Goal: Task Accomplishment & Management: Manage account settings

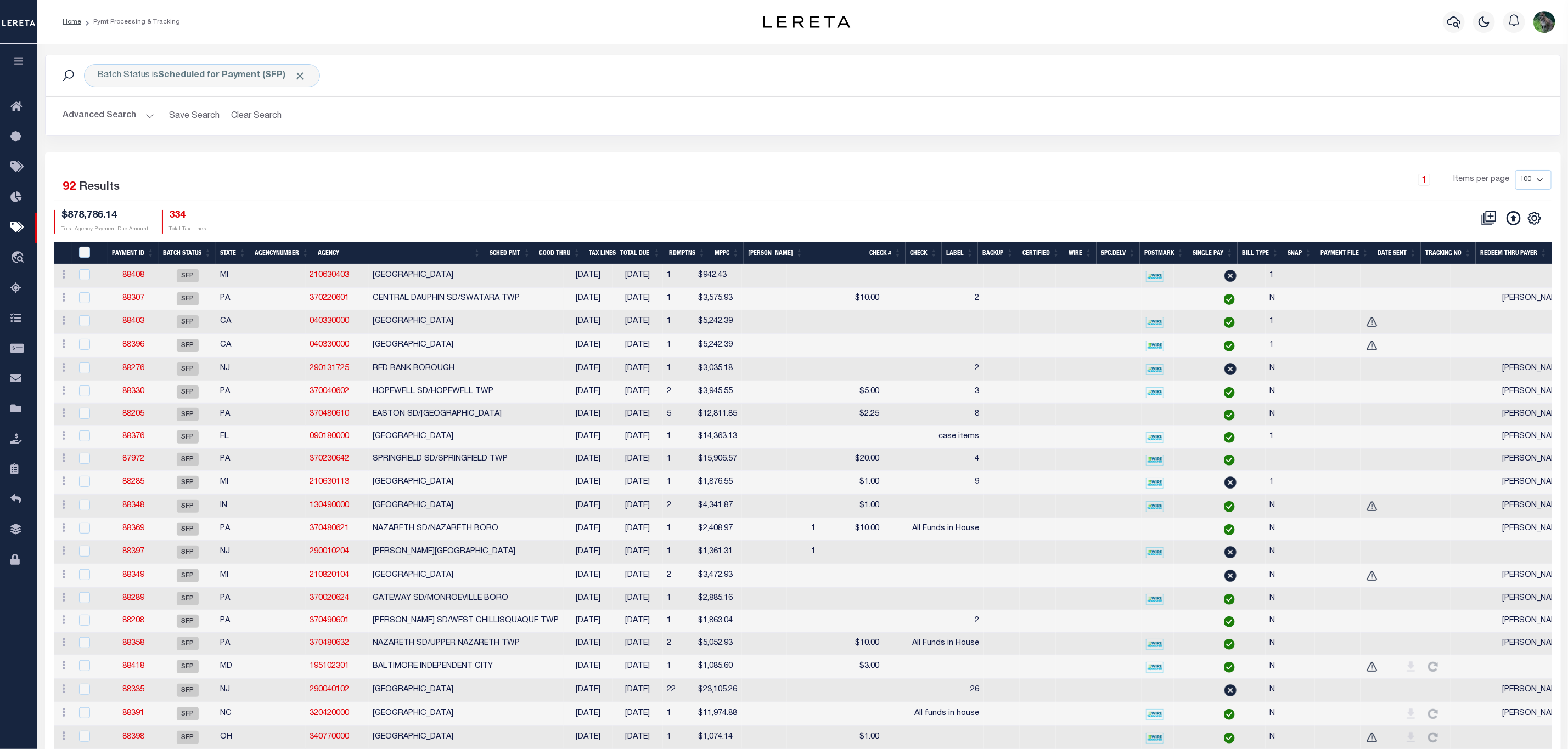
click at [1045, 262] on th "SNAP" at bounding box center [1300, 253] width 33 height 22
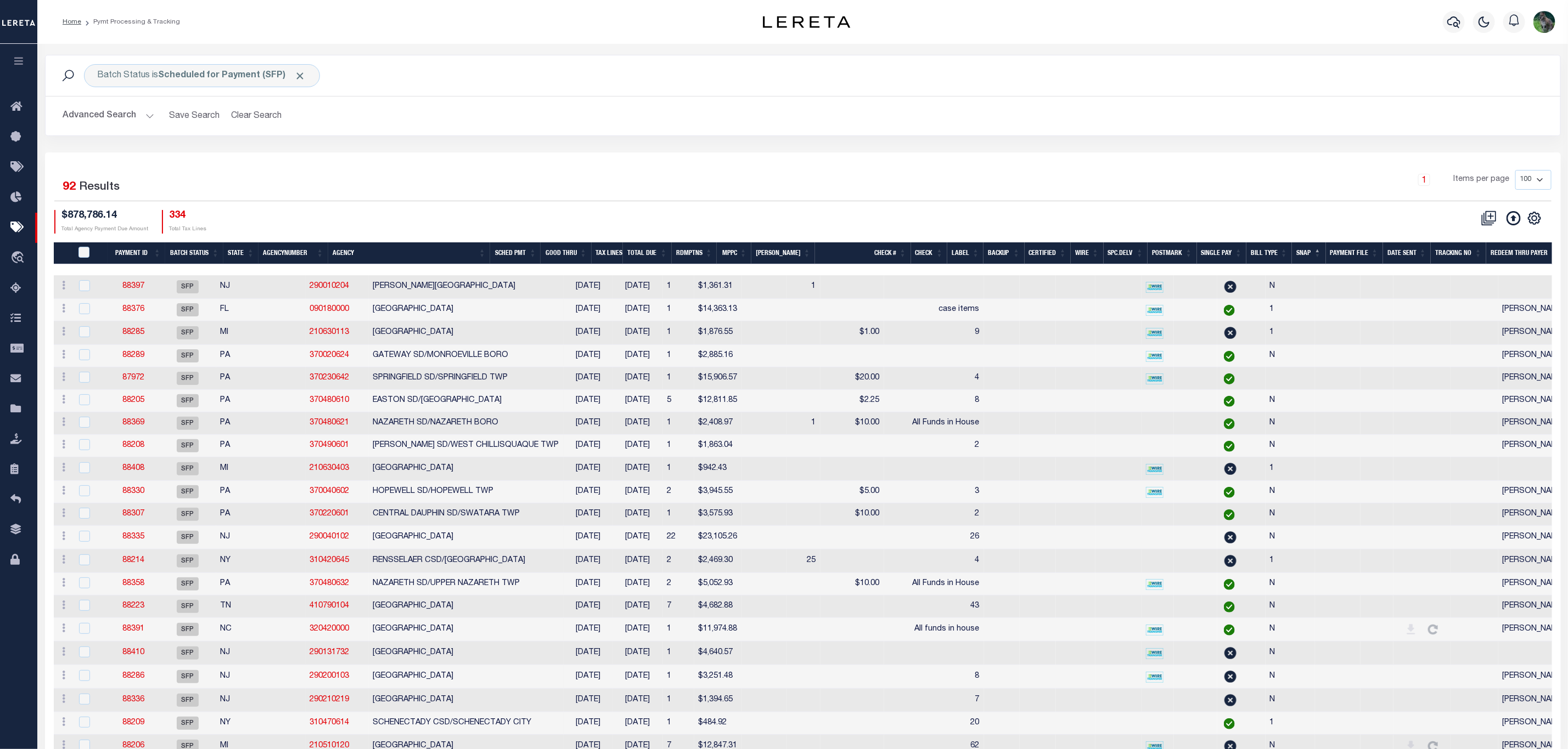
click at [1045, 252] on th "SNAP" at bounding box center [1308, 253] width 34 height 22
drag, startPoint x: 1303, startPoint y: 252, endPoint x: 1277, endPoint y: 147, distance: 108.2
click at [1045, 147] on div "Batch Status is Scheduled for Payment (SFP) Search Advanced Search Save Search …" at bounding box center [802, 104] width 1532 height 98
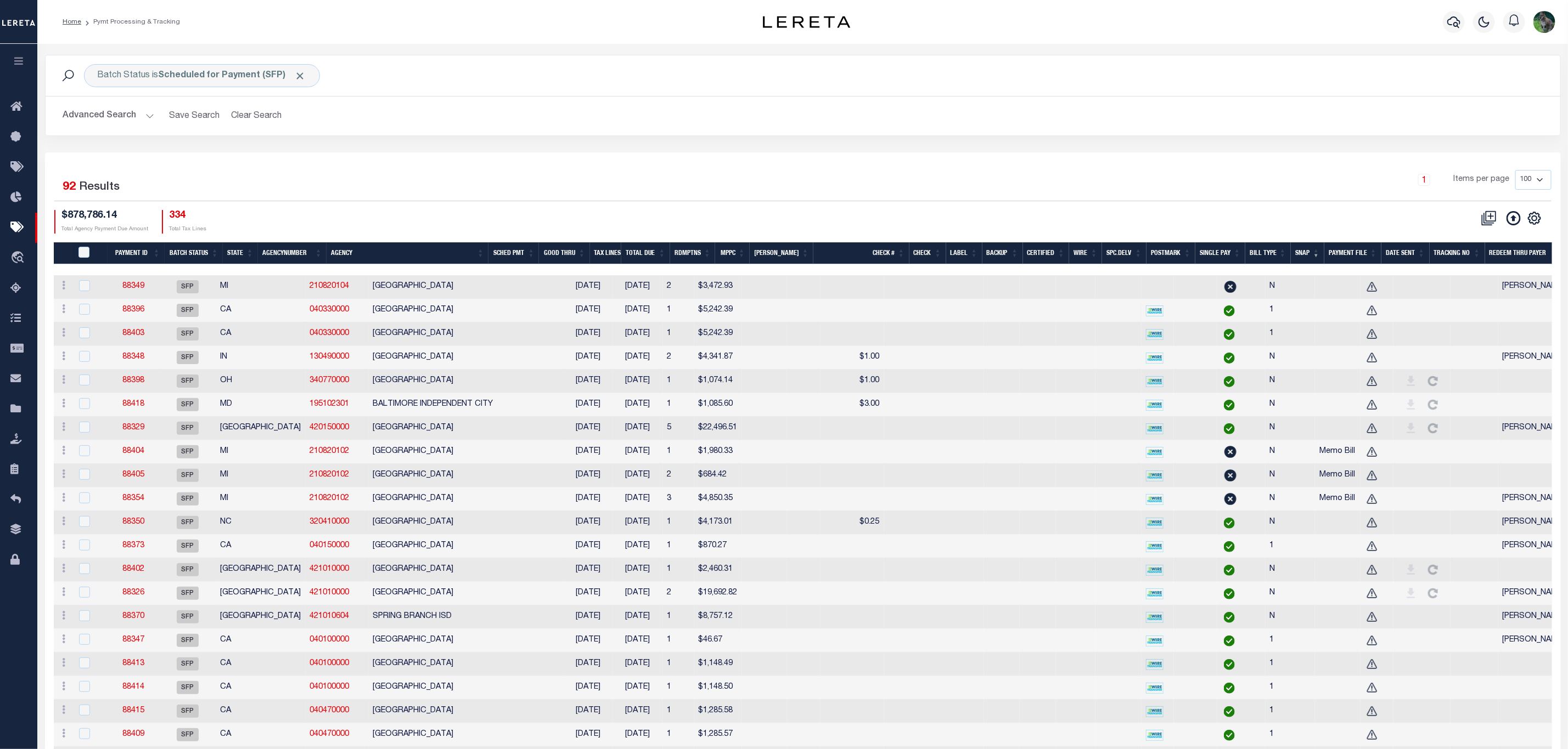
click at [1045, 316] on td at bounding box center [1422, 311] width 57 height 24
checkbox input "true"
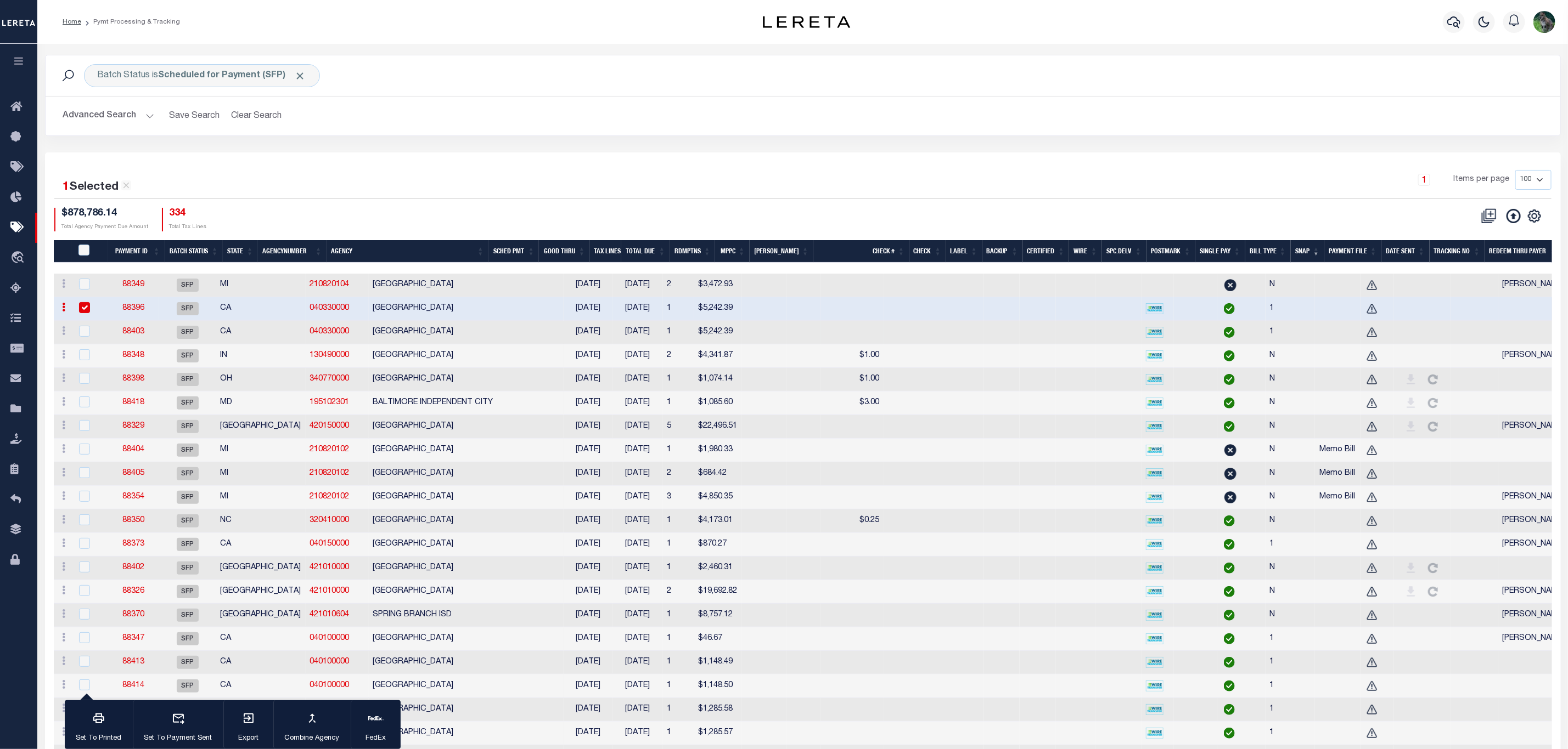
click at [1045, 337] on td at bounding box center [1534, 333] width 71 height 24
checkbox input "true"
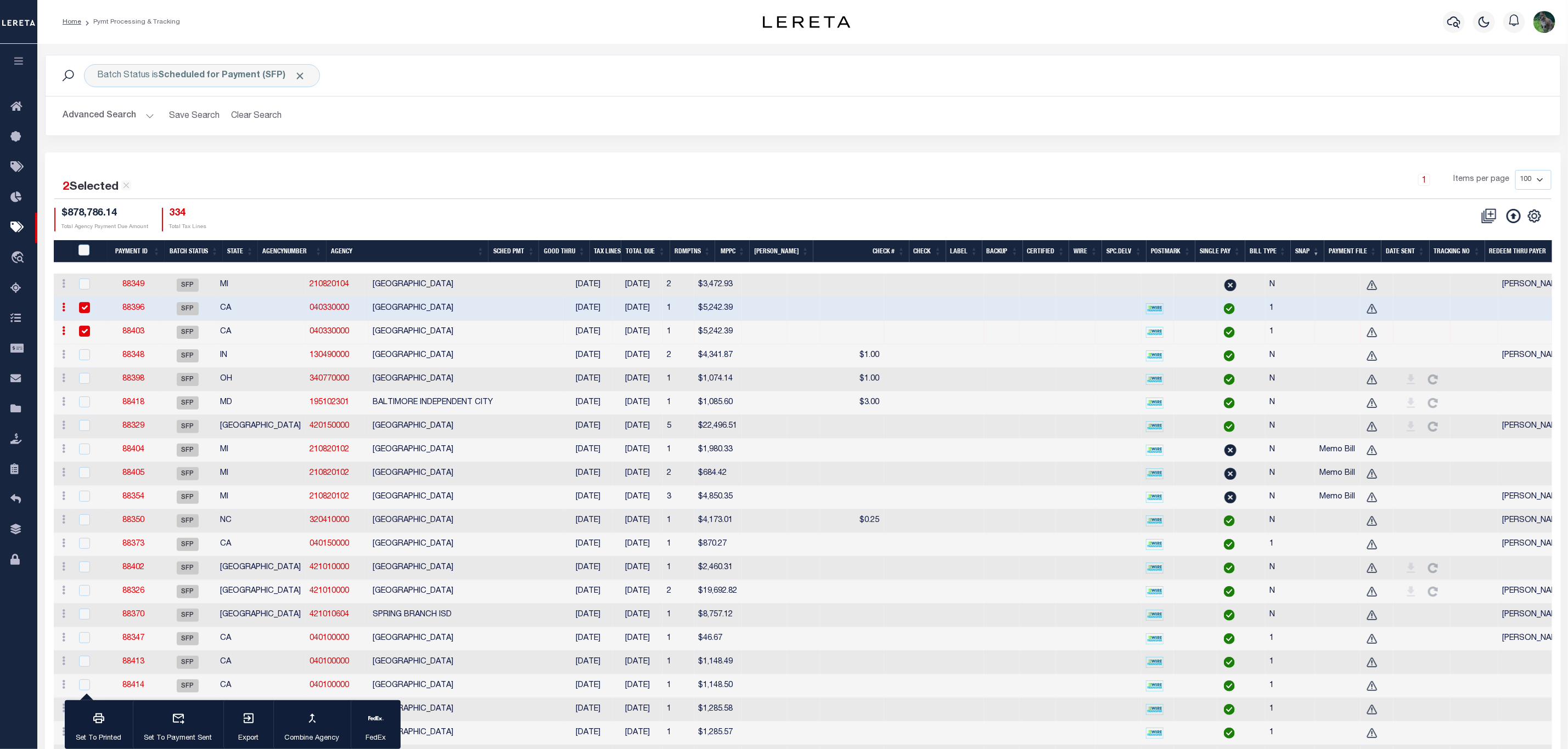
click at [1045, 386] on td at bounding box center [1534, 380] width 71 height 24
checkbox input "true"
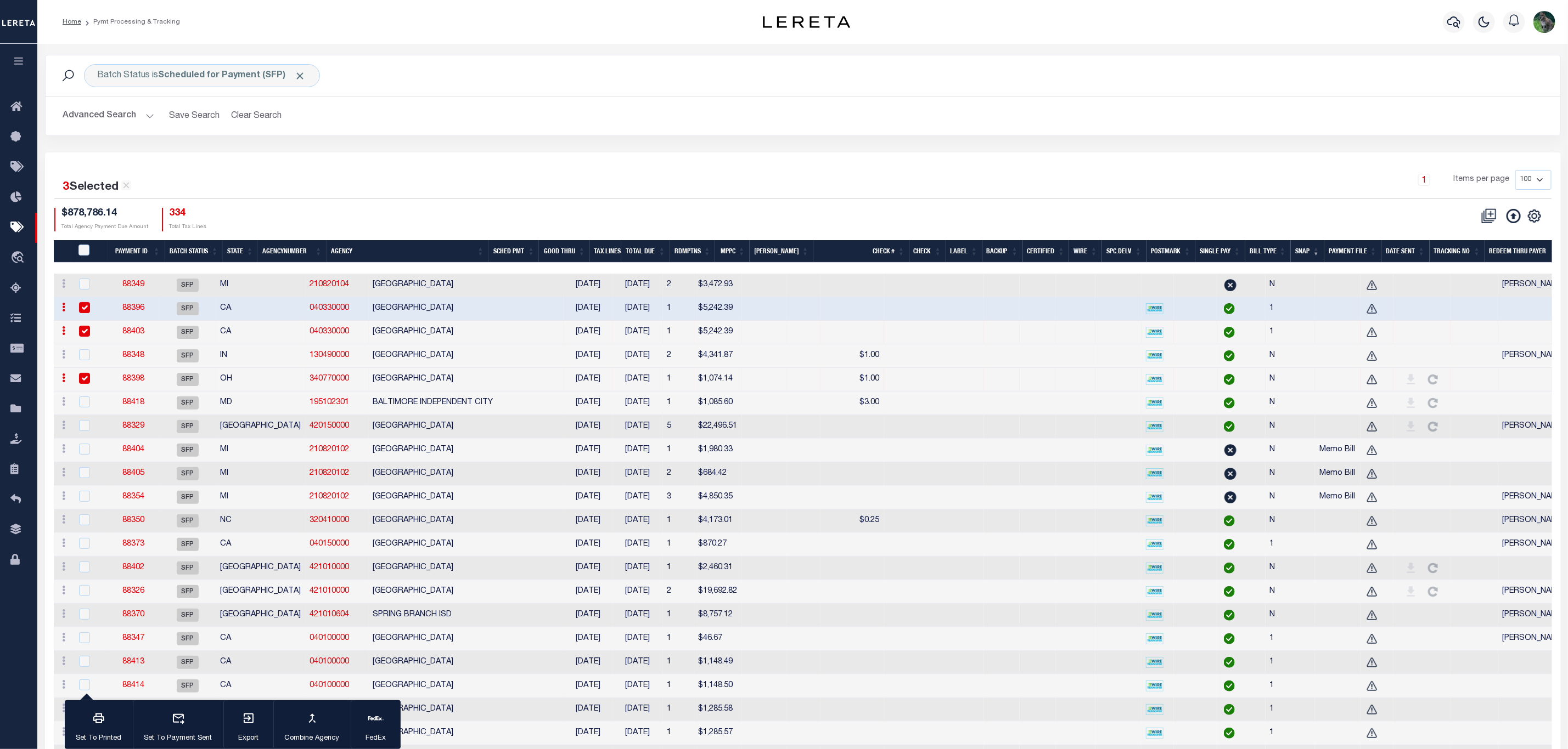
click at [1045, 412] on td at bounding box center [1534, 403] width 71 height 24
checkbox input "true"
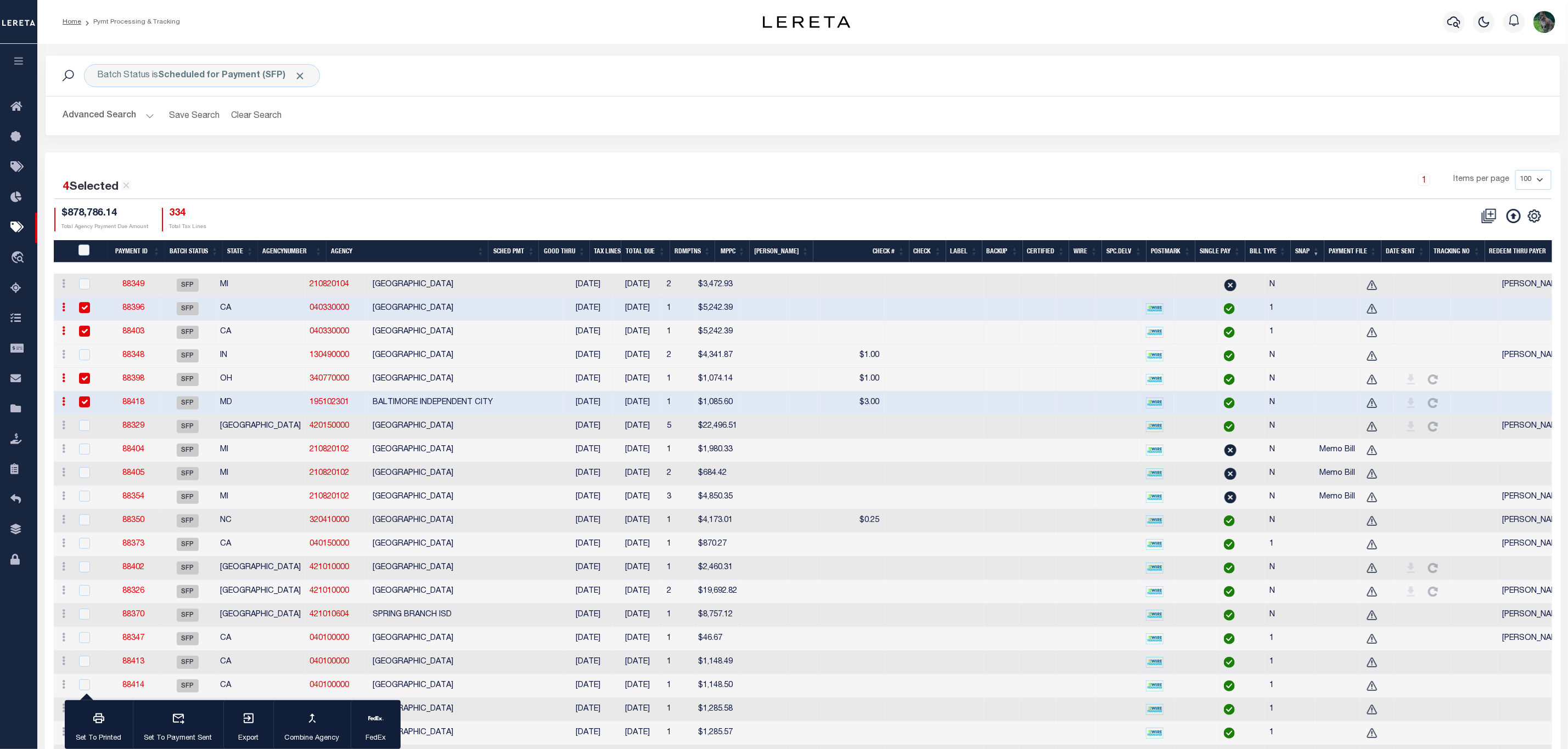
click at [1045, 452] on td at bounding box center [1534, 450] width 71 height 24
checkbox input "true"
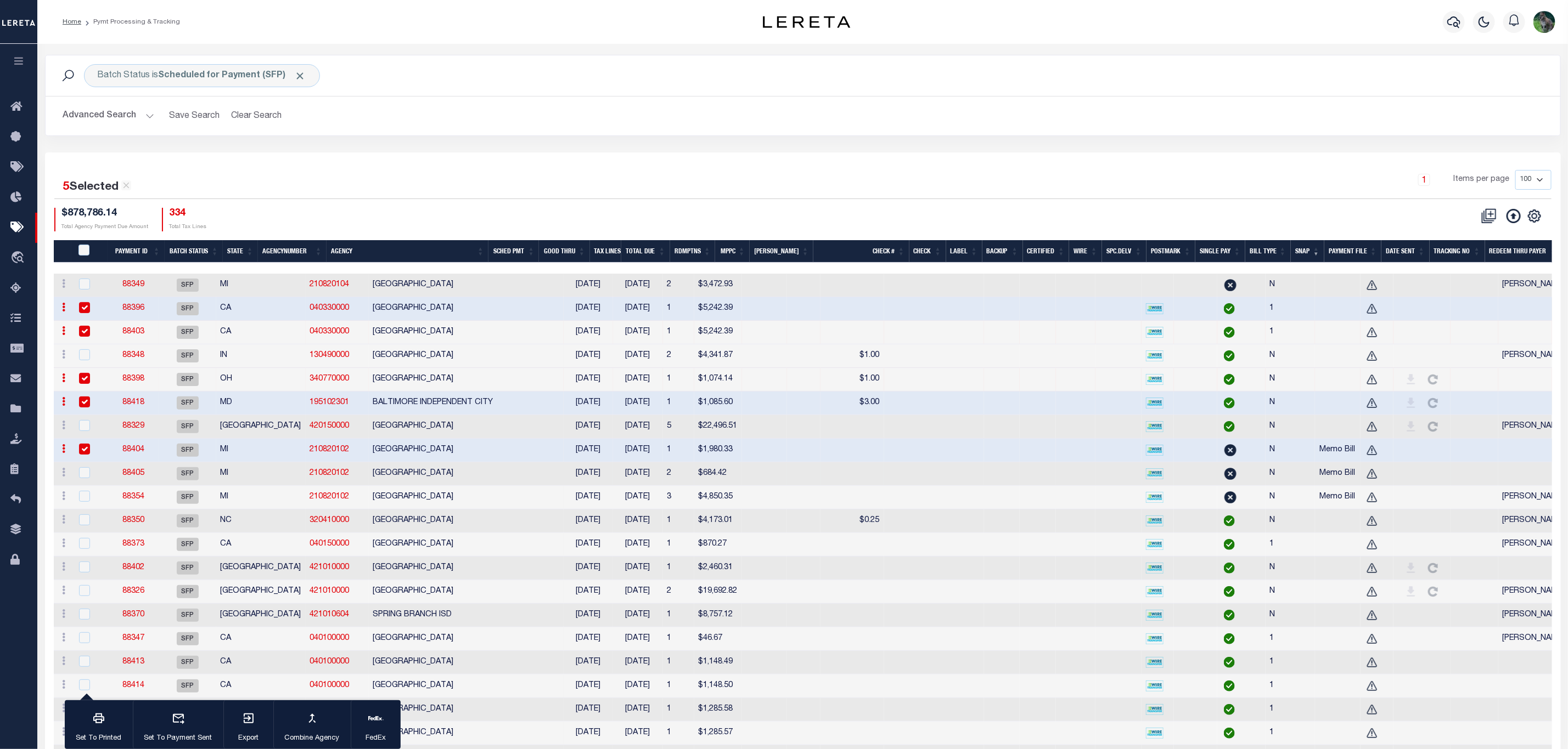
click at [1045, 474] on td at bounding box center [1534, 474] width 71 height 24
checkbox input "true"
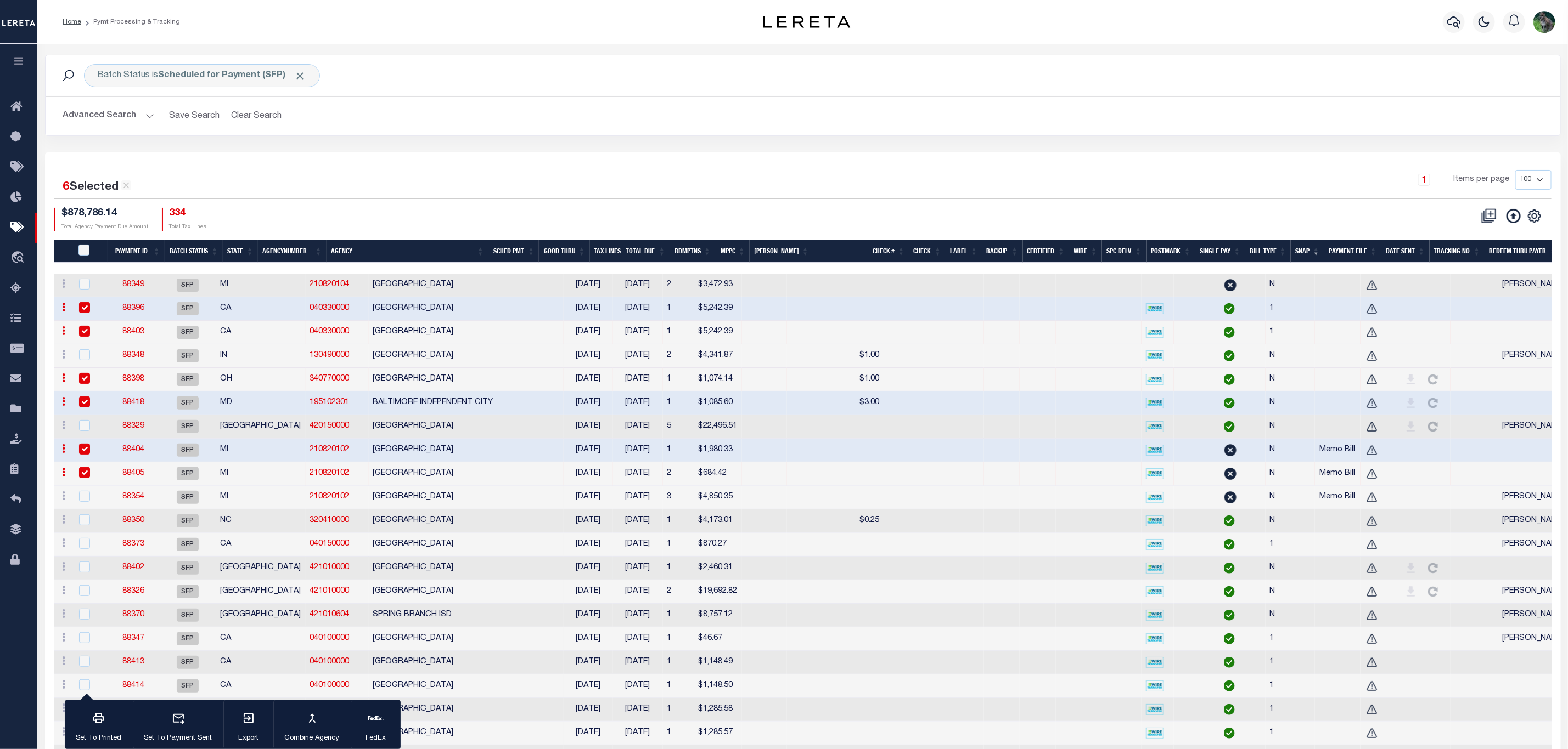
click at [1045, 499] on td at bounding box center [1534, 568] width 71 height 24
checkbox input "true"
drag, startPoint x: 139, startPoint y: 375, endPoint x: 126, endPoint y: 386, distance: 17.0
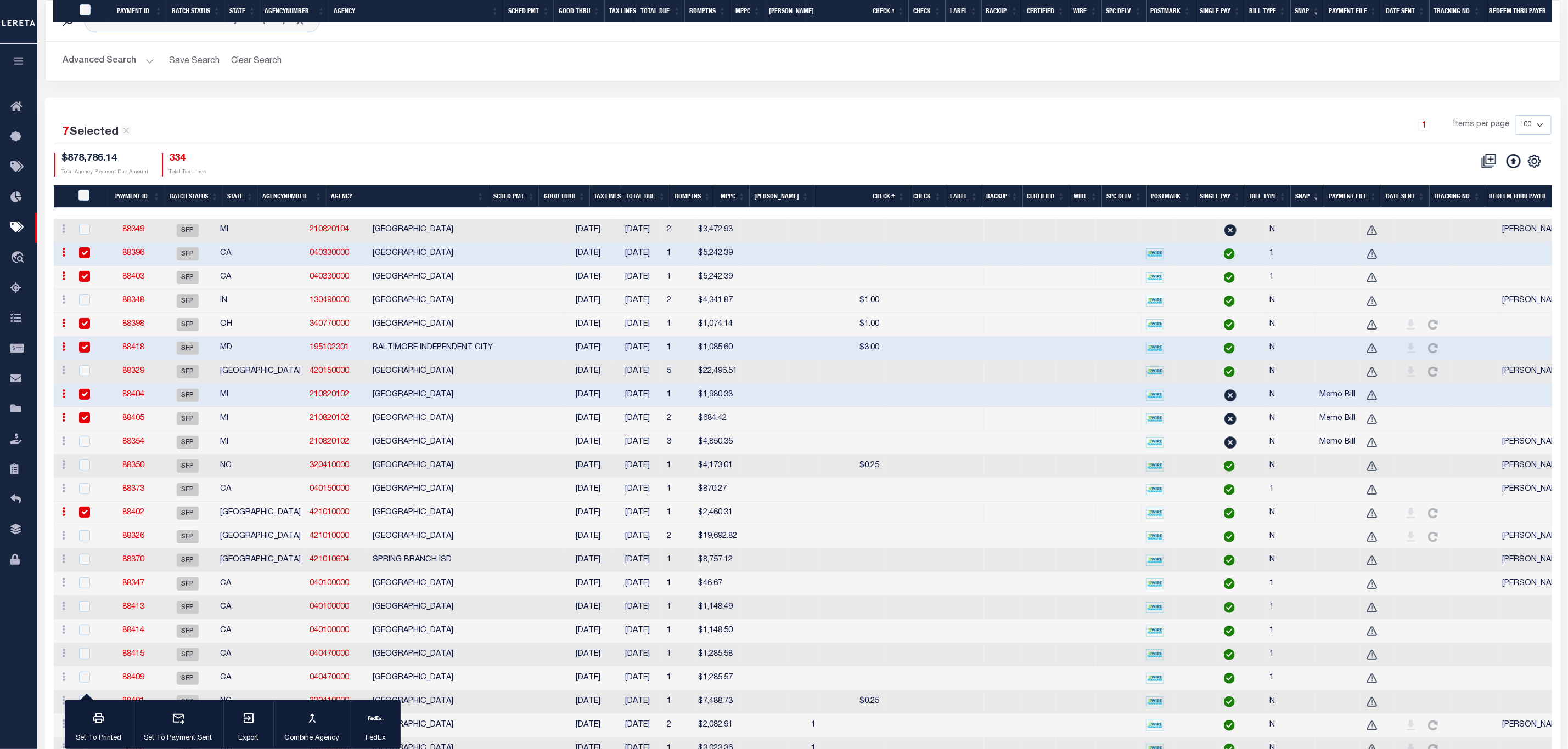
scroll to position [329, 0]
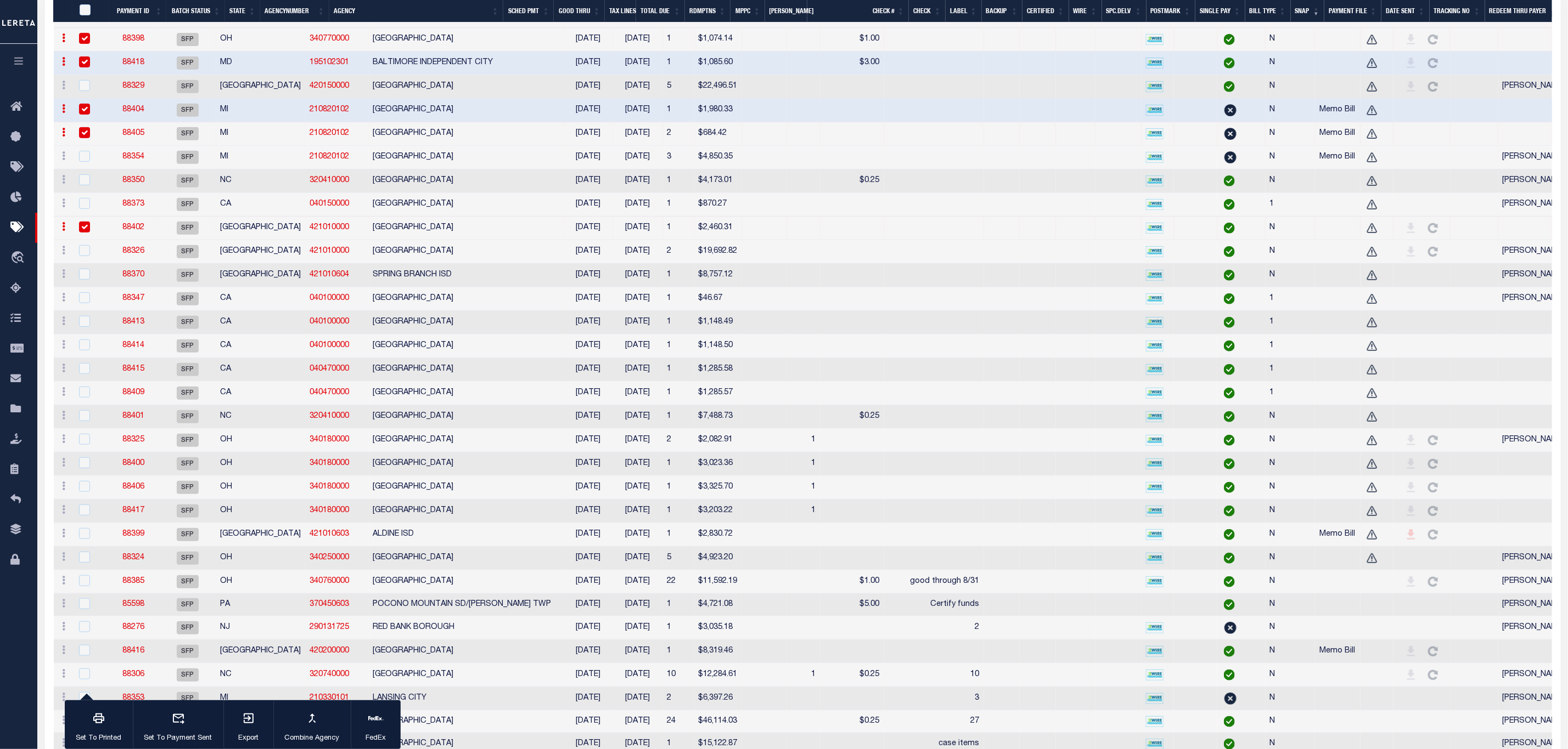
click at [1045, 328] on td at bounding box center [1534, 323] width 71 height 24
checkbox input "true"
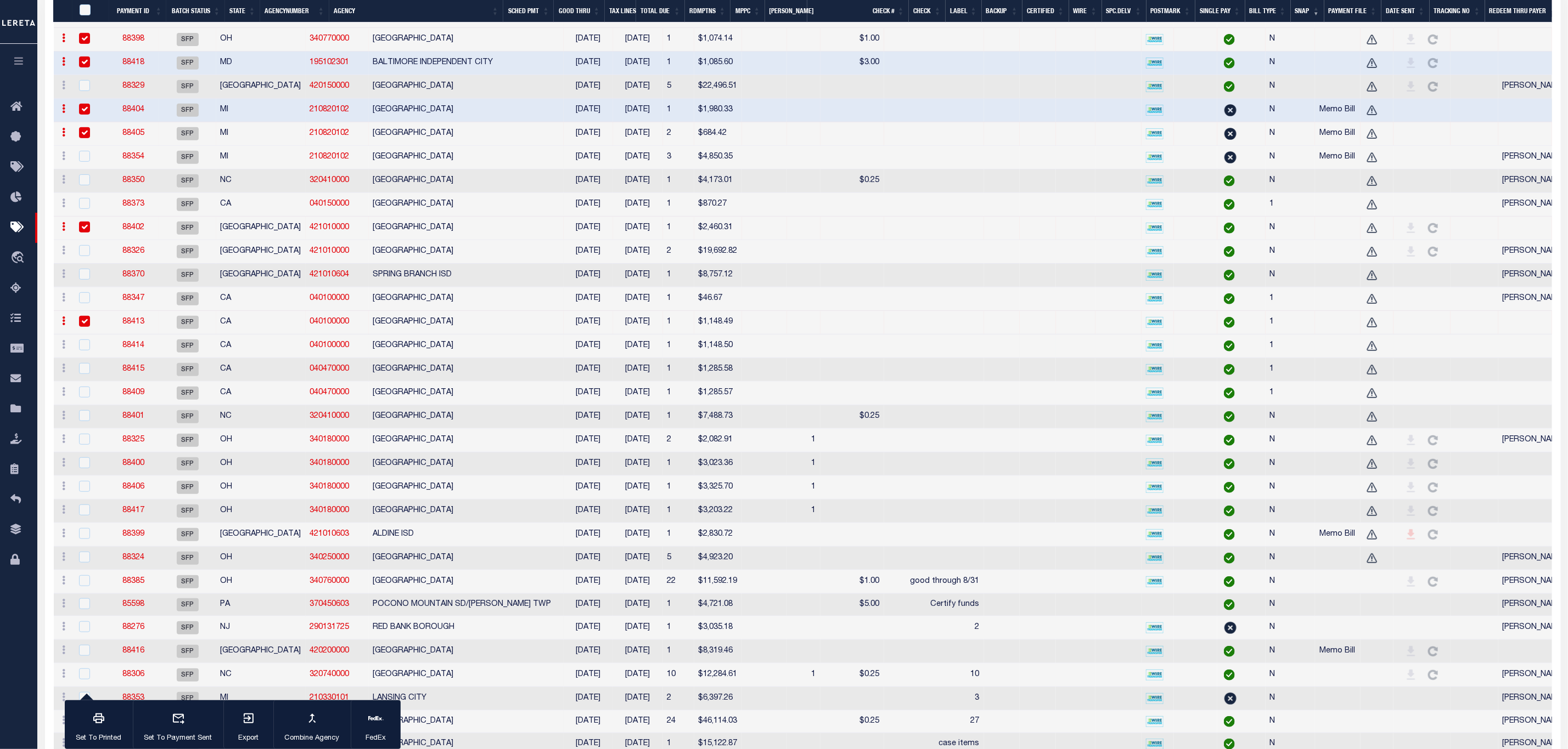
click at [1045, 351] on td at bounding box center [1534, 346] width 71 height 24
checkbox input "true"
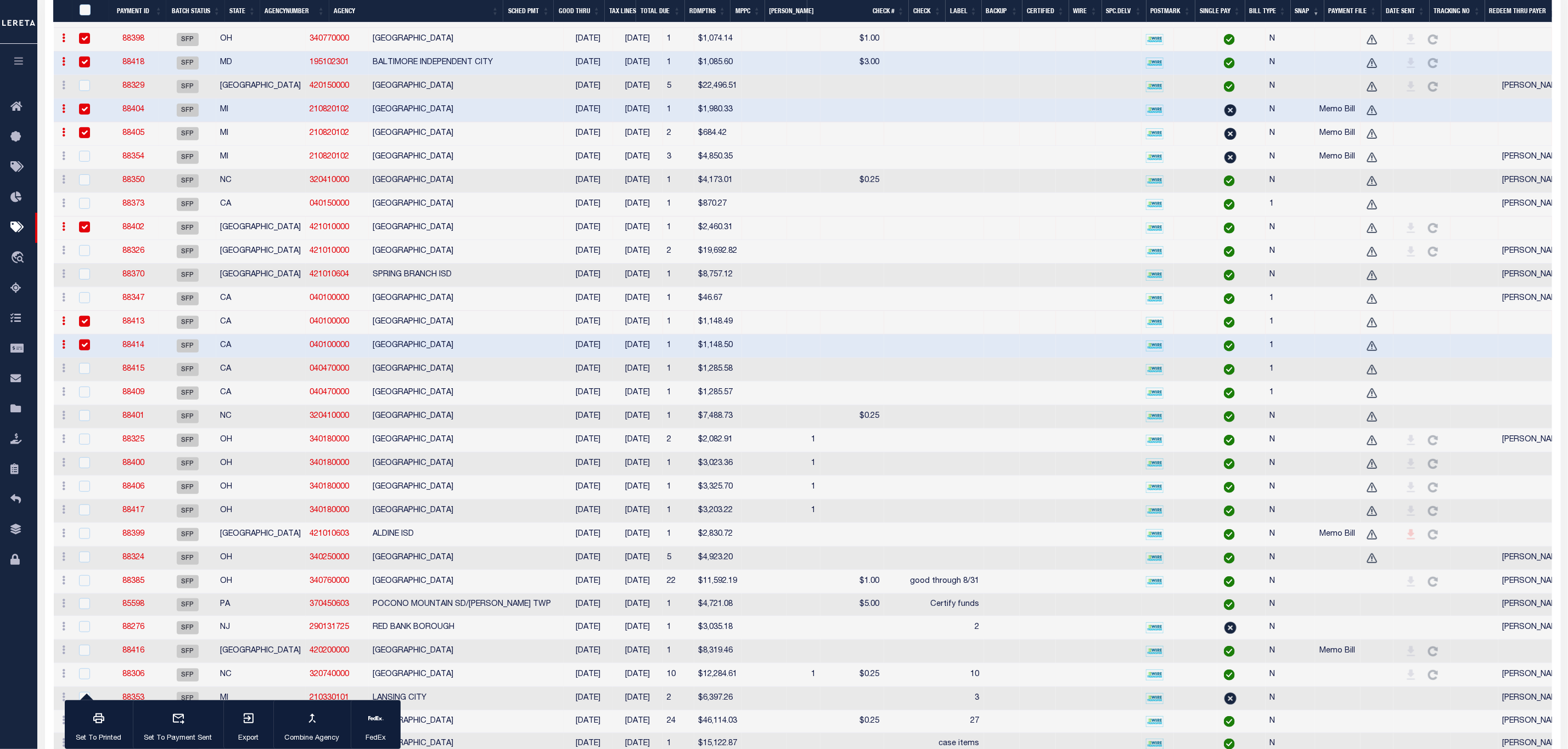
click at [1045, 382] on td at bounding box center [1534, 370] width 71 height 24
checkbox input "true"
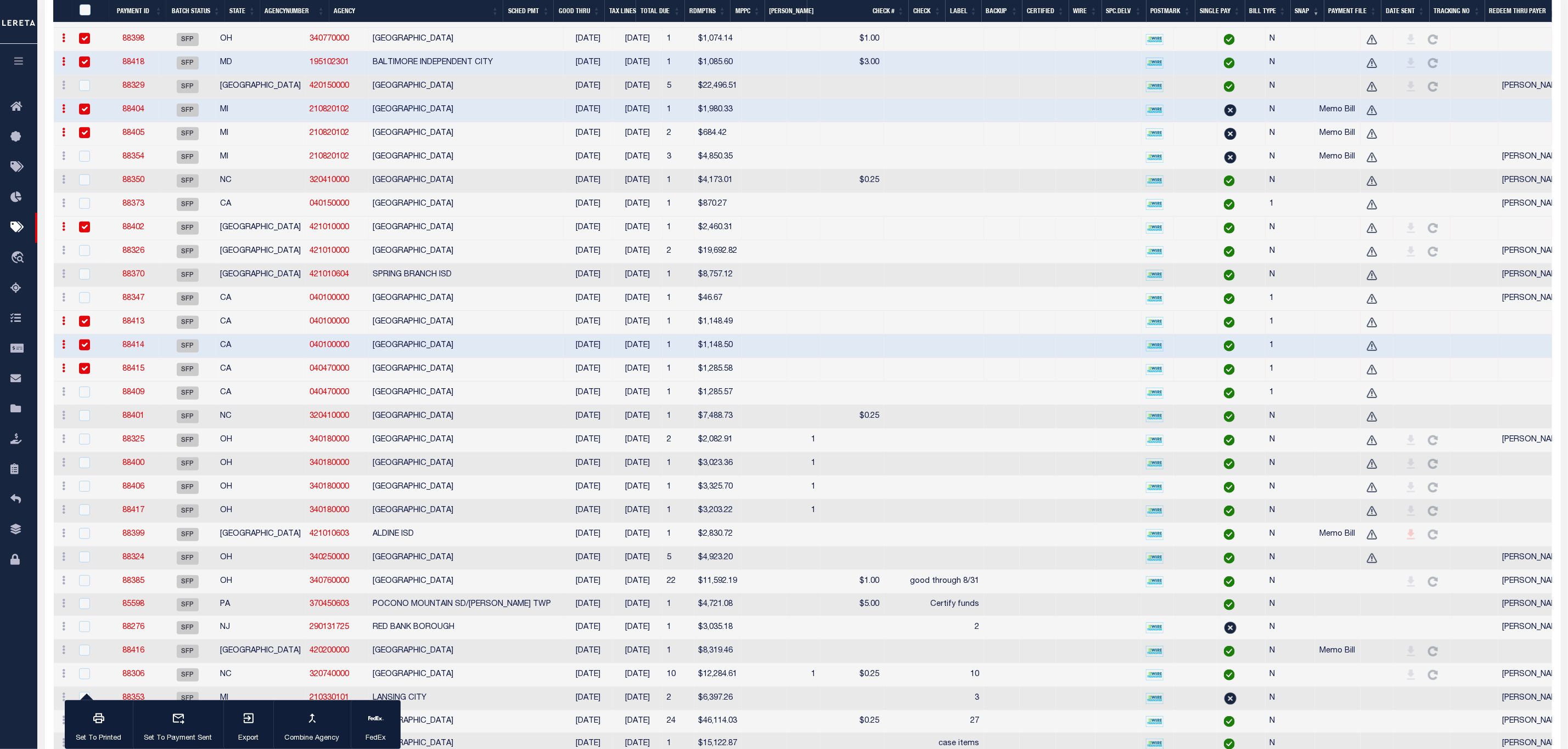
click at [1045, 402] on td at bounding box center [1534, 393] width 71 height 24
checkbox input "true"
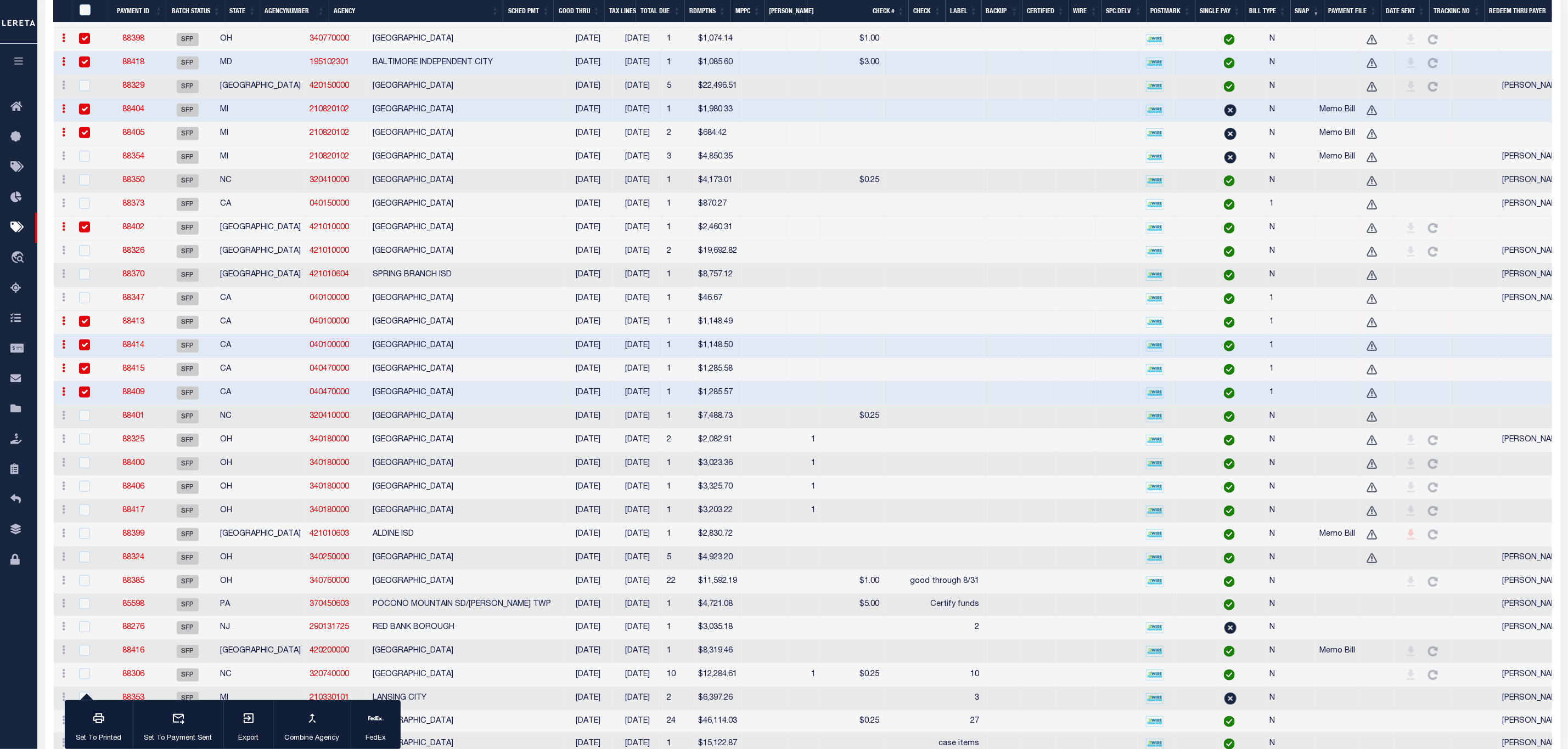
click at [1045, 422] on td at bounding box center [1534, 417] width 71 height 24
checkbox input "true"
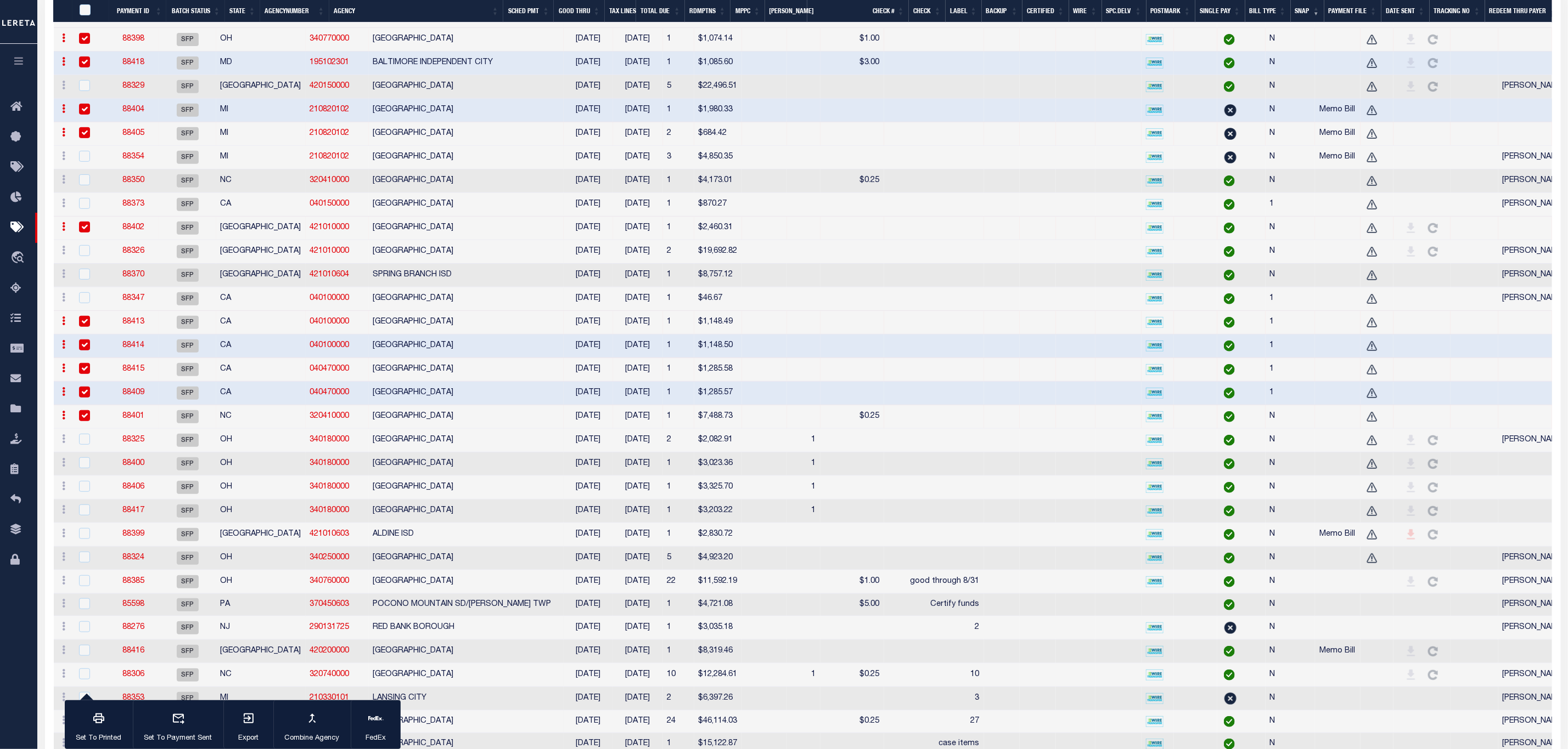
click at [99, 233] on div at bounding box center [90, 228] width 27 height 12
checkbox input "false"
click at [103, 135] on div at bounding box center [90, 133] width 27 height 12
checkbox input "false"
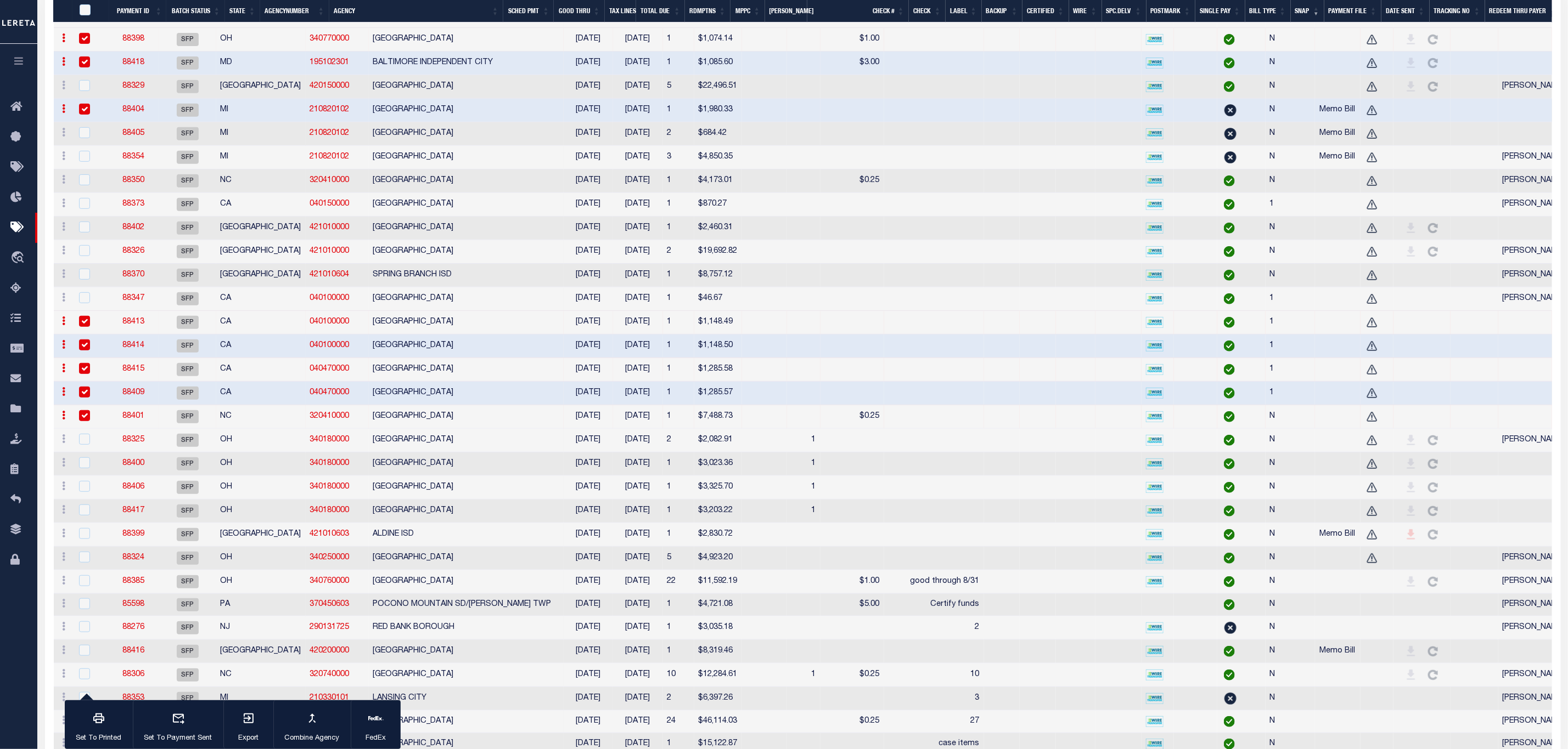
click at [103, 115] on div at bounding box center [90, 110] width 27 height 12
checkbox input "false"
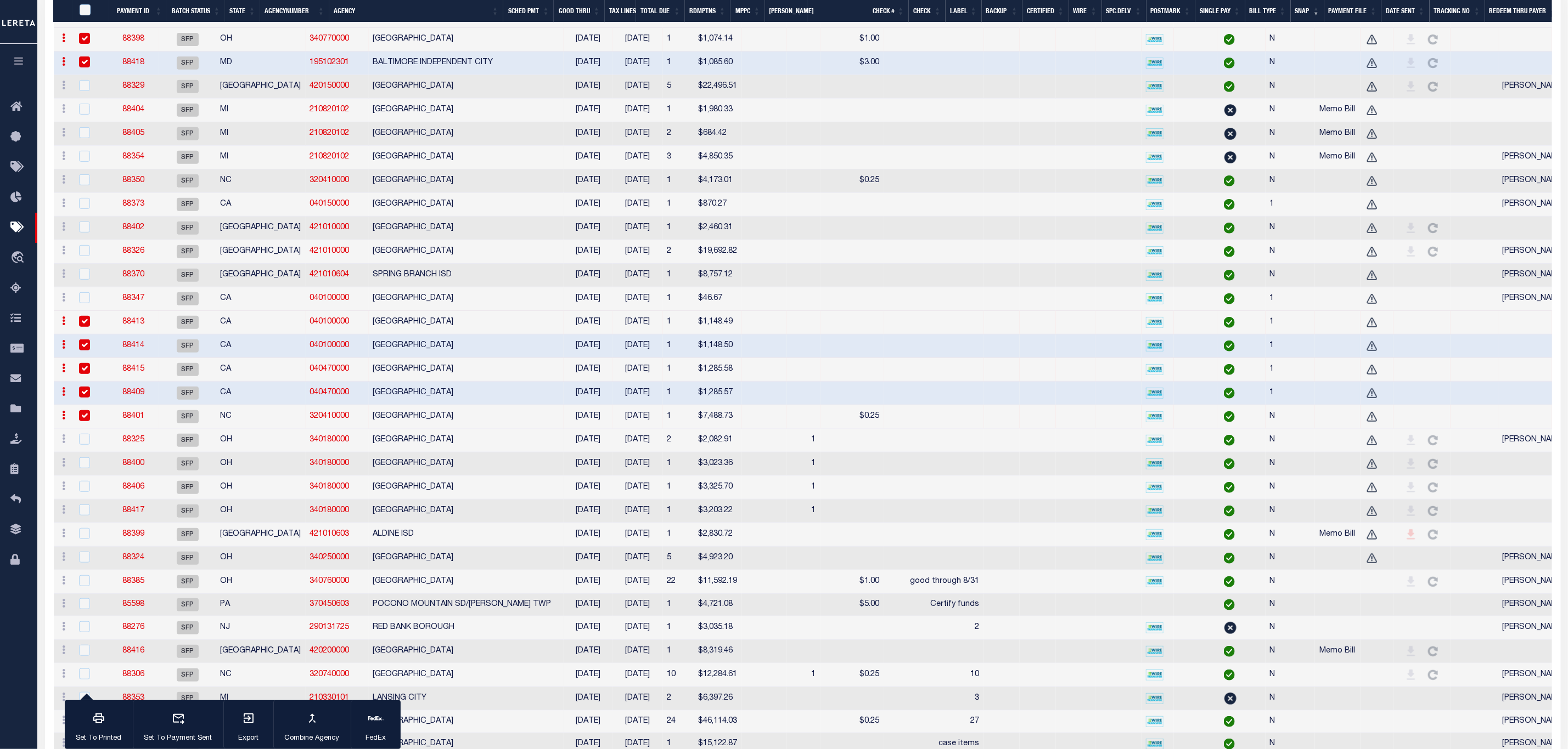
click at [101, 64] on div at bounding box center [90, 62] width 27 height 12
checkbox input "false"
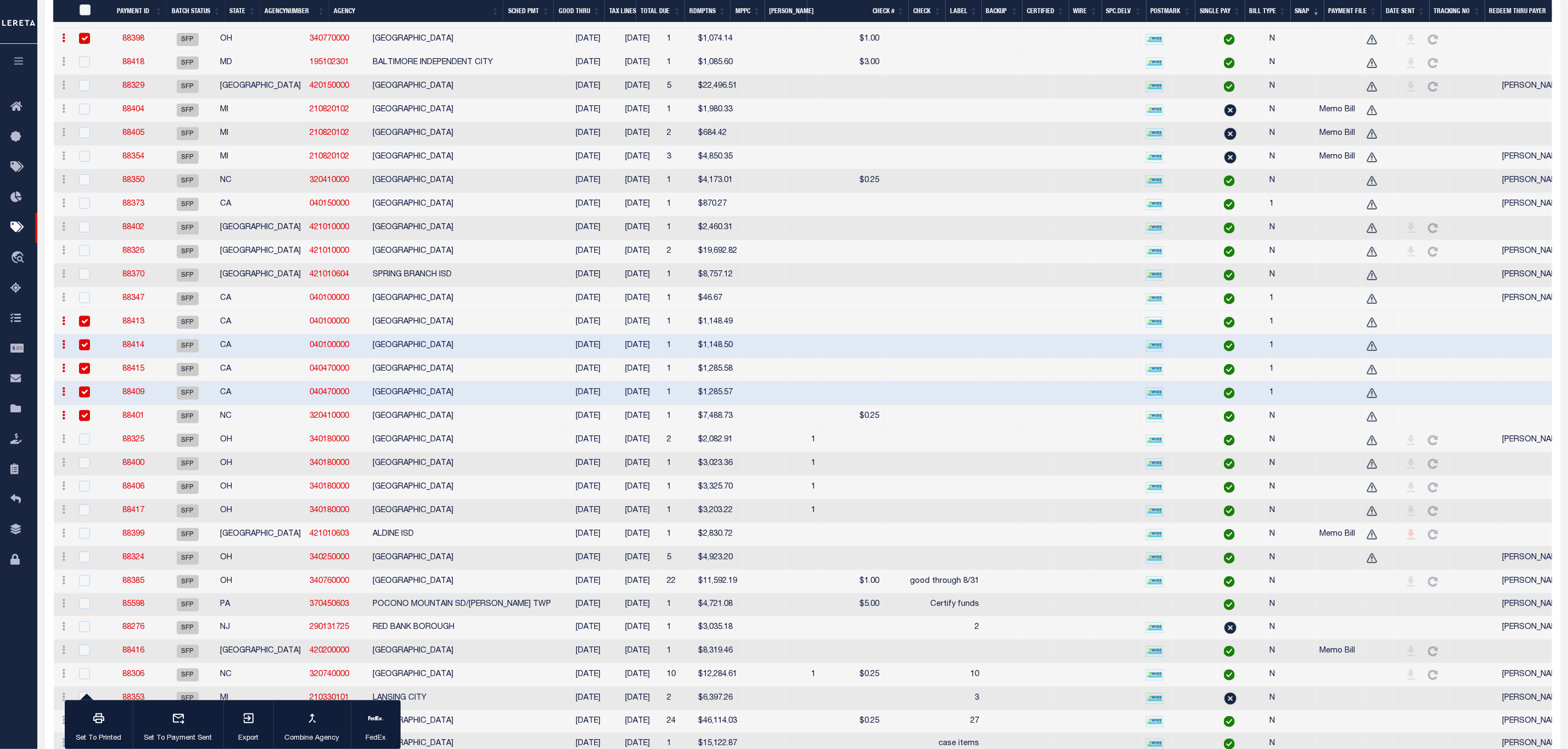
click at [106, 40] on td at bounding box center [89, 39] width 36 height 24
checkbox input "false"
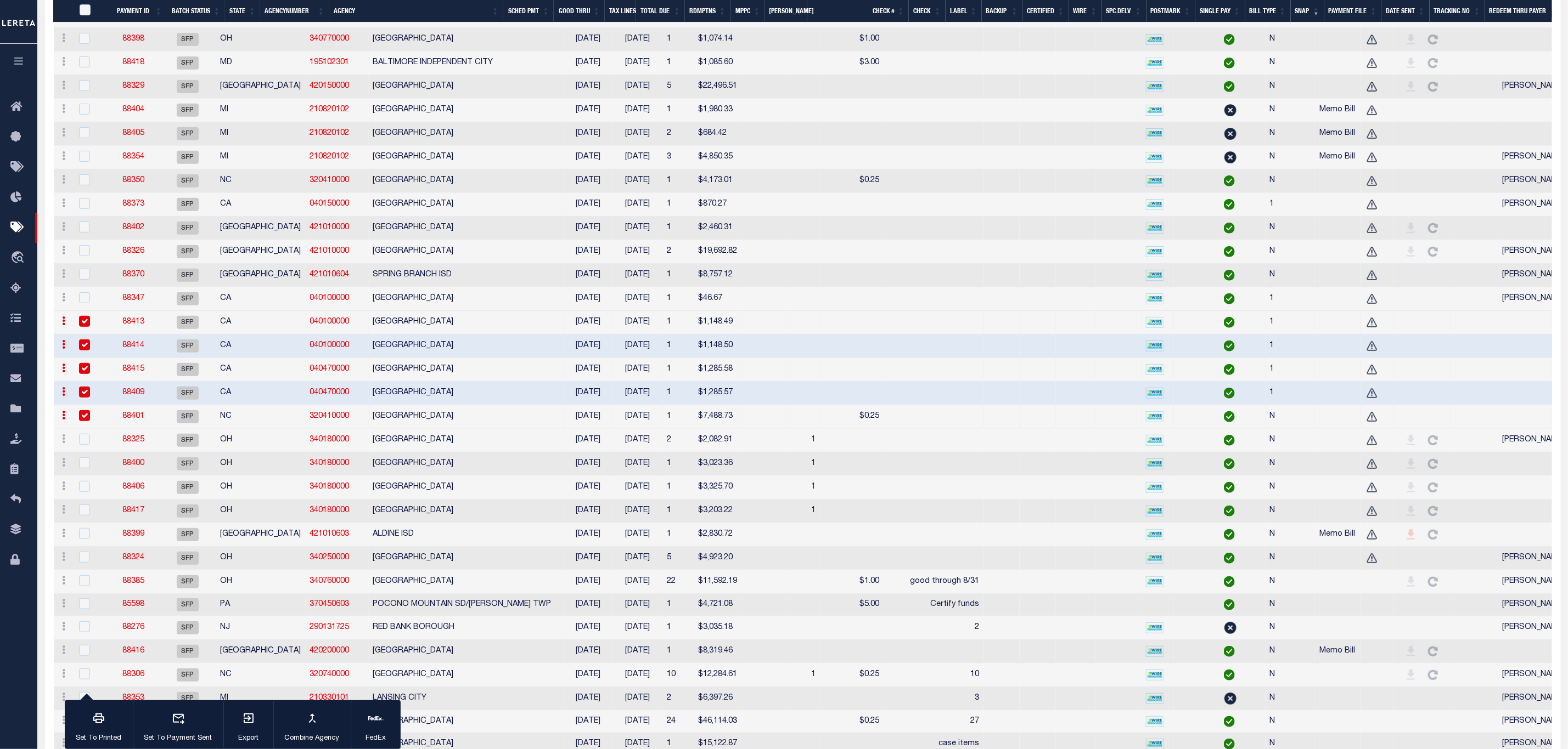
click at [1045, 474] on td at bounding box center [1534, 464] width 71 height 24
checkbox input "true"
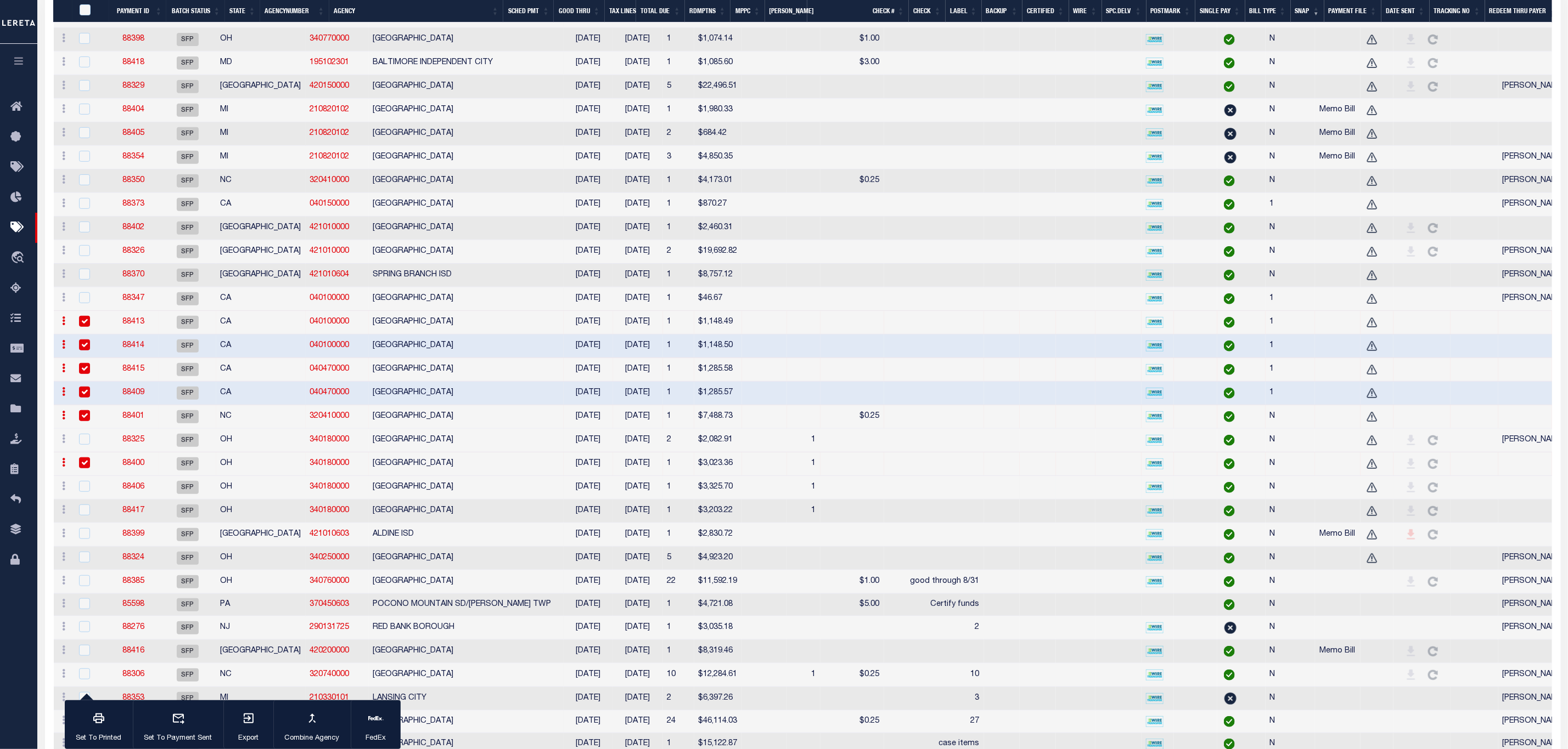
click at [1045, 499] on td at bounding box center [1534, 487] width 71 height 24
checkbox input "true"
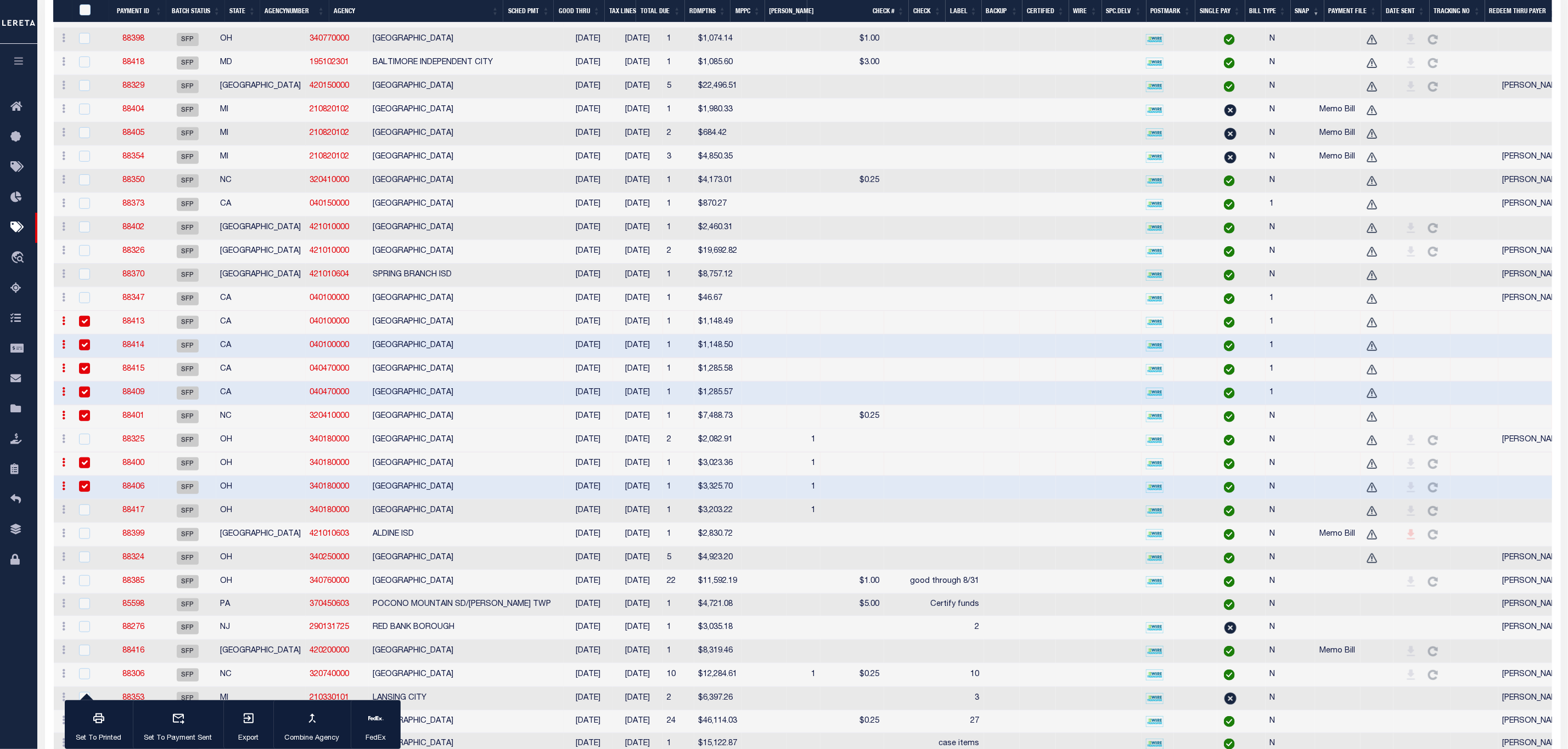
click at [1045, 499] on td at bounding box center [1534, 512] width 71 height 24
checkbox input "true"
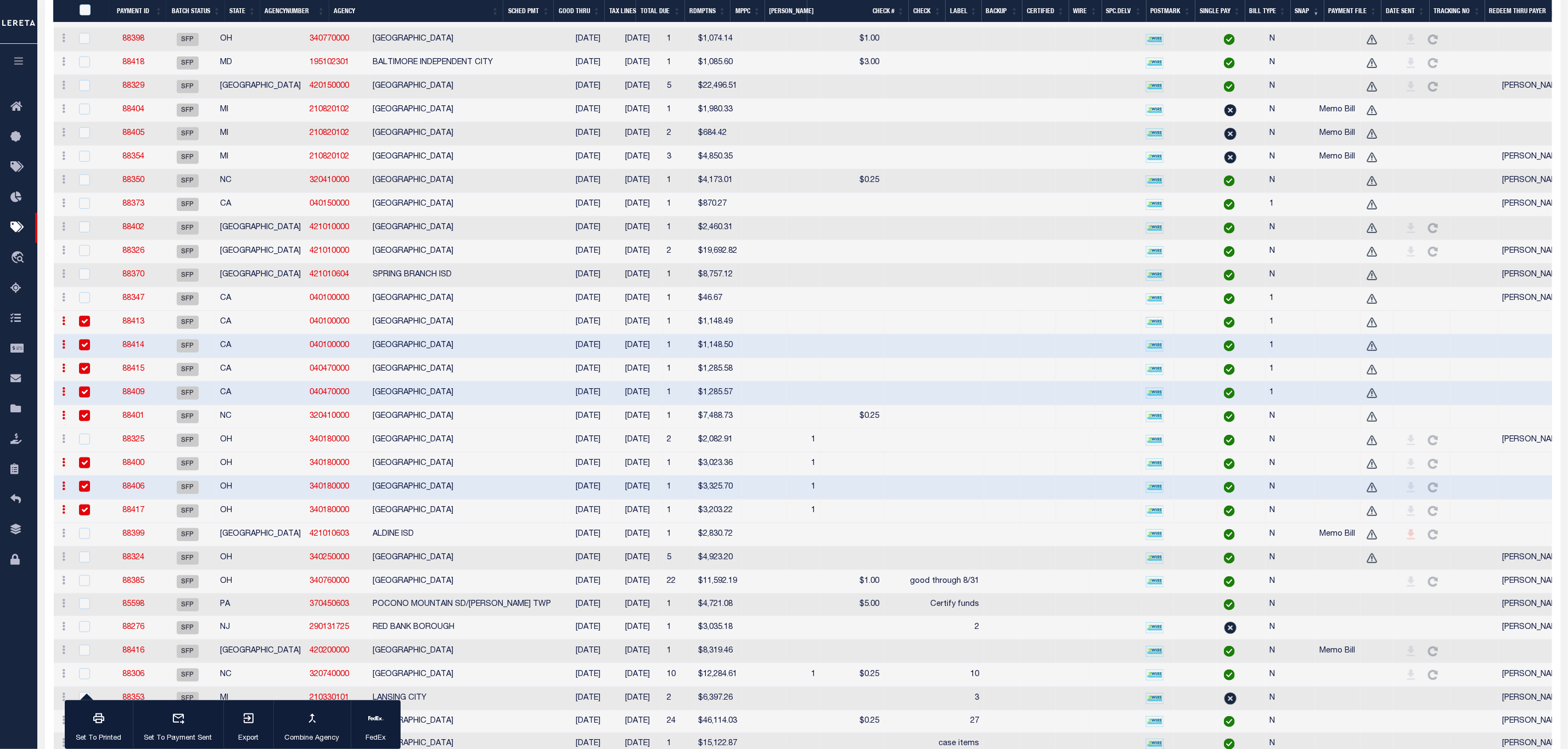
click at [1045, 499] on td at bounding box center [1534, 535] width 71 height 24
checkbox input "true"
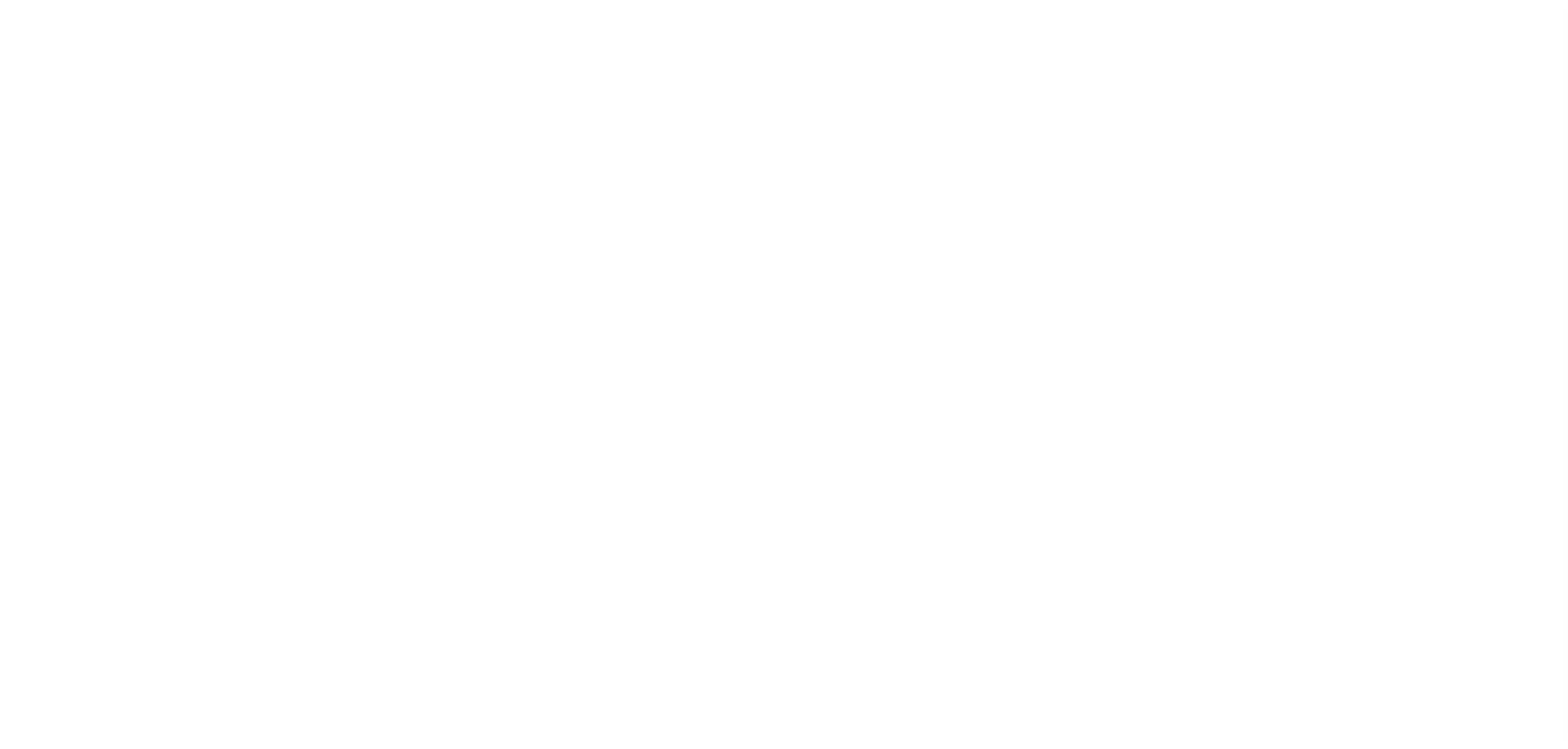
select select "SFP"
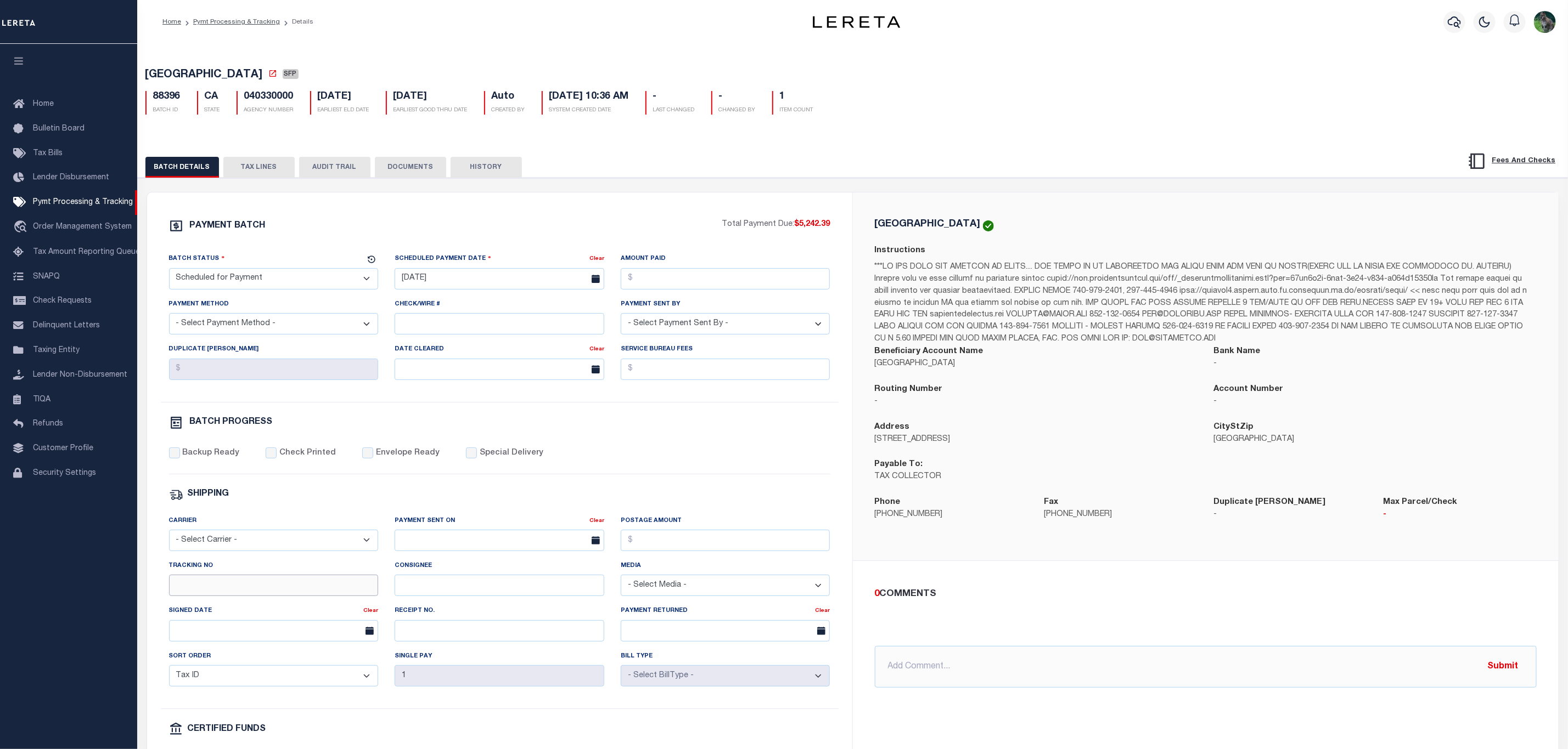
click at [294, 591] on input "Tracking No" at bounding box center [274, 586] width 210 height 21
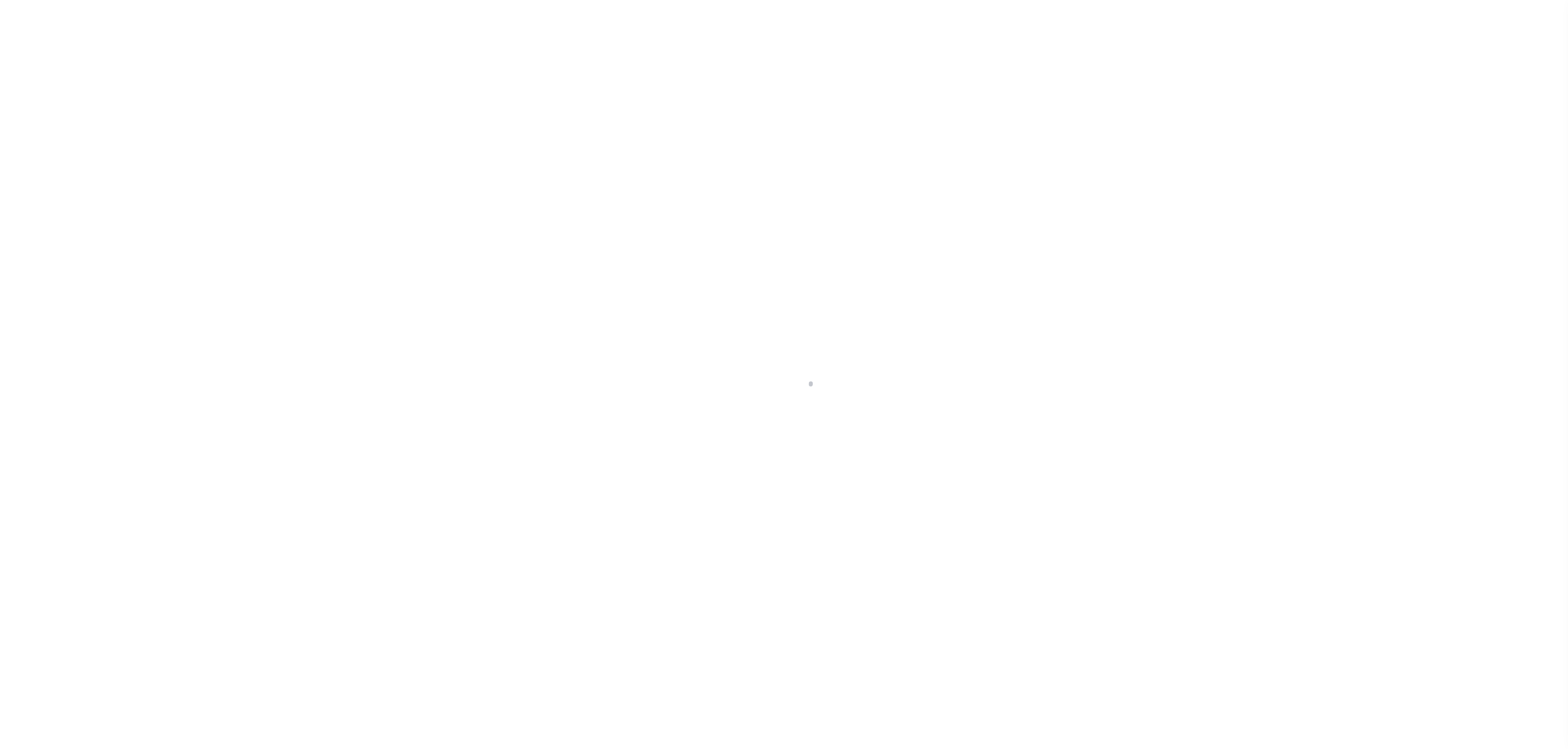
select select "SFP"
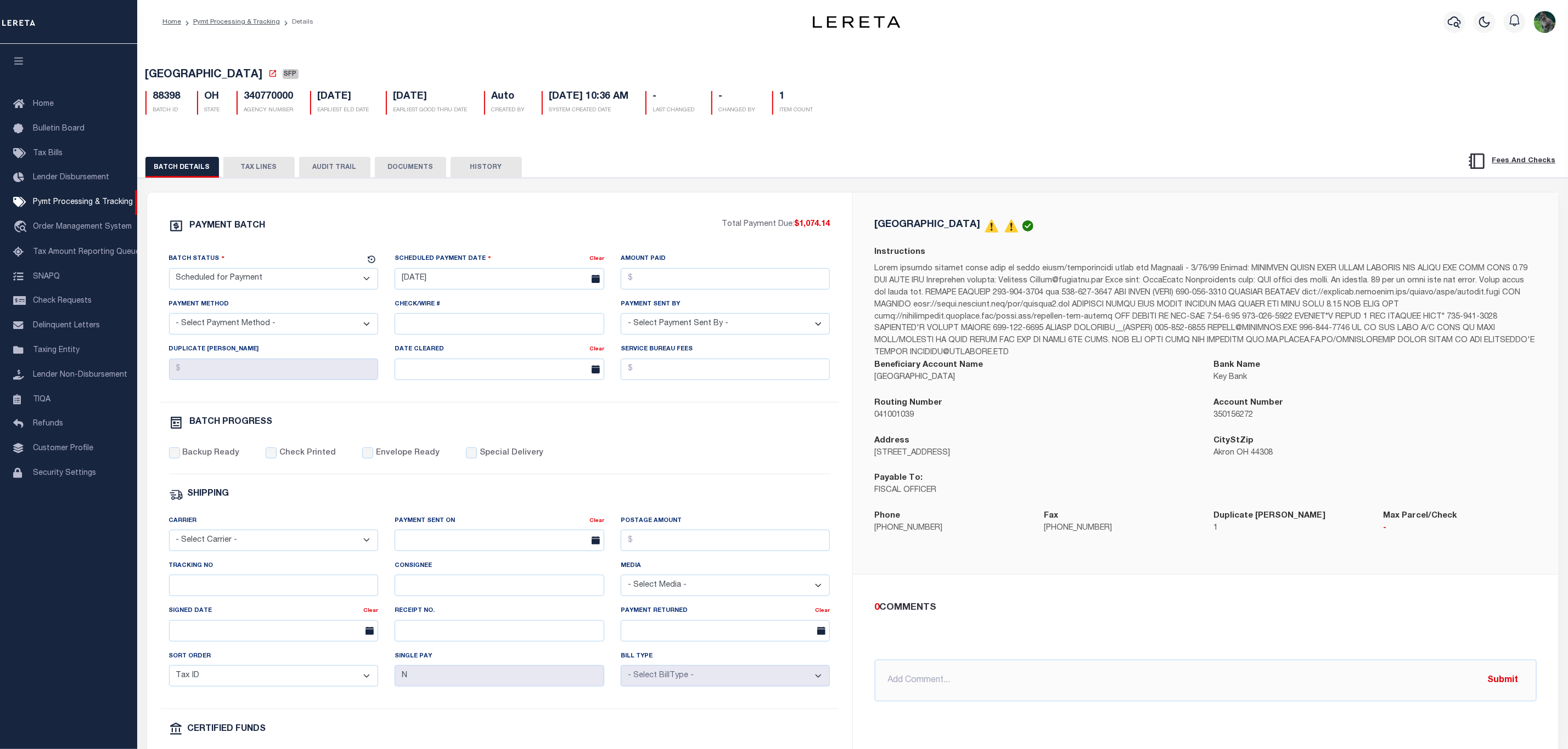
click at [240, 605] on div "Tracking No" at bounding box center [273, 583] width 226 height 45
drag, startPoint x: 247, startPoint y: 600, endPoint x: 258, endPoint y: 597, distance: 11.4
click at [247, 596] on input "Tracking No" at bounding box center [274, 586] width 210 height 21
type input "[PERSON_NAME]"
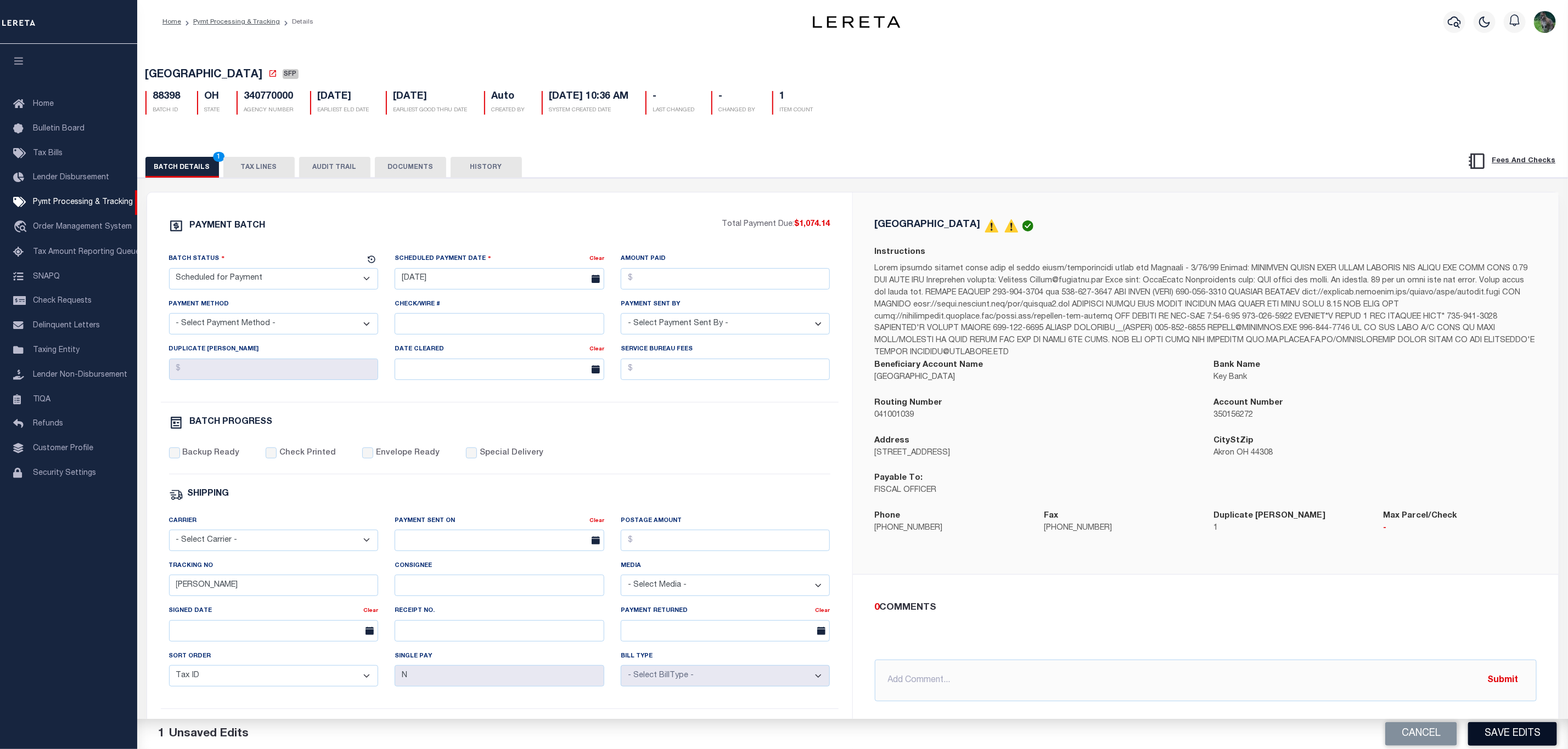
click at [1515, 741] on button "Save Edits" at bounding box center [1512, 734] width 89 height 24
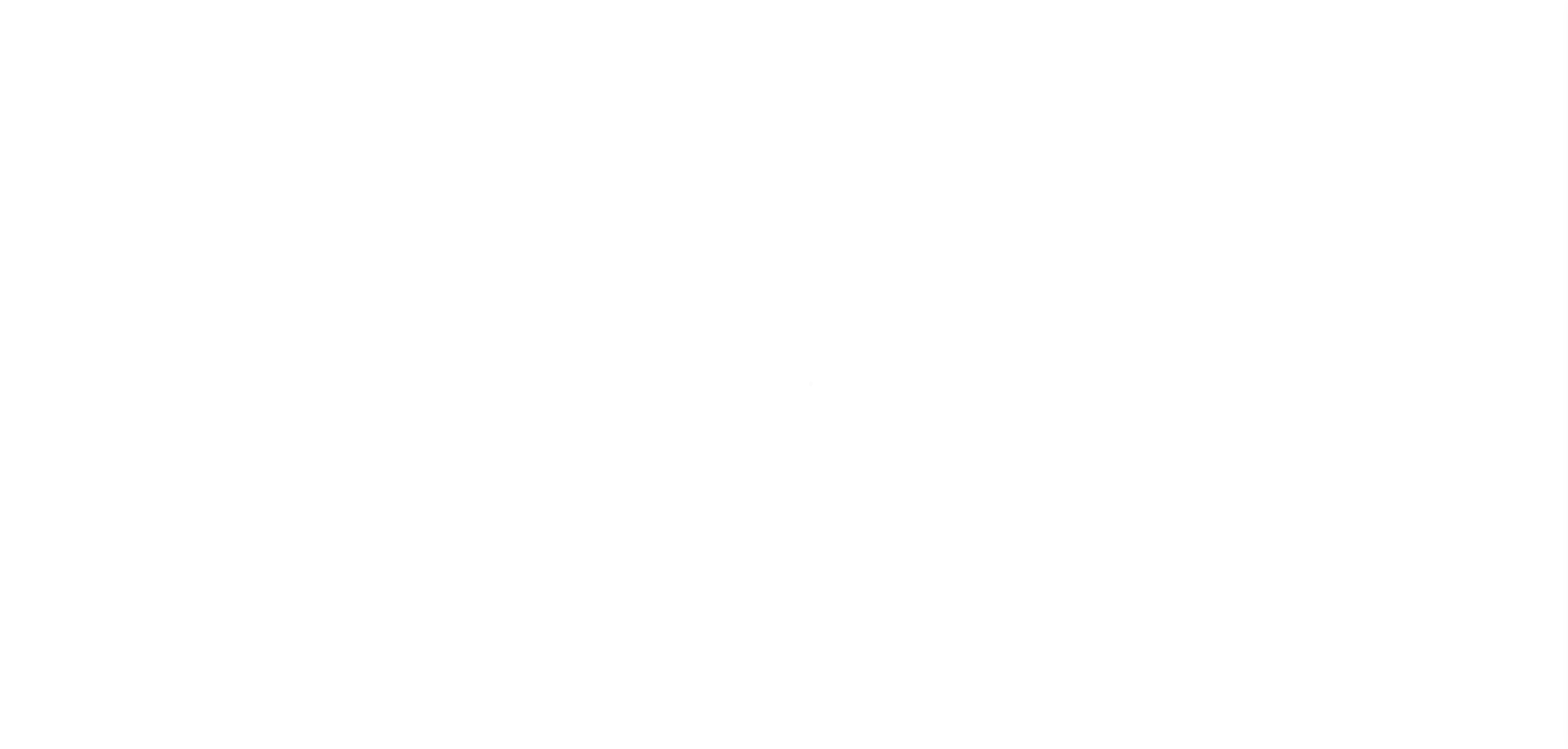
select select "SFP"
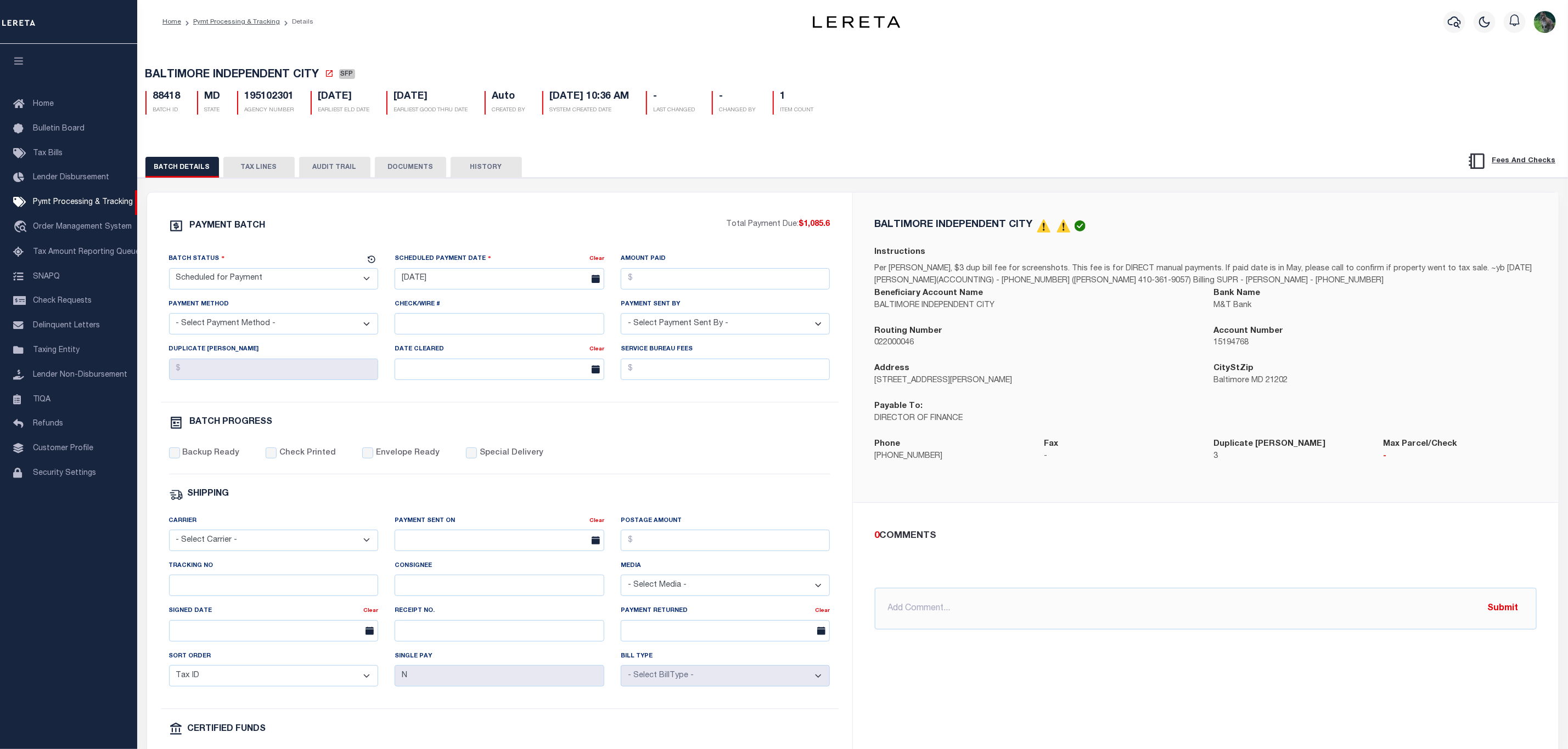
click at [258, 583] on div "Tracking No" at bounding box center [274, 579] width 210 height 37
click at [254, 587] on input "Tracking No" at bounding box center [274, 586] width 210 height 21
type input "Gloria"
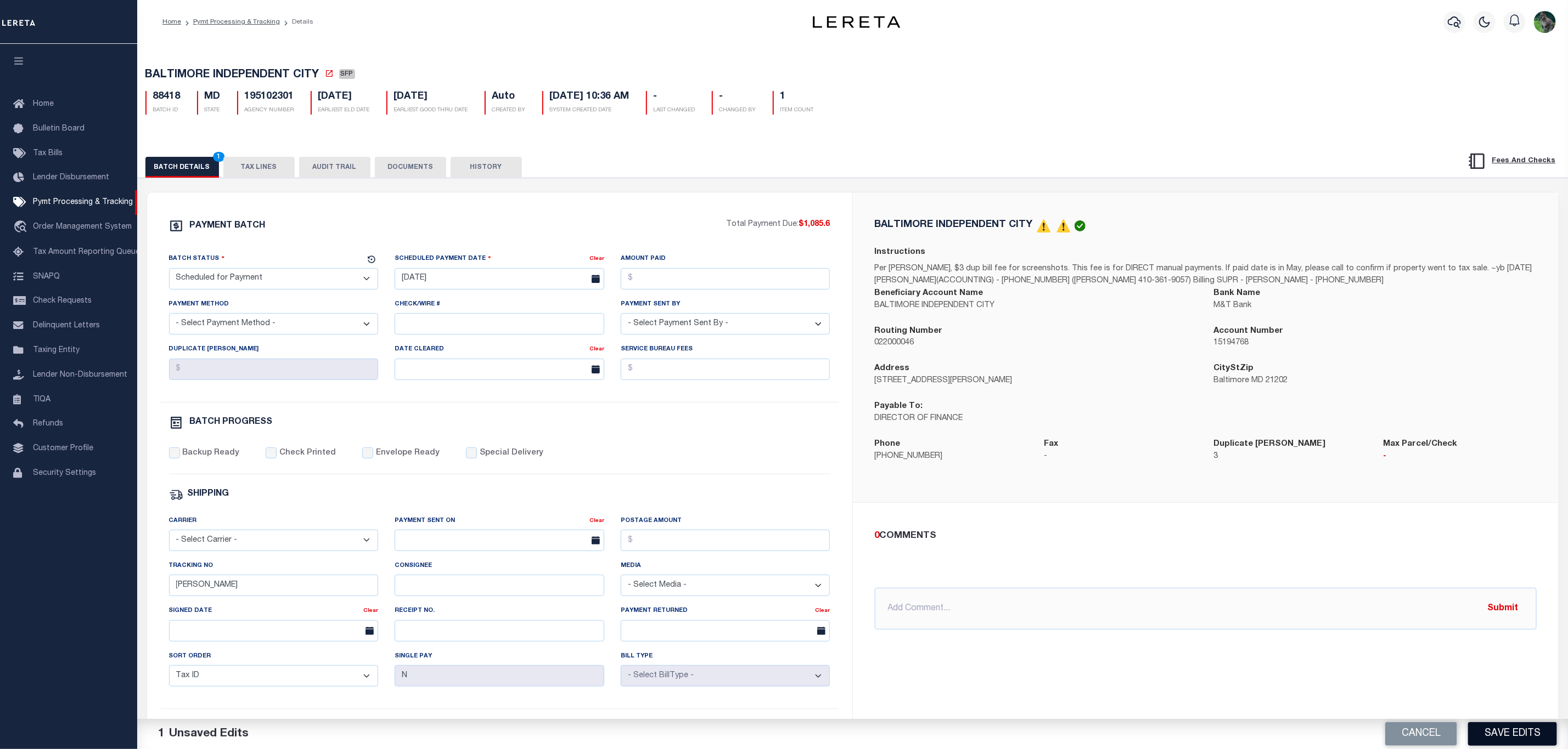
click at [1515, 733] on button "Save Edits" at bounding box center [1512, 734] width 89 height 24
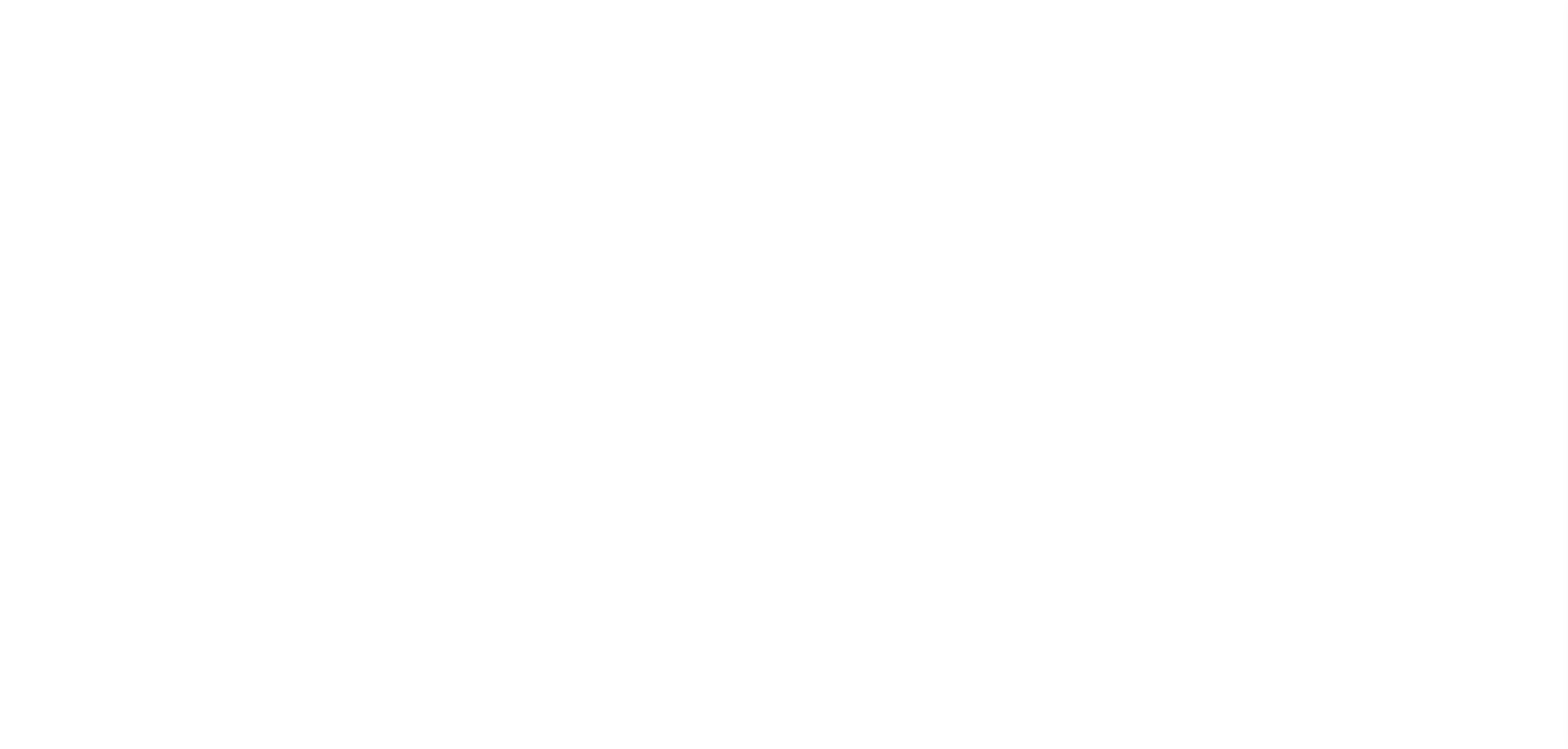
select select "SFP"
select select "37"
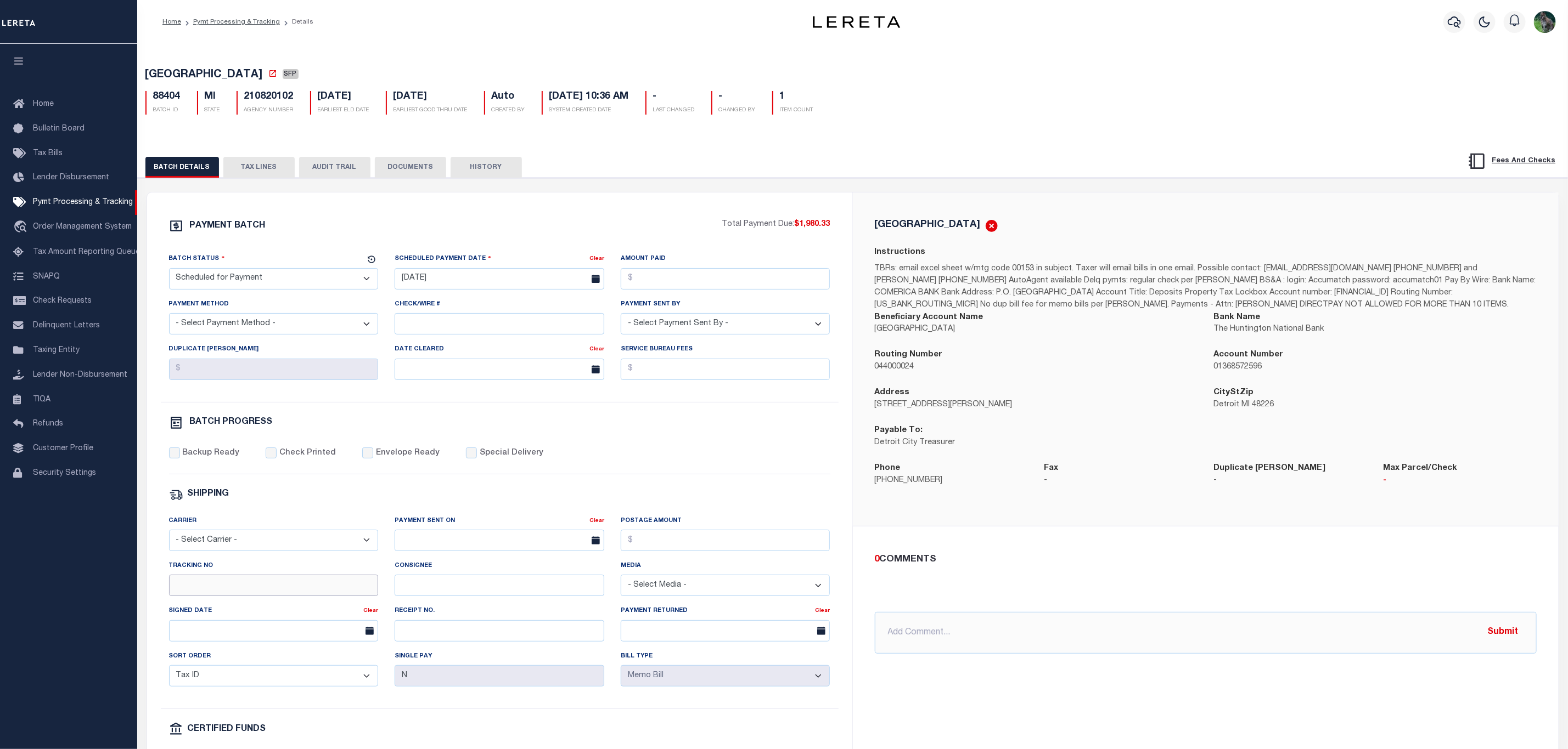
click at [291, 596] on input "Tracking No" at bounding box center [274, 586] width 210 height 21
type input "[PERSON_NAME]"
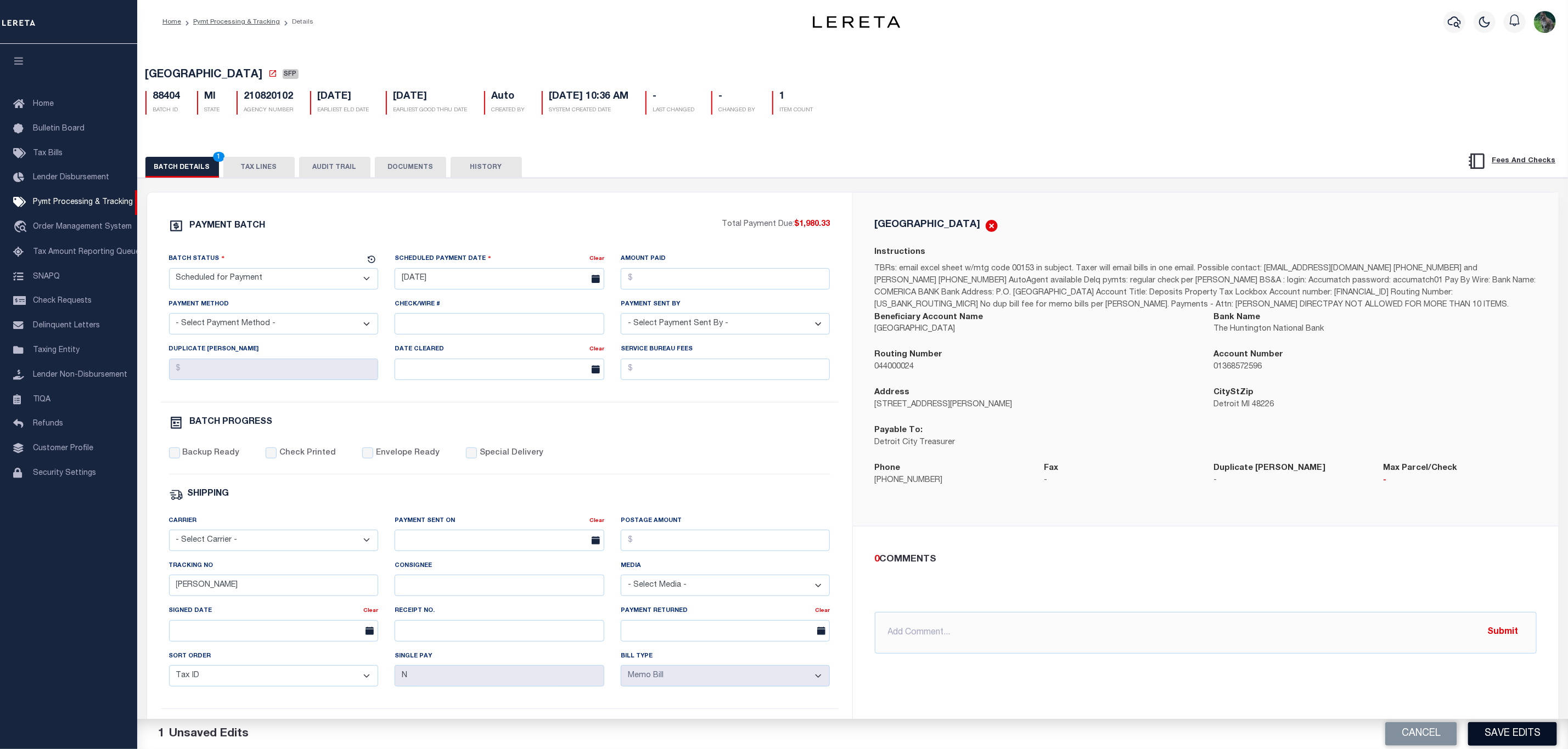
click at [1515, 733] on button "Save Edits" at bounding box center [1512, 734] width 89 height 24
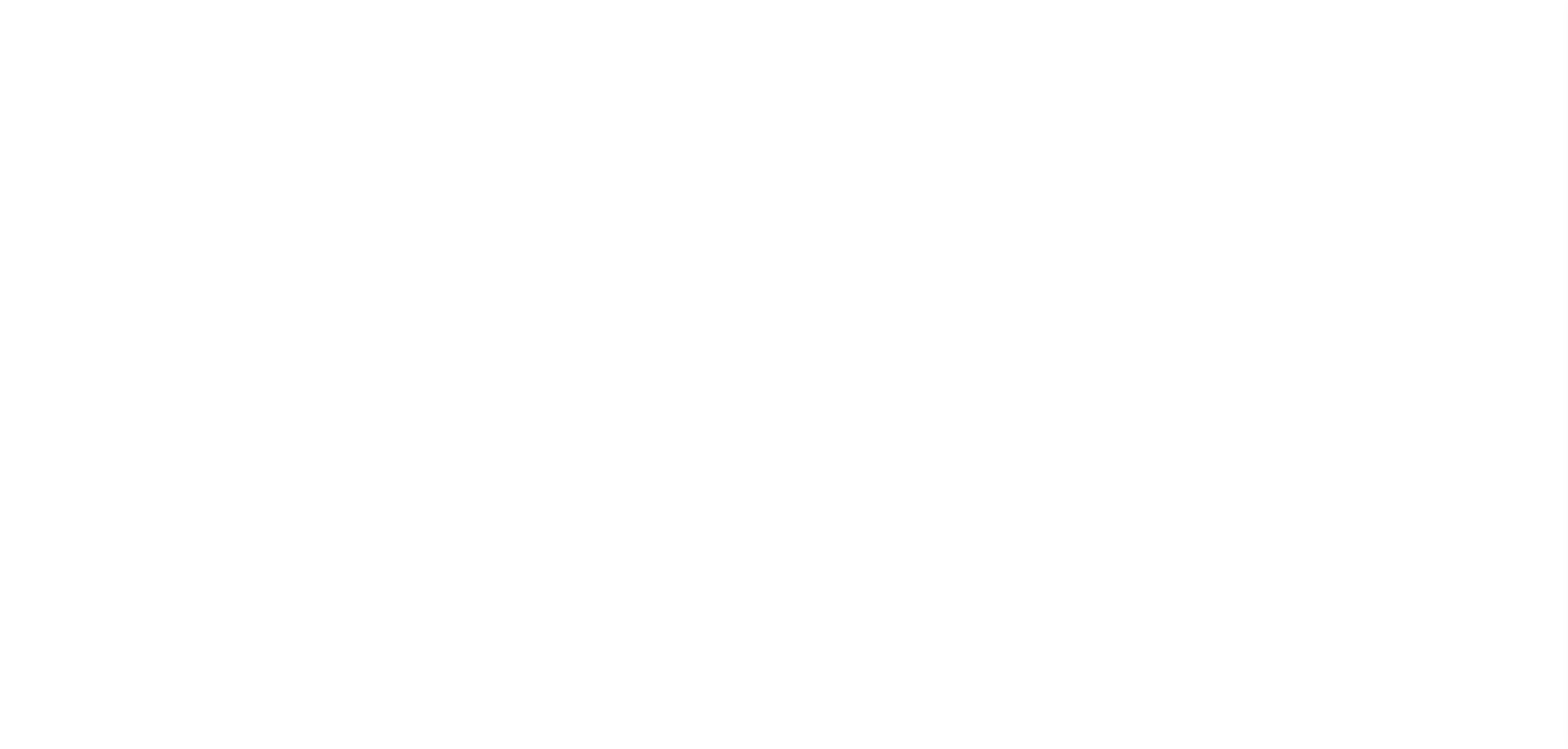
select select "SFP"
select select "37"
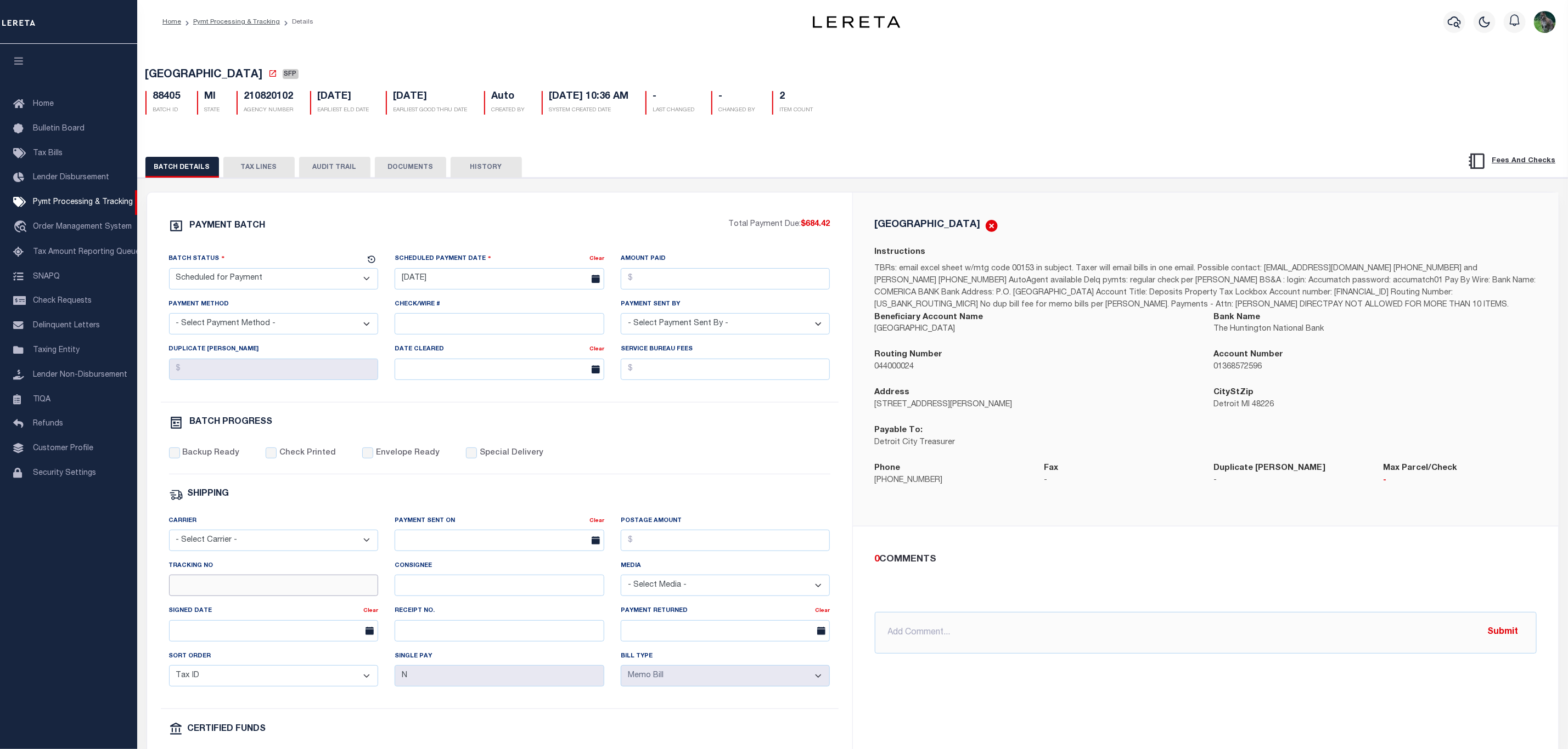
click at [298, 596] on input "Tracking No" at bounding box center [274, 586] width 210 height 21
type input "[PERSON_NAME]"
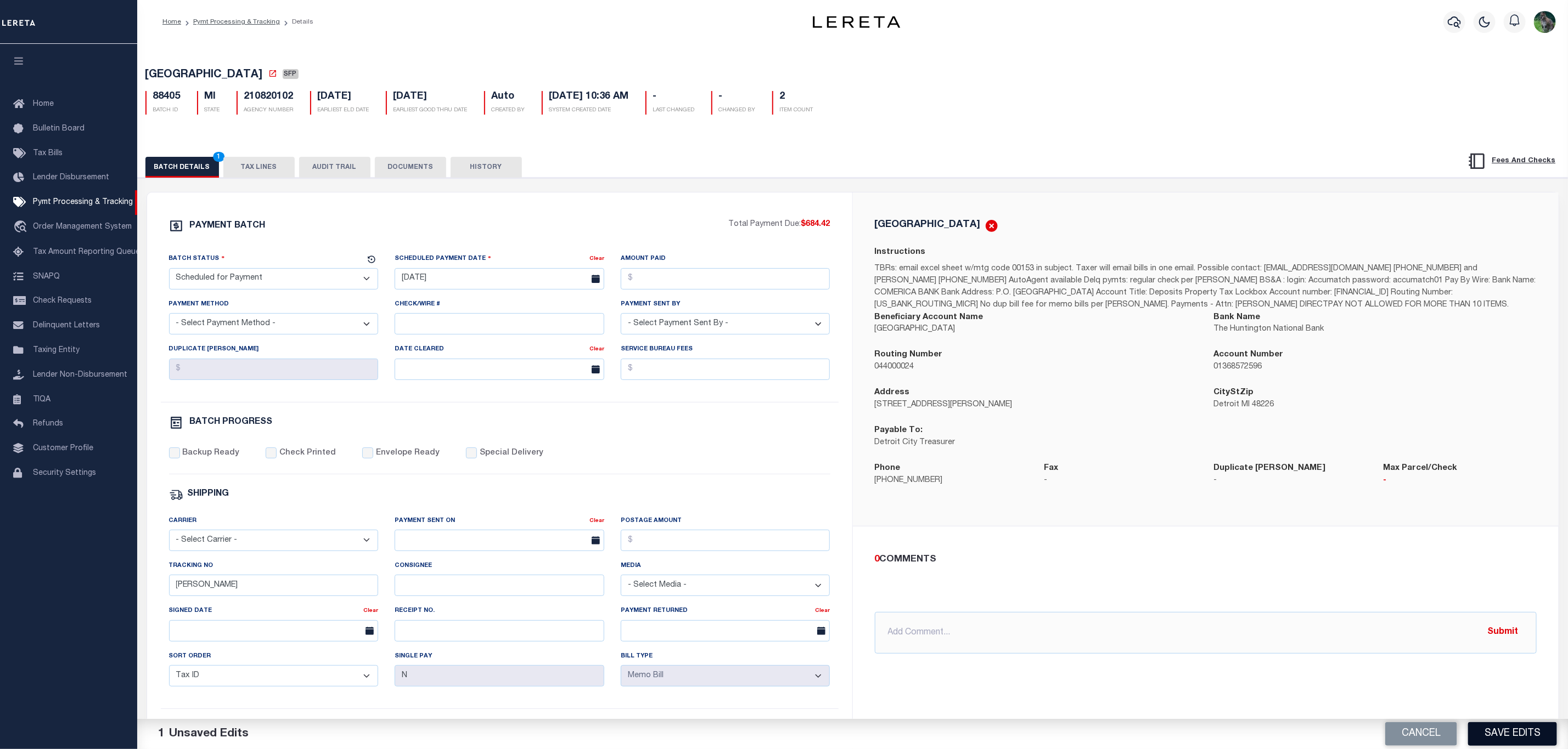
click at [1515, 737] on button "Save Edits" at bounding box center [1512, 734] width 89 height 24
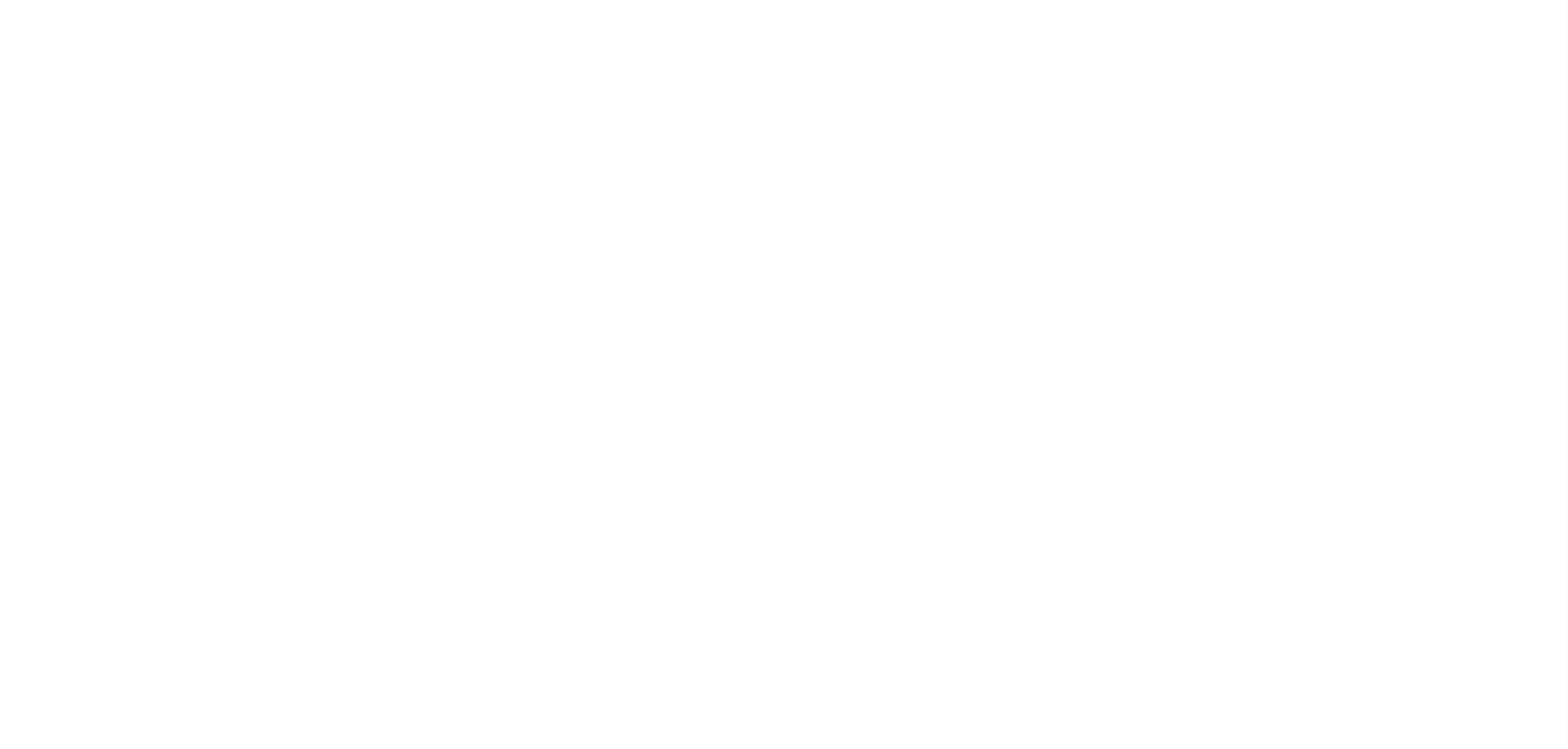
select select "SFP"
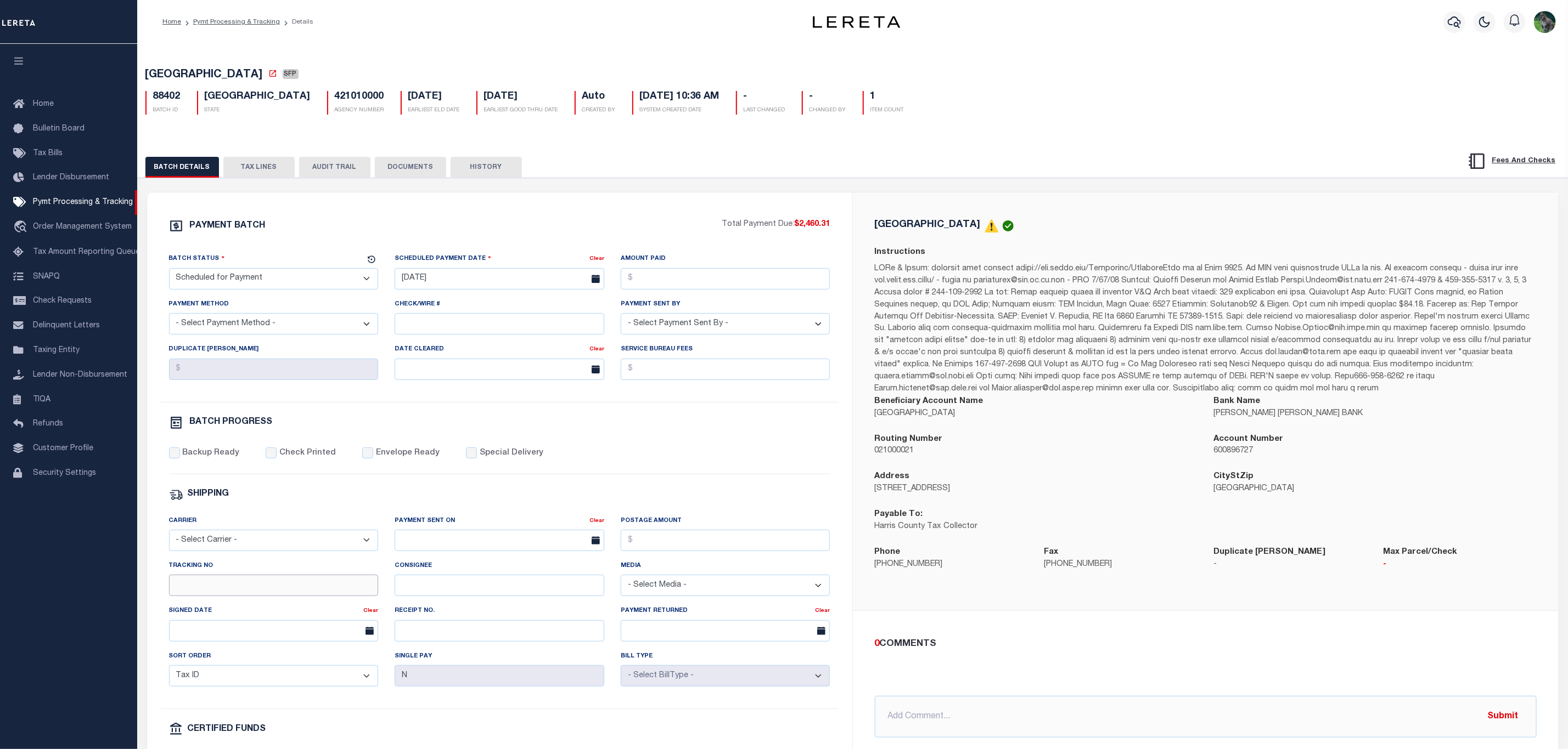
click at [240, 596] on input "Tracking No" at bounding box center [274, 586] width 210 height 21
type input "[PERSON_NAME]"
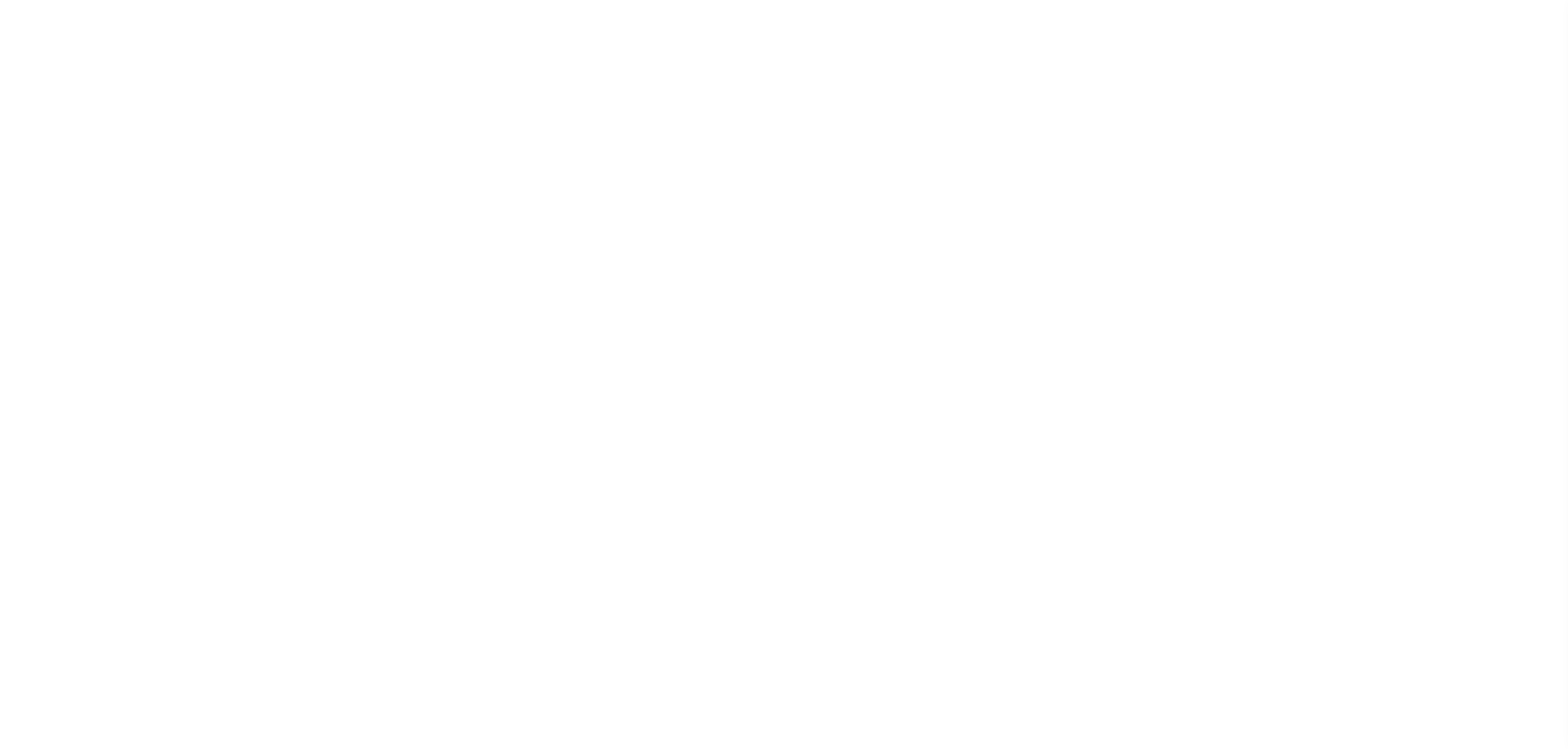
select select "SFP"
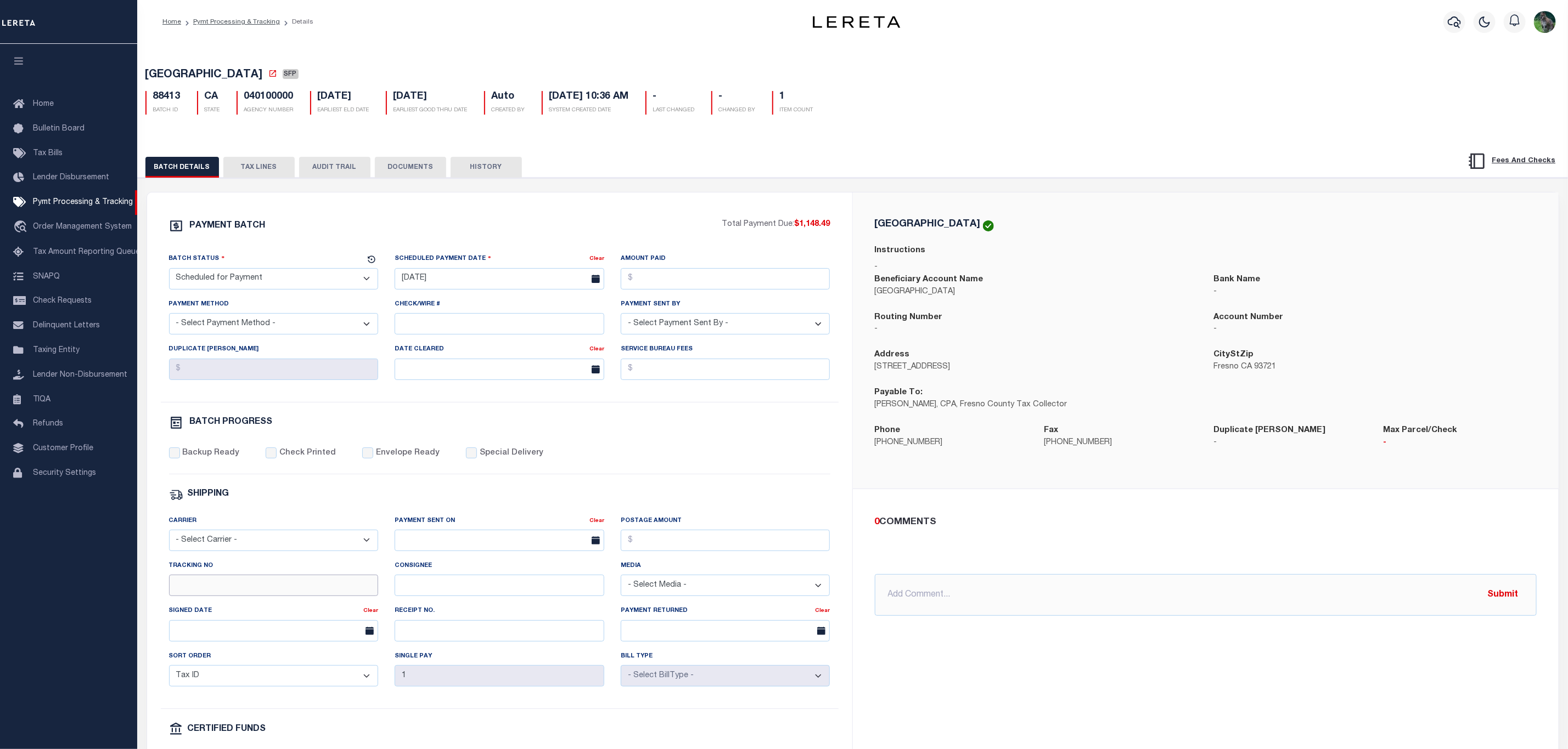
drag, startPoint x: 240, startPoint y: 596, endPoint x: 247, endPoint y: 584, distance: 13.9
click at [240, 596] on input "Tracking No" at bounding box center [274, 586] width 210 height 21
type input "[PERSON_NAME]"
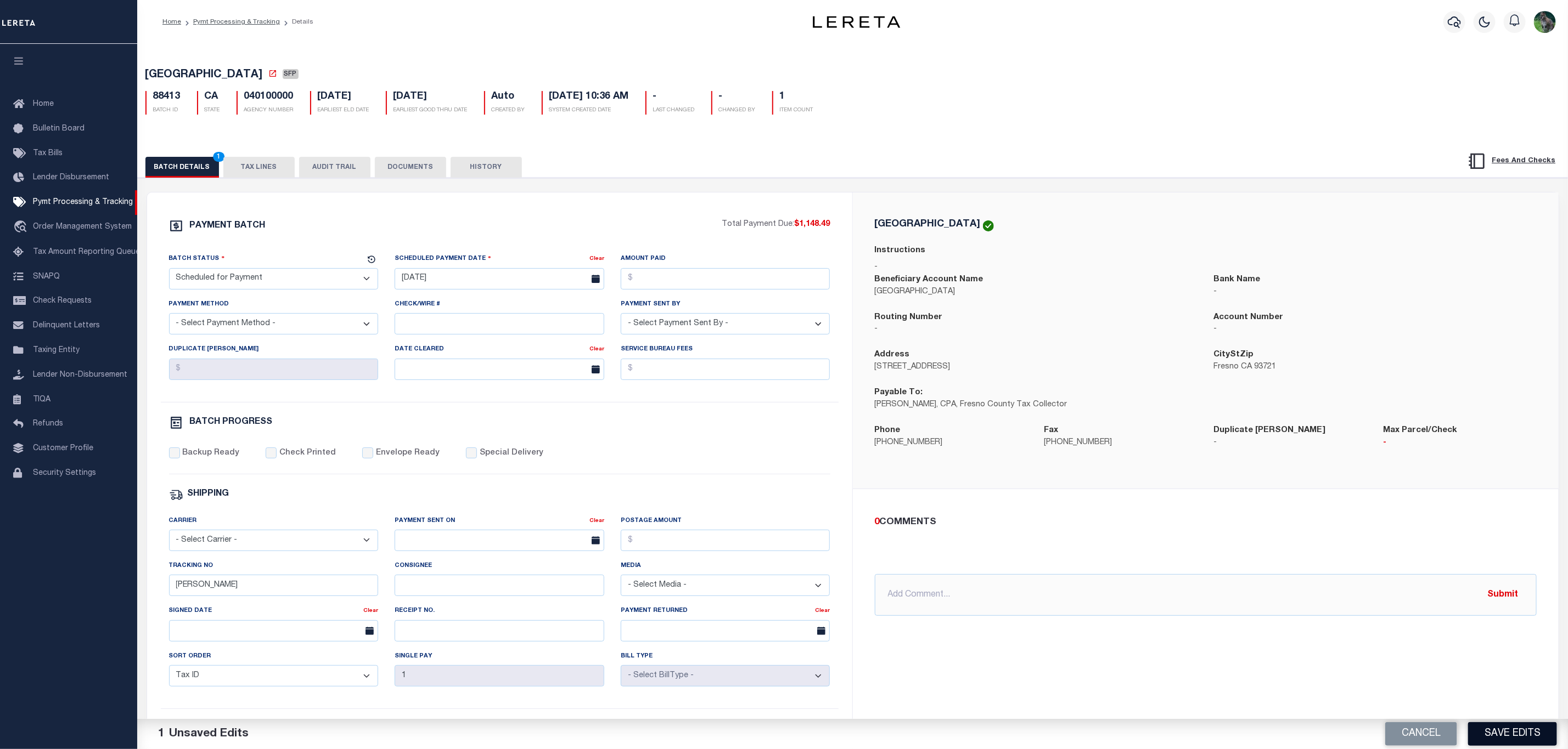
click at [1503, 739] on button "Save Edits" at bounding box center [1512, 734] width 89 height 24
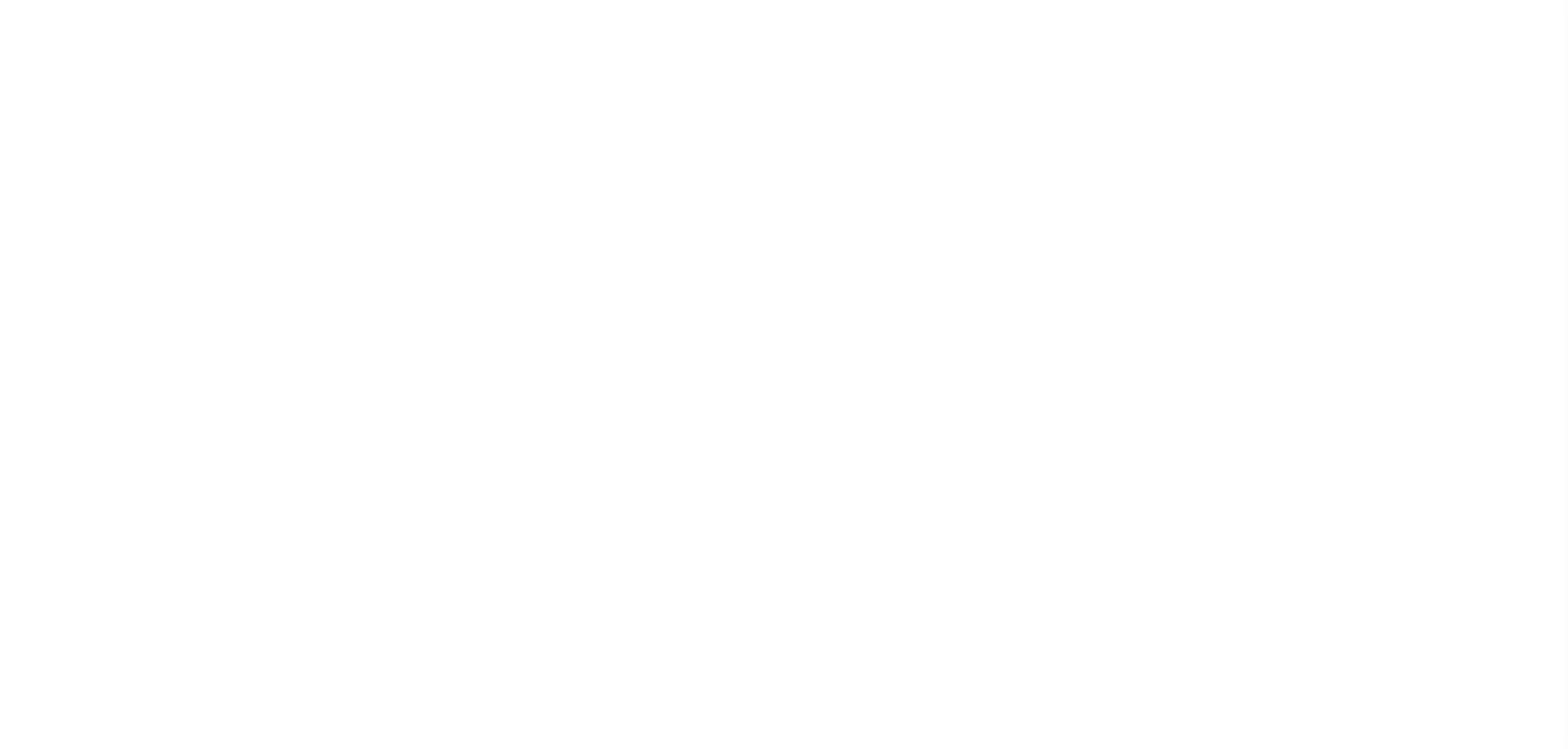
select select "SFP"
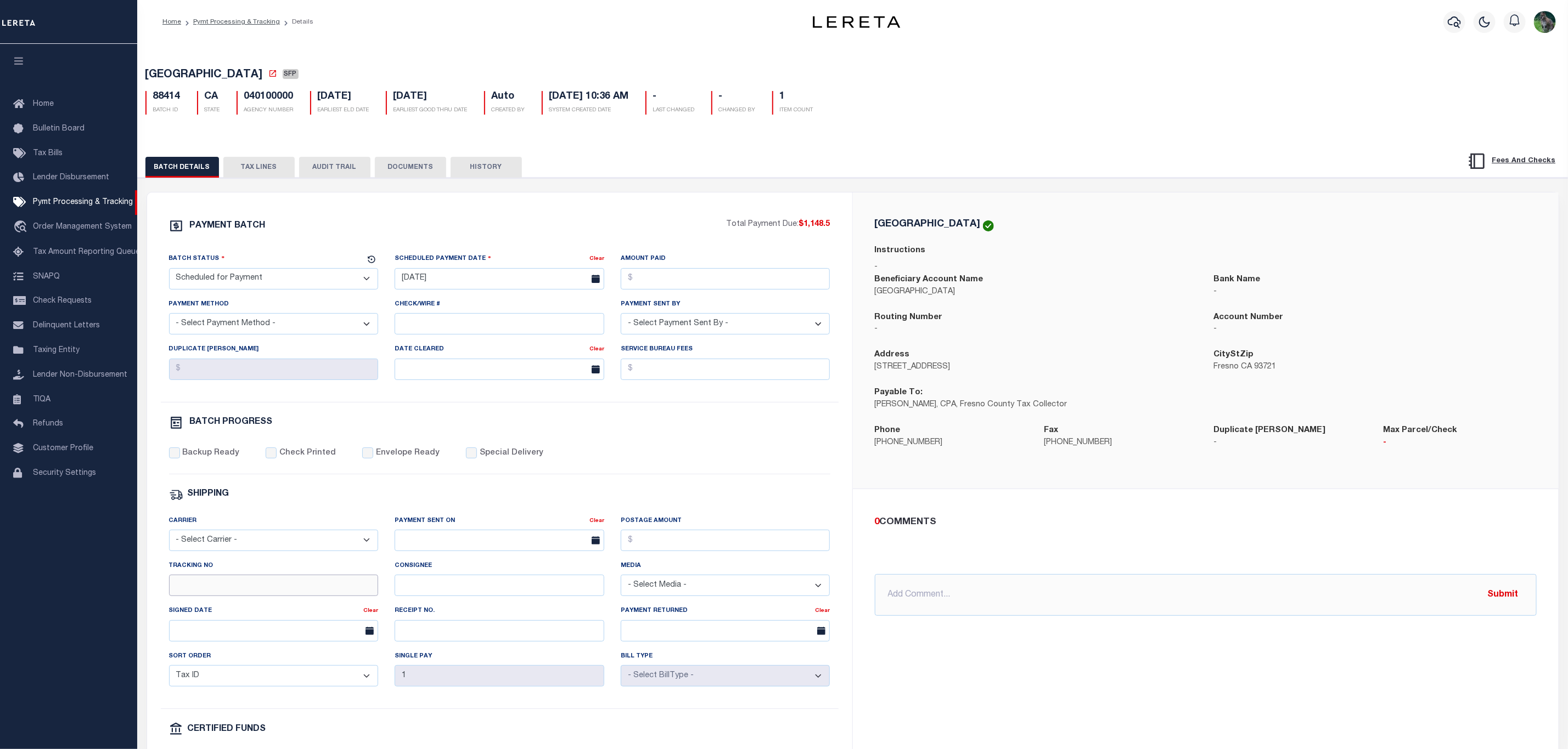
click at [220, 596] on input "Tracking No" at bounding box center [274, 586] width 210 height 21
type input "[PERSON_NAME]"
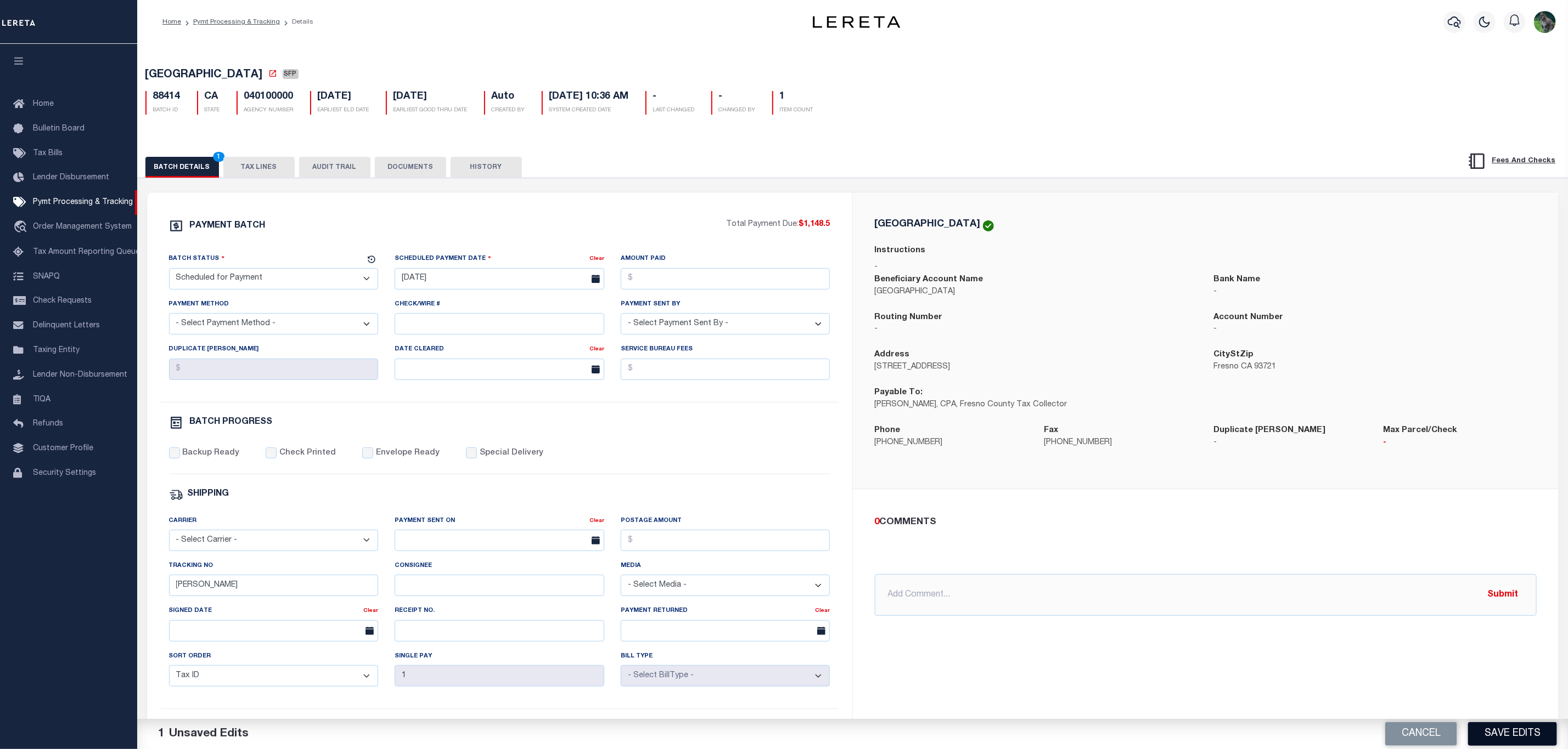
click at [1503, 733] on button "Save Edits" at bounding box center [1512, 734] width 89 height 24
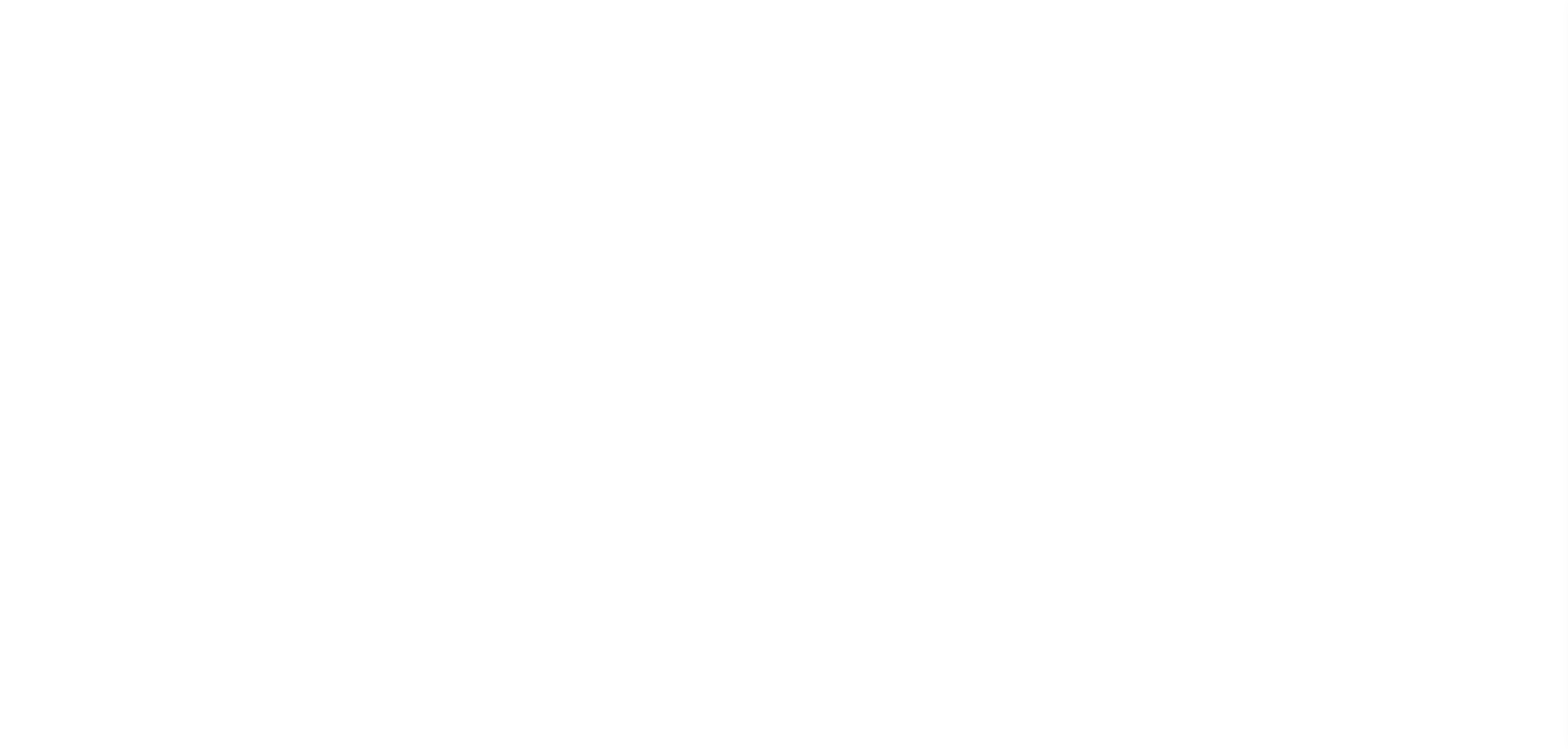
select select "SFP"
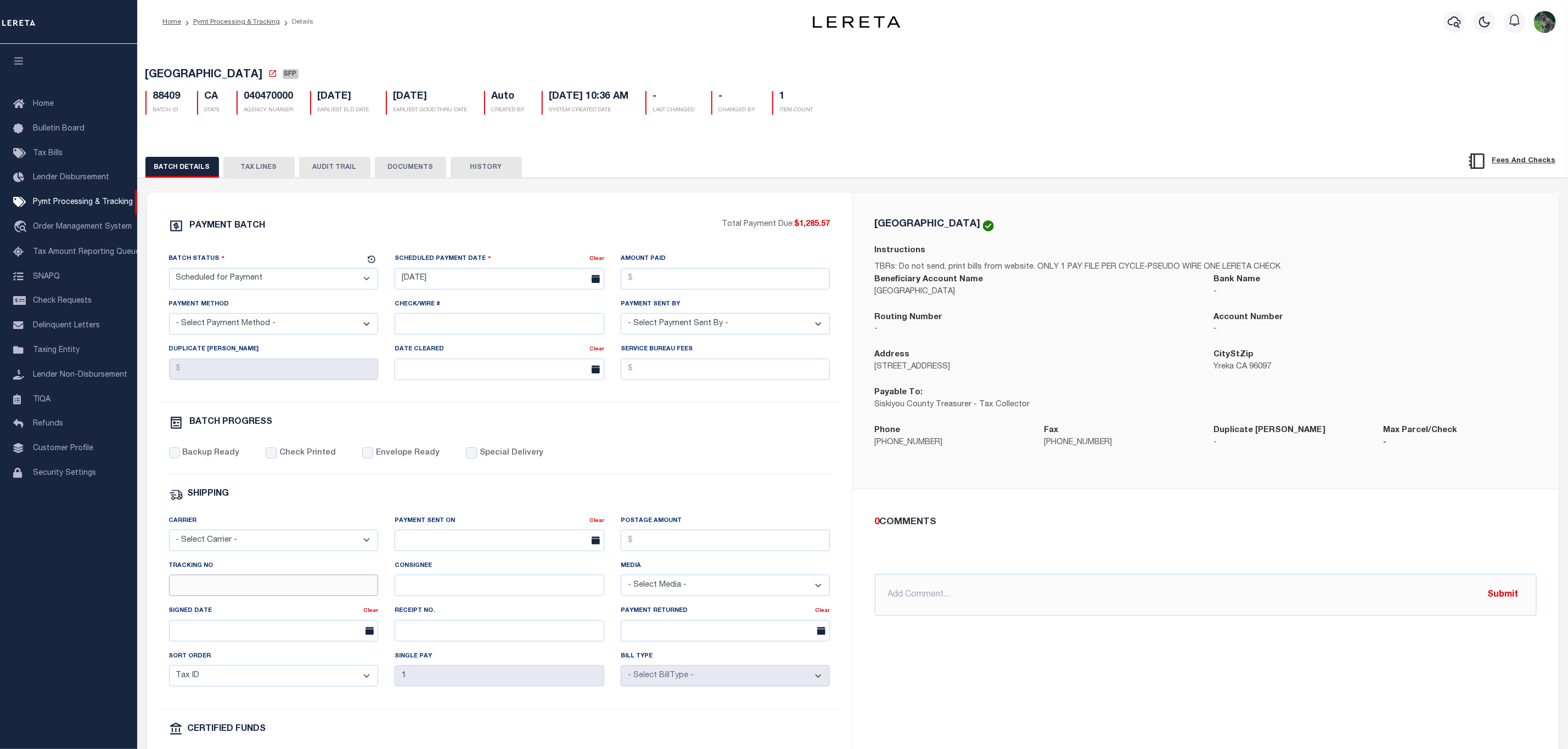
click at [249, 596] on input "Tracking No" at bounding box center [274, 586] width 210 height 21
type input "[PERSON_NAME]"
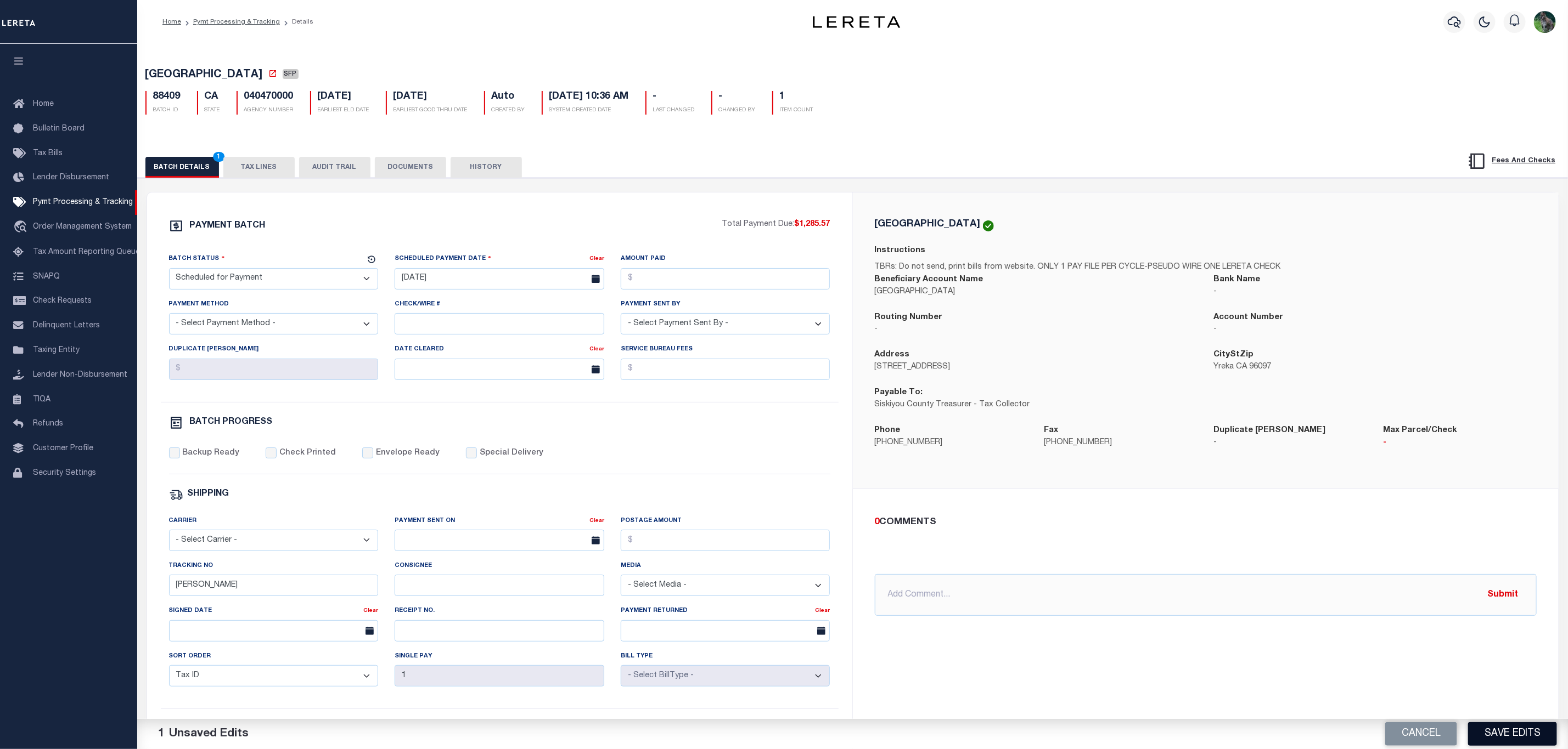
click at [1517, 729] on button "Save Edits" at bounding box center [1512, 734] width 89 height 24
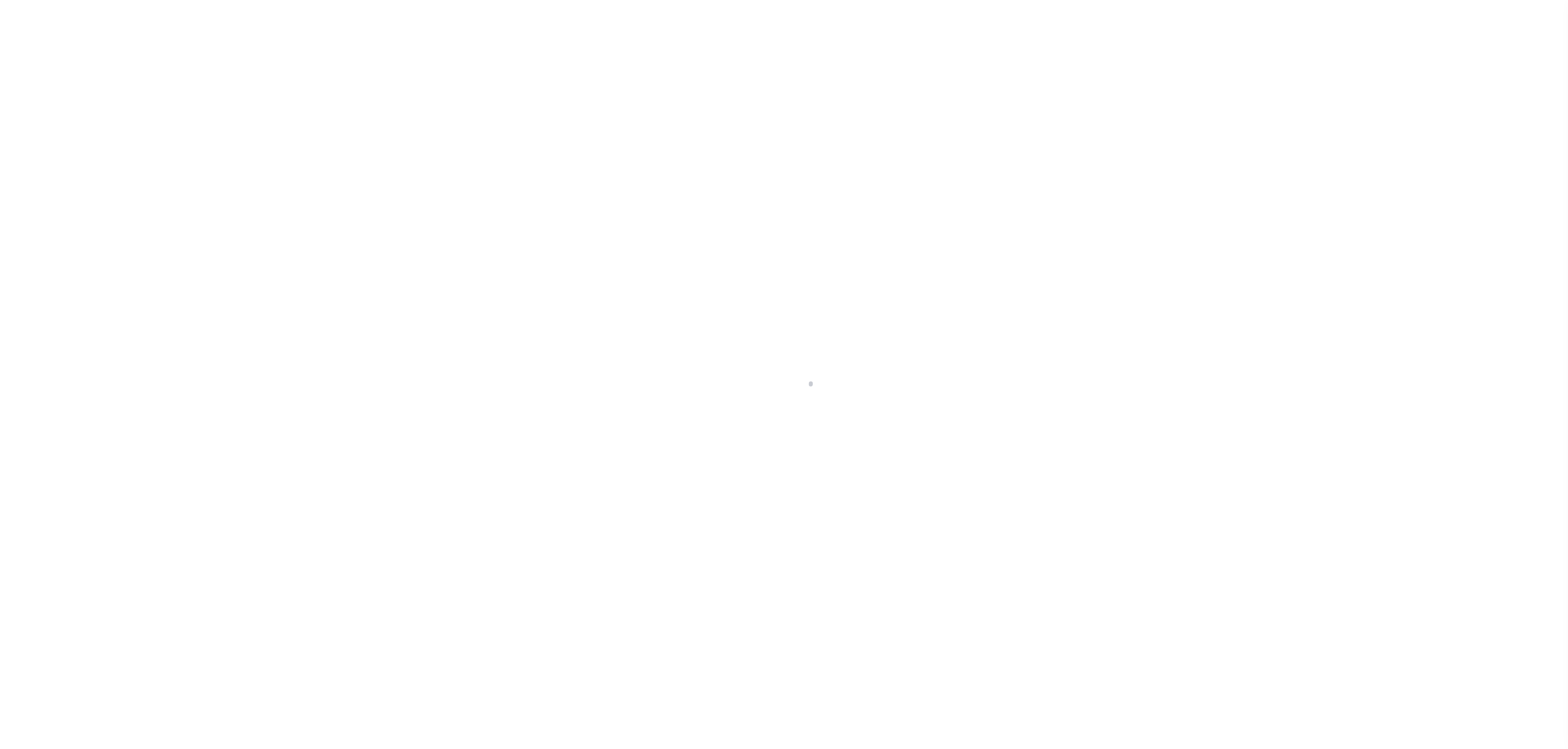
select select "SFP"
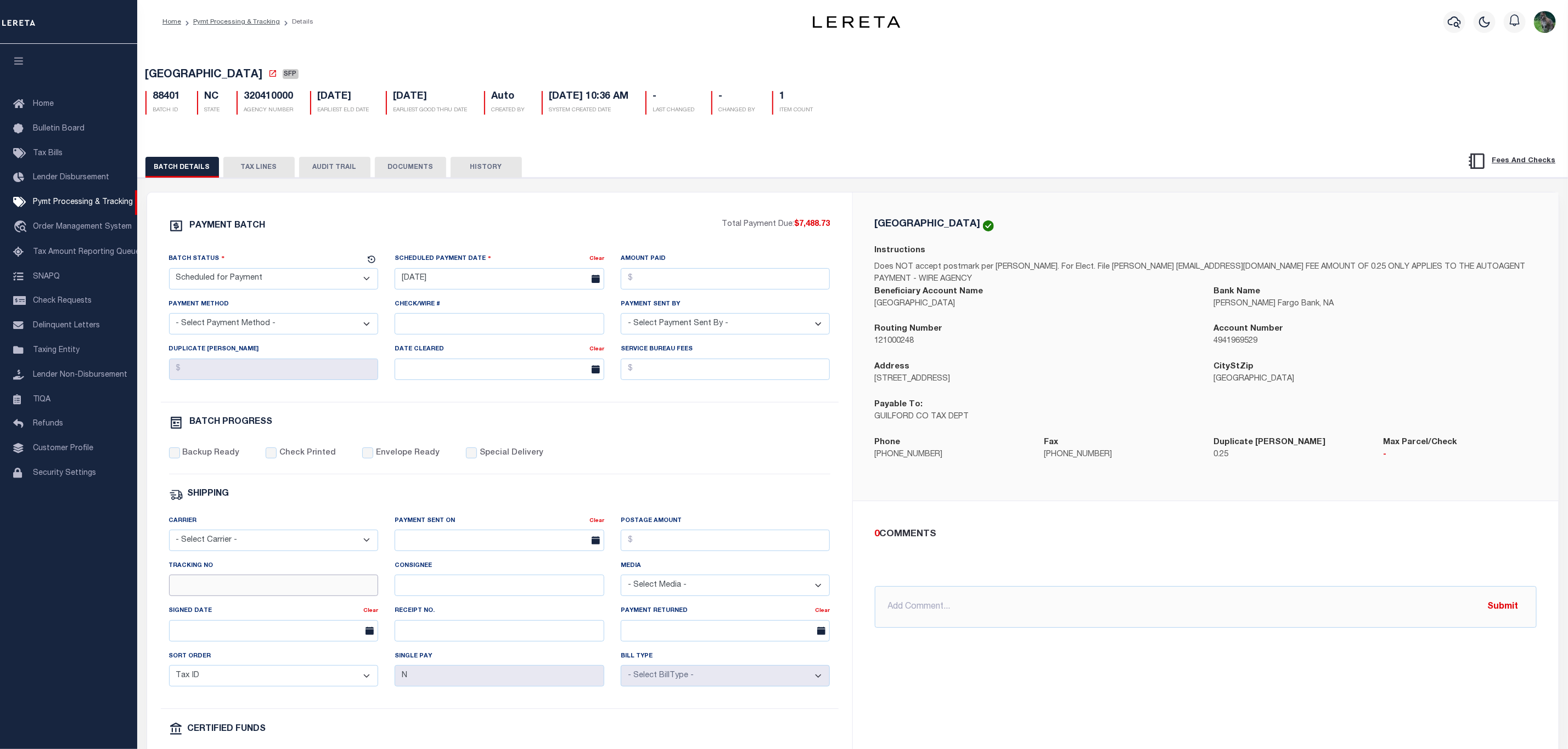
click at [254, 596] on input "Tracking No" at bounding box center [274, 586] width 210 height 21
type input "[PERSON_NAME]"
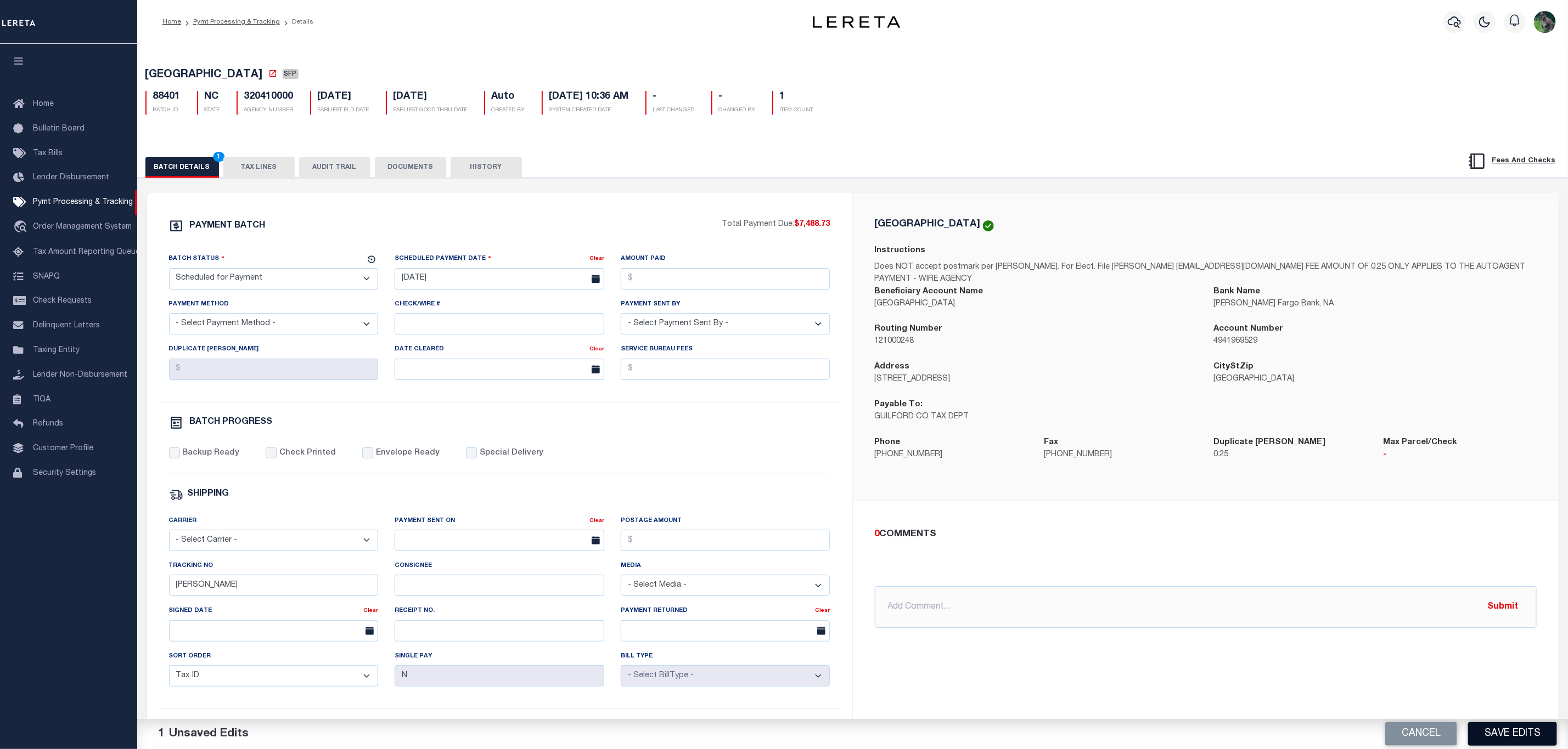
click at [1531, 743] on button "Save Edits" at bounding box center [1512, 734] width 89 height 24
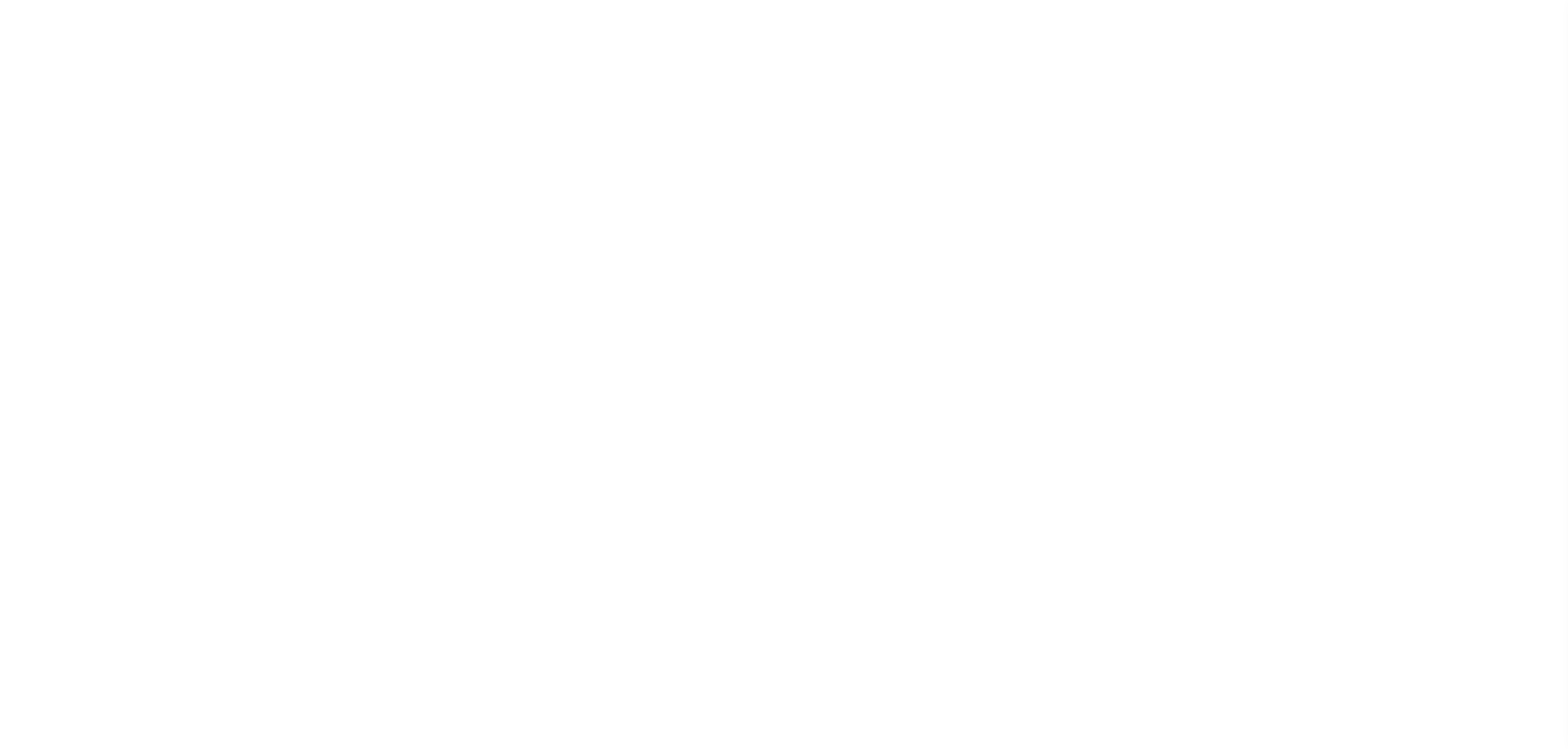
select select "SFP"
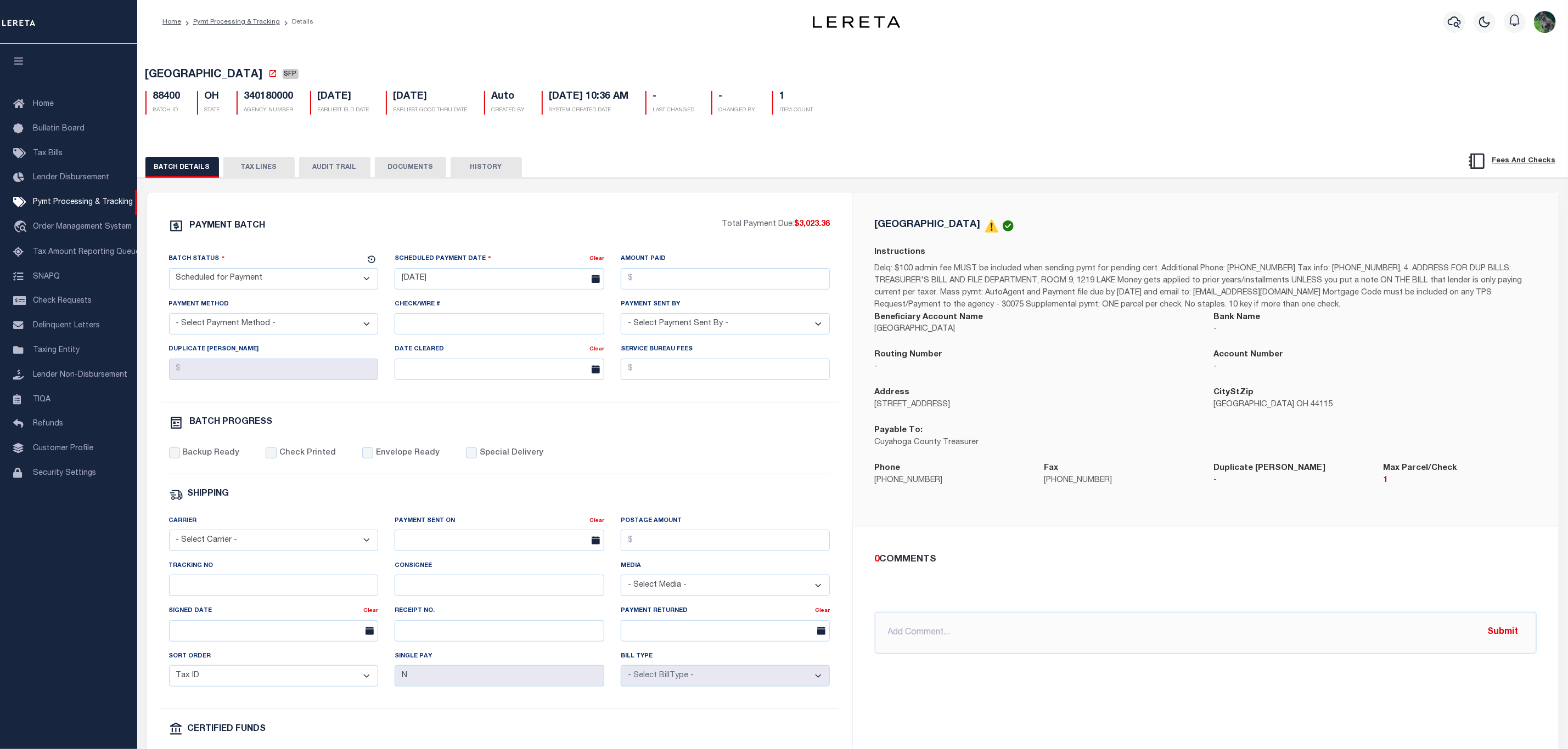
click at [297, 605] on div "Tracking No" at bounding box center [273, 583] width 226 height 45
click at [300, 596] on input "Tracking No" at bounding box center [274, 586] width 210 height 21
type input "[PERSON_NAME]"
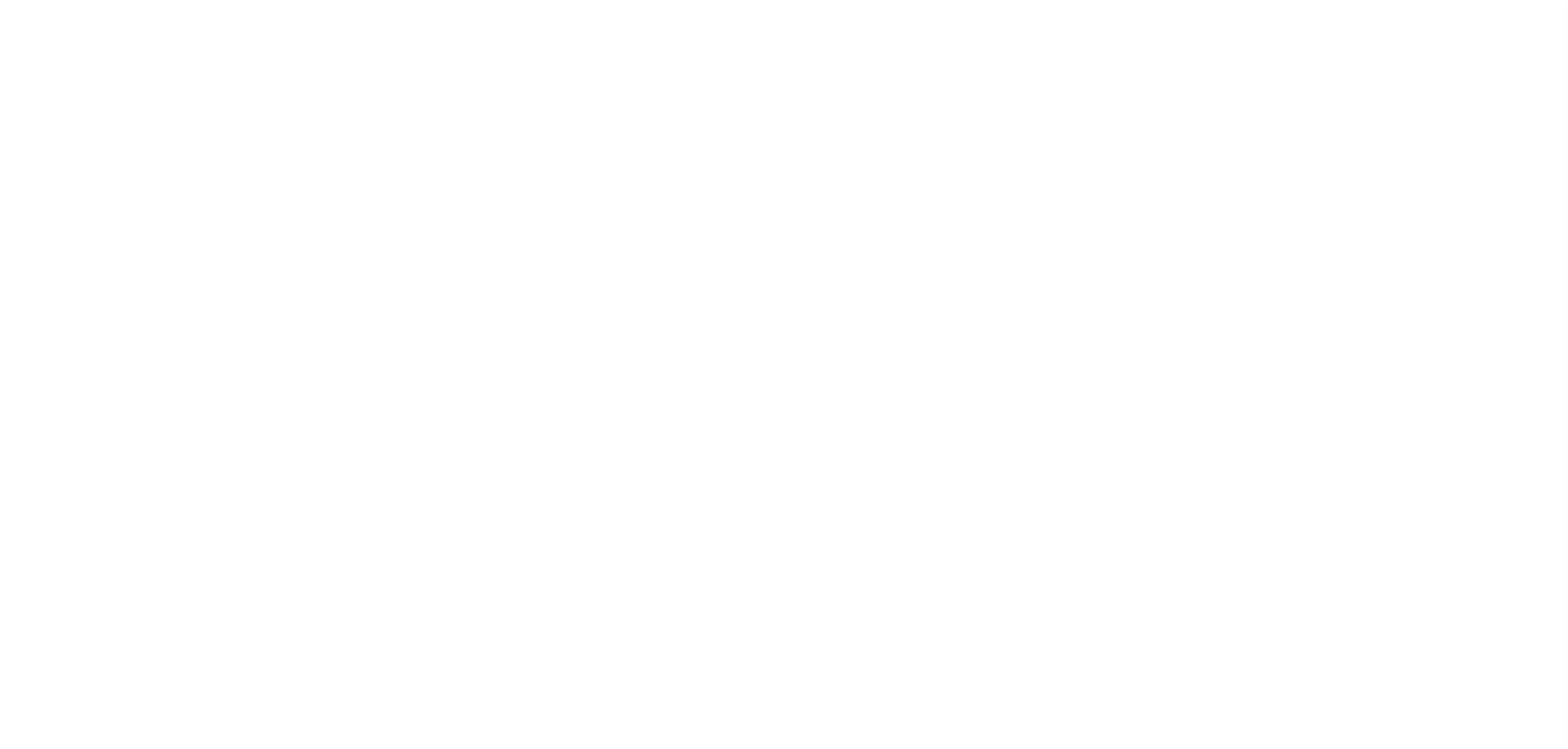
select select "SFP"
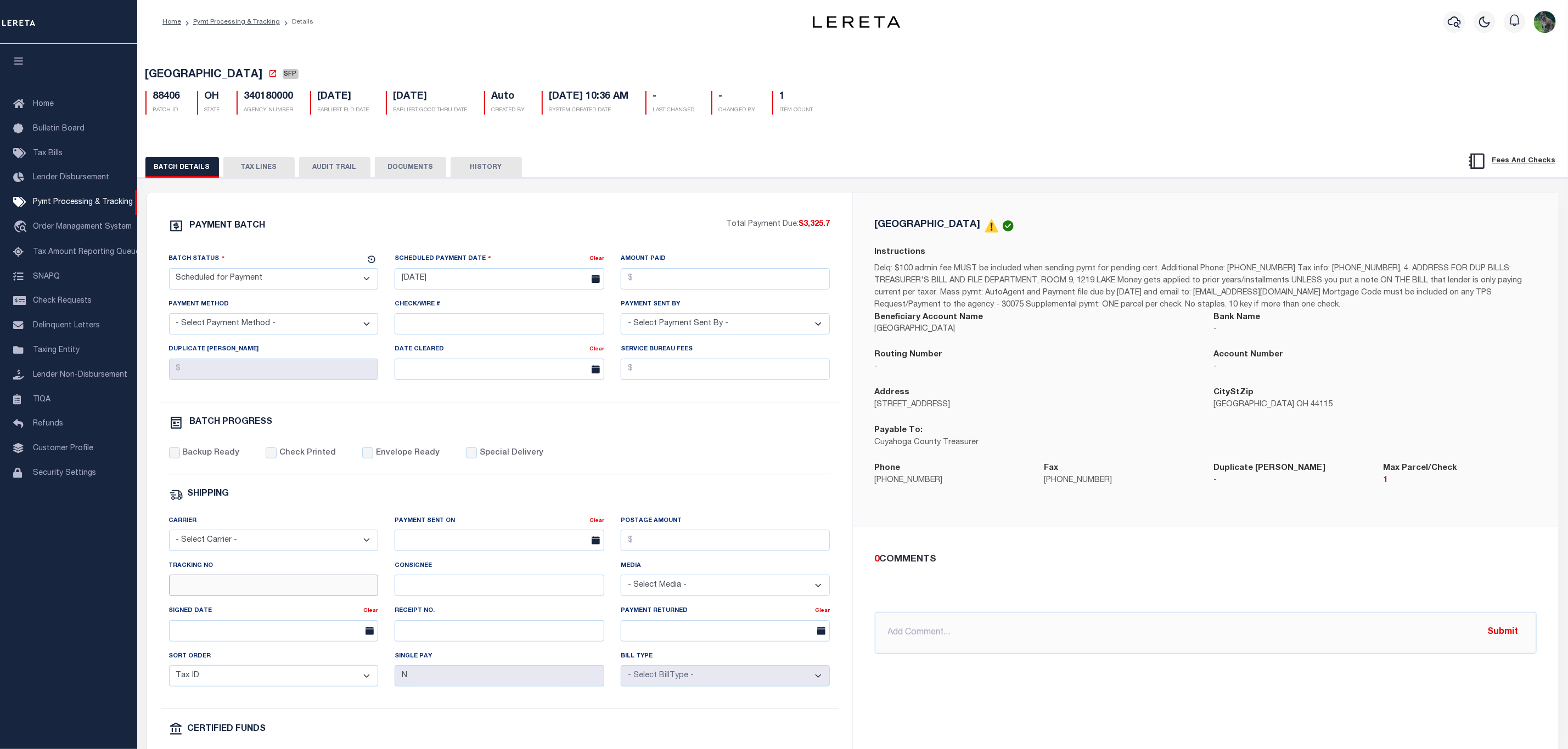
click at [272, 589] on input "Tracking No" at bounding box center [274, 586] width 210 height 21
type input "[PERSON_NAME]"
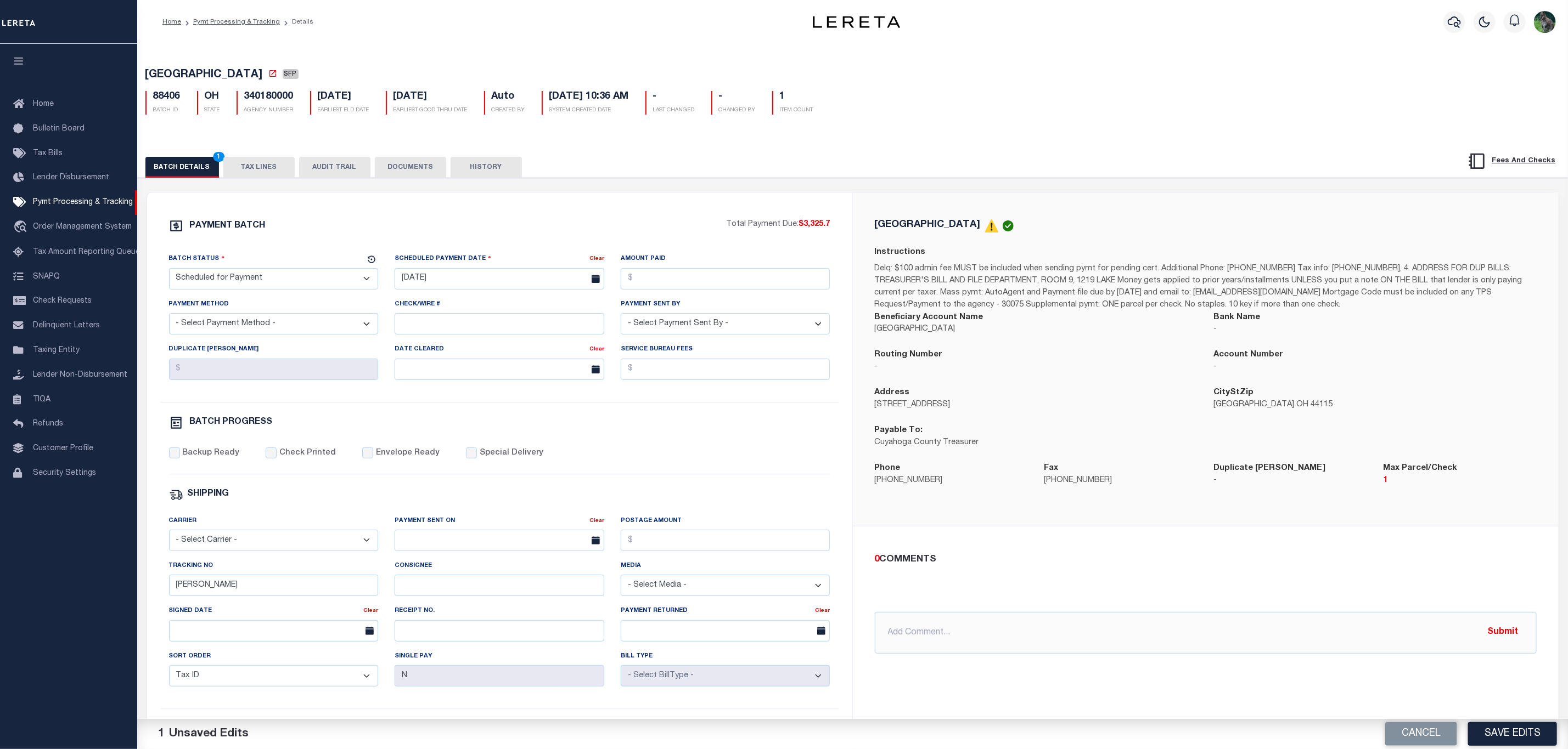
click at [1522, 721] on div "Cancel Save Edits" at bounding box center [1211, 735] width 716 height 31
click at [1492, 739] on button "Save Edits" at bounding box center [1512, 734] width 89 height 24
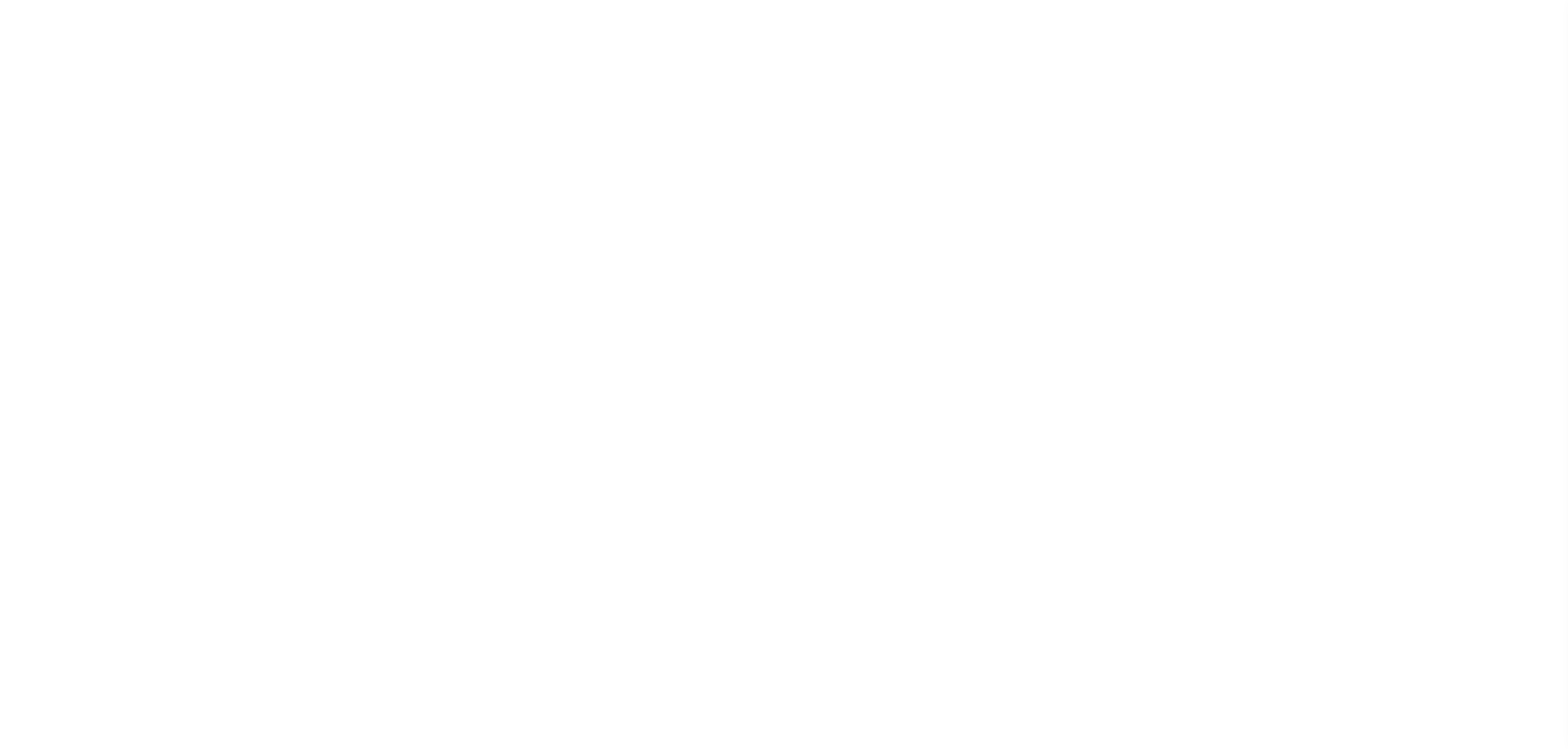
select select "SFP"
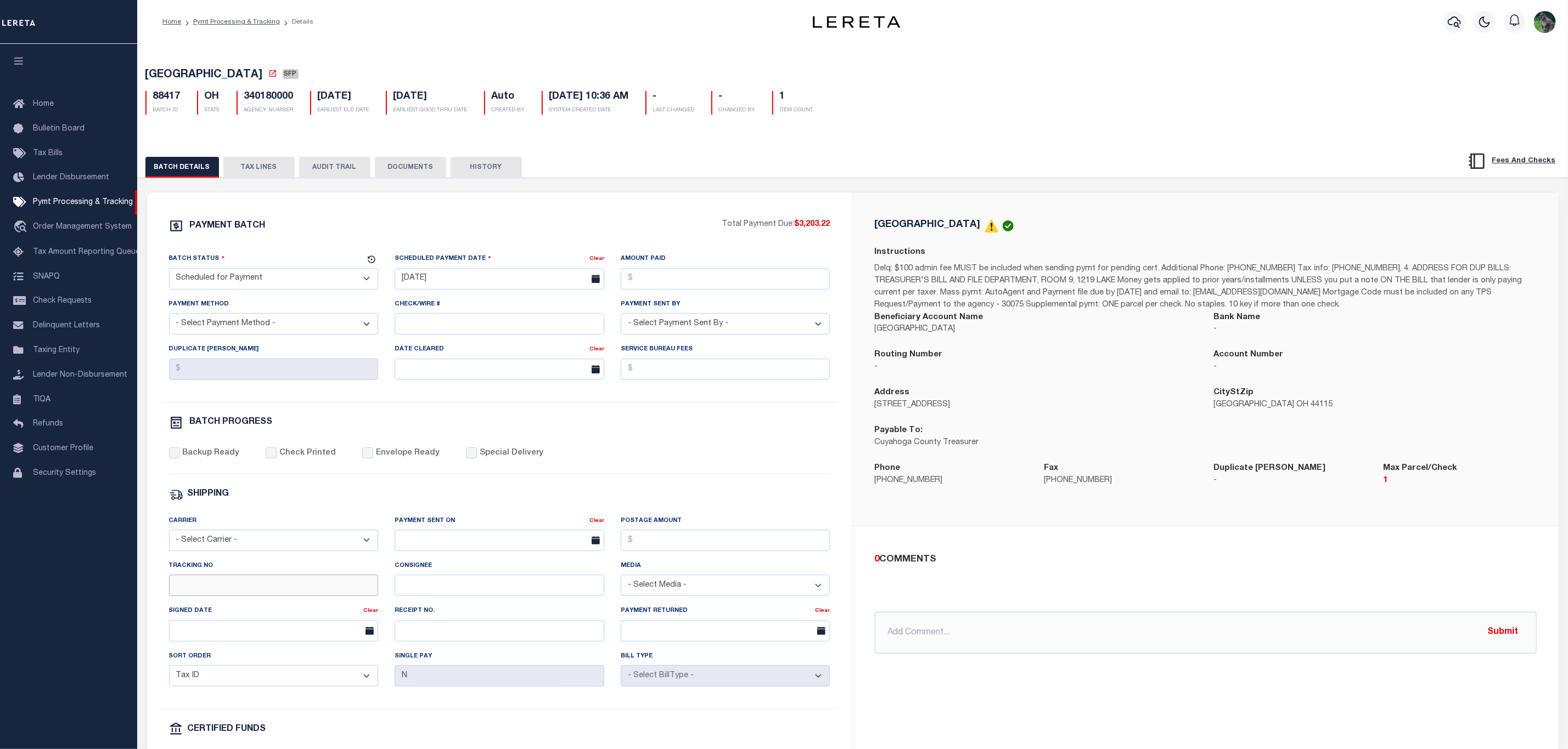
click at [233, 596] on input "Tracking No" at bounding box center [274, 586] width 210 height 21
type input "[PERSON_NAME]"
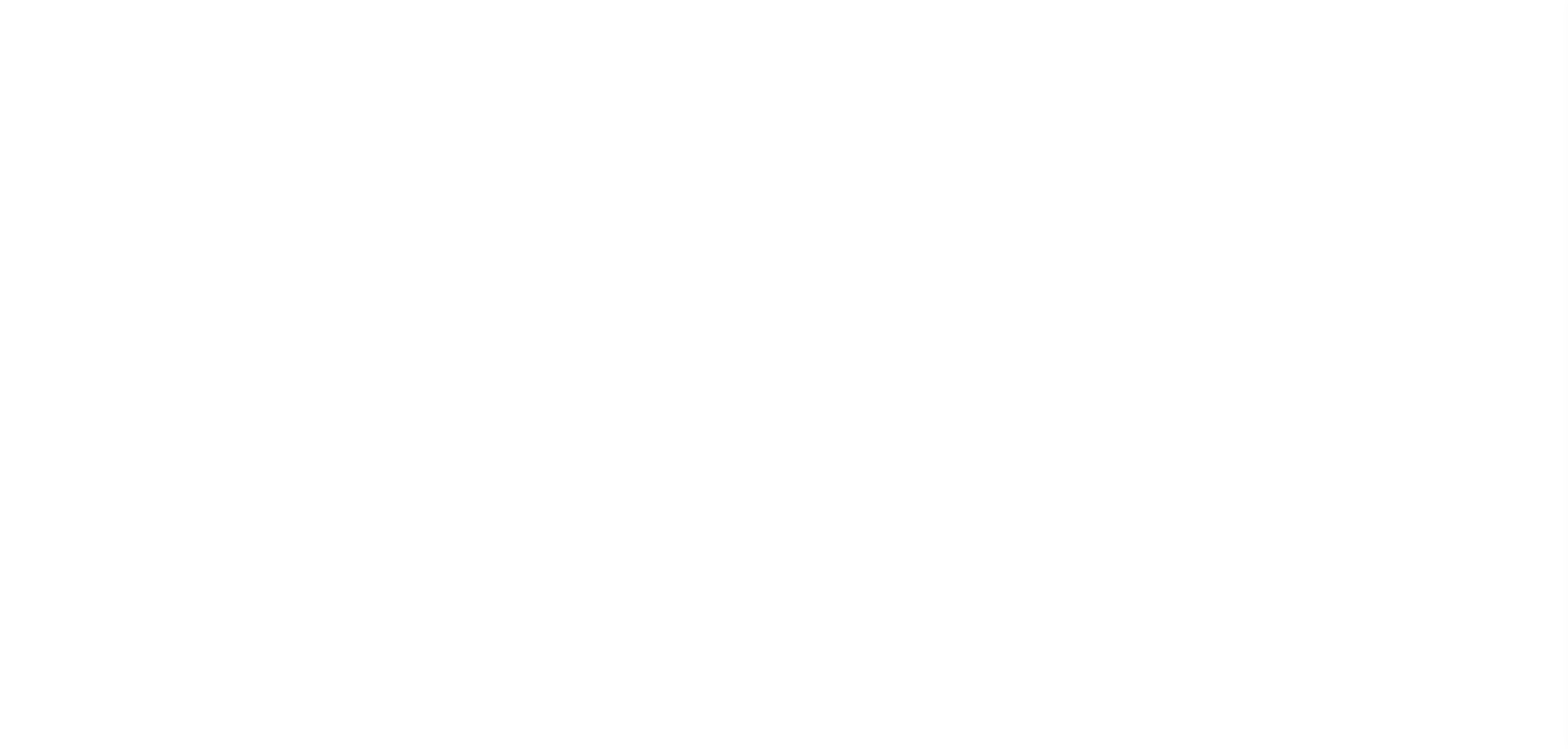
select select "SFP"
select select "37"
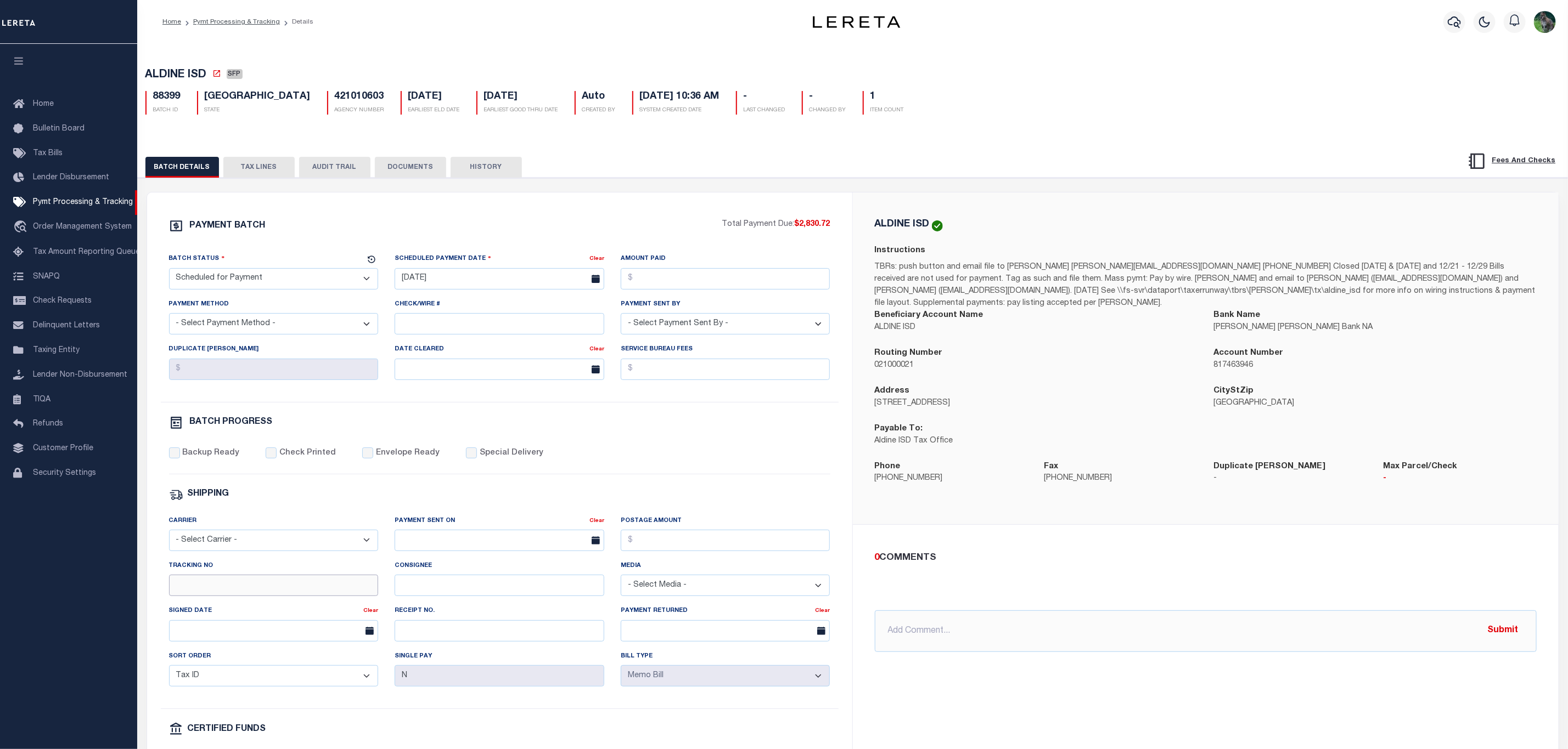
click at [278, 594] on input "Tracking No" at bounding box center [274, 586] width 210 height 21
type input "[PERSON_NAME]"
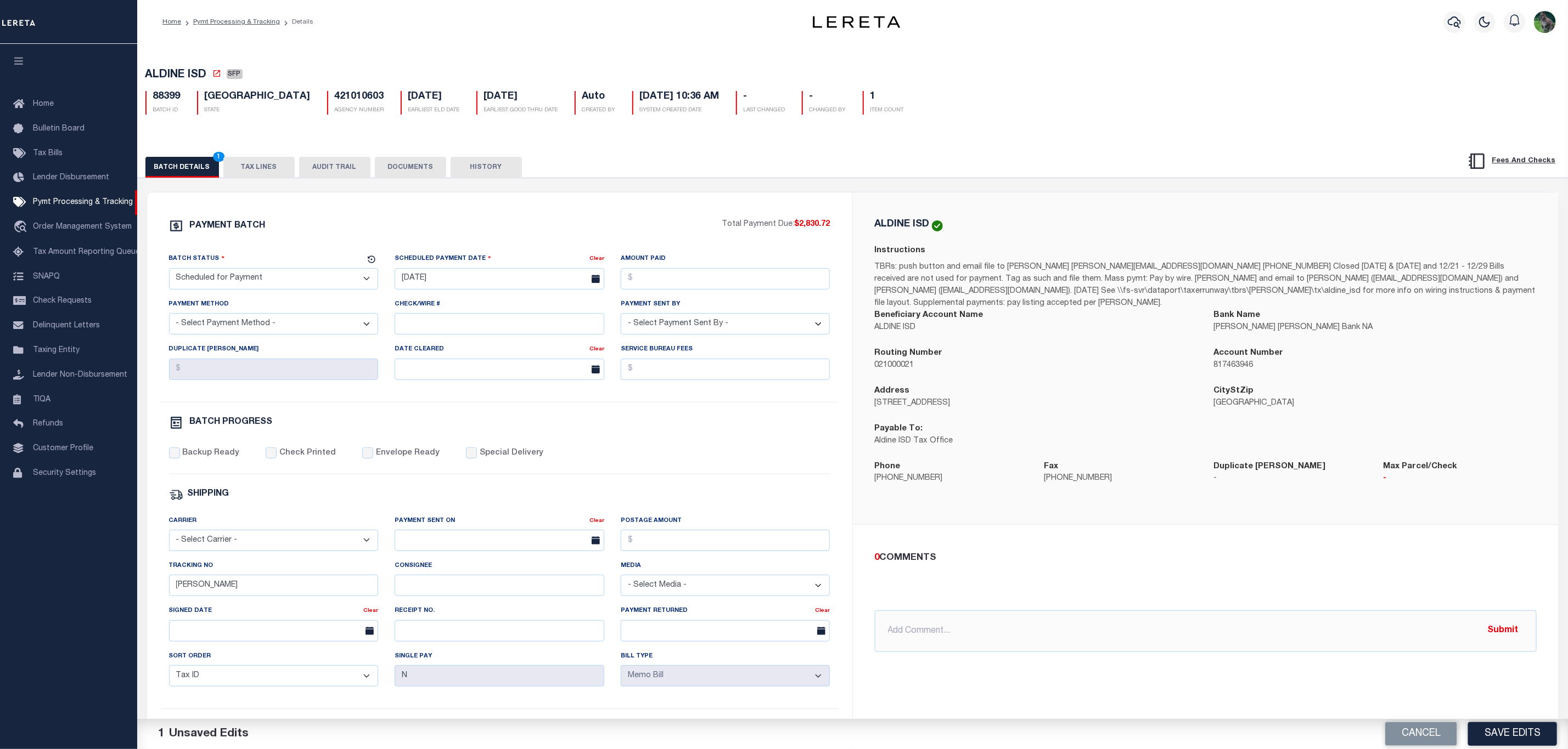
drag, startPoint x: 1242, startPoint y: 564, endPoint x: 1293, endPoint y: 587, distance: 55.9
click at [1243, 566] on div "0 COMMENTS @[PERSON_NAME] @[PERSON_NAME] @[PERSON_NAME] @[PERSON_NAME] @[PERSON…" at bounding box center [1205, 601] width 679 height 101
click at [1530, 732] on button "Save Edits" at bounding box center [1512, 734] width 89 height 24
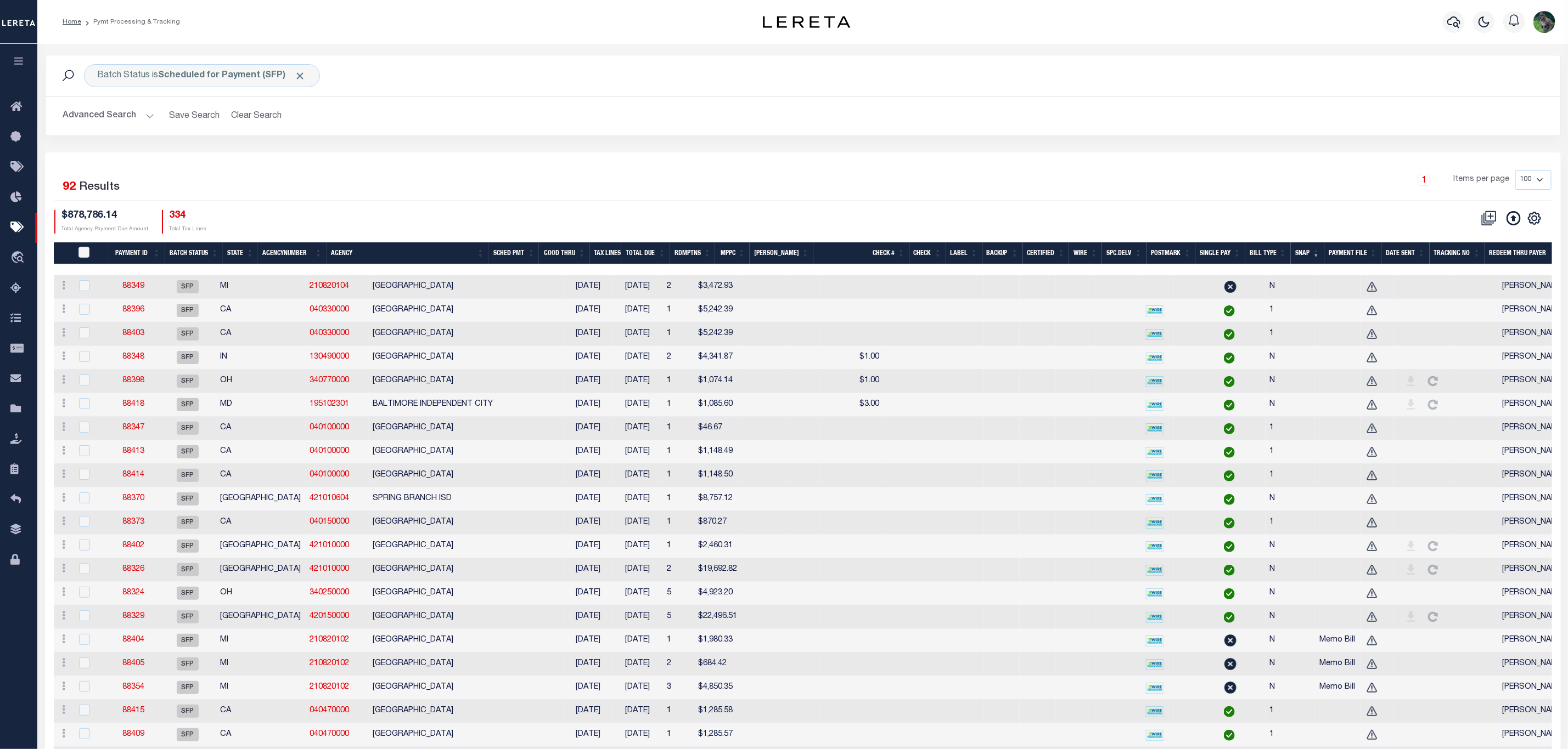
click at [852, 147] on div "Batch Status is Scheduled for Payment (SFP) Search Advanced Search Save Search …" at bounding box center [802, 104] width 1532 height 98
click at [1531, 224] on icon "" at bounding box center [1534, 218] width 14 height 14
click at [1507, 239] on link "CSV" at bounding box center [1489, 237] width 107 height 21
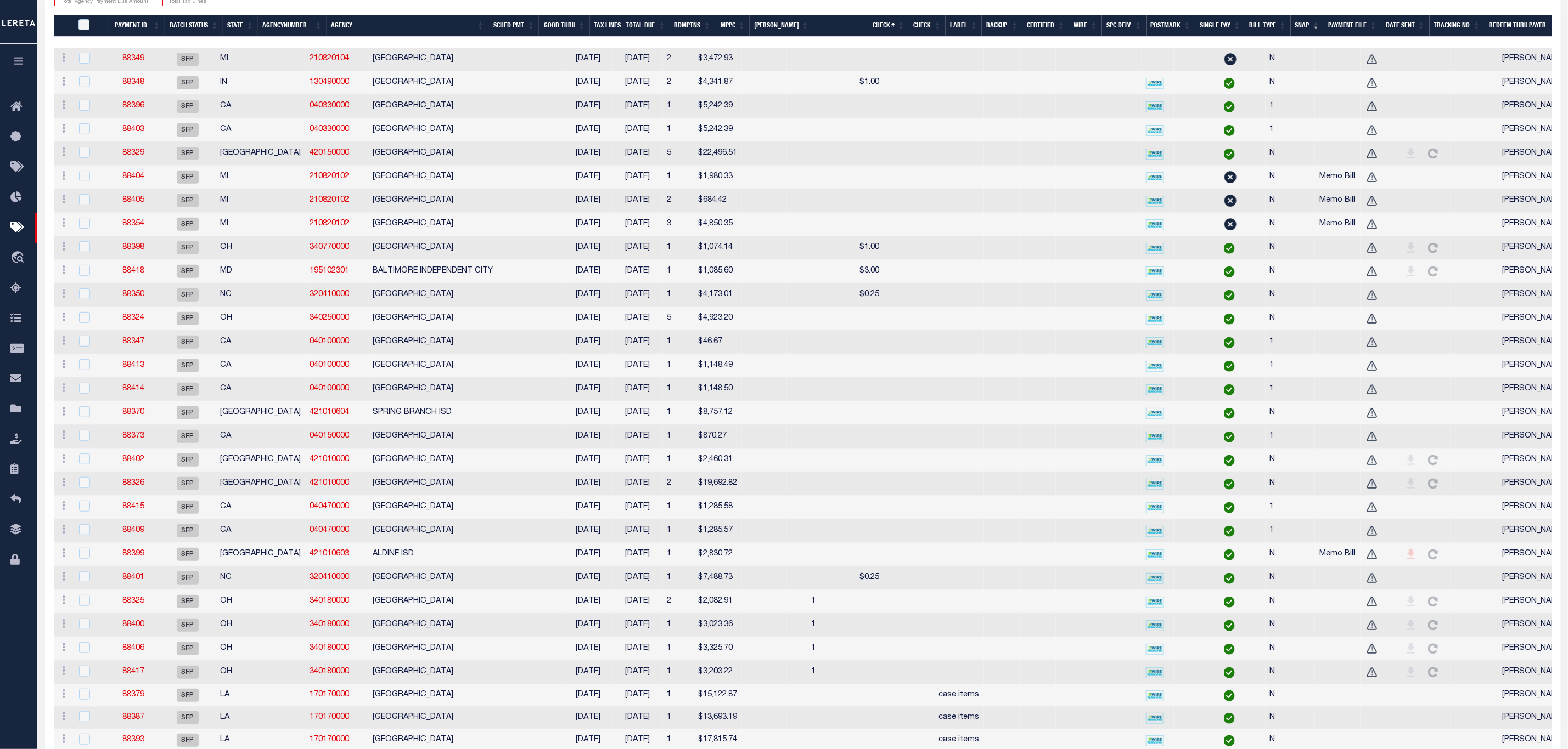
scroll to position [20, 0]
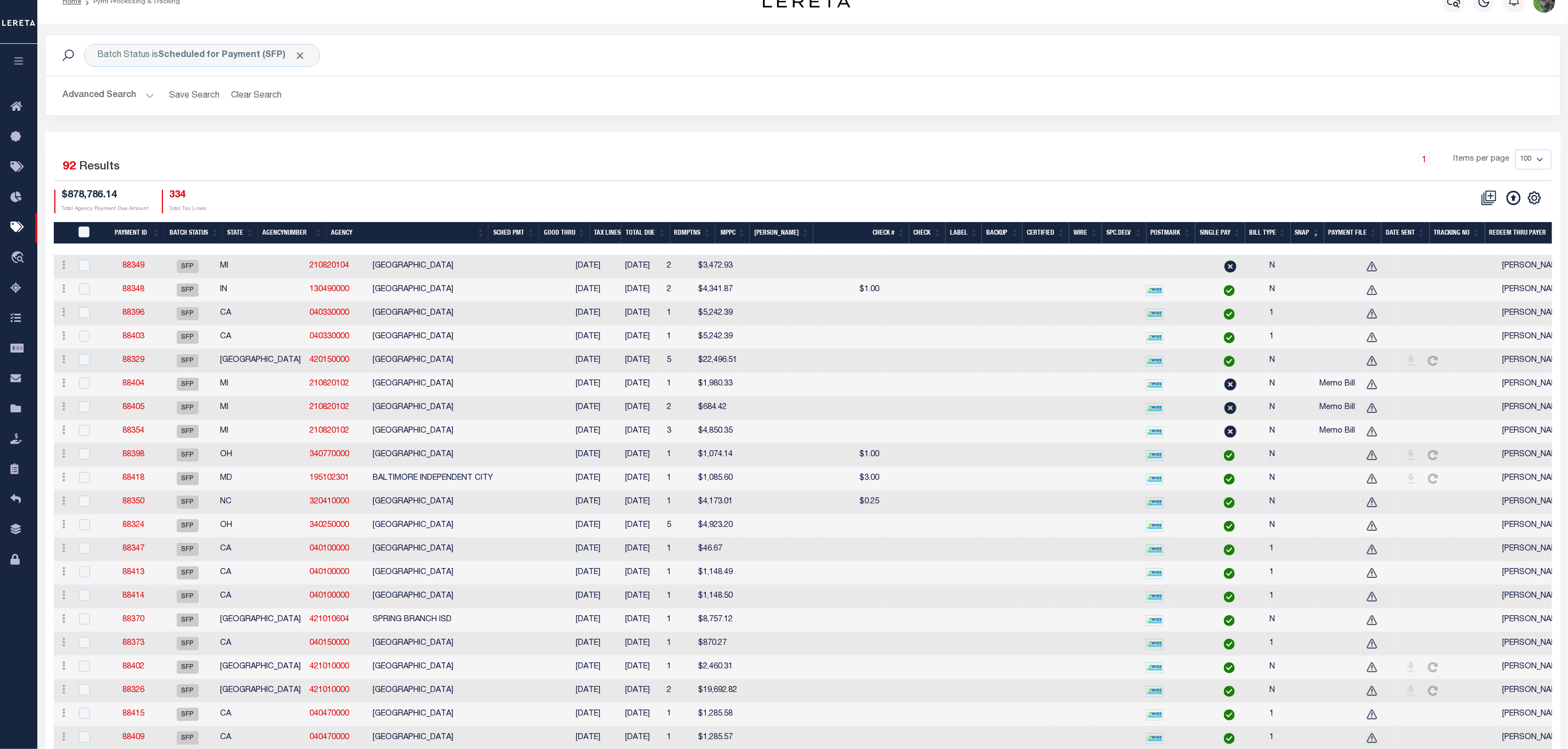
click at [1235, 131] on div "Batch Status is Scheduled for Payment (SFP) Search Advanced Search Save Search …" at bounding box center [802, 84] width 1532 height 98
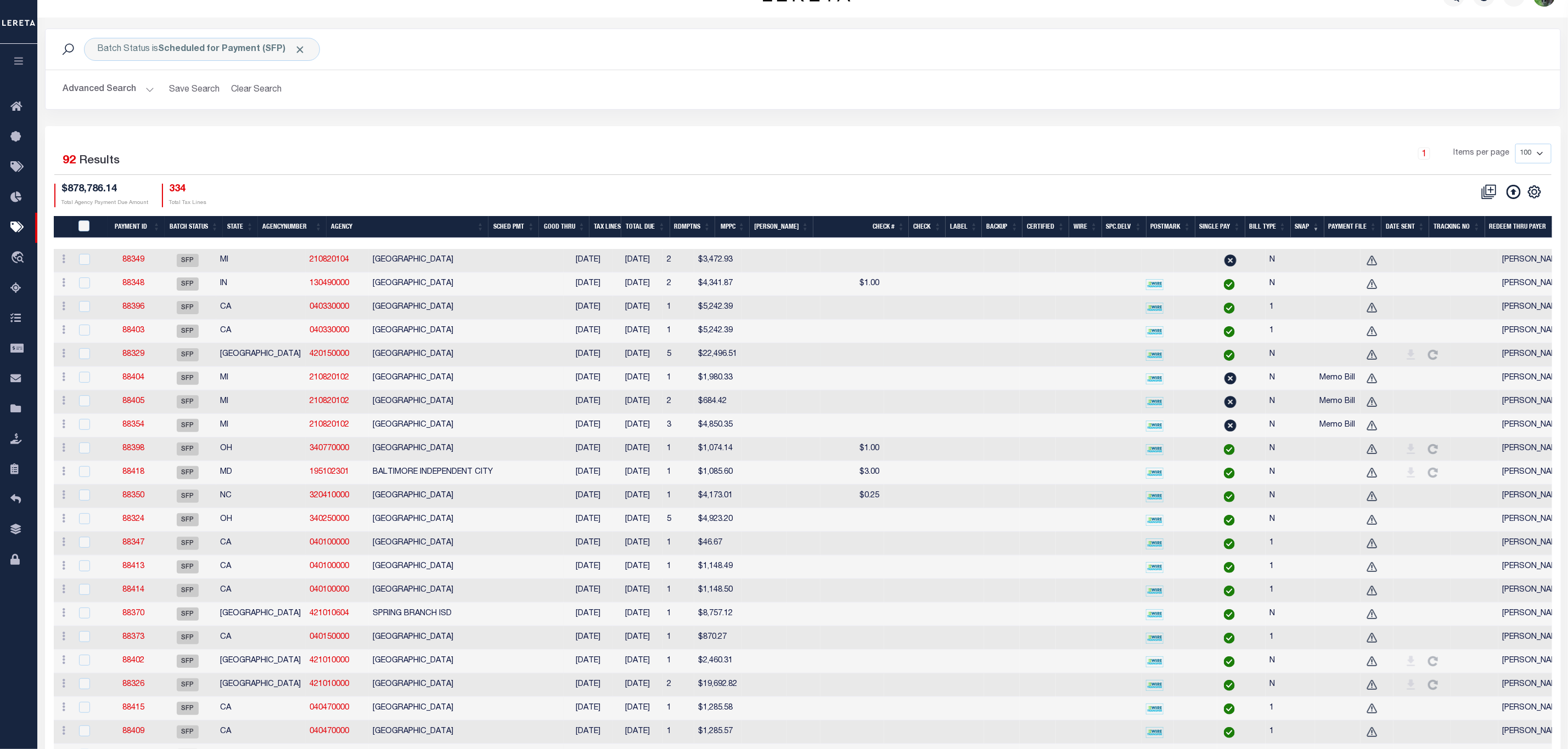
scroll to position [0, 0]
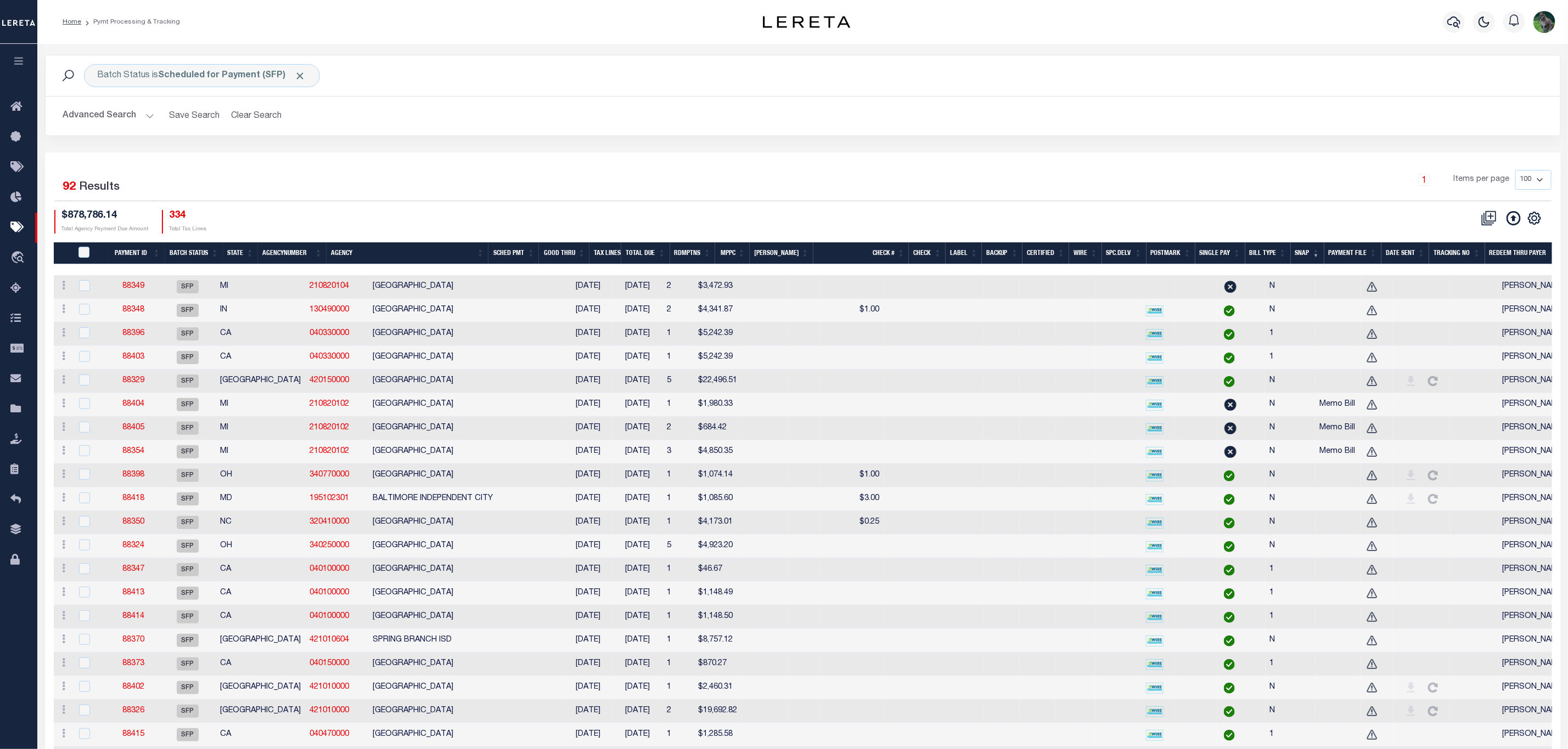
click at [143, 259] on th "Payment ID" at bounding box center [136, 253] width 57 height 22
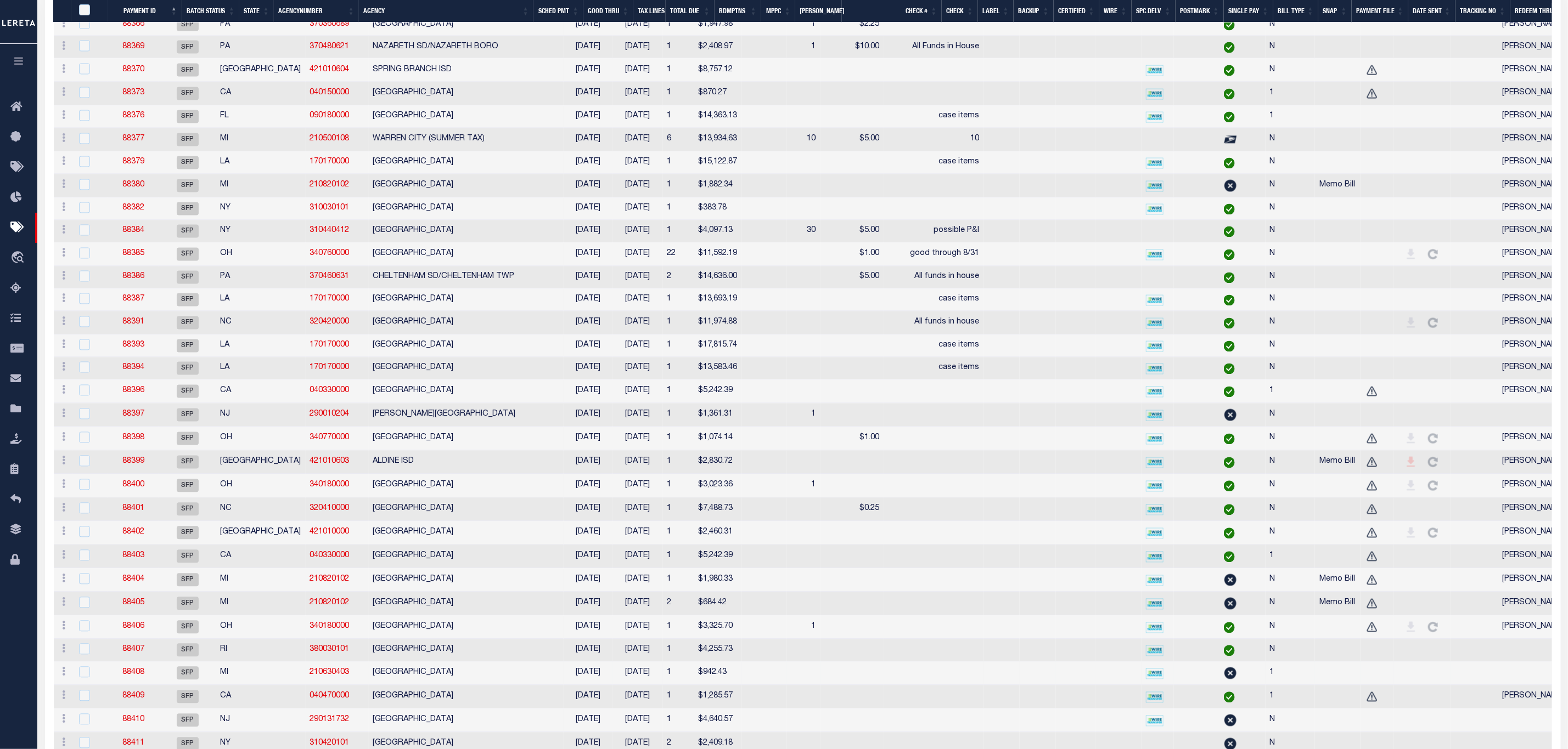
scroll to position [1748, 0]
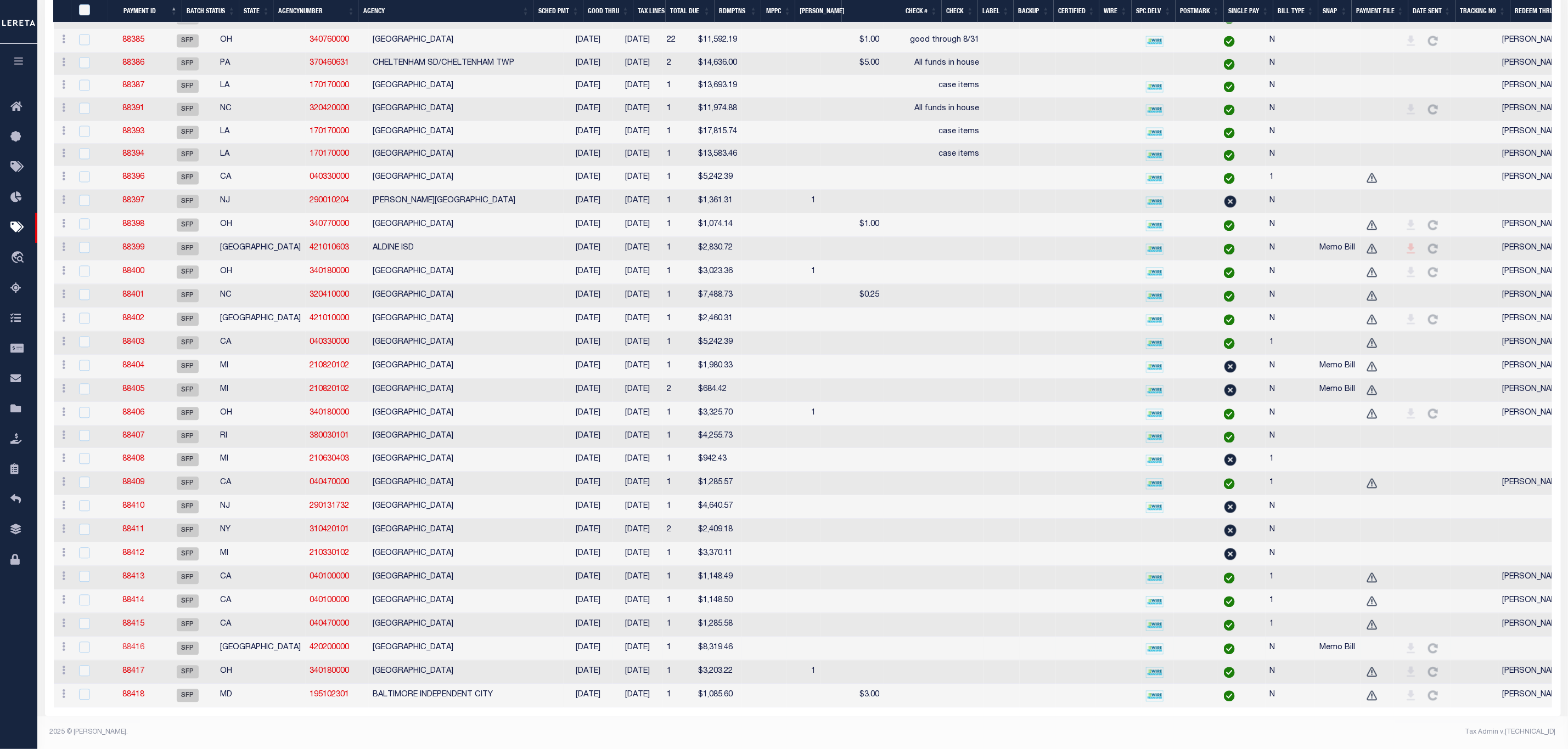
click at [144, 644] on link "88416" at bounding box center [133, 648] width 22 height 8
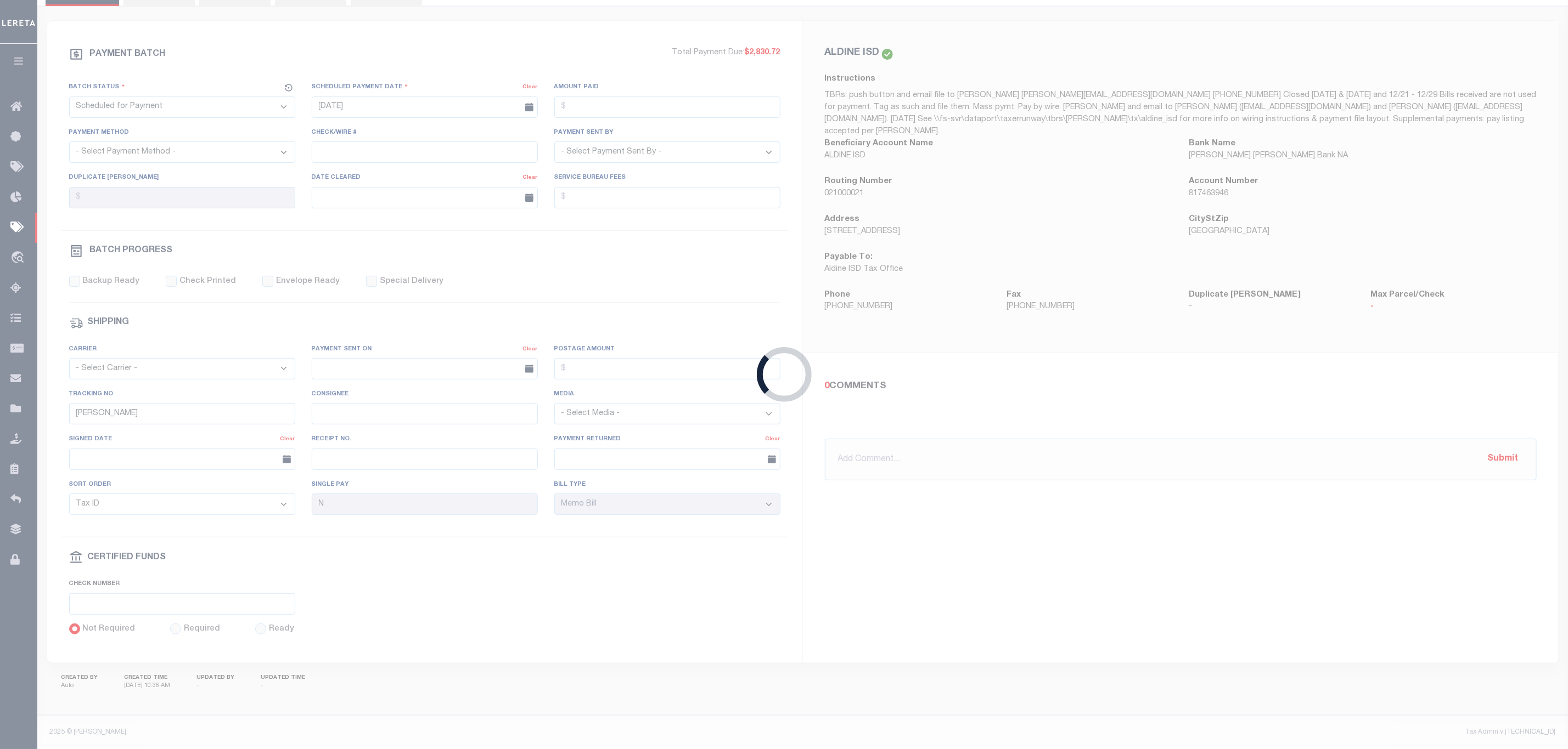
type input "[DATE]"
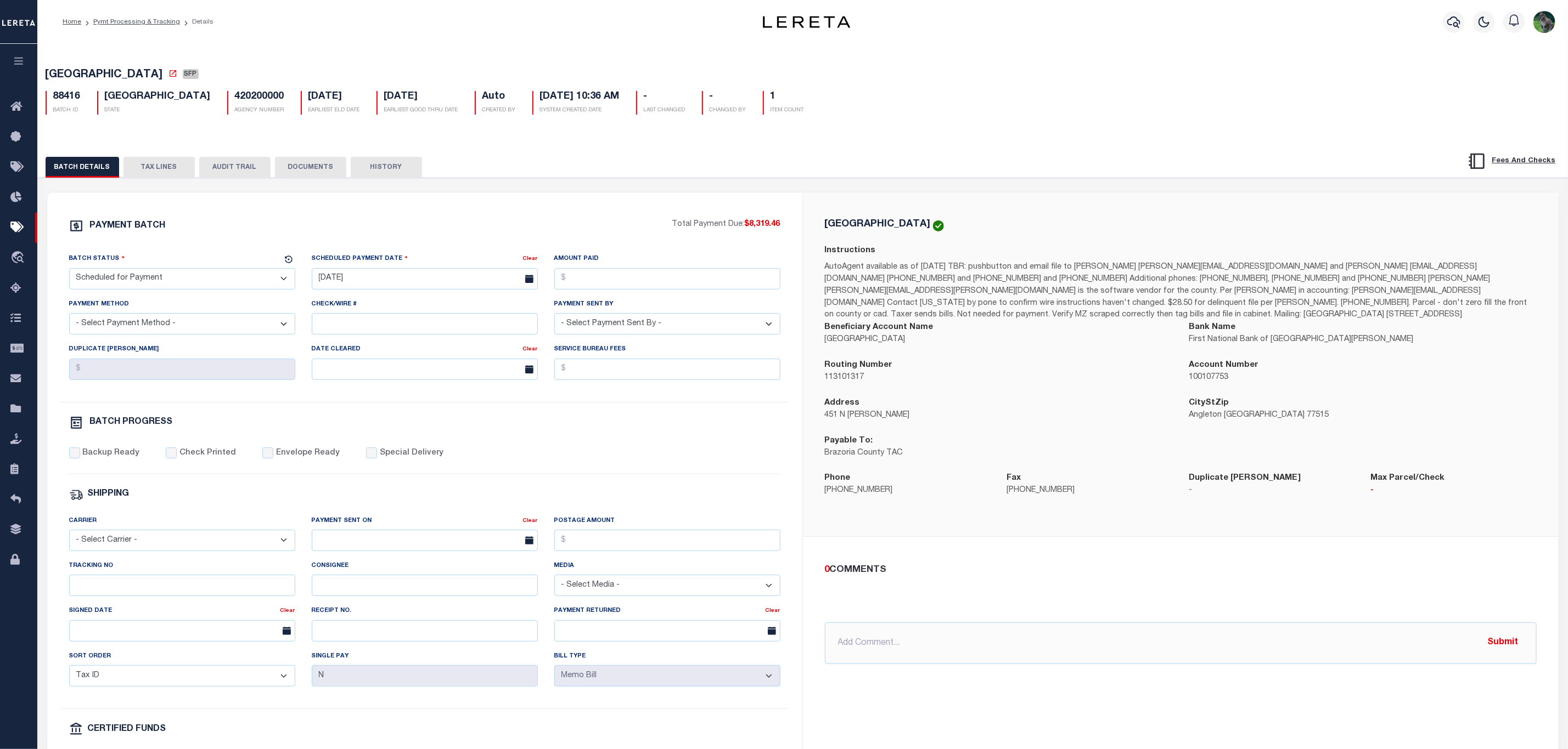
click at [166, 153] on div "BATCH DETAILS TAX LINES AUDIT TRAIL DOCUMENTS HISTORY" at bounding box center [802, 163] width 1557 height 28
drag, startPoint x: 161, startPoint y: 165, endPoint x: 157, endPoint y: 171, distance: 7.2
click at [159, 171] on button "TAX LINES" at bounding box center [159, 167] width 71 height 21
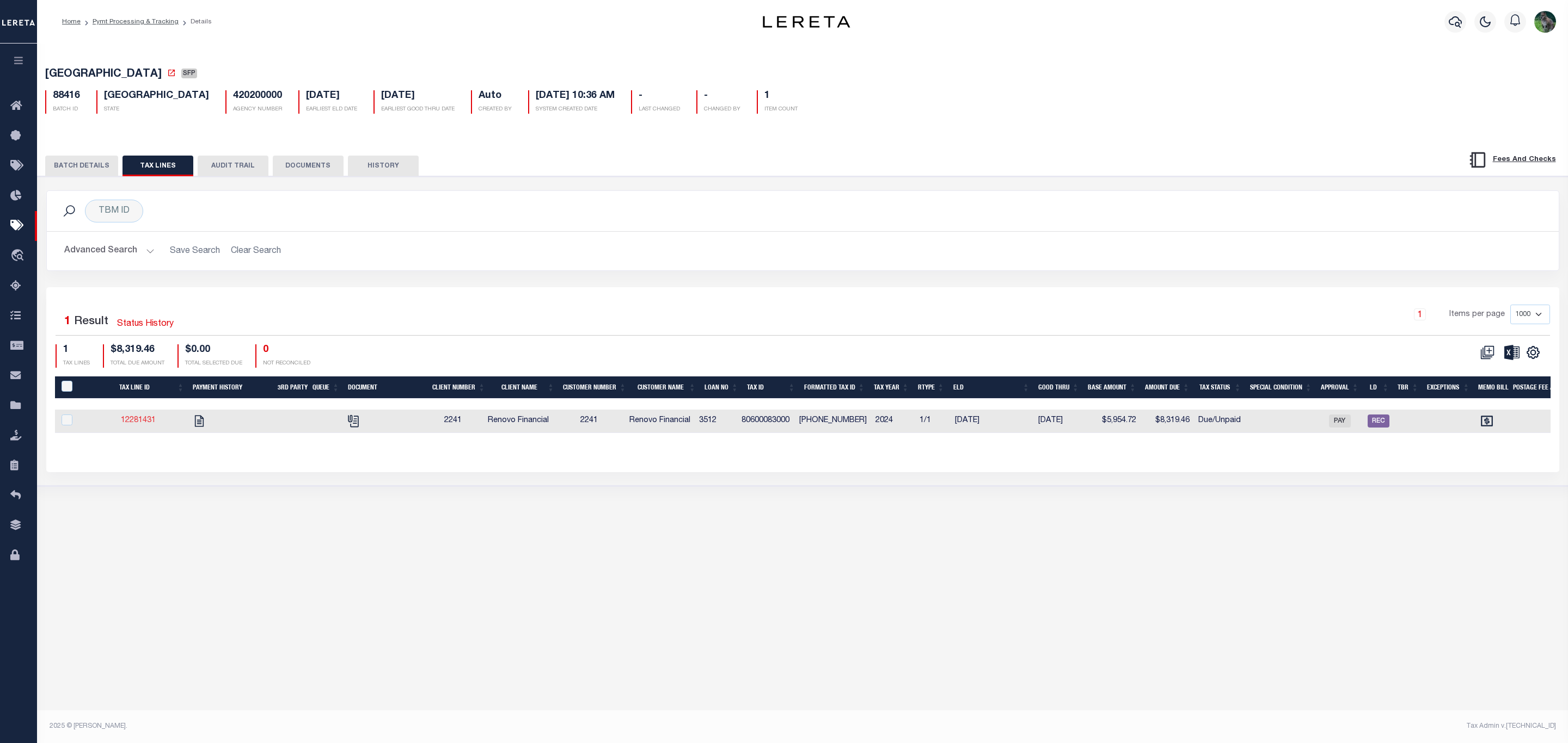
click at [142, 423] on link "12281431" at bounding box center [138, 421] width 35 height 8
checkbox input "true"
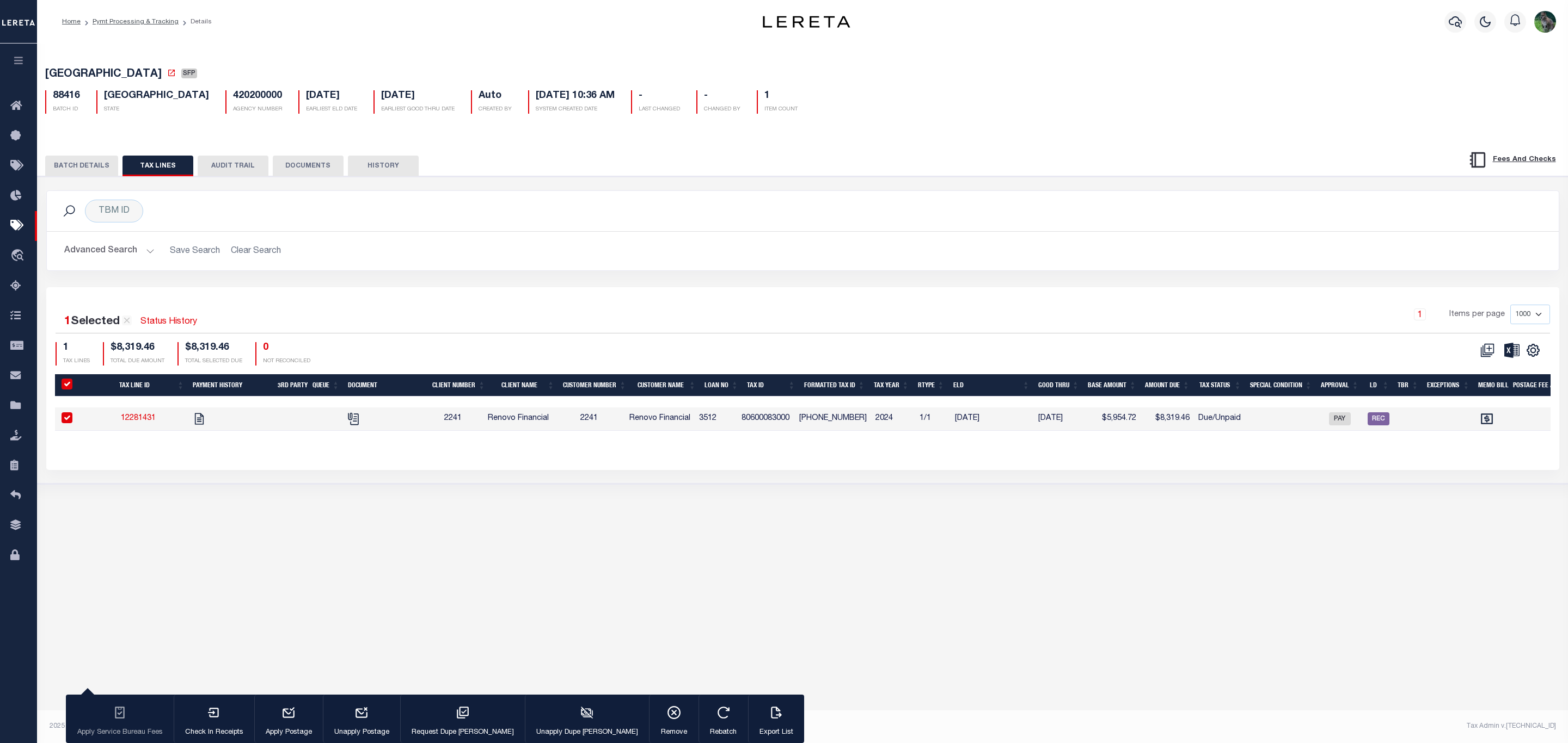
drag, startPoint x: 443, startPoint y: 546, endPoint x: 868, endPoint y: 560, distance: 425.2
click at [868, 560] on div "Batch Status is Scheduled for Payment (SFP) Search Advanced Search Save Search …" at bounding box center [803, 378] width 1532 height 669
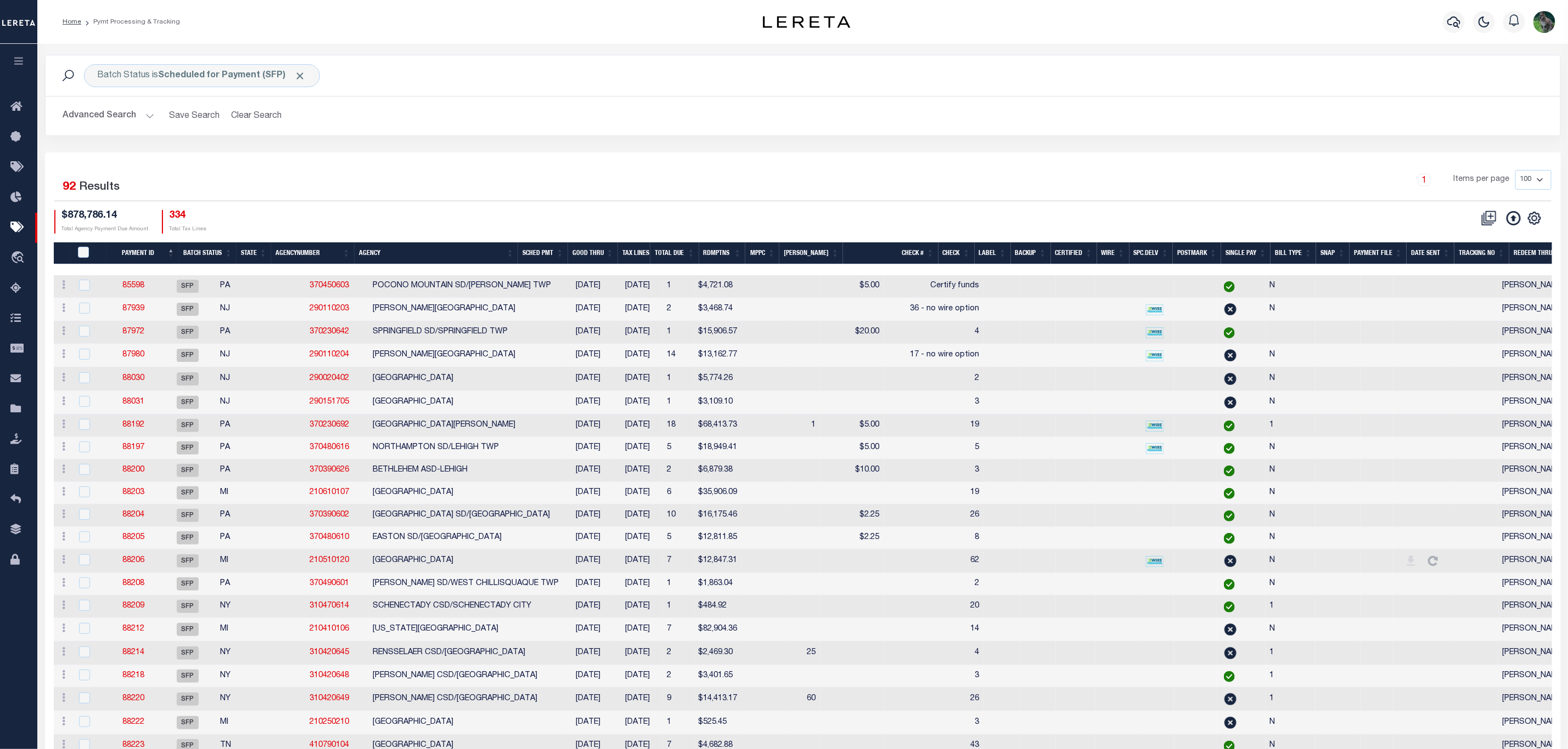
click at [1353, 130] on div "Advanced Search Save Search Clear Search Batch ID Equals Equals Is Not Equal To…" at bounding box center [802, 115] width 1515 height 39
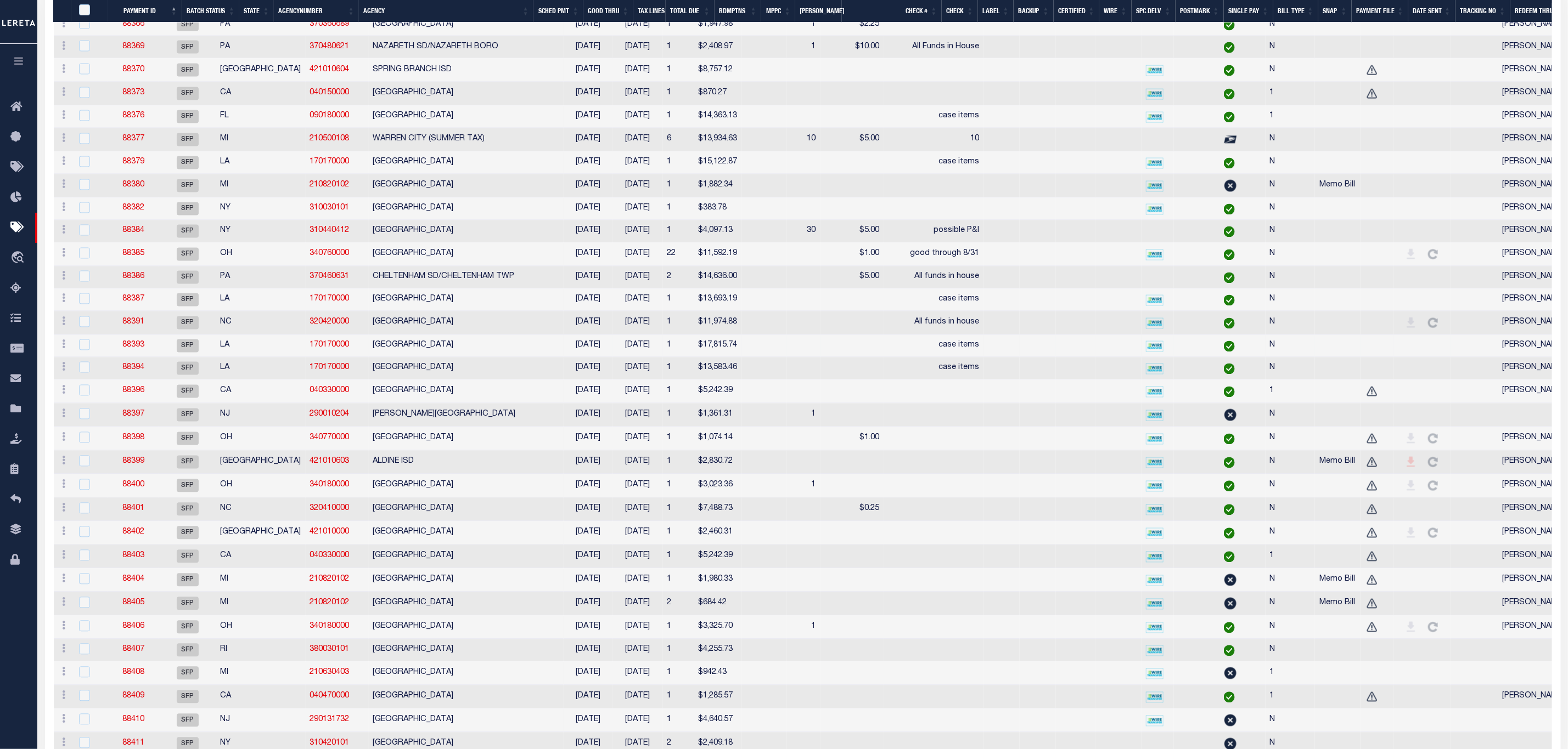
scroll to position [1748, 0]
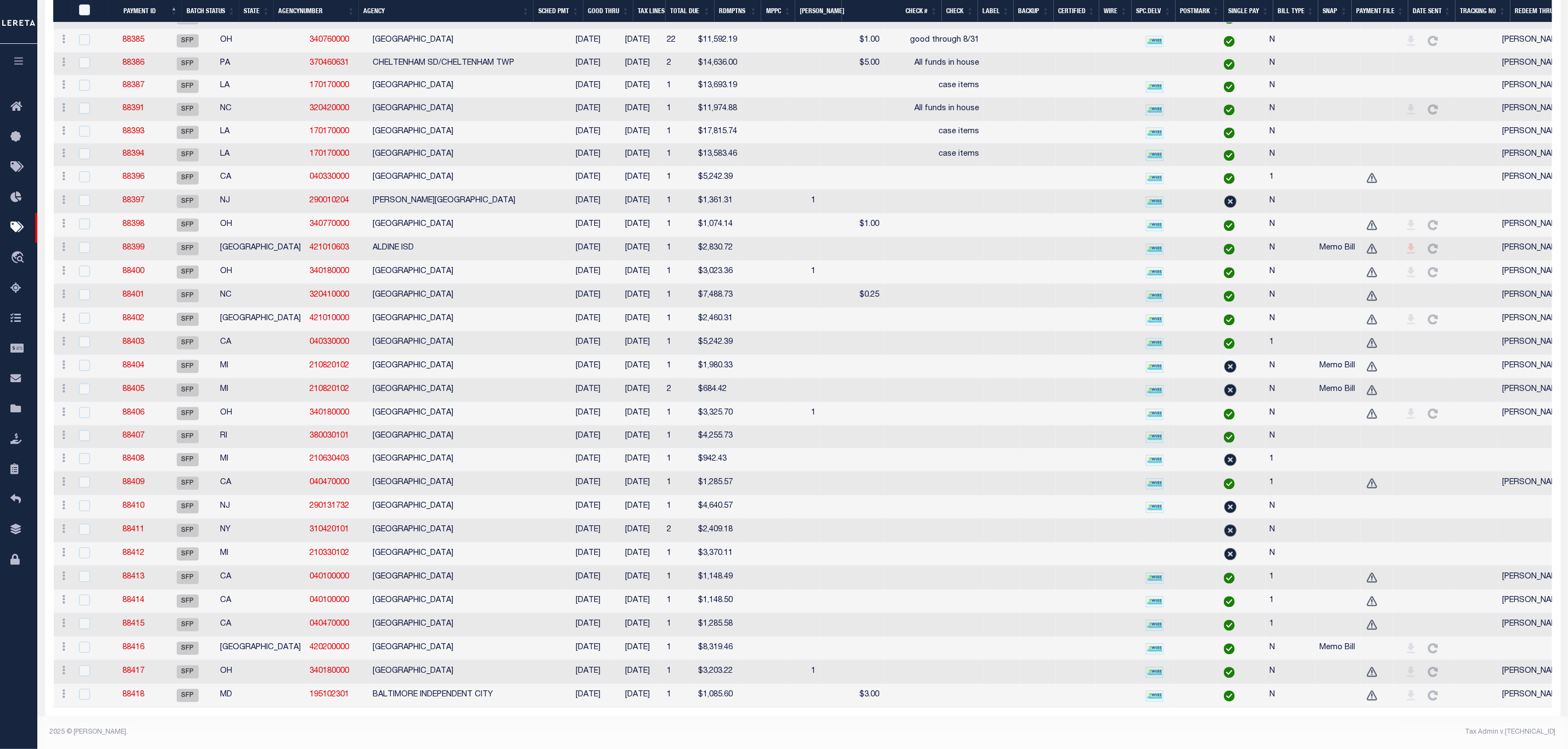
click at [1499, 449] on td at bounding box center [1534, 460] width 71 height 24
checkbox input "true"
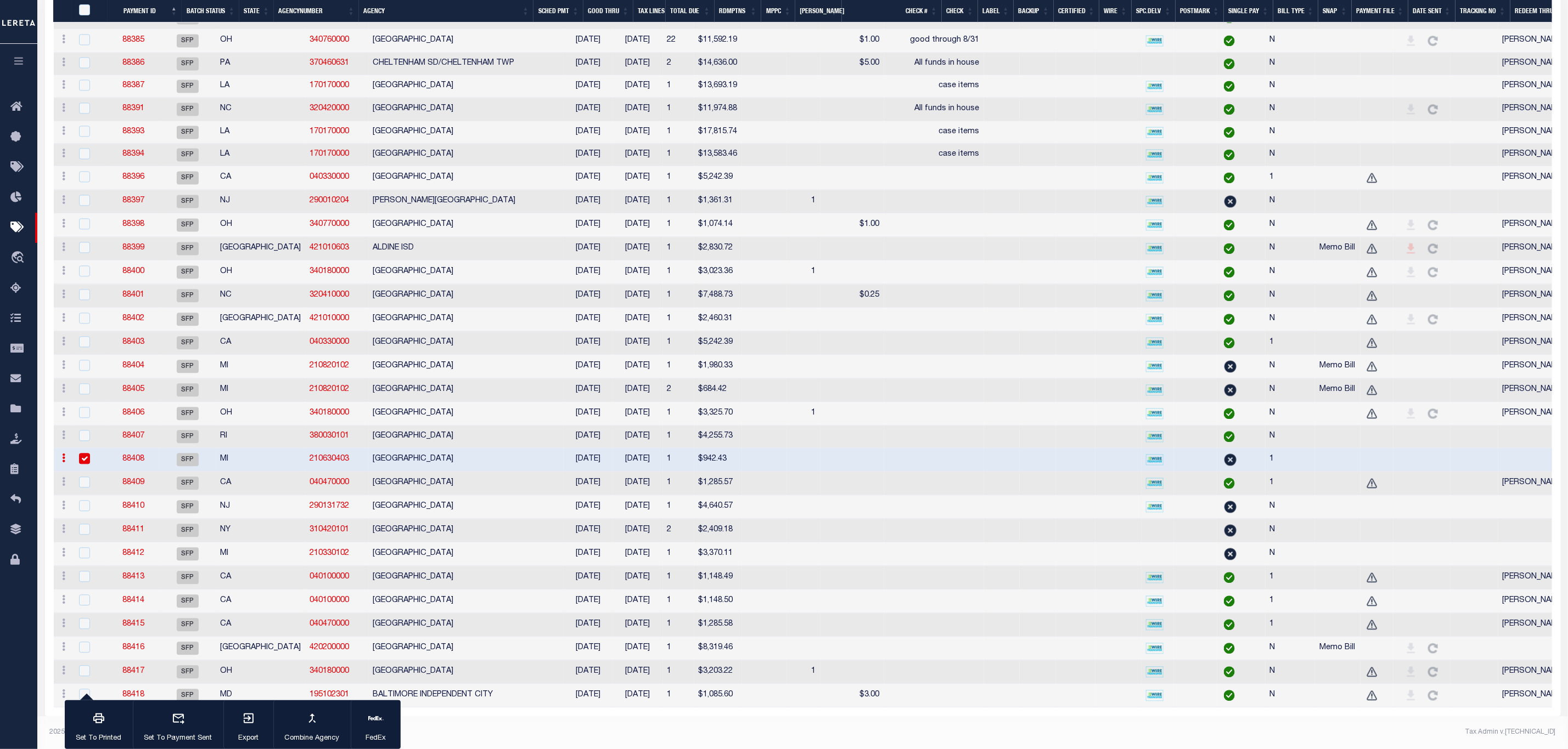
click at [1499, 519] on td at bounding box center [1534, 507] width 71 height 24
checkbox input "true"
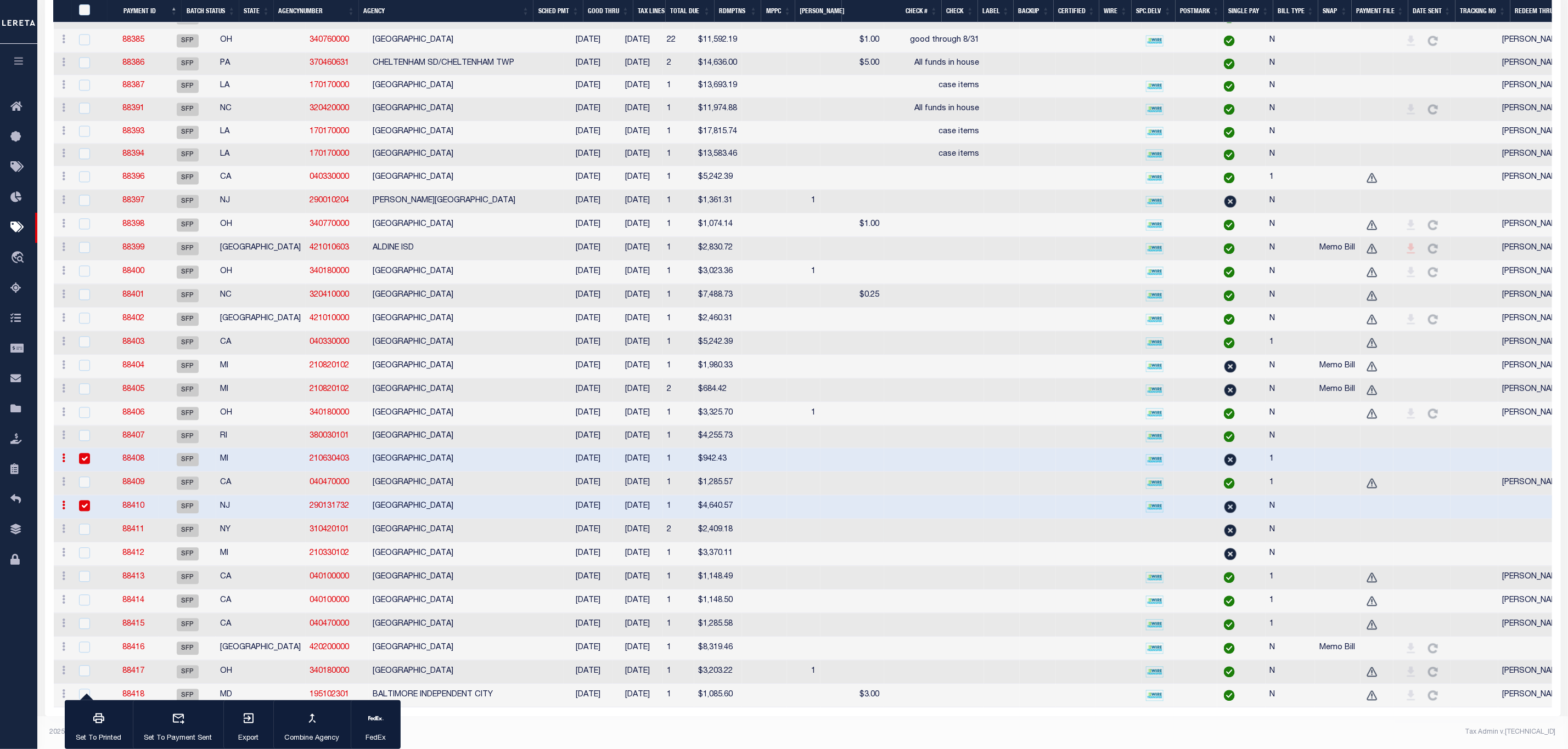
click at [1499, 542] on td at bounding box center [1534, 531] width 71 height 24
checkbox input "true"
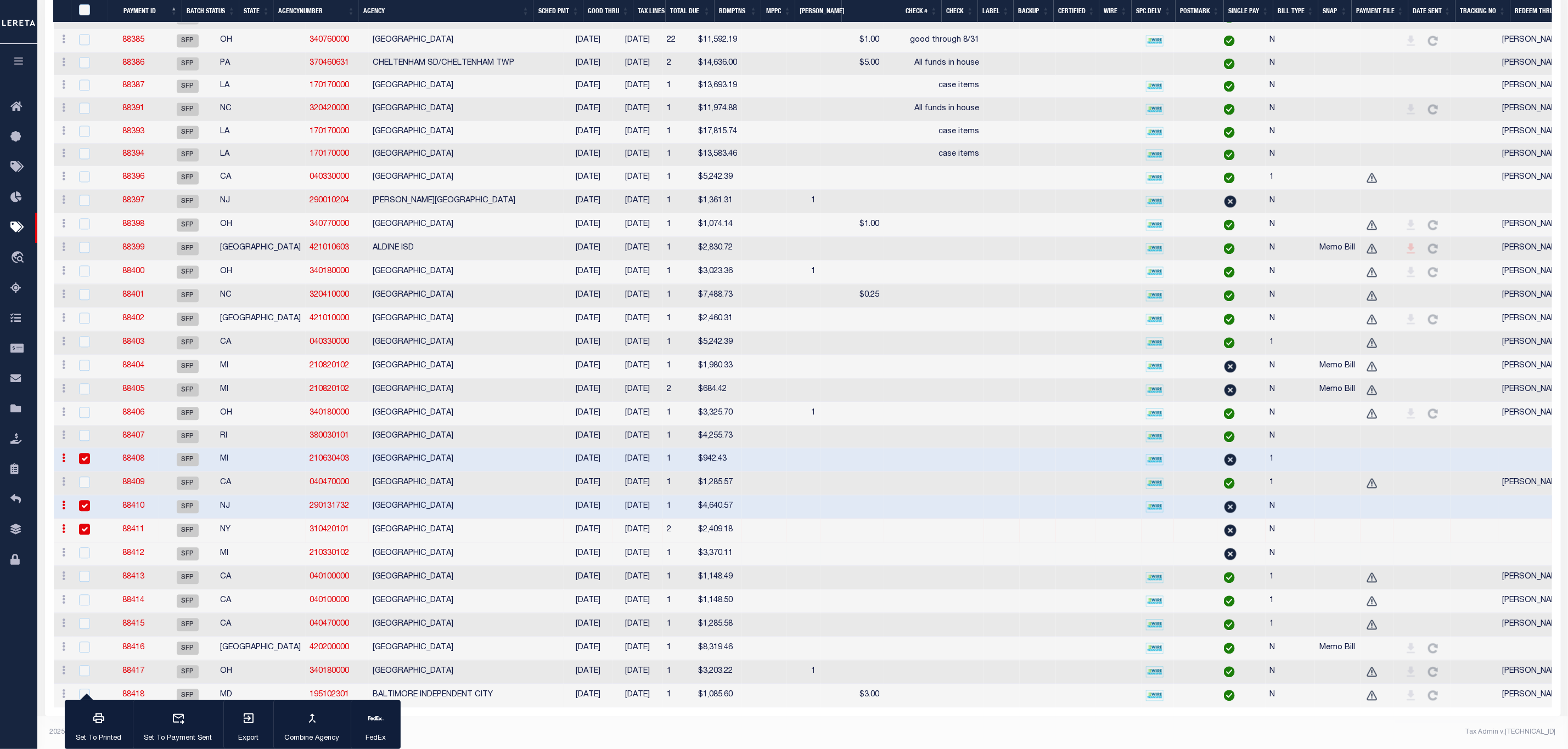
click at [1499, 566] on td at bounding box center [1534, 554] width 71 height 24
checkbox input "true"
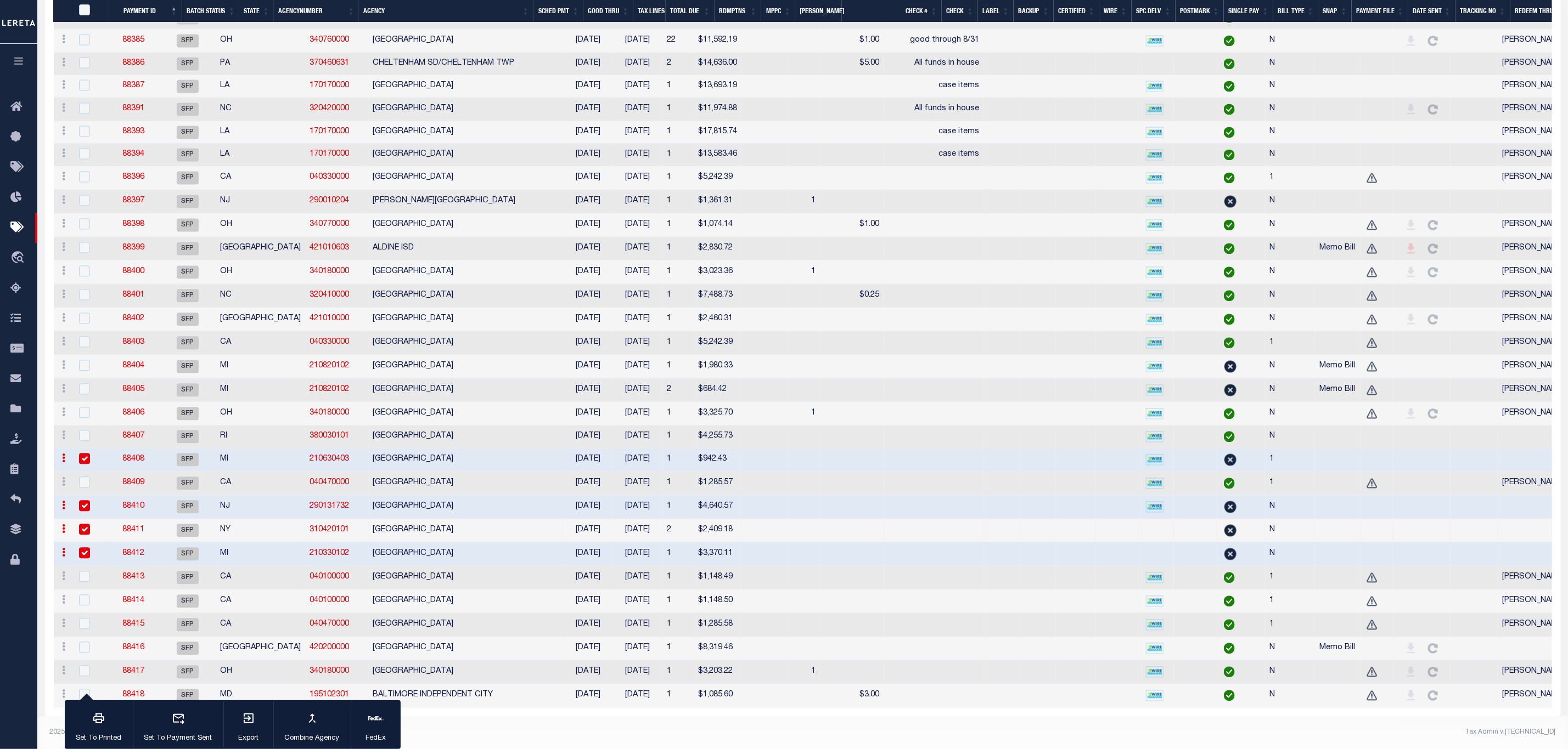
click at [1499, 661] on td at bounding box center [1534, 648] width 71 height 24
checkbox input "true"
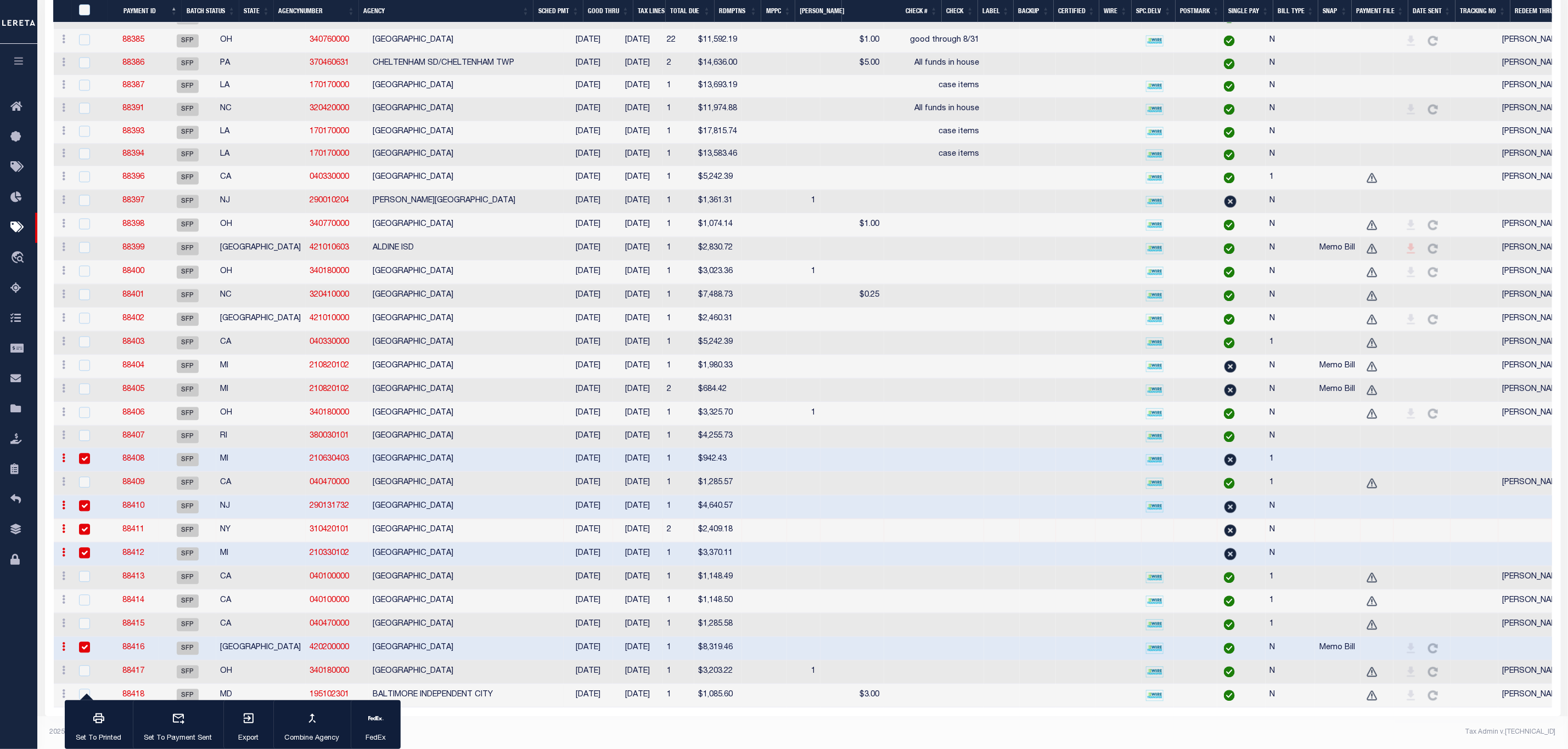
drag, startPoint x: 162, startPoint y: 543, endPoint x: 147, endPoint y: 545, distance: 15.1
click at [144, 652] on link "88416" at bounding box center [133, 648] width 22 height 8
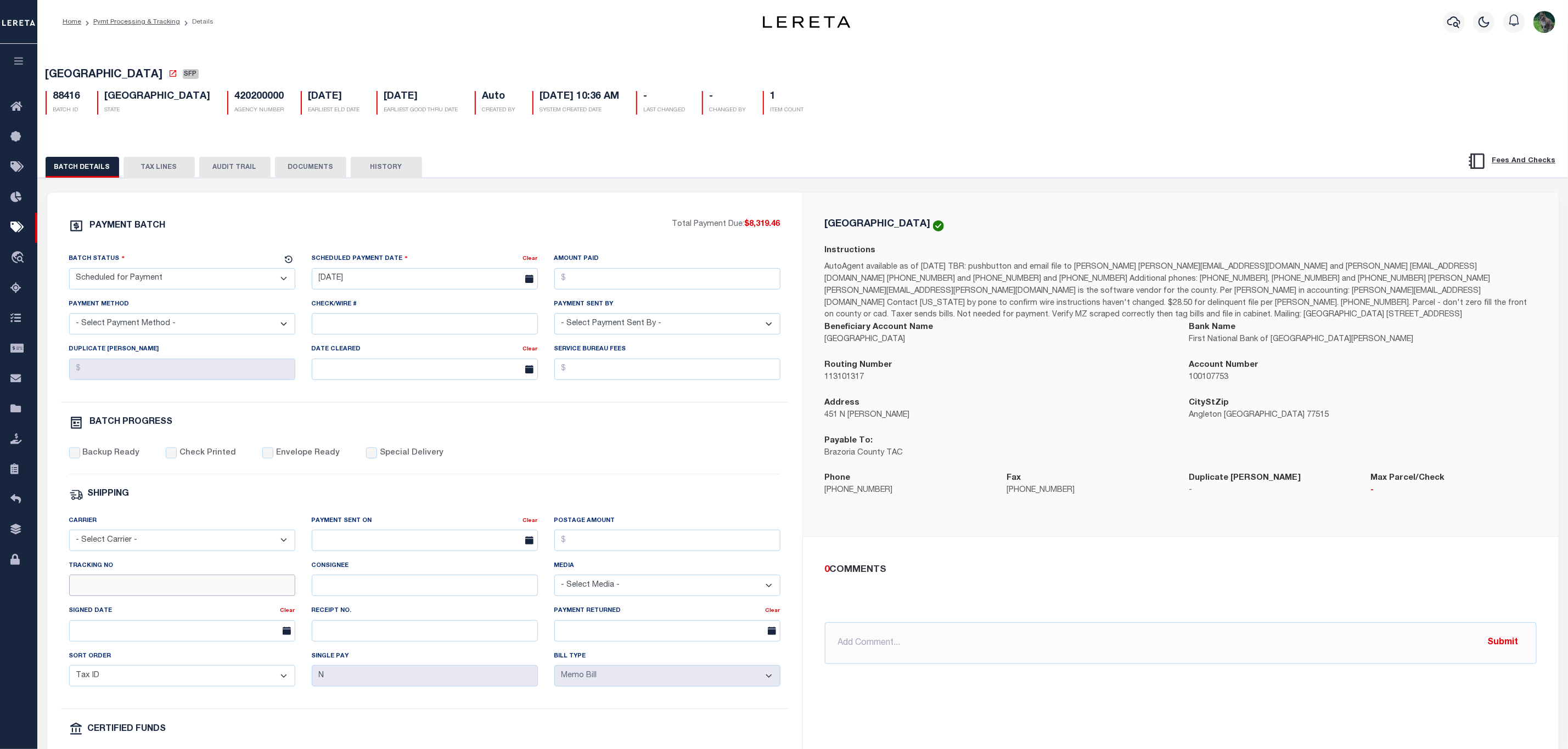
click at [114, 596] on input "Tracking No" at bounding box center [182, 586] width 226 height 21
type input "[PERSON_NAME]"
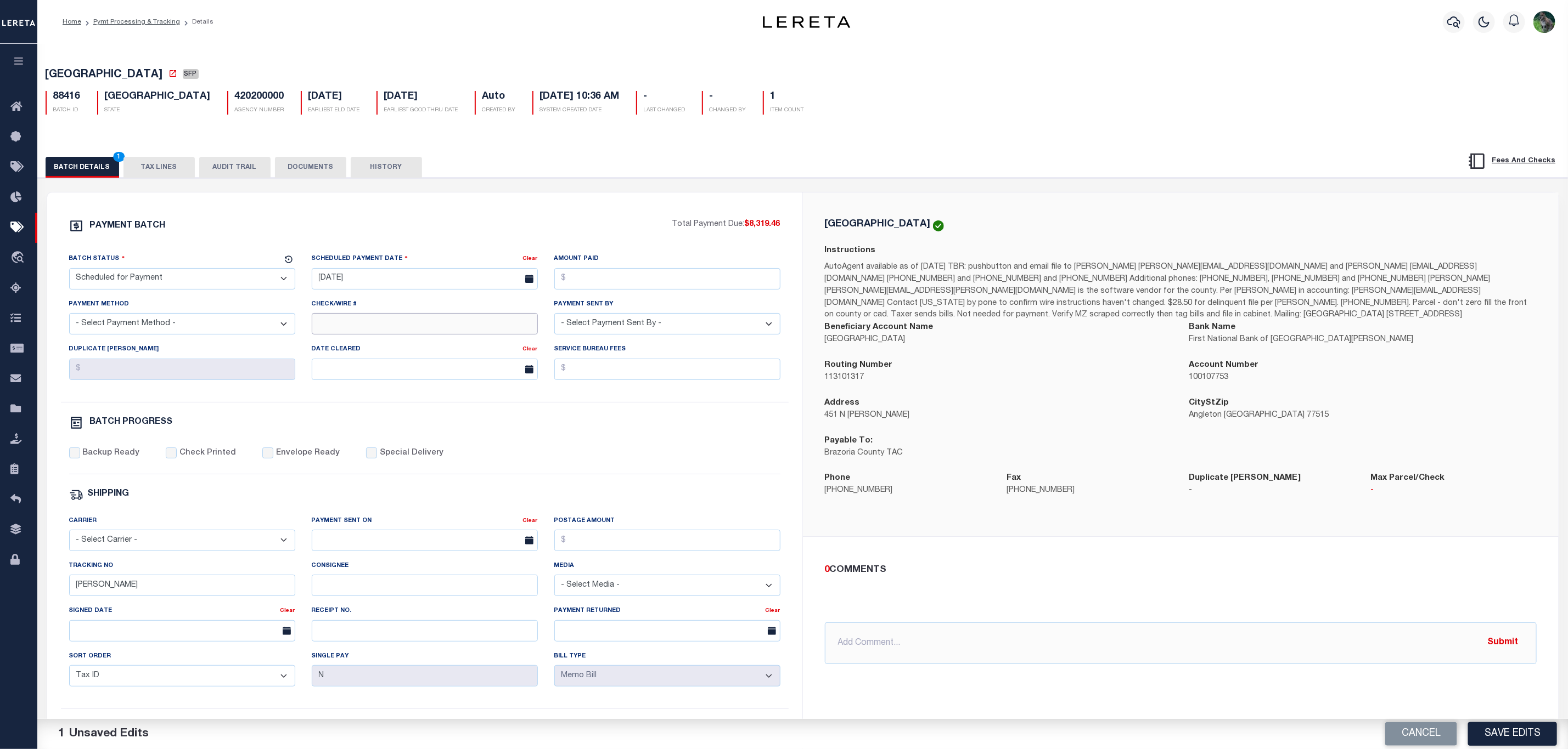
click at [394, 320] on input "Check/Wire #" at bounding box center [424, 324] width 226 height 21
type input "All funds in house"
click at [633, 462] on div "Backup Ready Check Printed Envelope Ready Special Delivery" at bounding box center [424, 462] width 711 height 27
click at [1489, 735] on button "Save Edits" at bounding box center [1512, 734] width 89 height 24
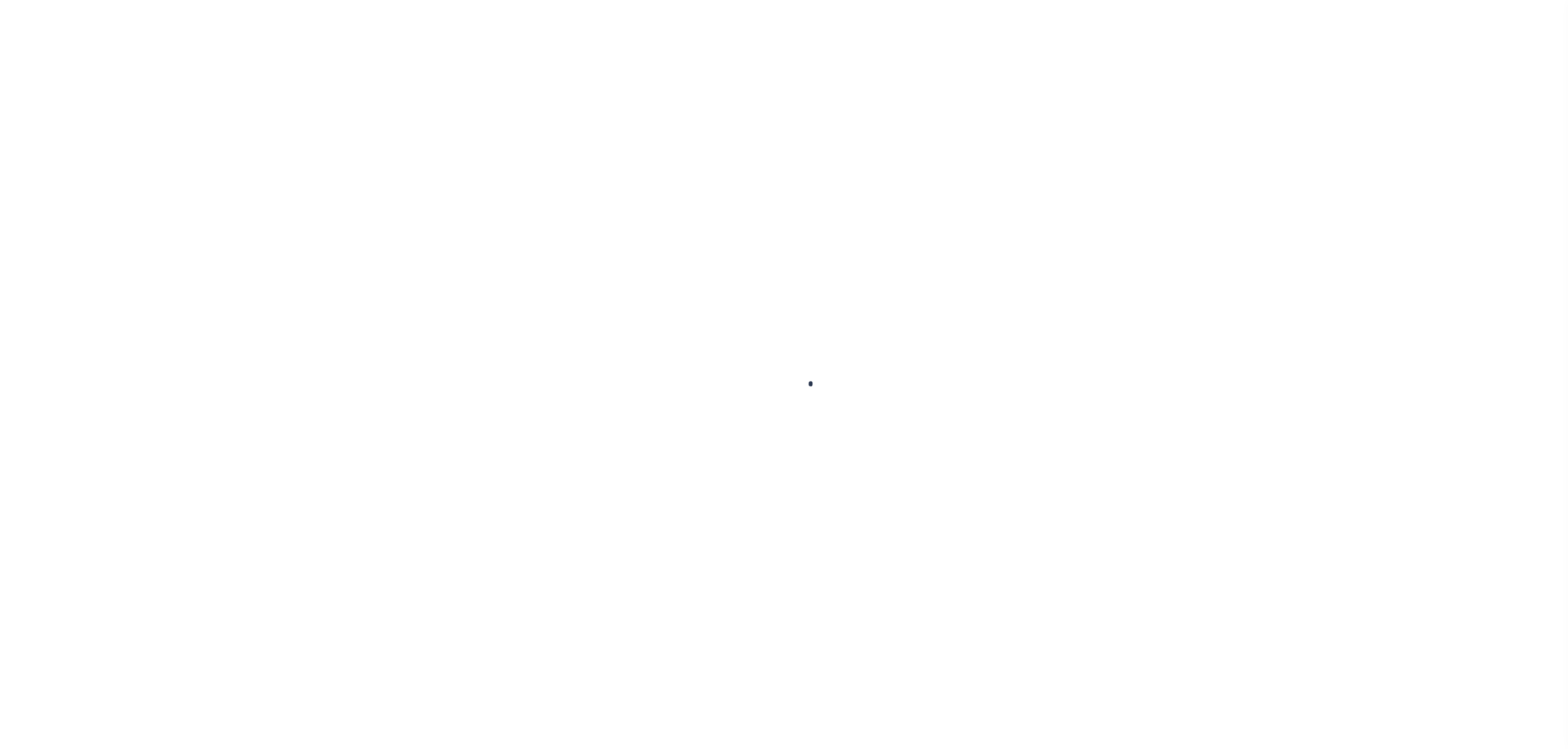
checkbox input "false"
type textarea "CAS-47840 P&I is [PERSON_NAME]'s responsibility. The parcel was marked as 'DNP'…"
type input "[DATE]"
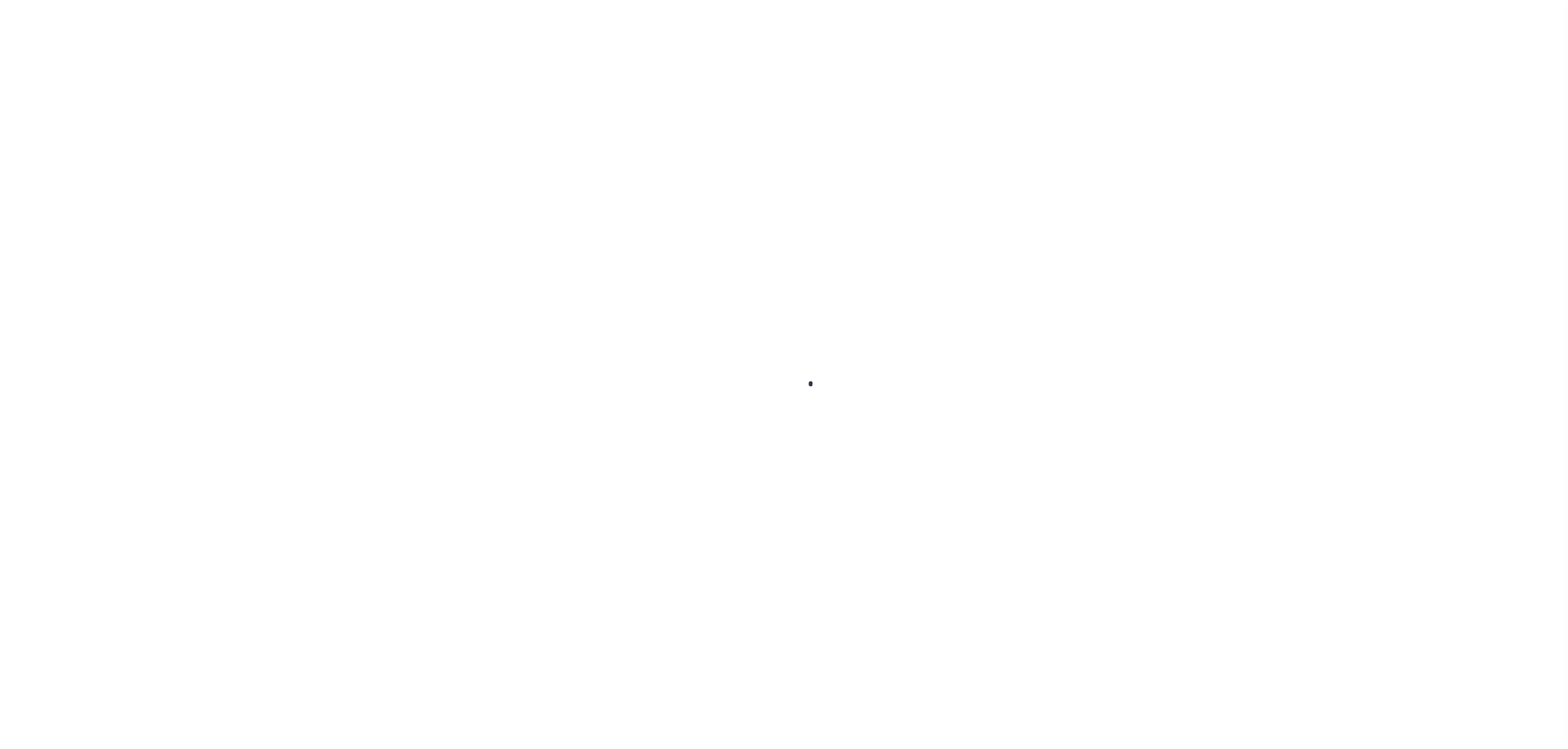
select select "DUE"
type input "$5,954.72"
type input "$2,364.74"
type input "$8,319.46"
select select "SFP"
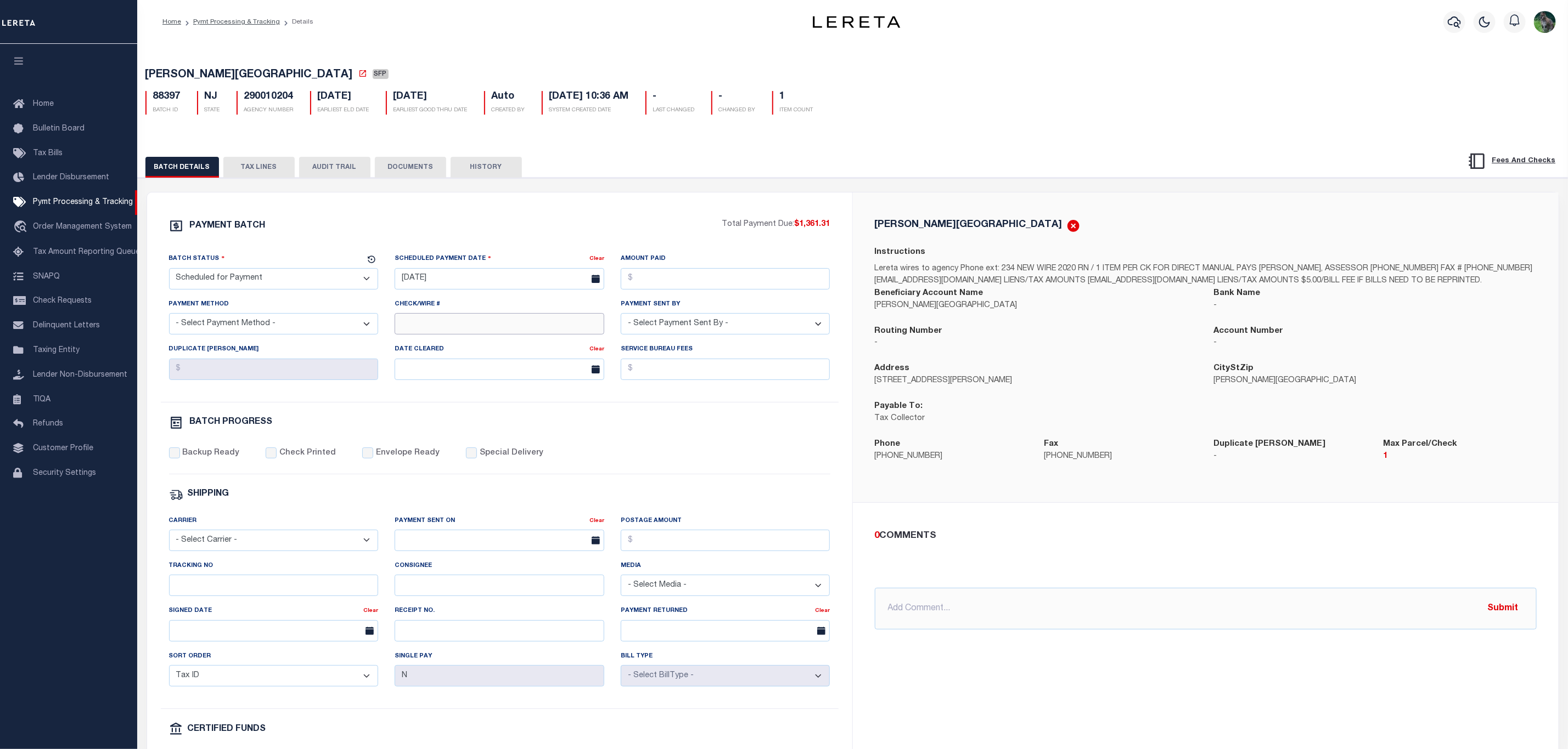
click at [452, 327] on input "Check/Wire #" at bounding box center [499, 324] width 210 height 21
drag, startPoint x: 456, startPoint y: 327, endPoint x: 394, endPoint y: 327, distance: 62.0
click at [389, 327] on div "Check/Wire #" at bounding box center [499, 320] width 226 height 45
click at [411, 324] on input "Check/Wire #" at bounding box center [499, 324] width 210 height 21
type input "2"
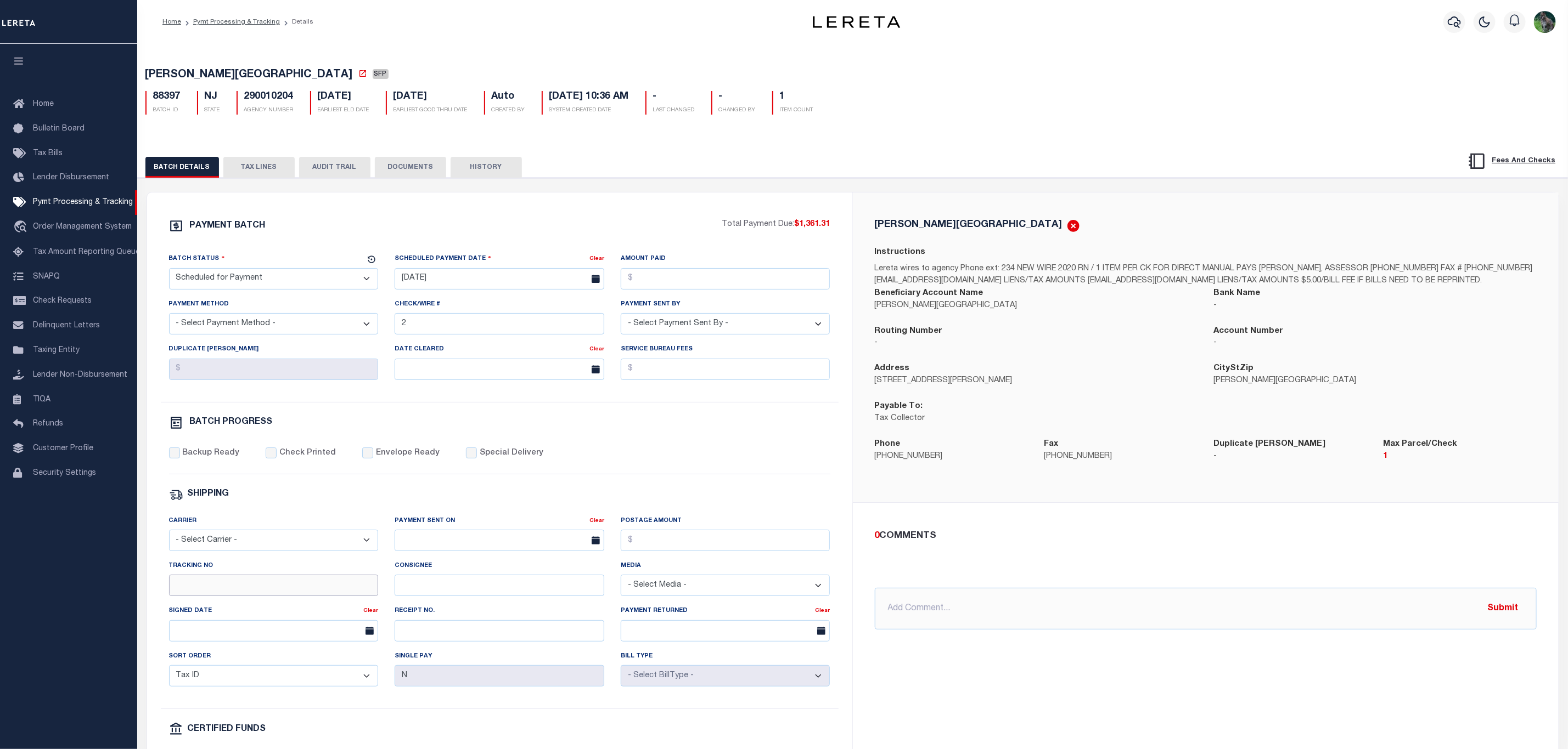
click at [211, 596] on input "Tracking No" at bounding box center [274, 586] width 210 height 21
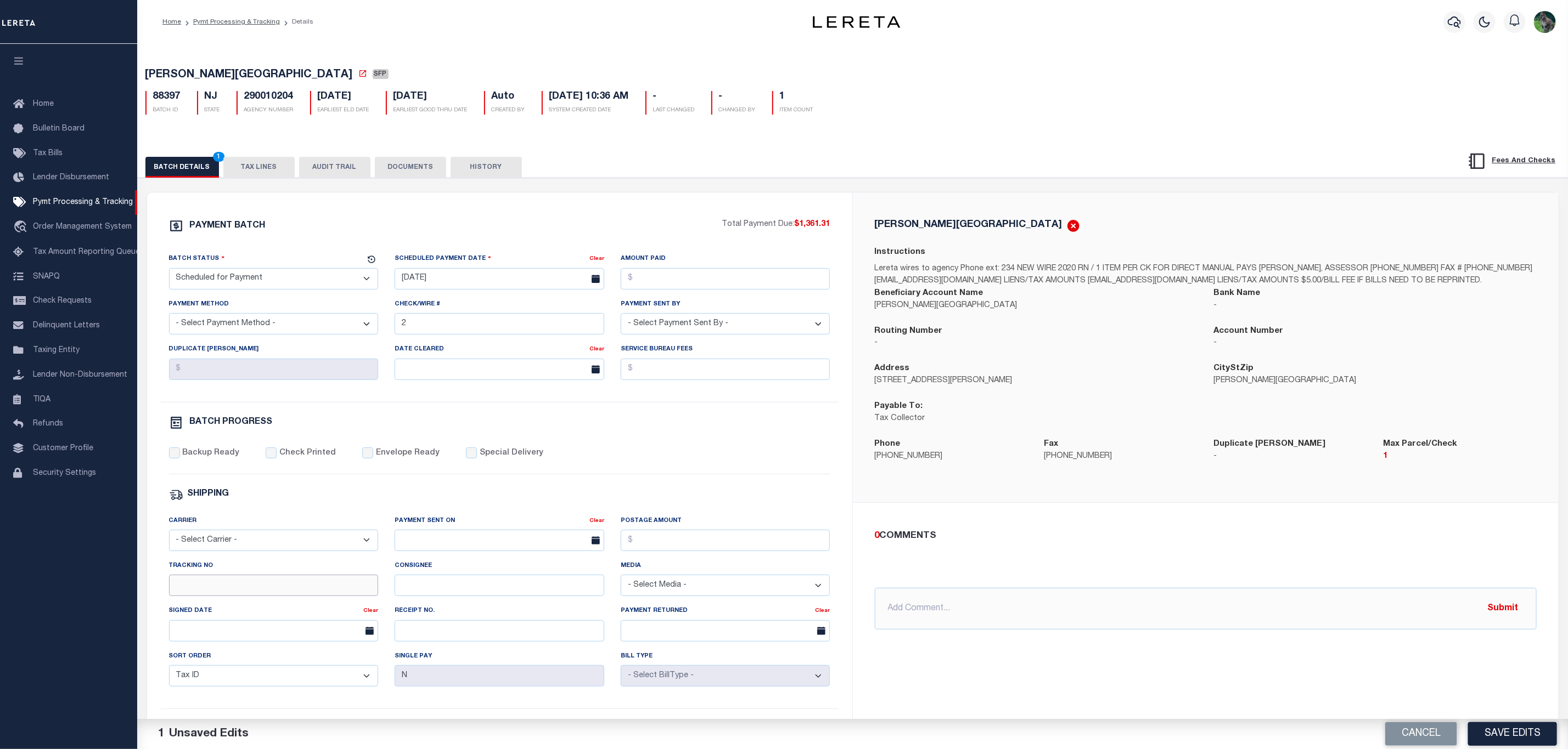
type input "[PERSON_NAME]"
click at [1505, 728] on button "Save Edits" at bounding box center [1512, 734] width 89 height 24
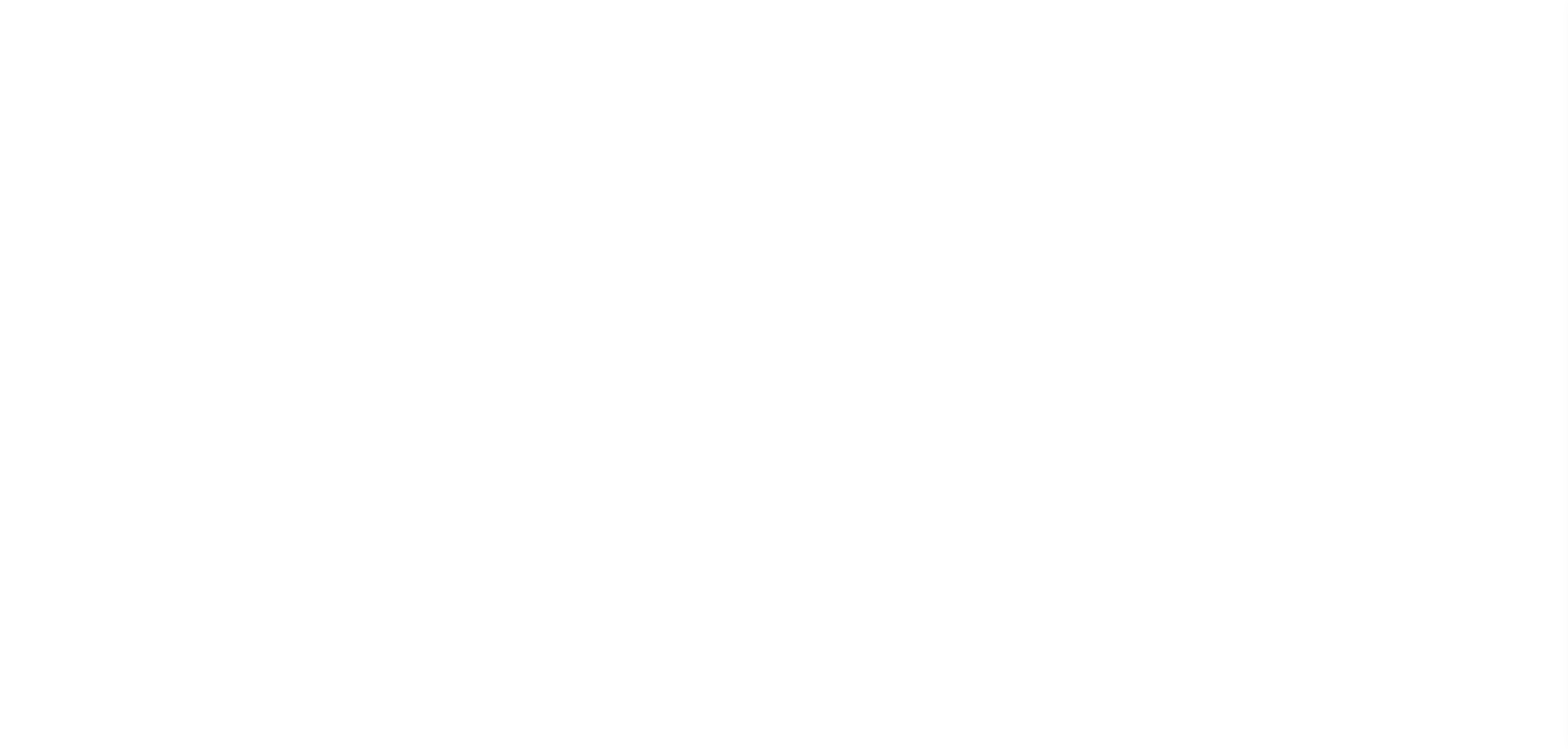
select select "SFP"
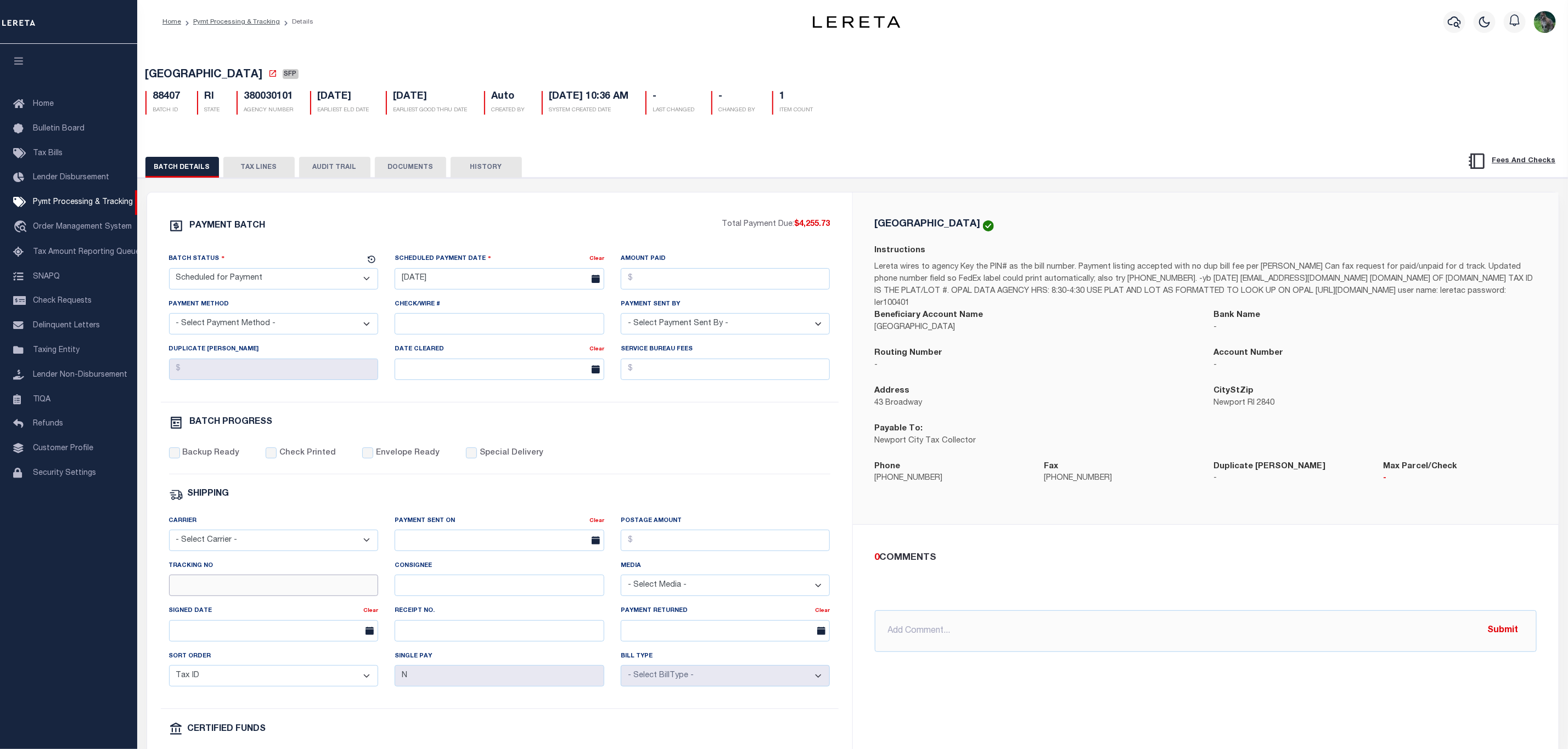
click at [291, 596] on input "Tracking No" at bounding box center [274, 586] width 210 height 21
type input "[PERSON_NAME]"
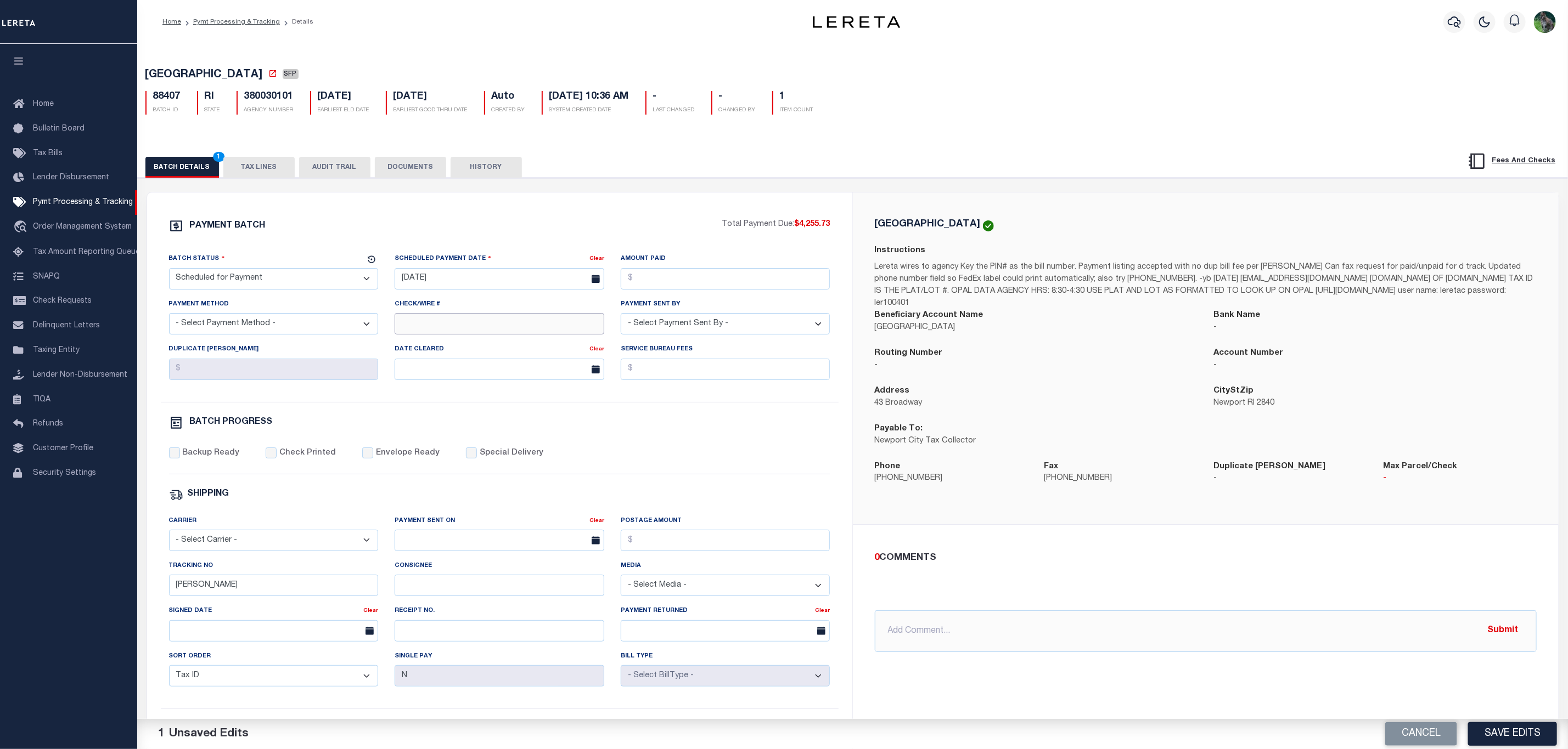
drag, startPoint x: 448, startPoint y: 326, endPoint x: 453, endPoint y: 324, distance: 5.4
click at [448, 326] on input "Check/Wire #" at bounding box center [499, 324] width 210 height 21
type input "2"
click at [796, 485] on div "PAYMENT BATCH Total Payment Due: $4,255.73 Batch Status - Select Status -" at bounding box center [500, 513] width 679 height 589
click at [1502, 736] on button "Save Edits" at bounding box center [1512, 734] width 89 height 24
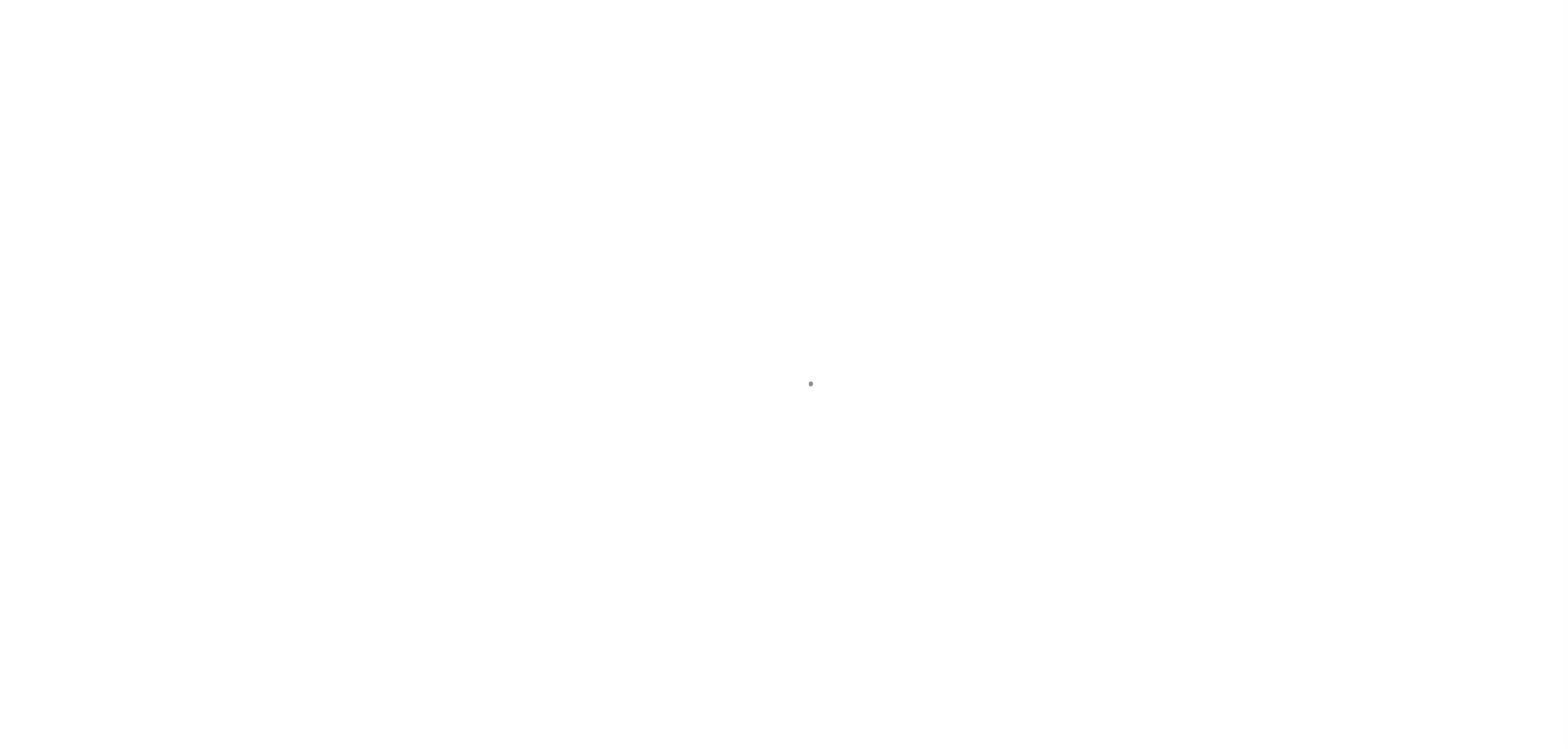
select select "SFP"
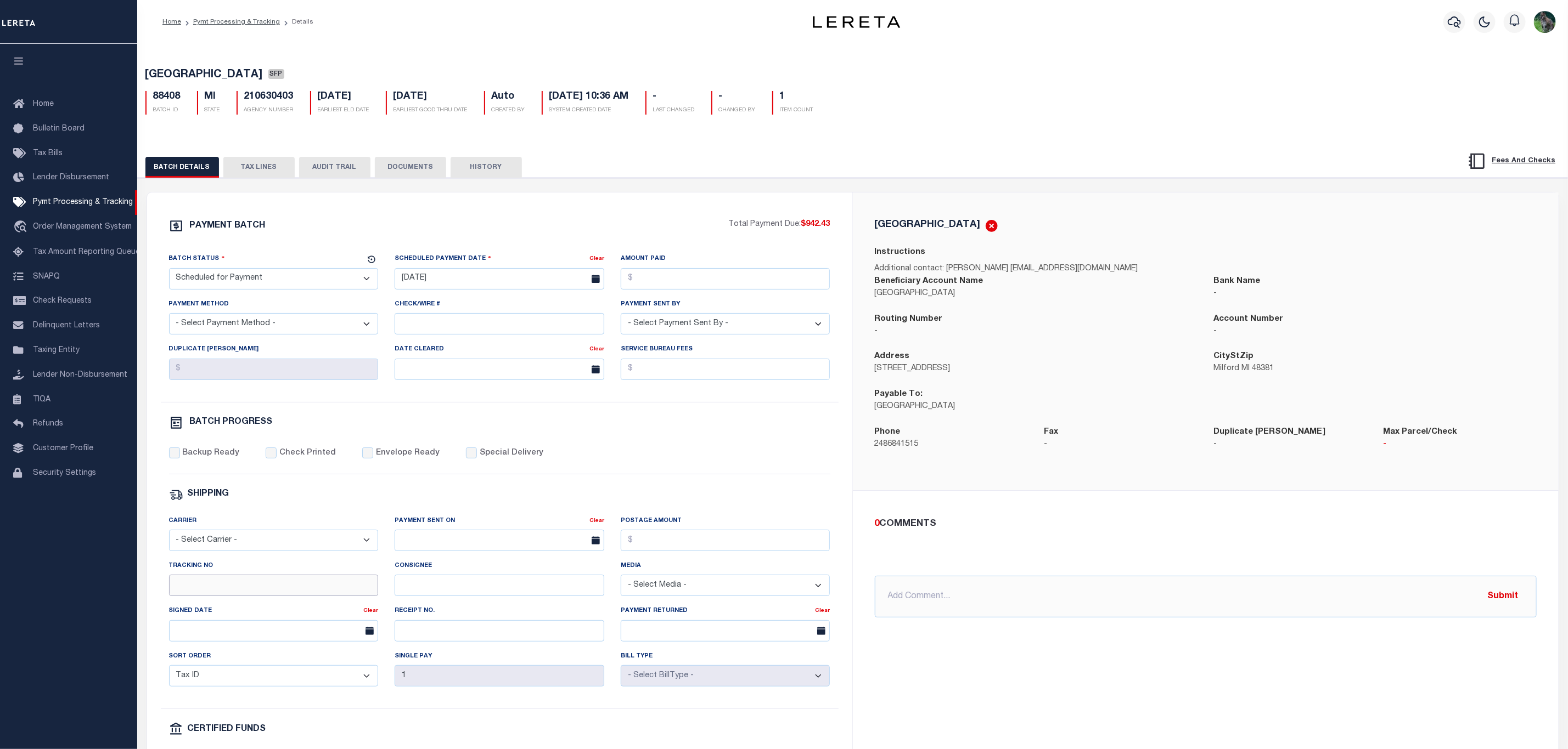
click at [283, 593] on input "Tracking No" at bounding box center [274, 586] width 210 height 21
type input "[PERSON_NAME]"
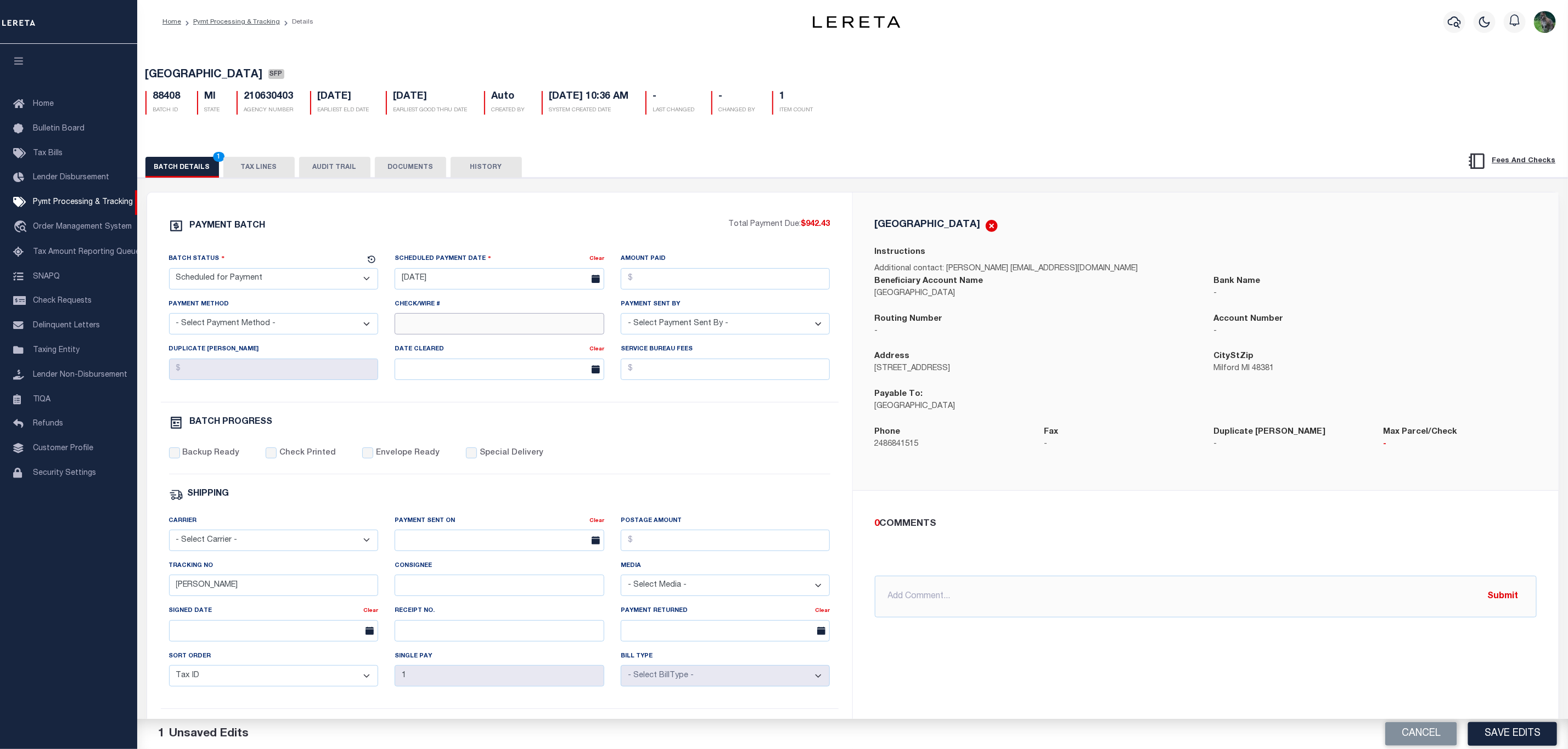
click at [443, 335] on input "Check/Wire #" at bounding box center [499, 324] width 210 height 21
type input "All funds in house"
click at [1511, 736] on button "Save Edits" at bounding box center [1512, 734] width 89 height 24
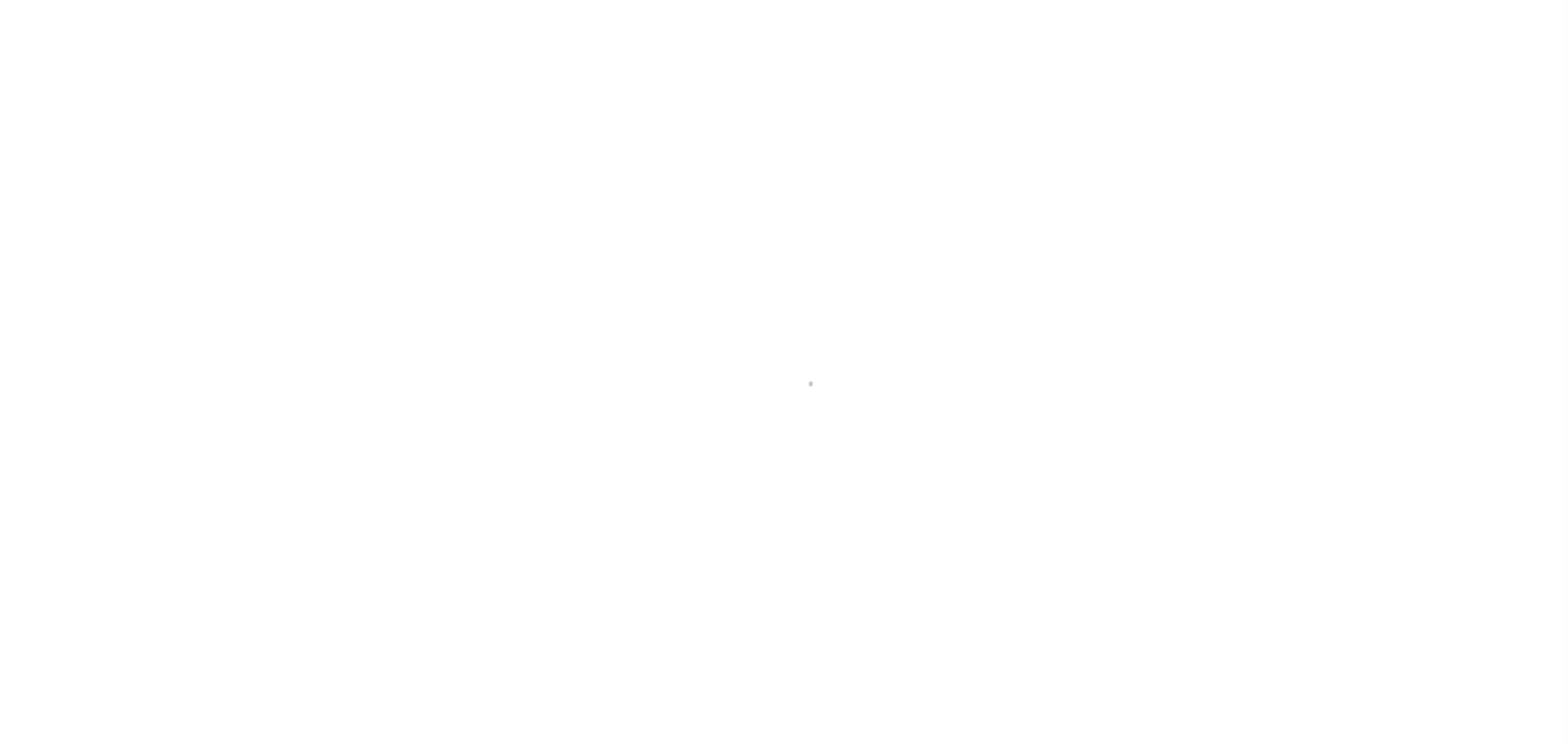
select select "SFP"
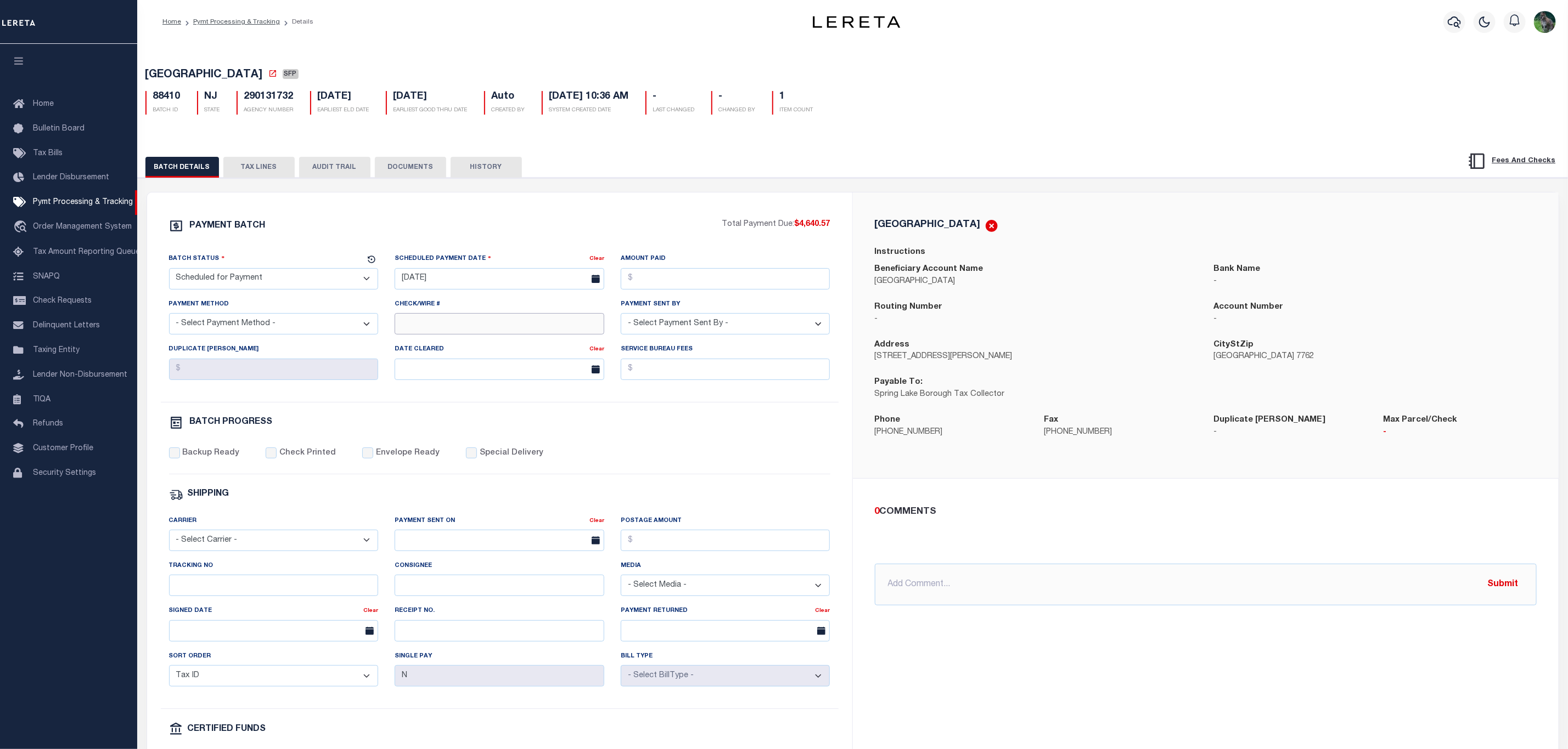
click at [443, 330] on input "Check/Wire #" at bounding box center [499, 324] width 210 height 21
type input "All funds in house"
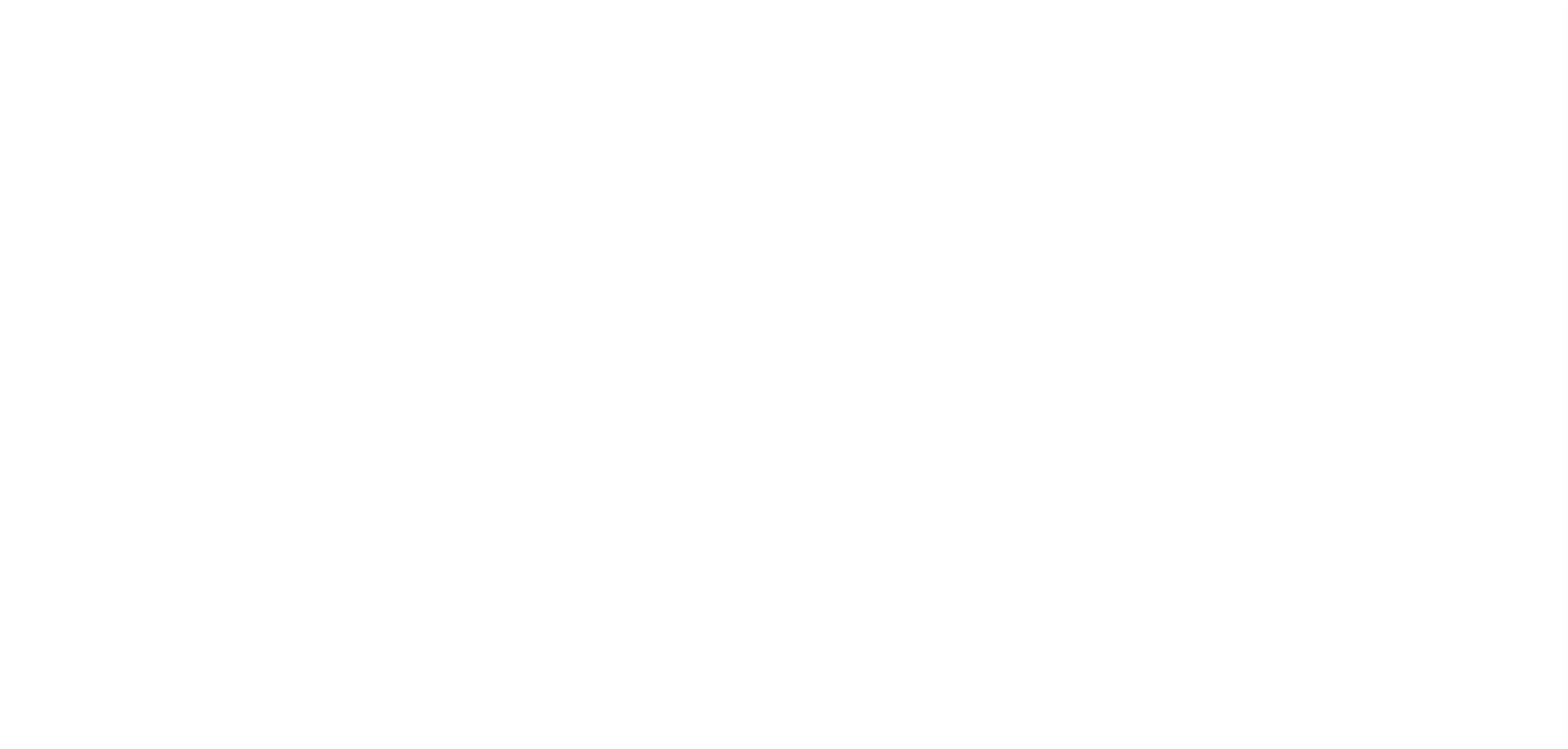
select select "SFP"
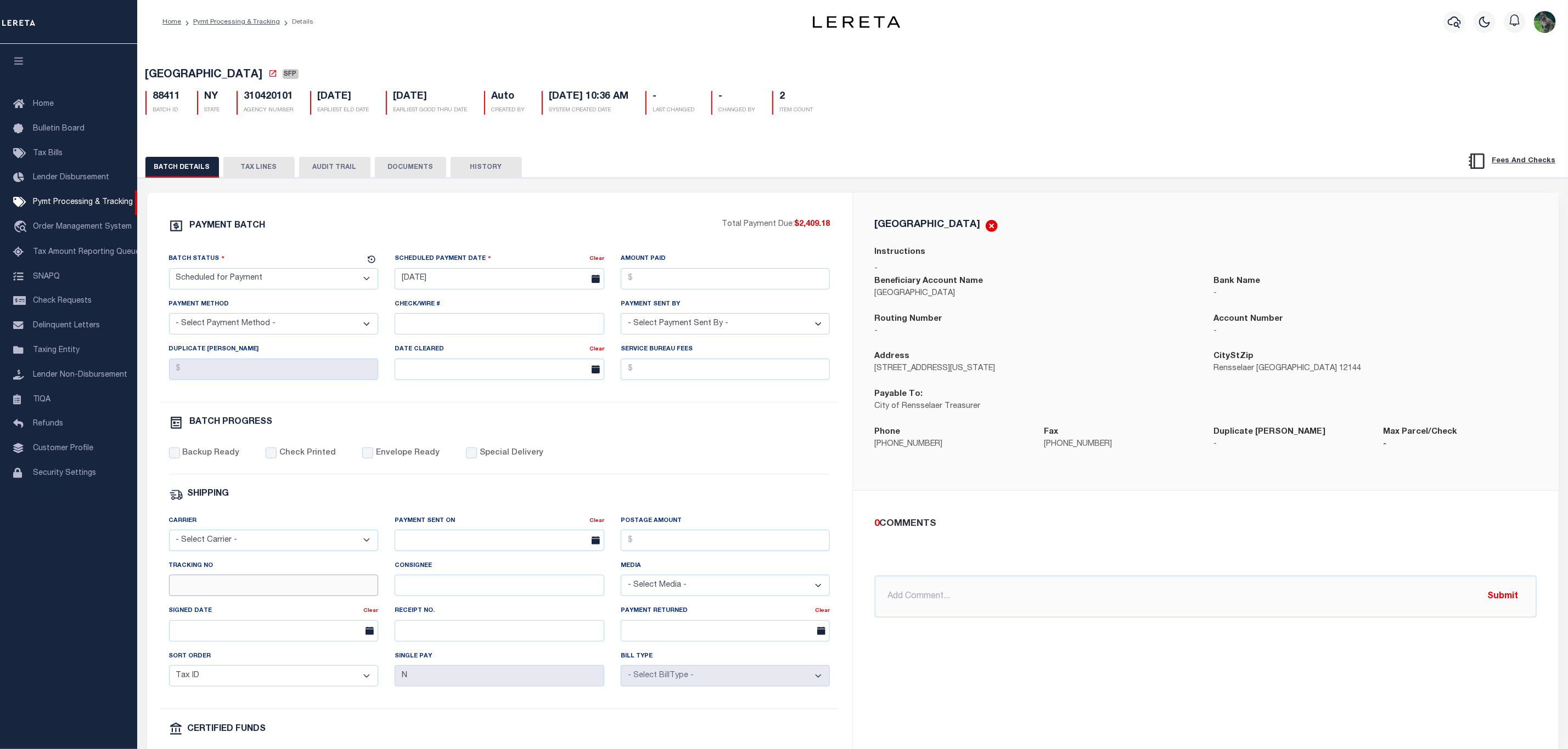
click at [308, 593] on input "Tracking No" at bounding box center [274, 586] width 210 height 21
type input "Audria"
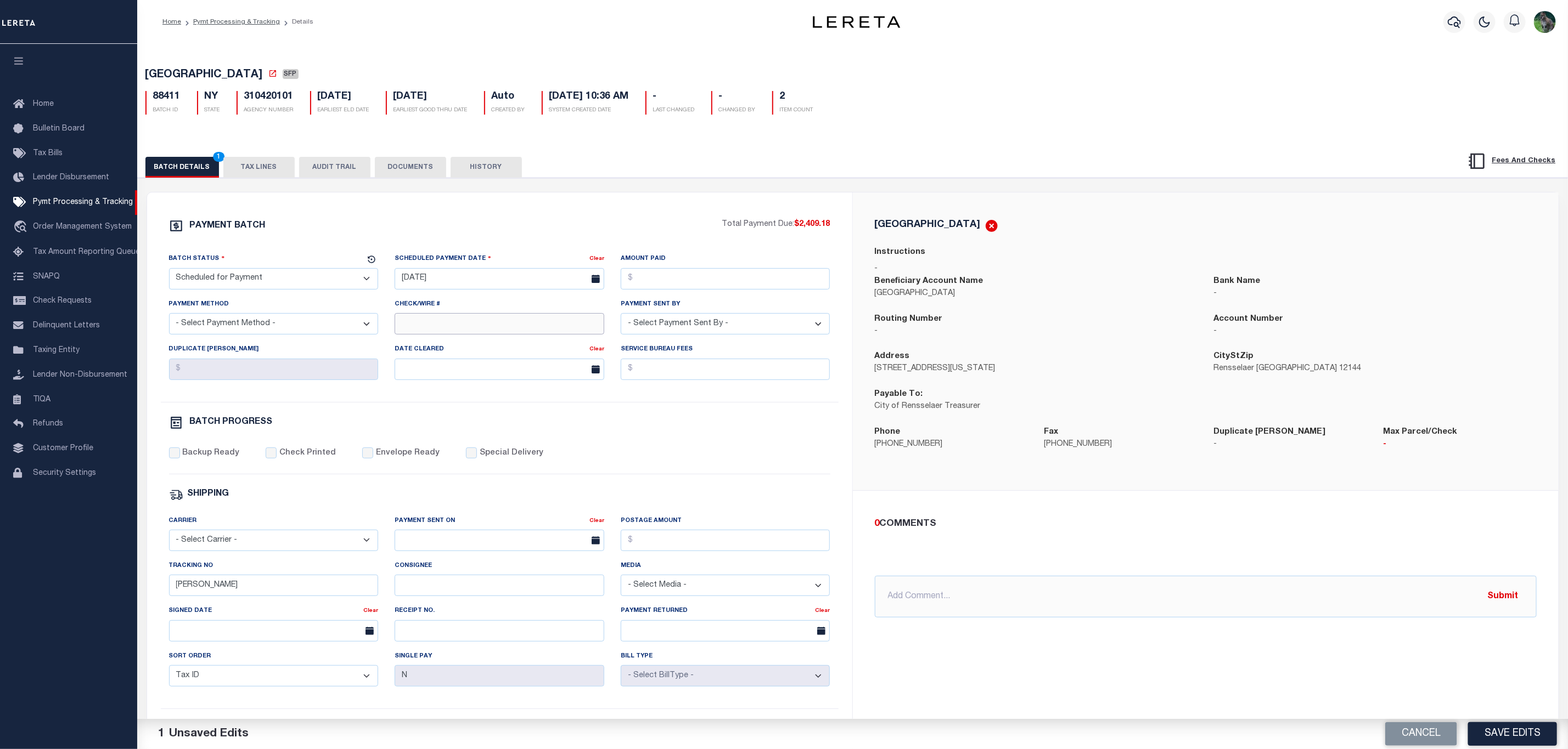
click at [481, 321] on input "Check/Wire #" at bounding box center [499, 324] width 210 height 21
type input "4"
click at [1491, 723] on div "Cancel Save Edits" at bounding box center [1211, 735] width 716 height 31
click at [1491, 725] on button "Save Edits" at bounding box center [1512, 734] width 89 height 24
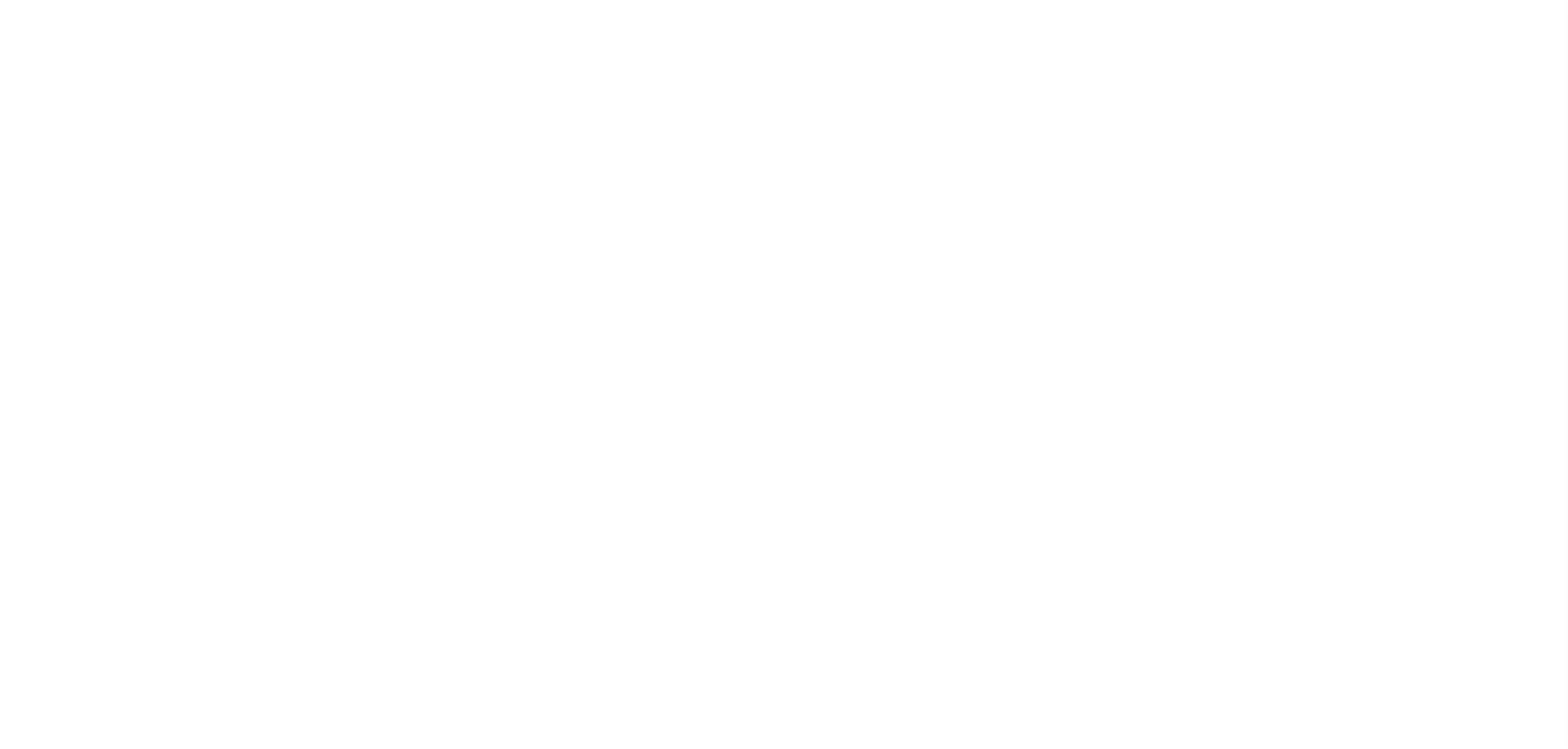
select select "SFP"
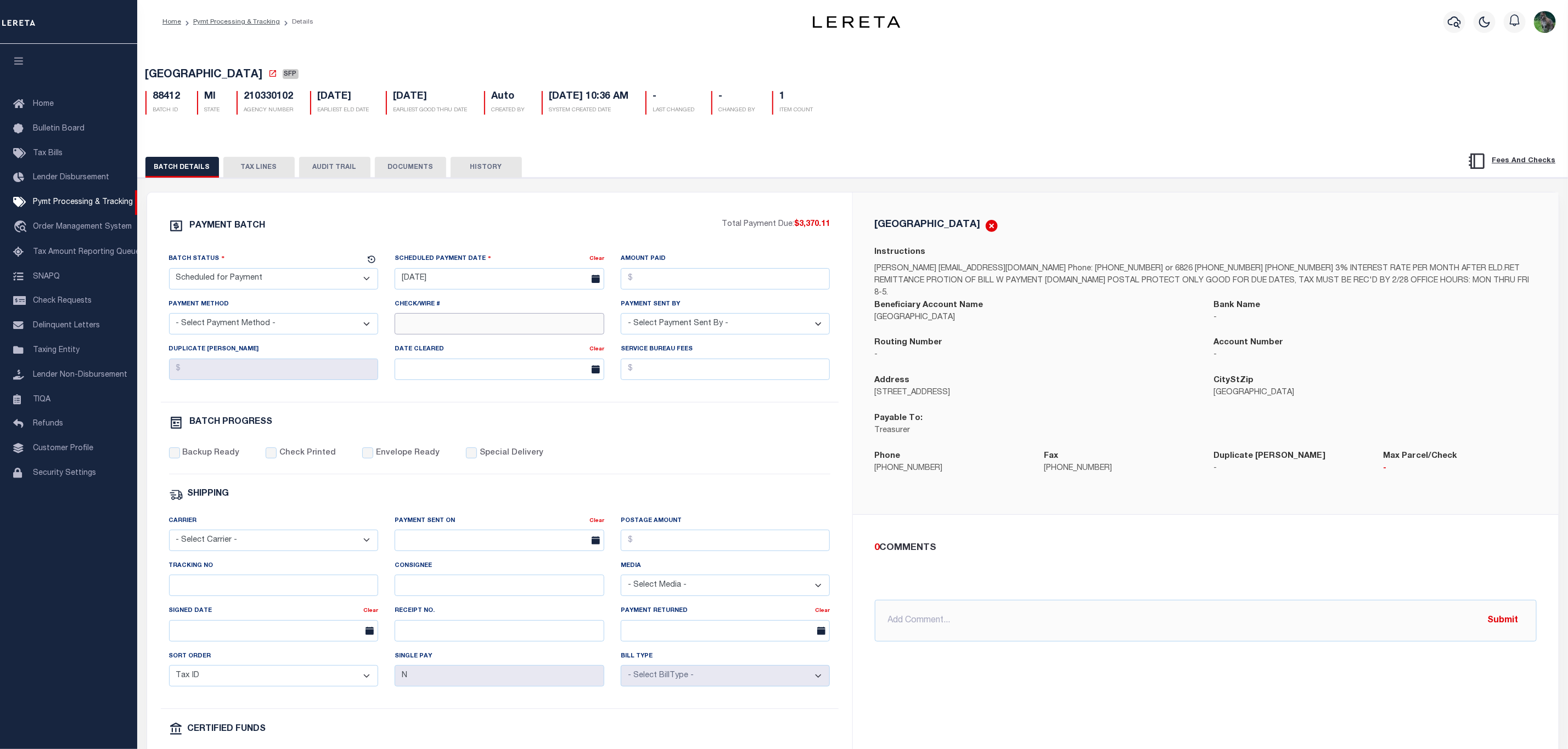
click at [485, 330] on input "Check/Wire #" at bounding box center [499, 324] width 210 height 21
type input "3"
click at [217, 595] on input "Tracking No" at bounding box center [274, 586] width 210 height 21
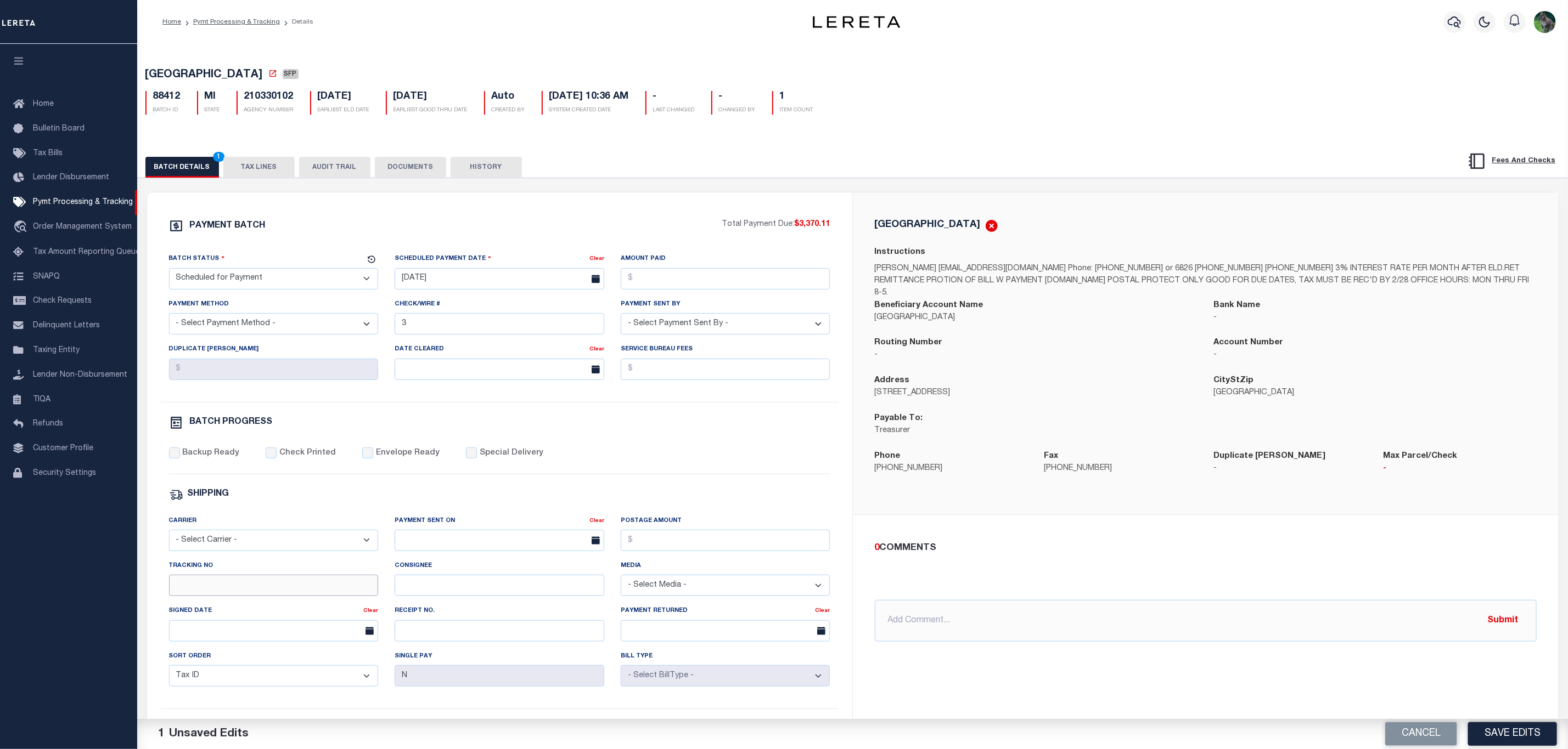
type input "Andres"
click at [1507, 737] on button "Save Edits" at bounding box center [1512, 734] width 89 height 24
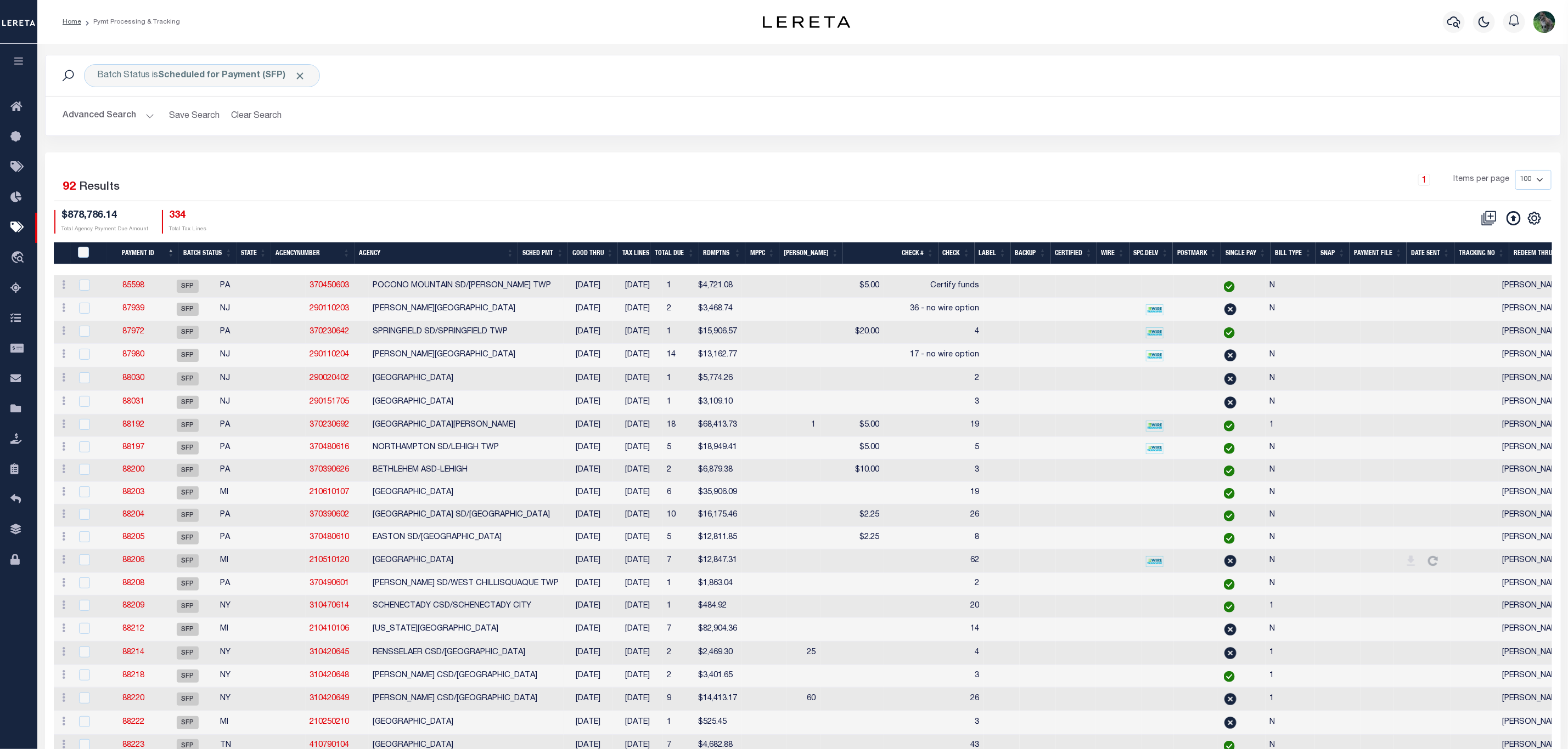
click at [327, 173] on div "Selected 92 Results" at bounding box center [235, 186] width 363 height 31
click at [80, 122] on button "Advanced Search" at bounding box center [109, 116] width 91 height 21
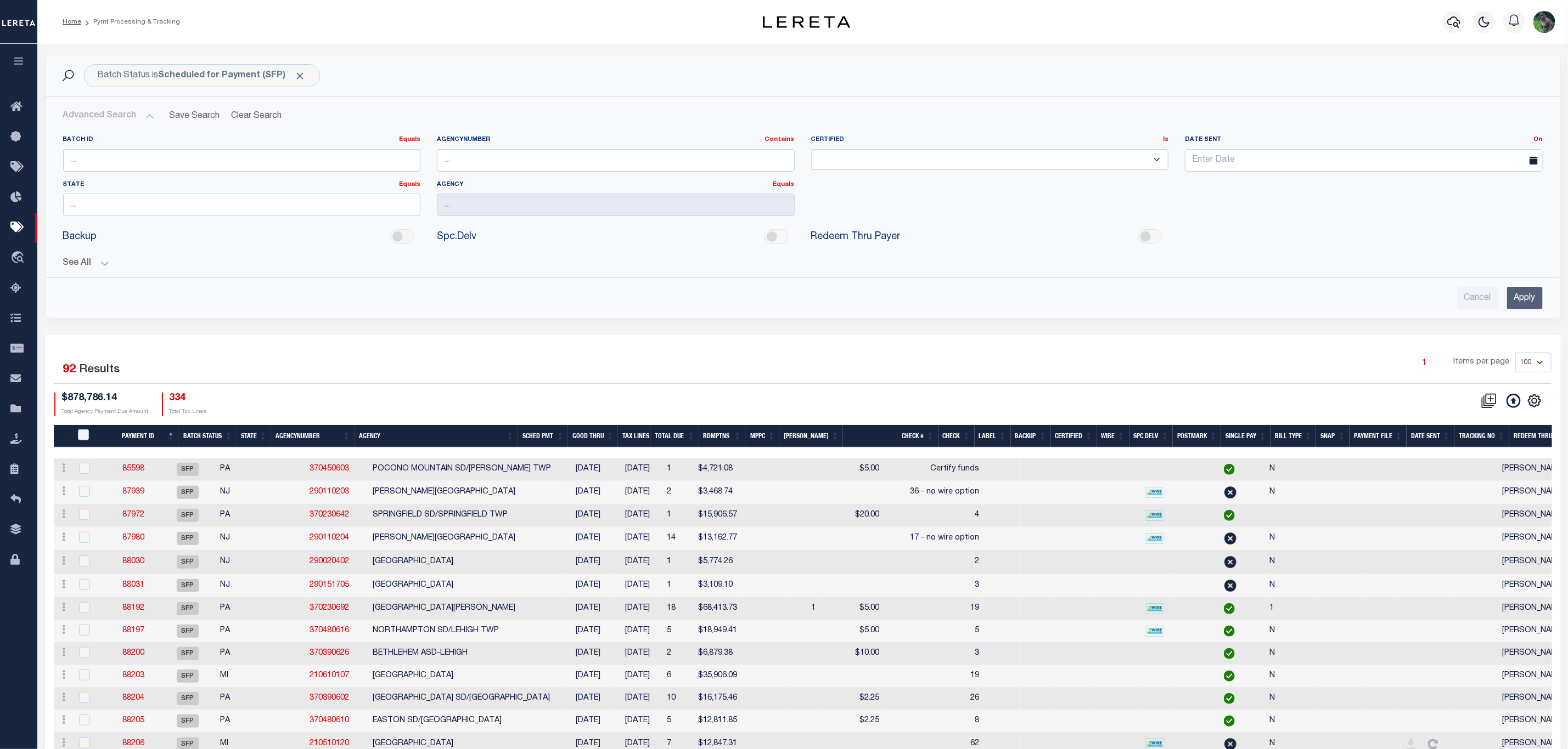
click at [89, 268] on button "See All" at bounding box center [803, 263] width 1479 height 11
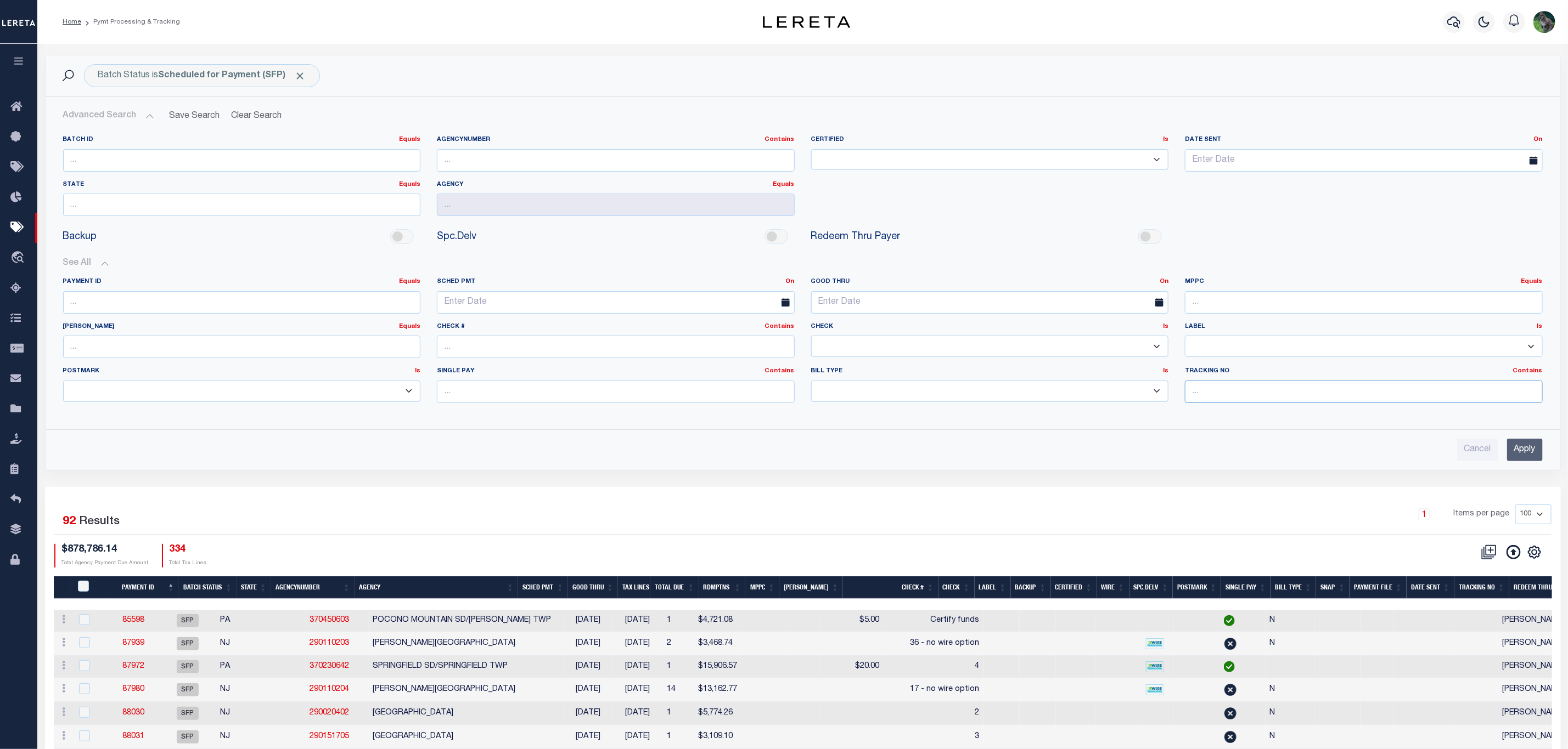
drag, startPoint x: 1241, startPoint y: 395, endPoint x: 1241, endPoint y: 404, distance: 9.0
click at [1241, 395] on input "text" at bounding box center [1364, 391] width 358 height 22
type input "[PERSON_NAME]"
click at [1529, 453] on input "Apply" at bounding box center [1525, 449] width 36 height 22
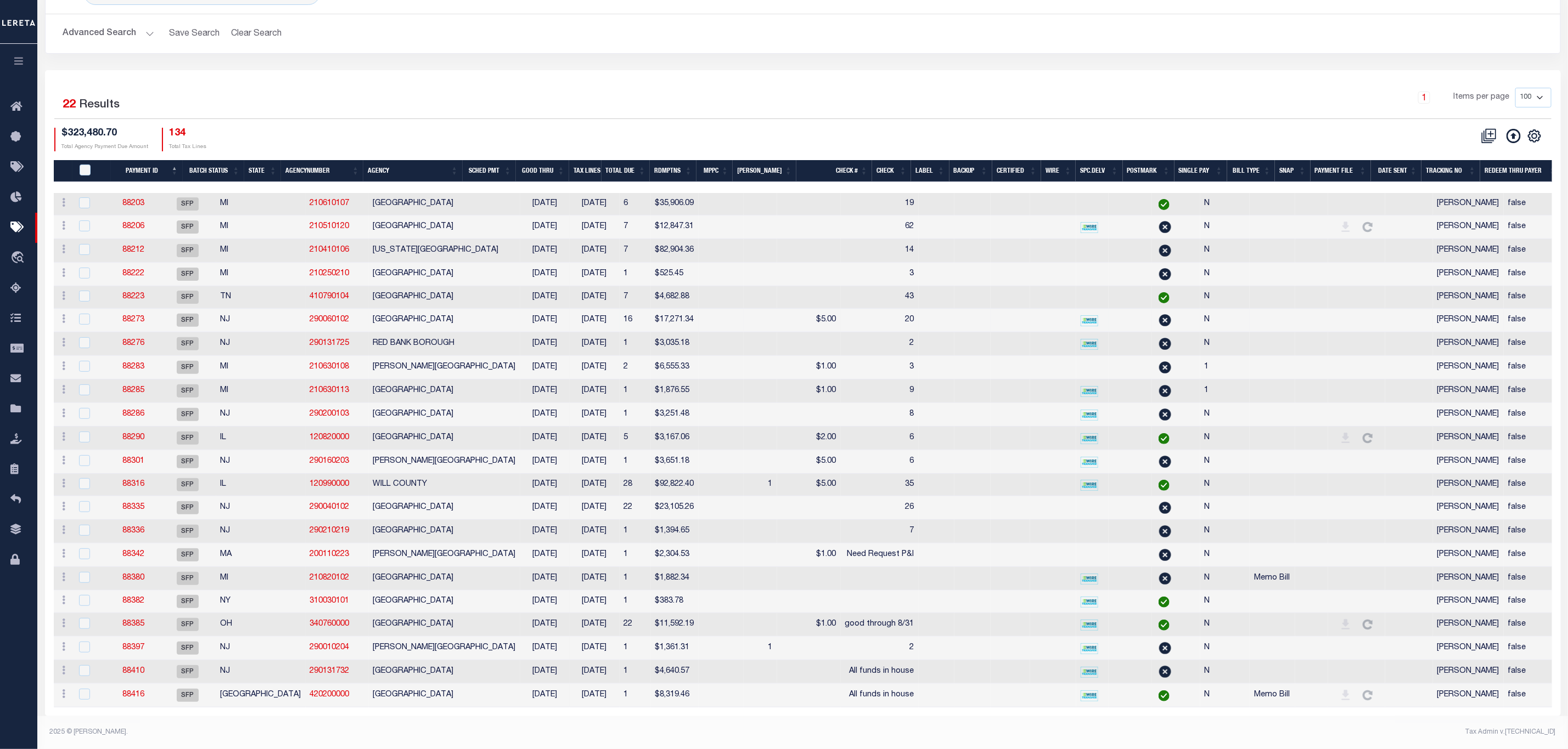
scroll to position [100, 0]
click at [399, 87] on div "Selected 22 Results" at bounding box center [235, 103] width 363 height 31
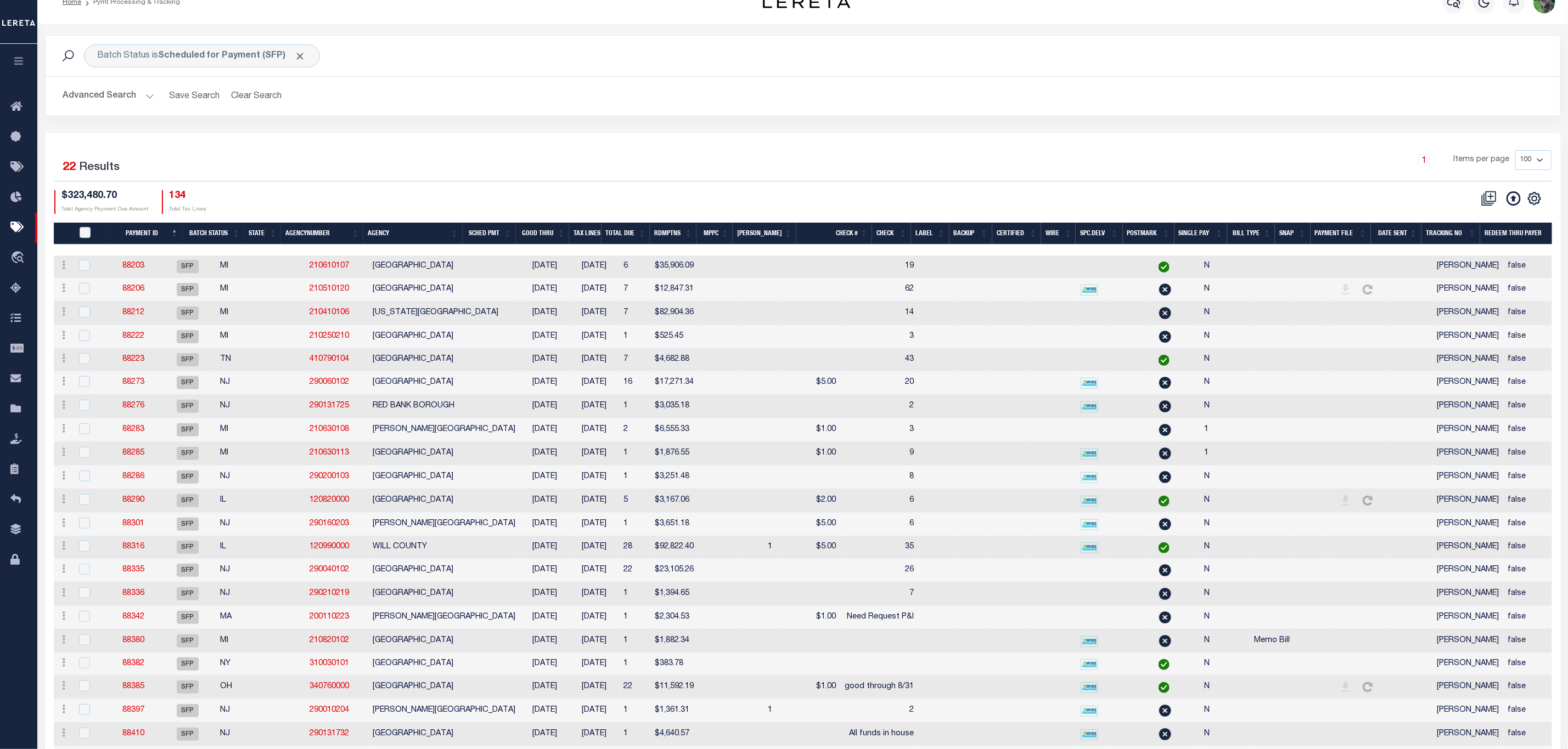
scroll to position [18, 0]
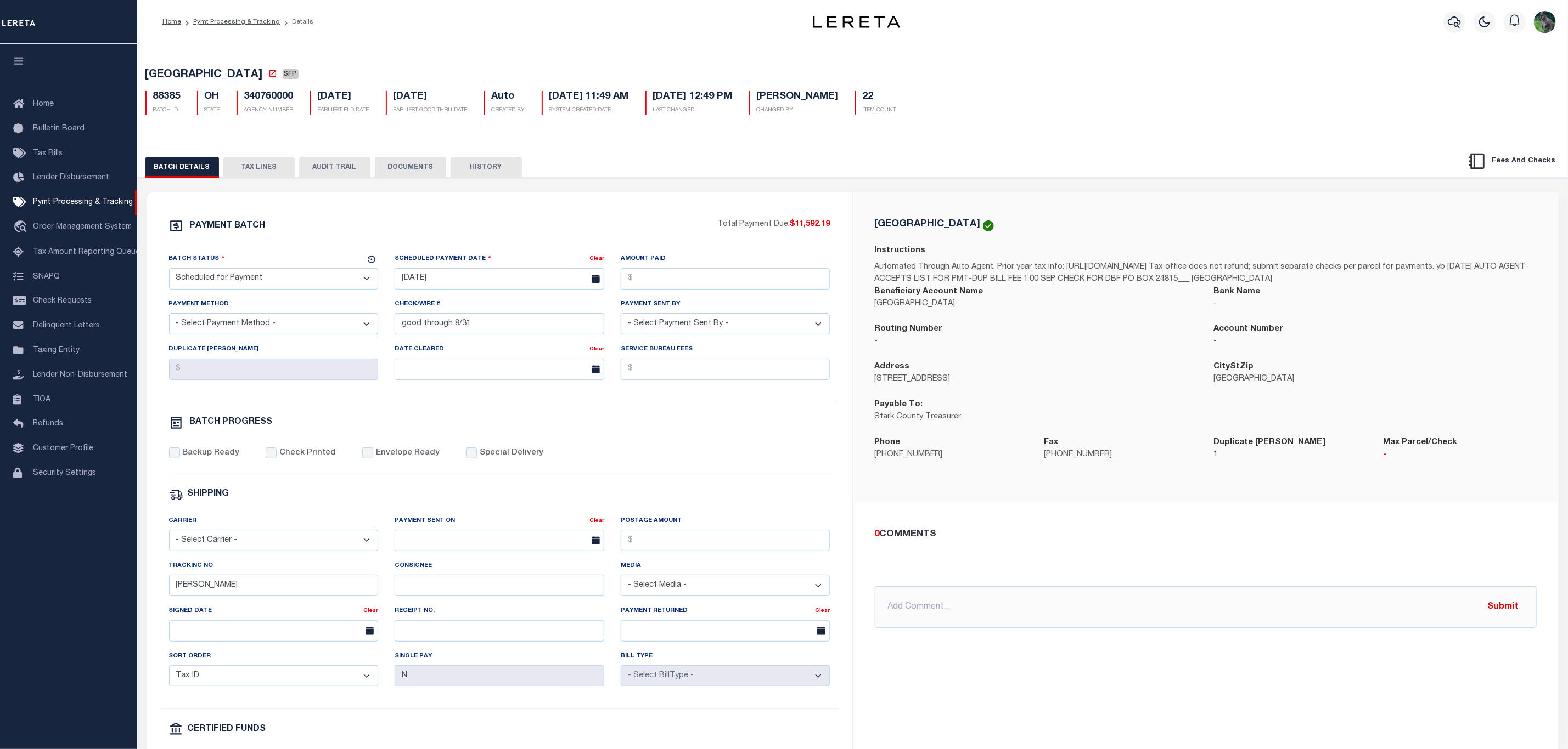
click at [168, 75] on span "[GEOGRAPHIC_DATA]" at bounding box center [204, 74] width 117 height 11
drag, startPoint x: 168, startPoint y: 75, endPoint x: 187, endPoint y: 73, distance: 19.1
click at [187, 73] on span "[GEOGRAPHIC_DATA]" at bounding box center [204, 74] width 117 height 11
copy span "[GEOGRAPHIC_DATA]"
click at [309, 281] on select "- Select Status - Scheduled for Payment Ready For Payment Payment Sent Cleared …" at bounding box center [274, 279] width 210 height 21
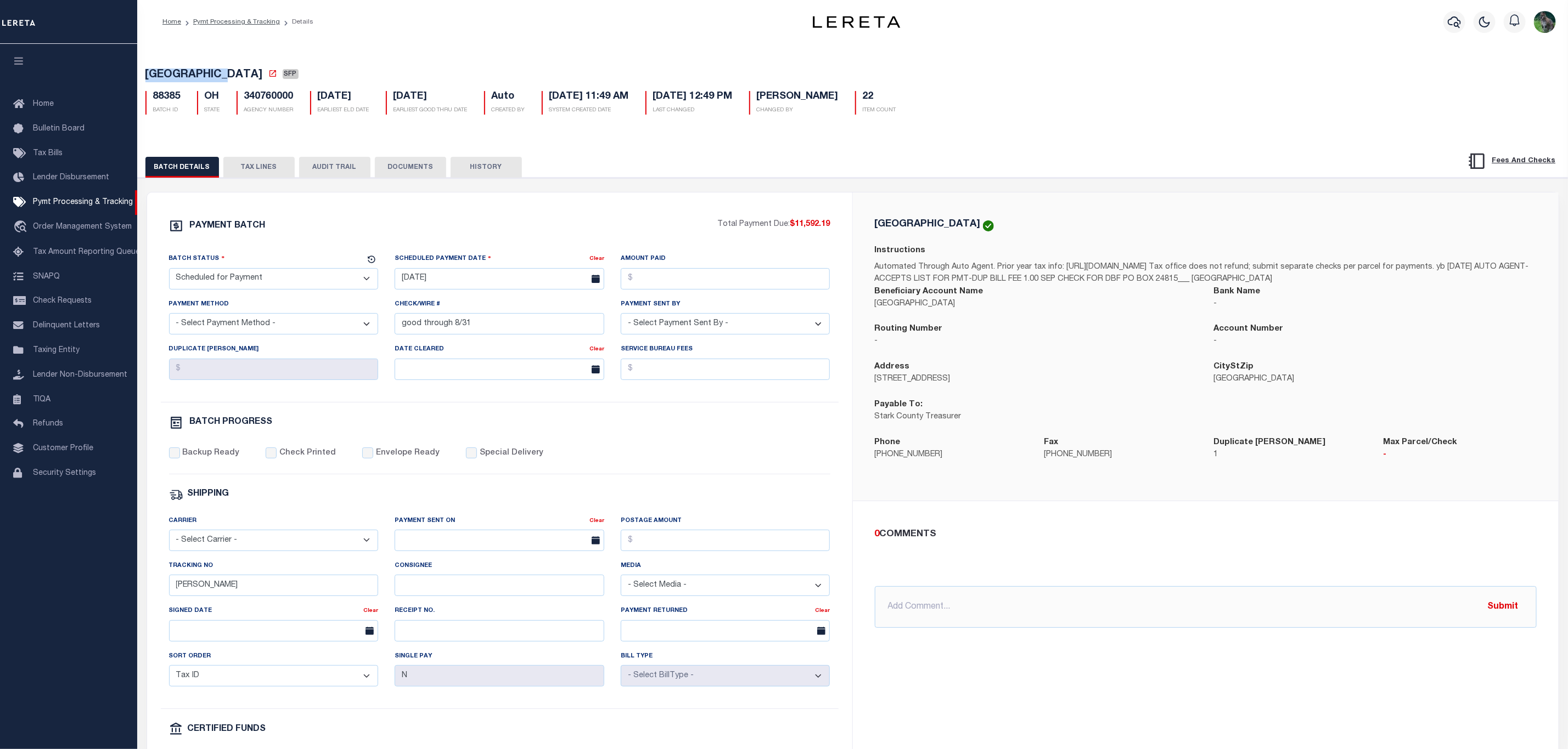
select select "RFP"
click at [169, 271] on select "- Select Status - Scheduled for Payment Ready For Payment Payment Sent Cleared …" at bounding box center [274, 279] width 210 height 21
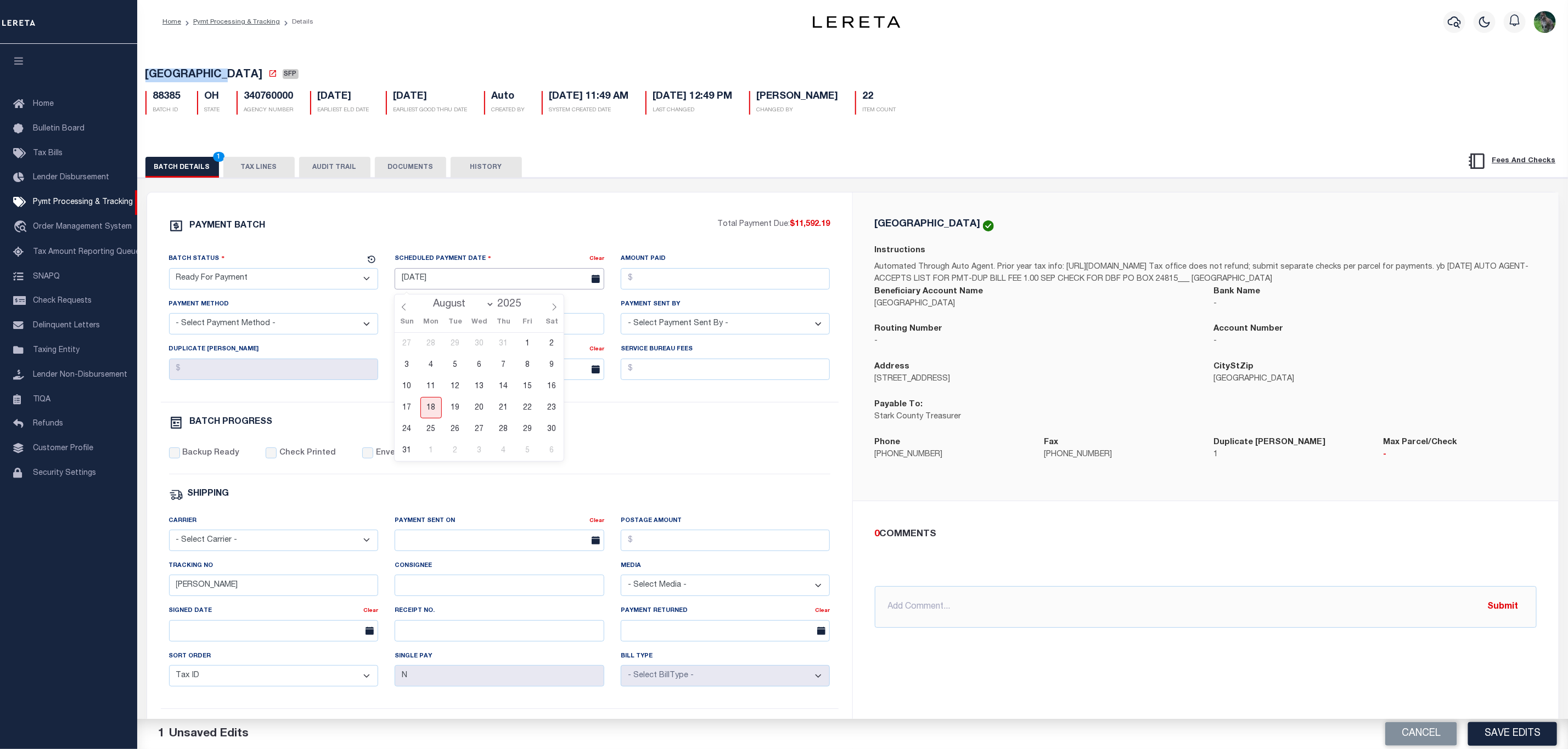
click at [440, 287] on input "[DATE]" at bounding box center [499, 279] width 210 height 21
click at [434, 404] on span "18" at bounding box center [431, 408] width 21 height 21
type input "[DATE]"
click at [734, 281] on input "Amount Paid" at bounding box center [725, 279] width 210 height 21
type input "$11,592.19"
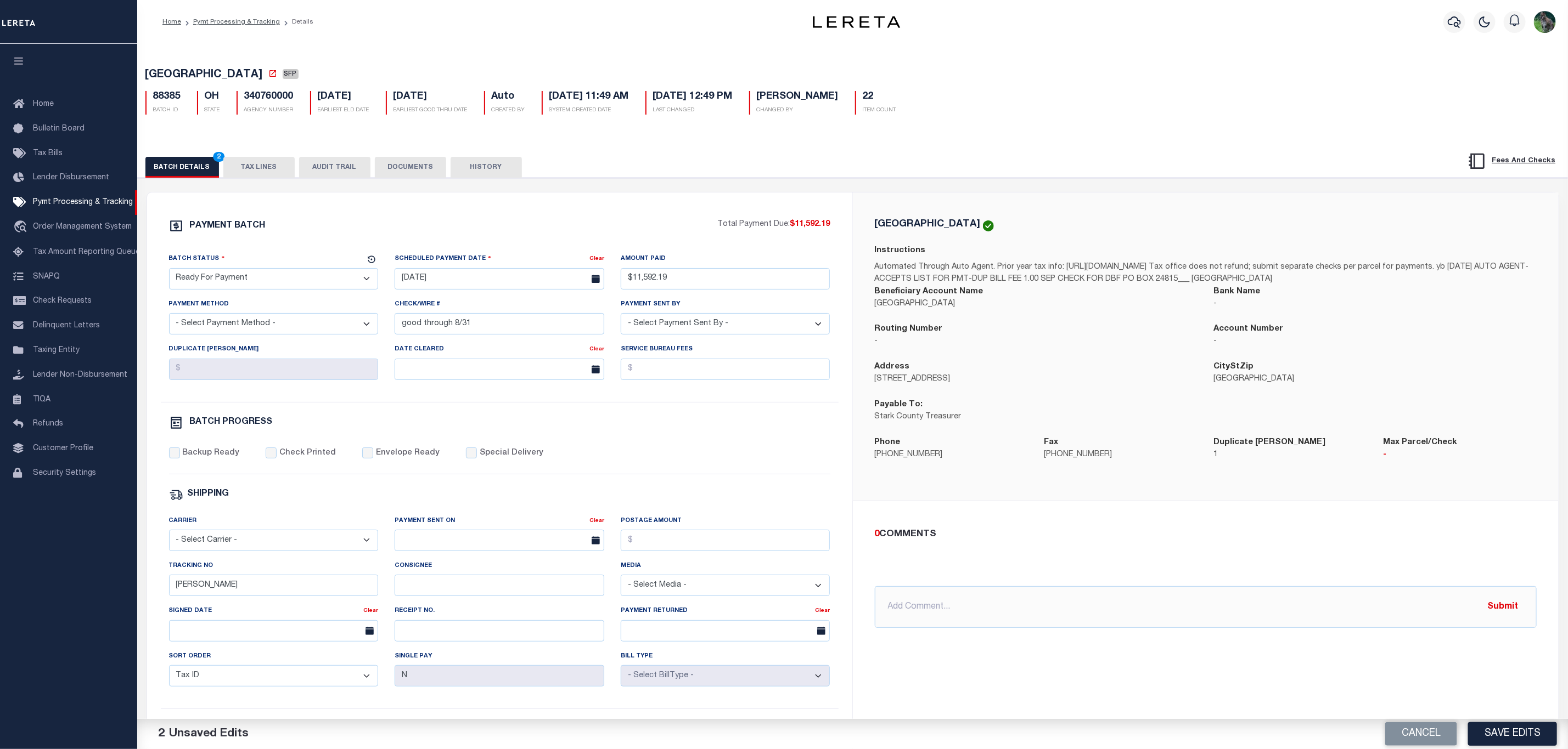
click at [298, 343] on div "Payment Method - Select Payment Method - ACH Certified Check Check Direct Depos…" at bounding box center [273, 320] width 226 height 45
click at [315, 317] on select "- Select Payment Method - ACH Certified Check Check Direct Deposit Wire Transfer" at bounding box center [274, 324] width 210 height 21
select select "CHK"
click at [169, 317] on select "- Select Payment Method - ACH Certified Check Check Direct Deposit Wire Transfer" at bounding box center [274, 324] width 210 height 21
click at [431, 326] on input "good through 8/31" at bounding box center [499, 324] width 210 height 21
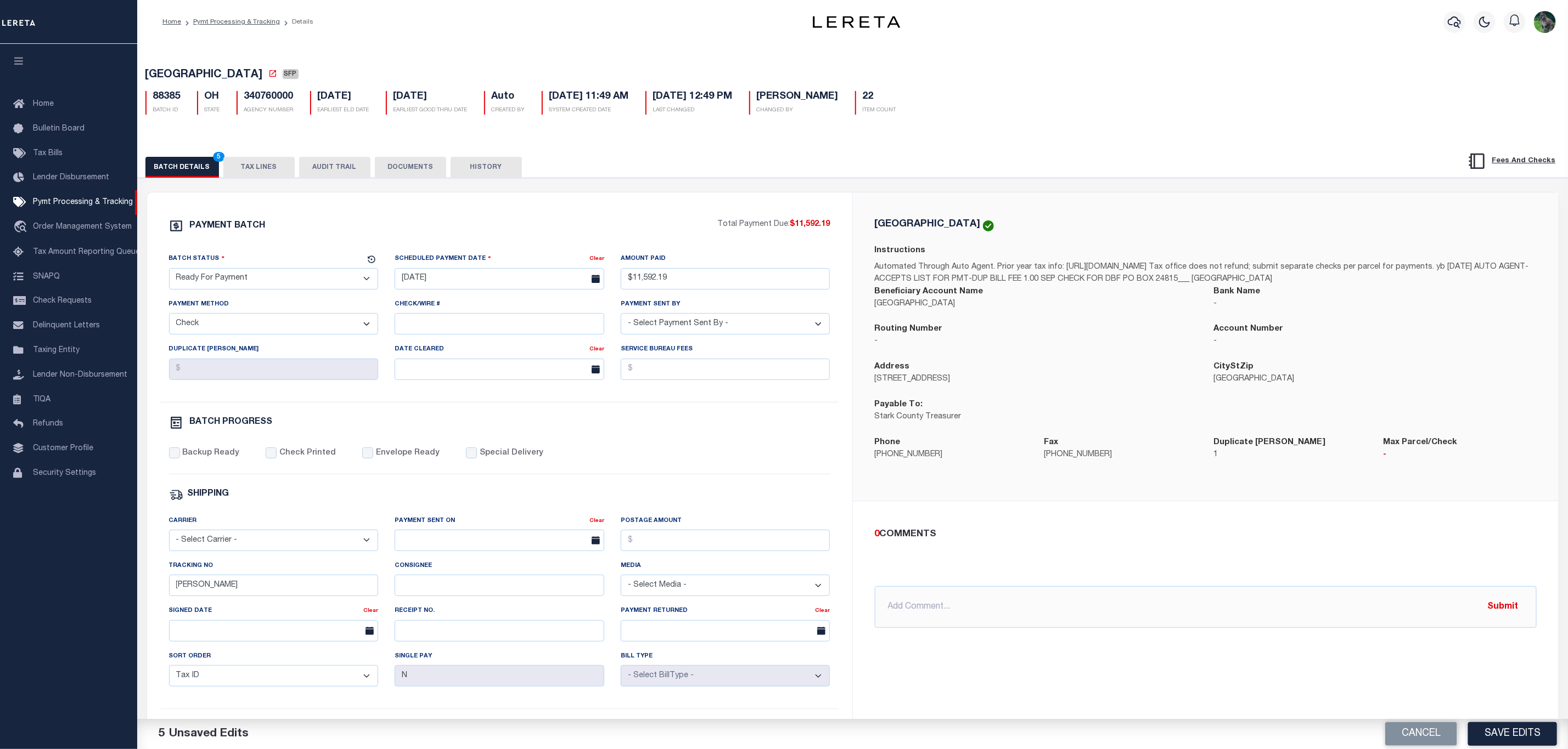
select select "[PERSON_NAME]"
click at [192, 460] on label "Backup Ready" at bounding box center [210, 454] width 57 height 12
click at [180, 459] on input "Backup Ready" at bounding box center [174, 453] width 11 height 11
checkbox input "true"
drag, startPoint x: 219, startPoint y: 597, endPoint x: 143, endPoint y: 589, distance: 76.4
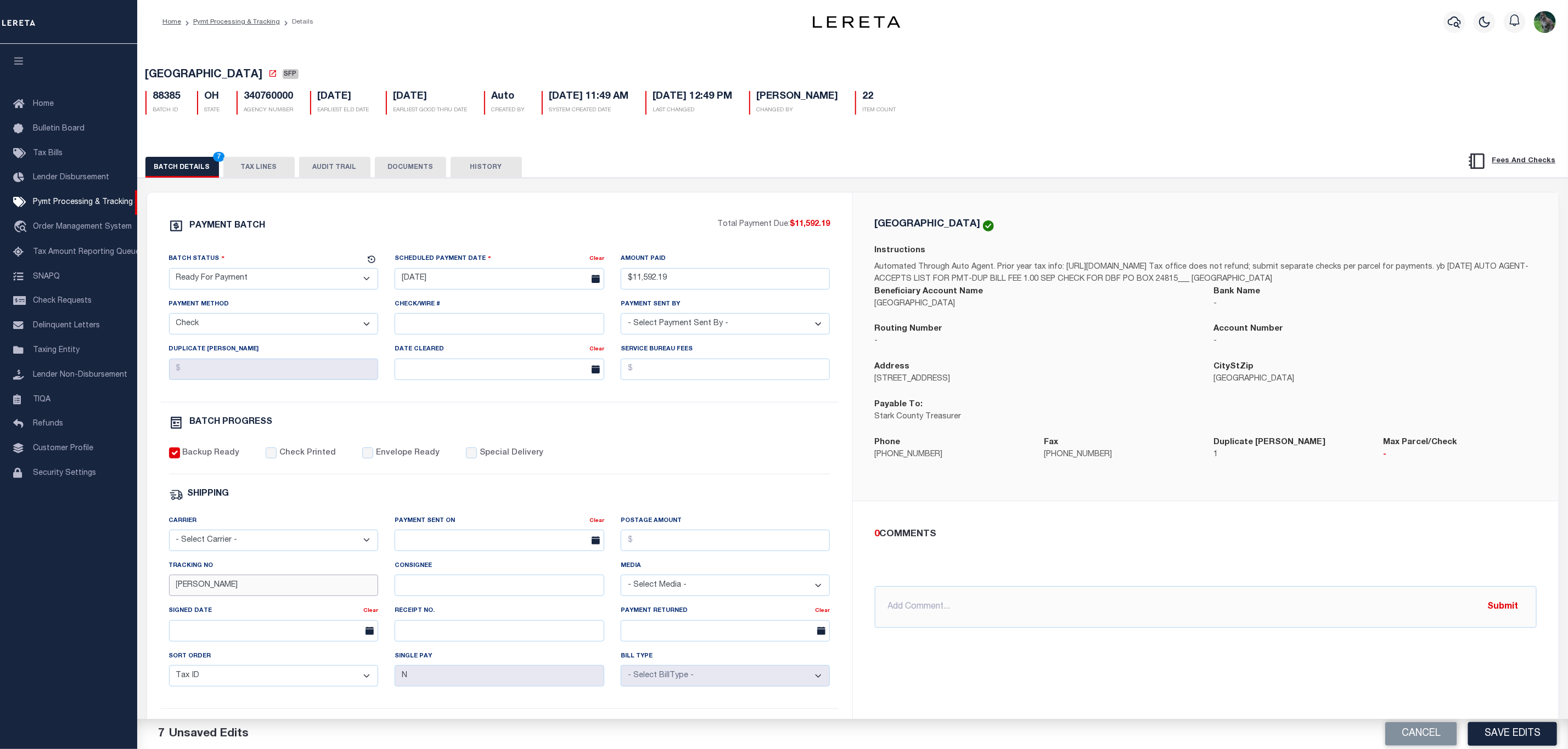
click at [154, 597] on div "PAYMENT BATCH Total Payment Due: $11,592.19 Batch Status" at bounding box center [499, 513] width 705 height 642
click at [252, 166] on button "TAX LINES" at bounding box center [259, 167] width 71 height 21
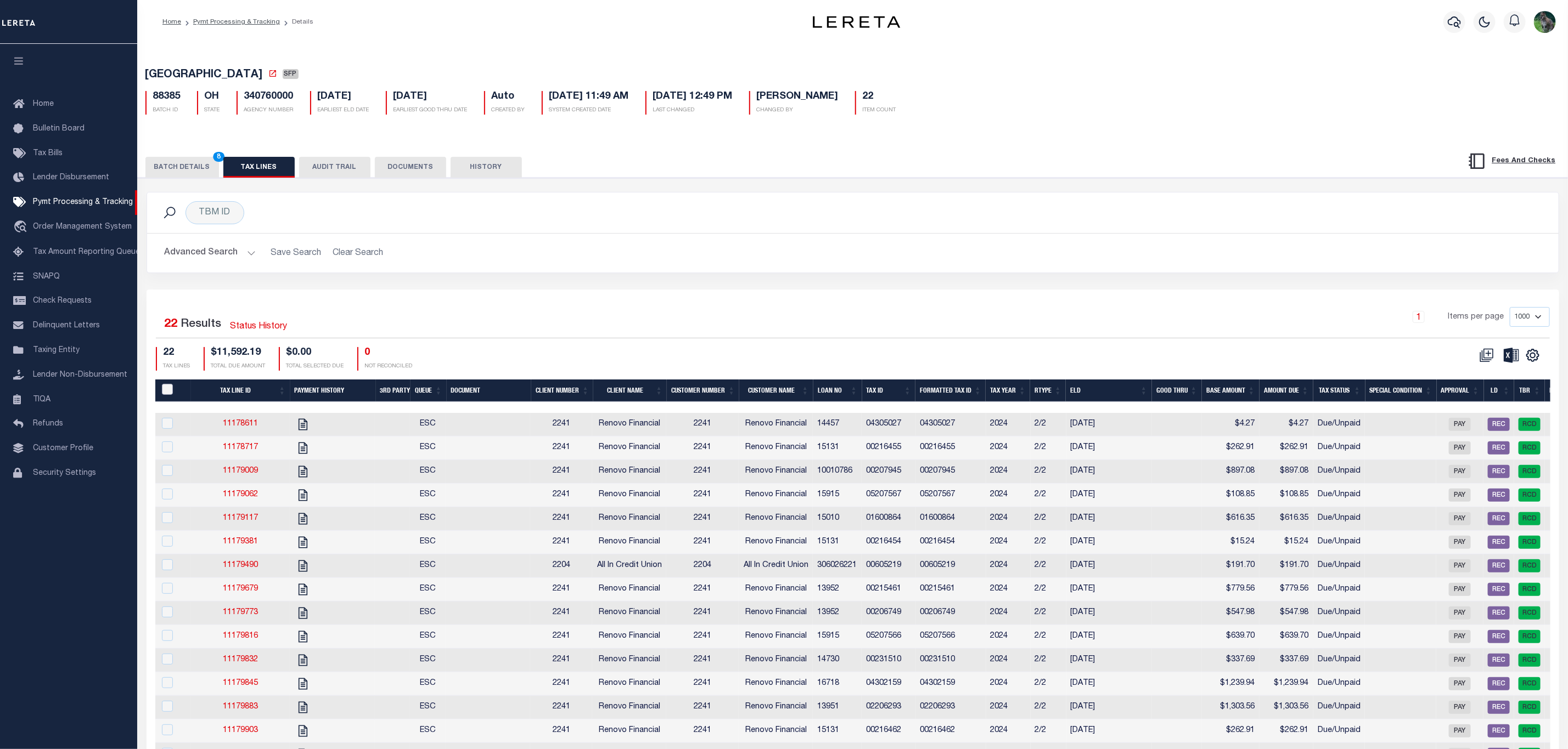
click at [168, 392] on input "PayeePaymentBatchId" at bounding box center [166, 388] width 11 height 11
checkbox input "true"
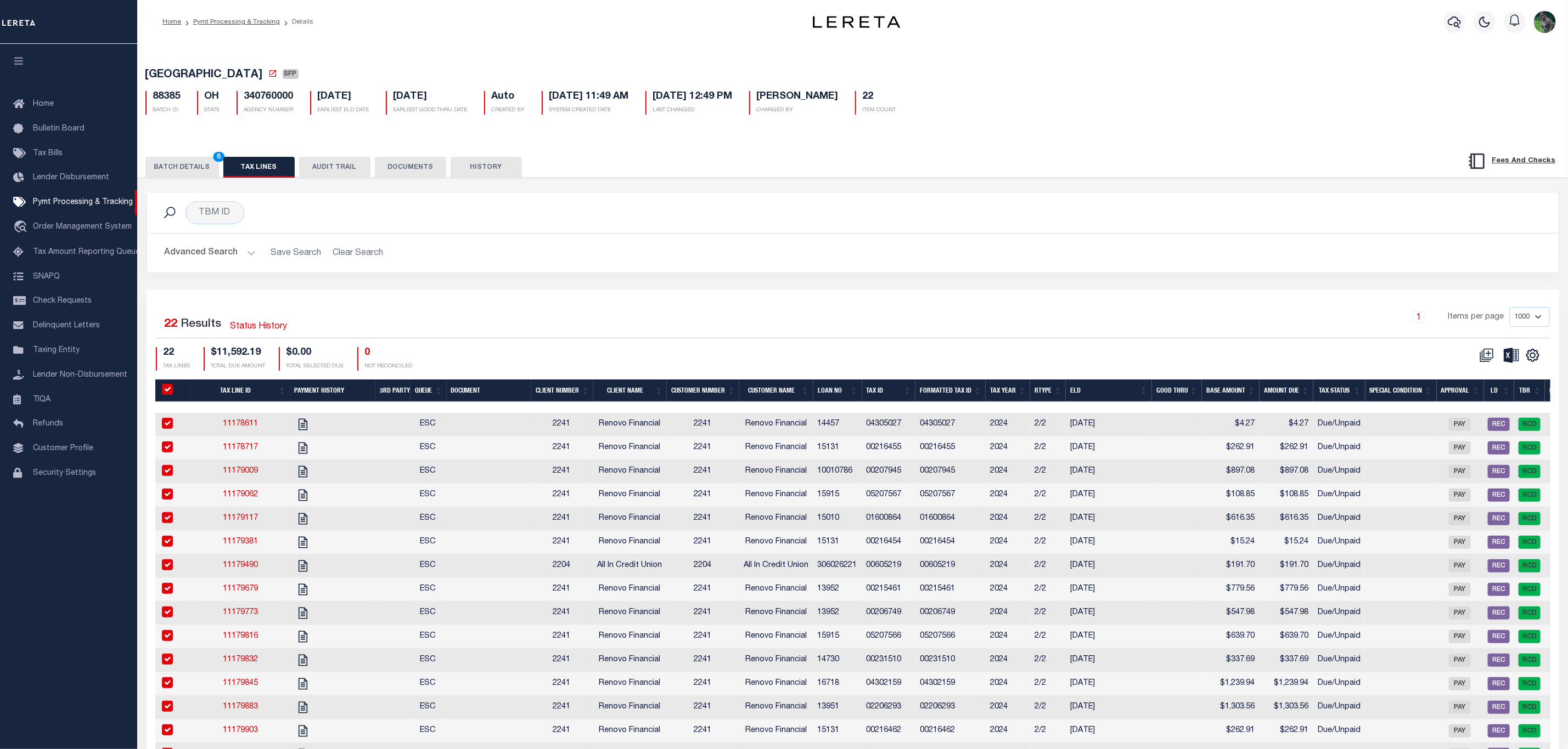
checkbox input "true"
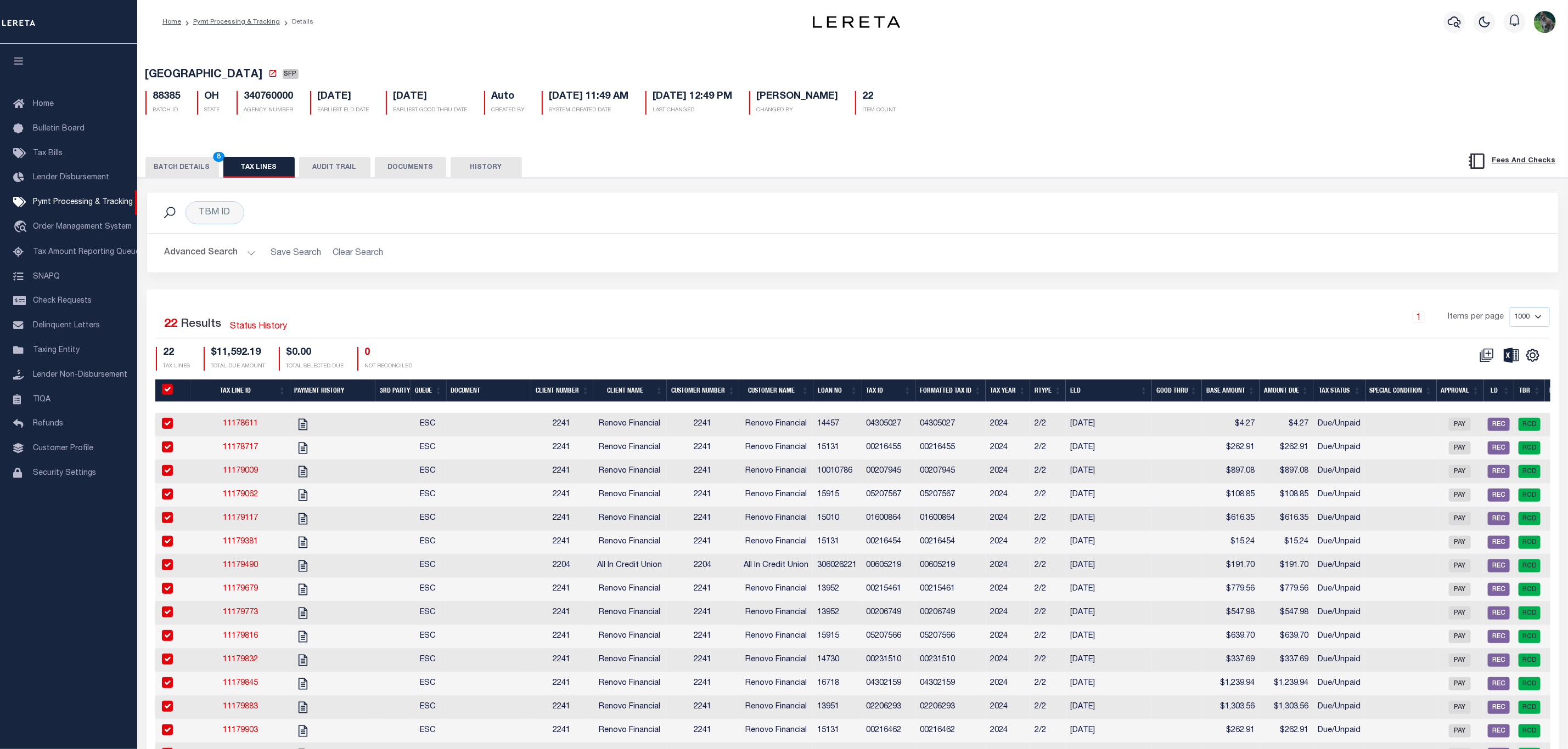
checkbox input "true"
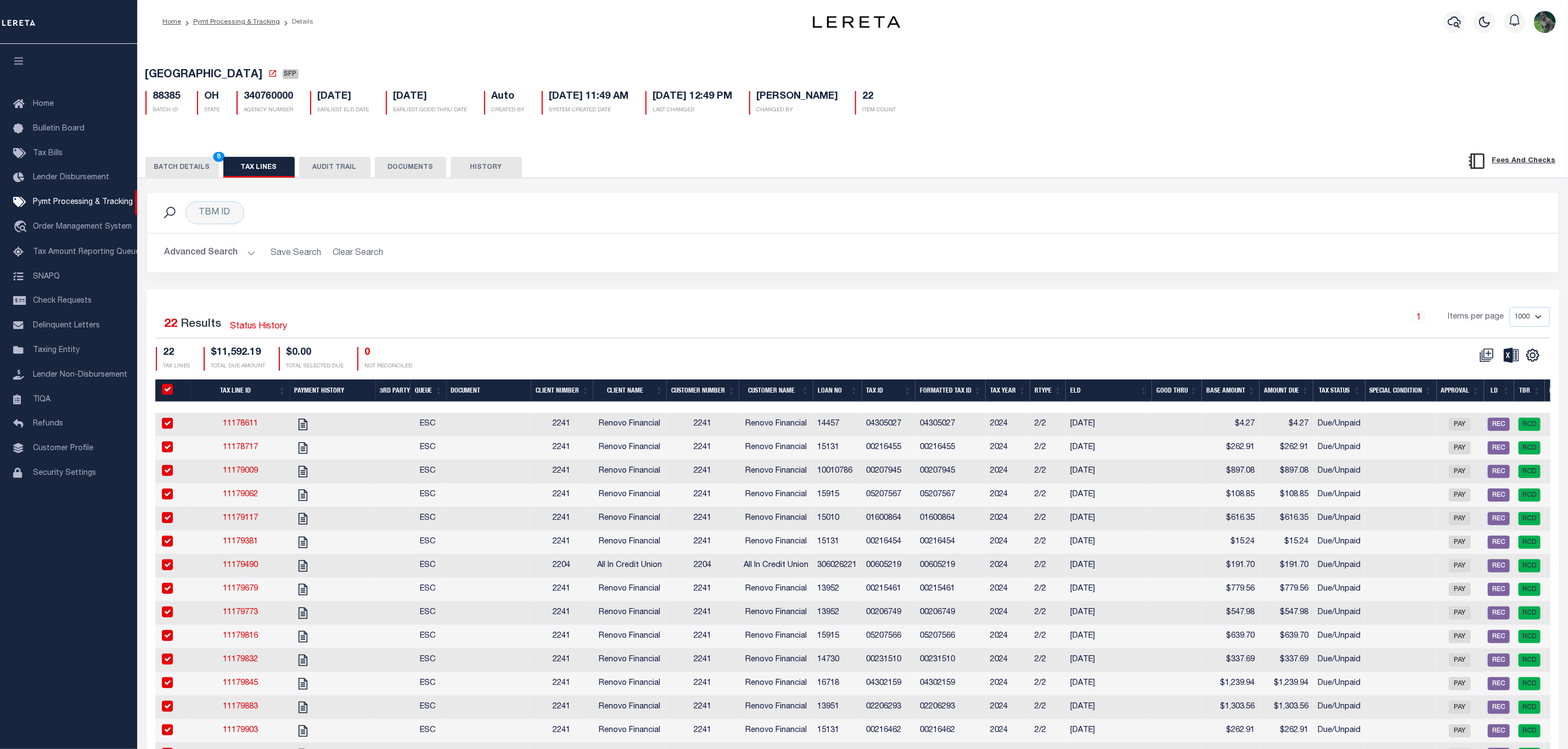
checkbox input "true"
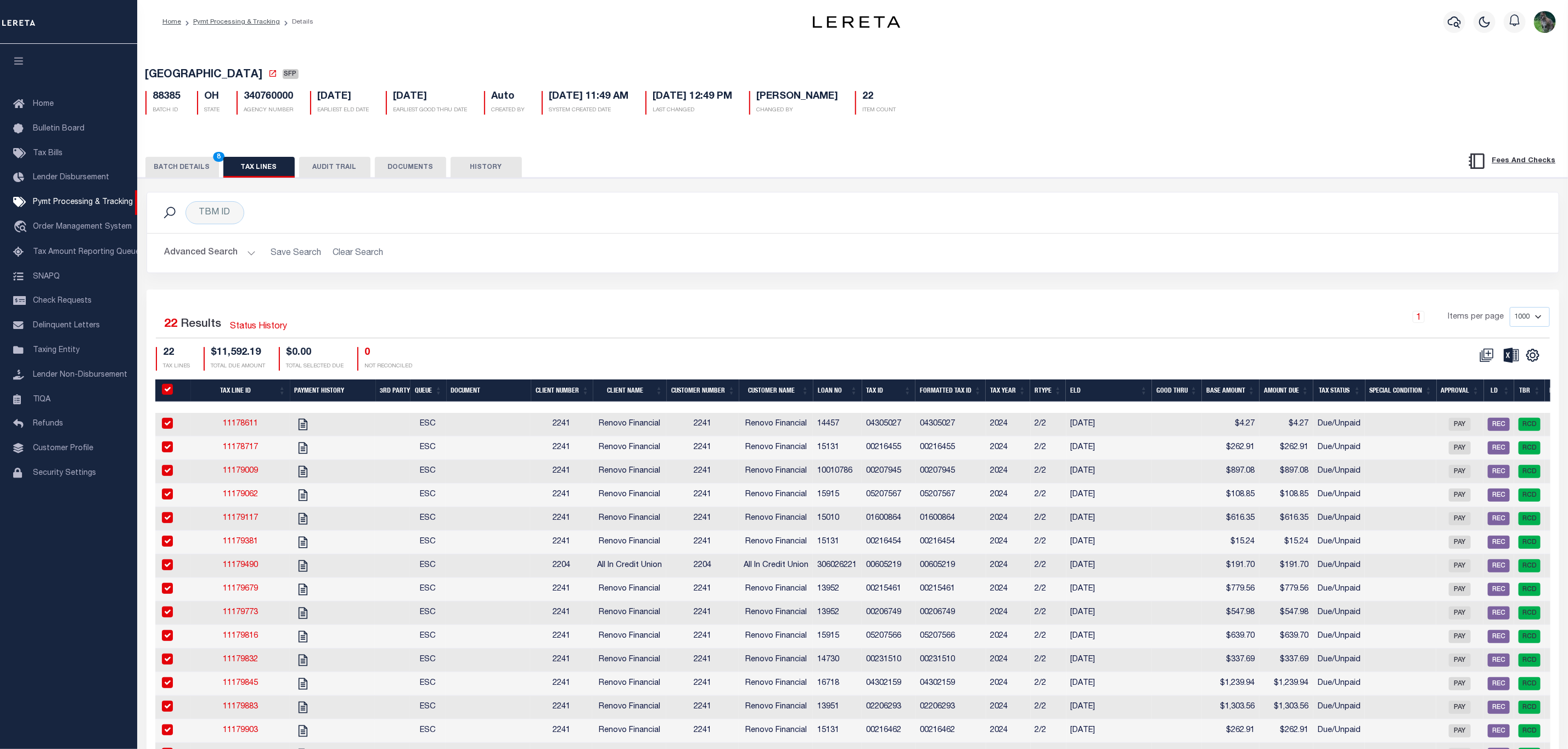
checkbox input "true"
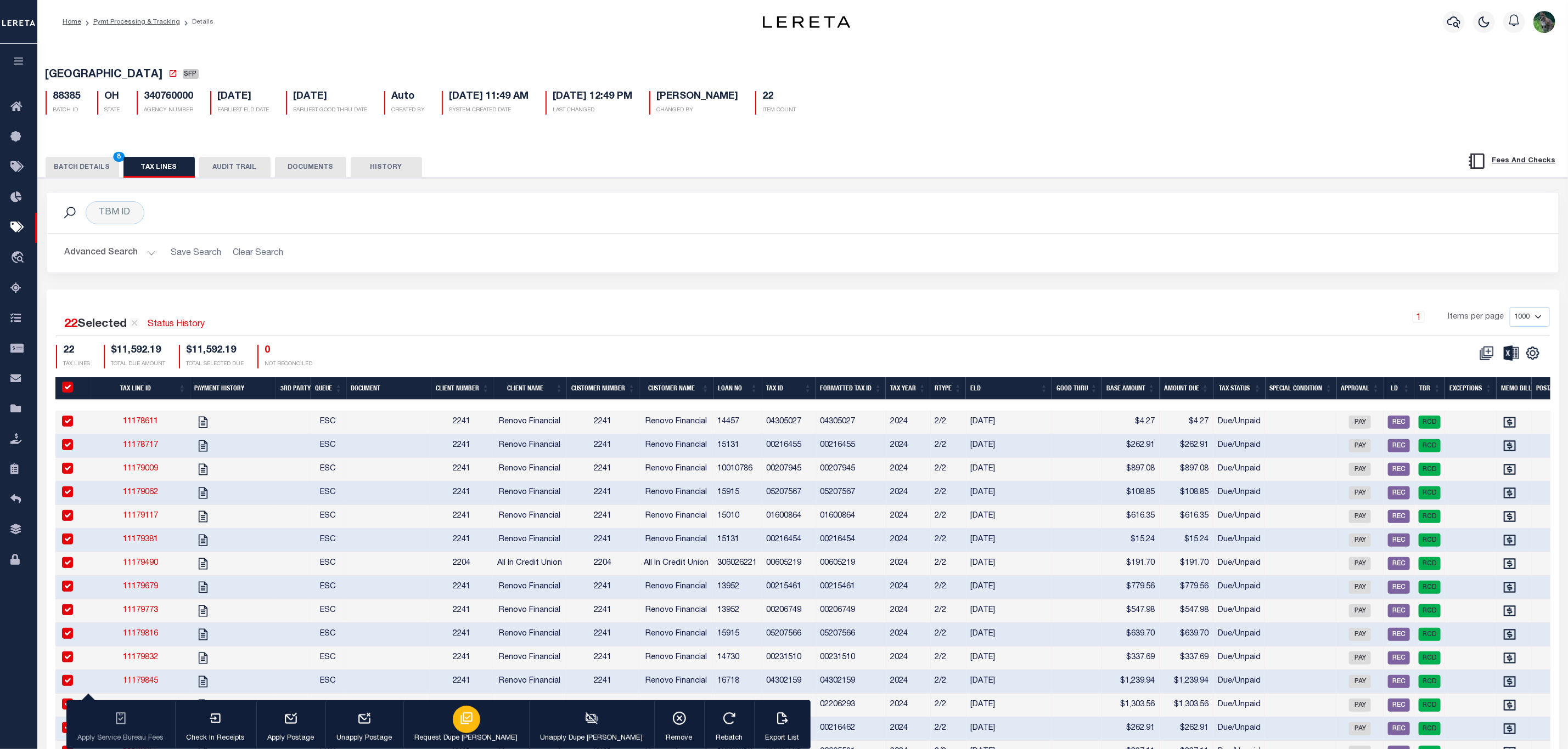
click at [460, 712] on icon "button" at bounding box center [467, 718] width 14 height 14
type input "08/18/2025"
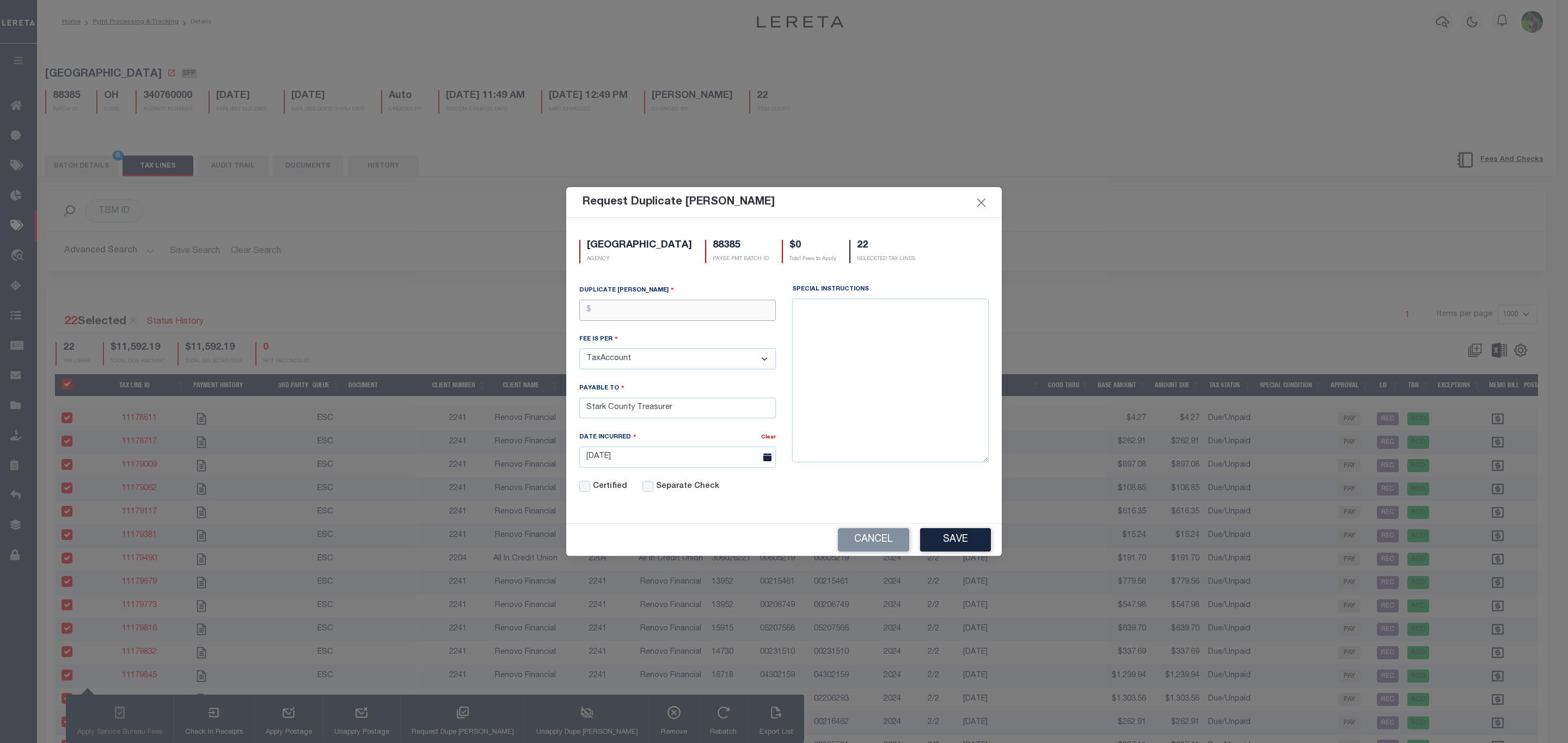
click at [667, 307] on input "text" at bounding box center [678, 310] width 197 height 21
type input "$1.00"
click at [882, 556] on div "Cancel Save" at bounding box center [784, 540] width 435 height 32
click at [888, 545] on button "Cancel" at bounding box center [873, 540] width 72 height 24
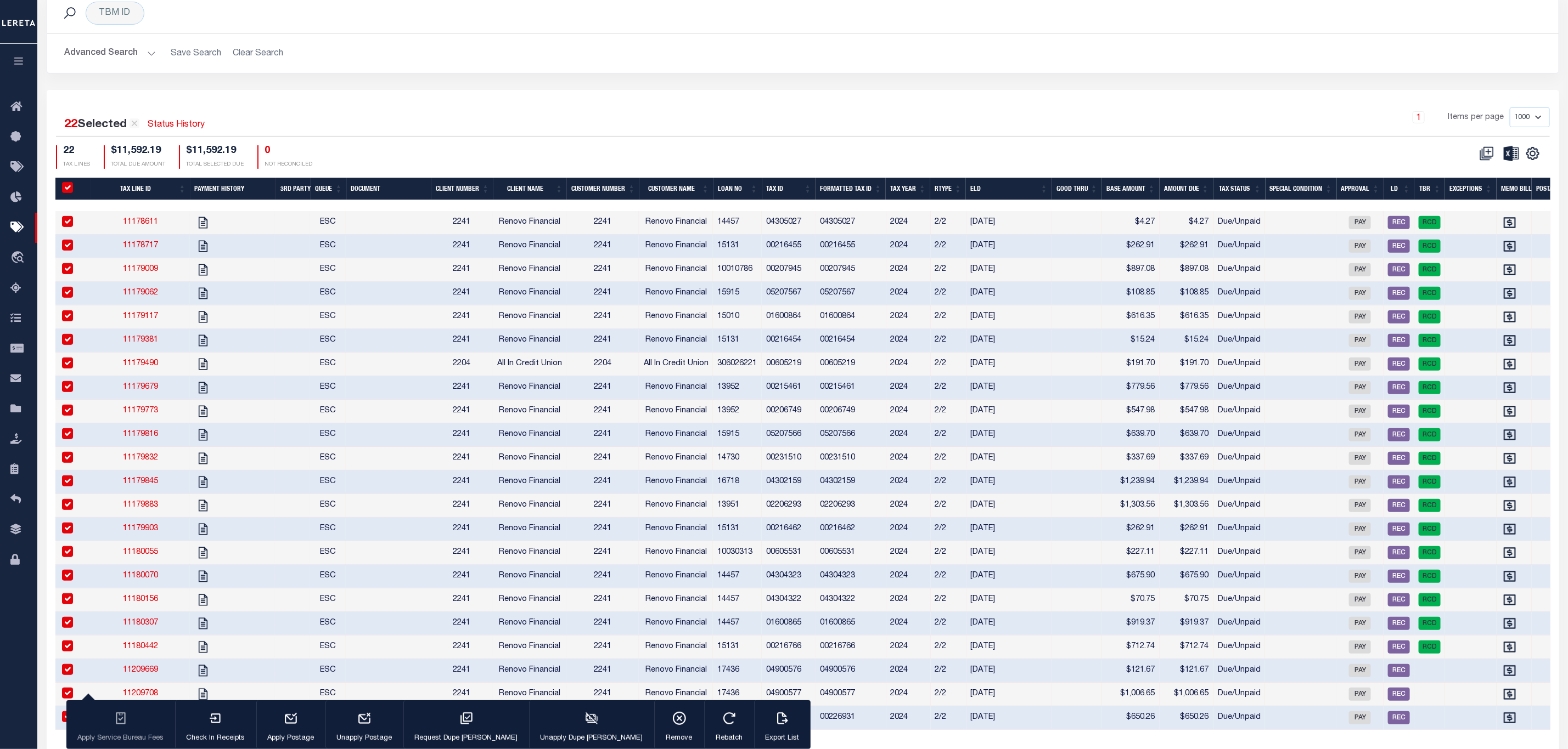
scroll to position [286, 0]
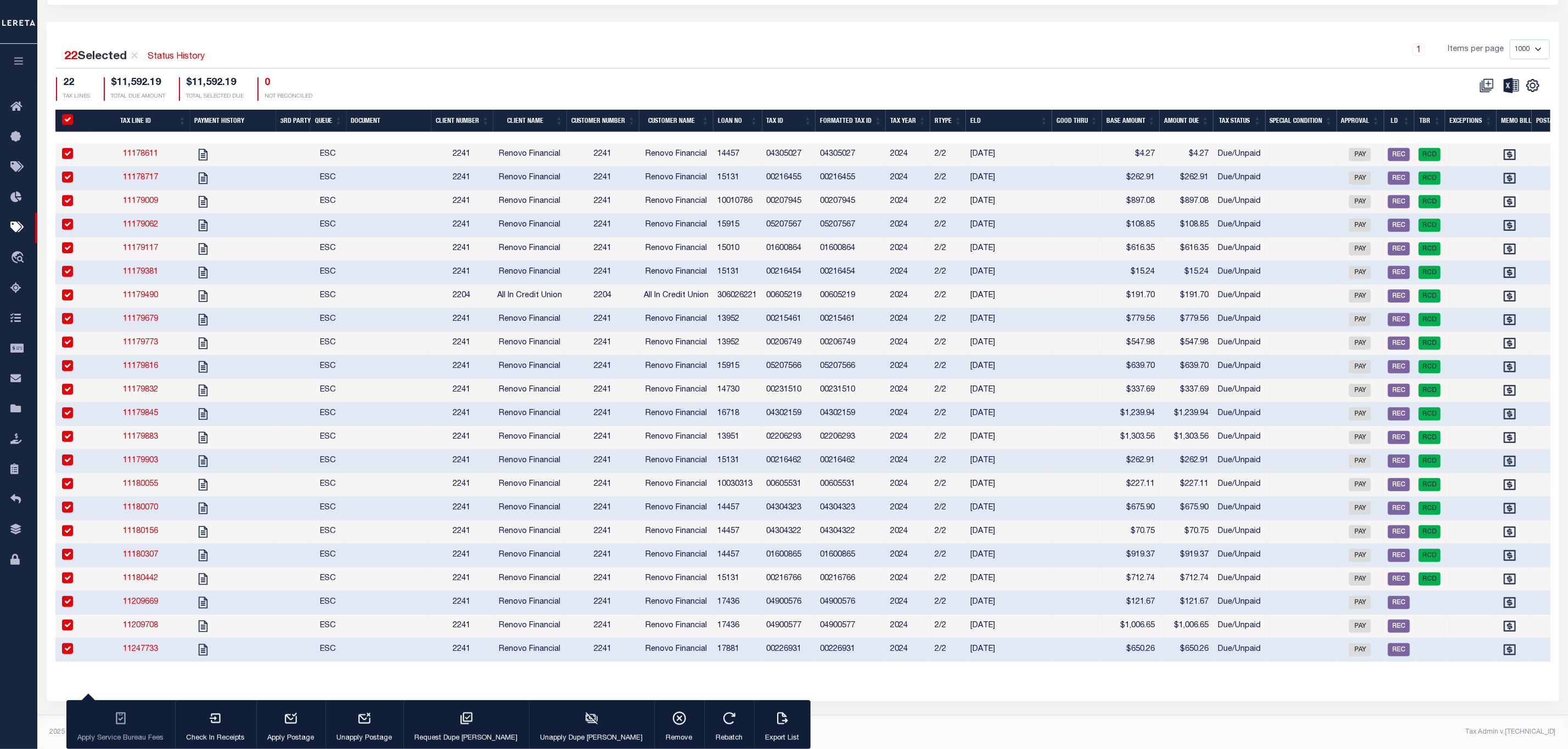
drag, startPoint x: 148, startPoint y: 291, endPoint x: 150, endPoint y: 283, distance: 8.2
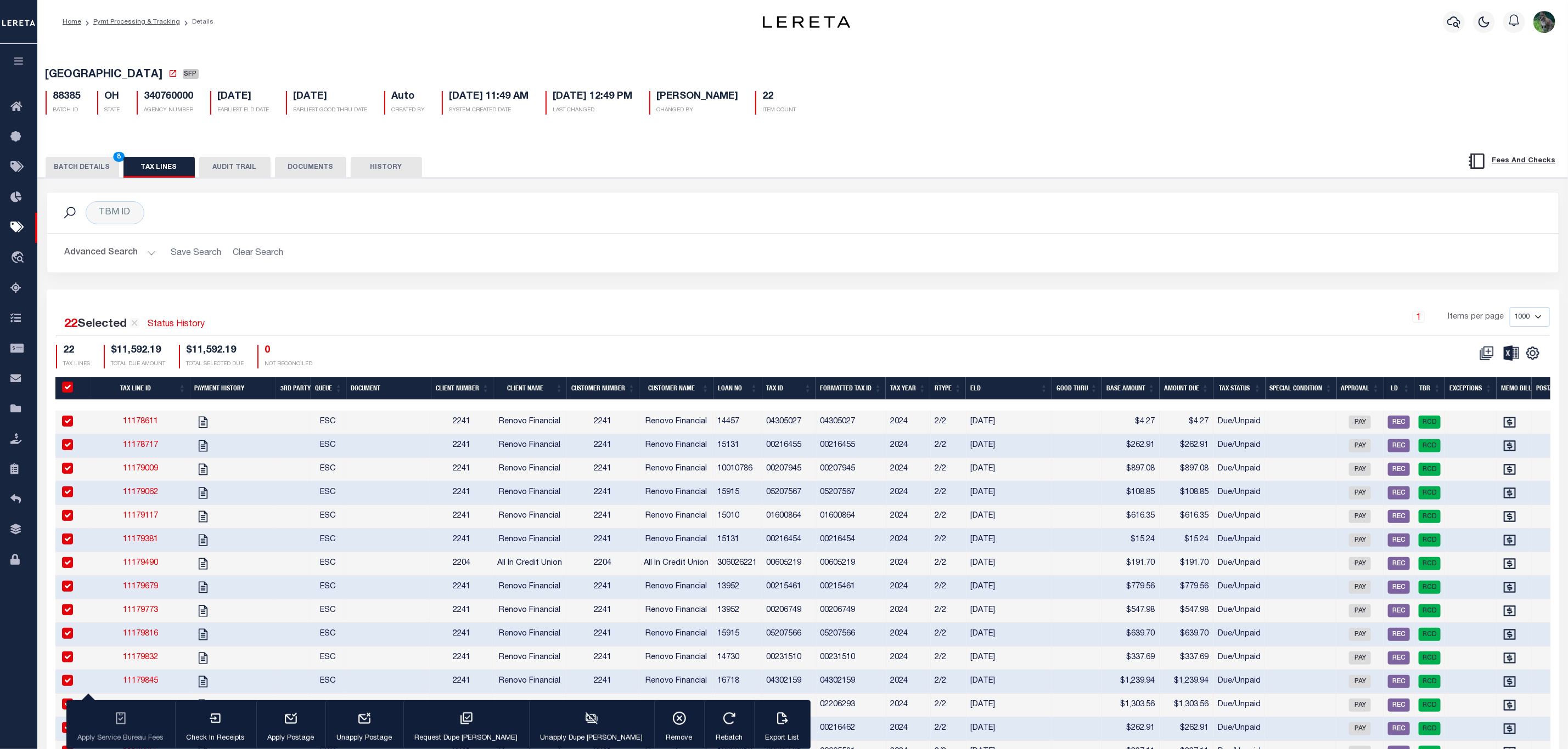
click at [76, 166] on button "BATCH DETAILS 8" at bounding box center [82, 167] width 73 height 21
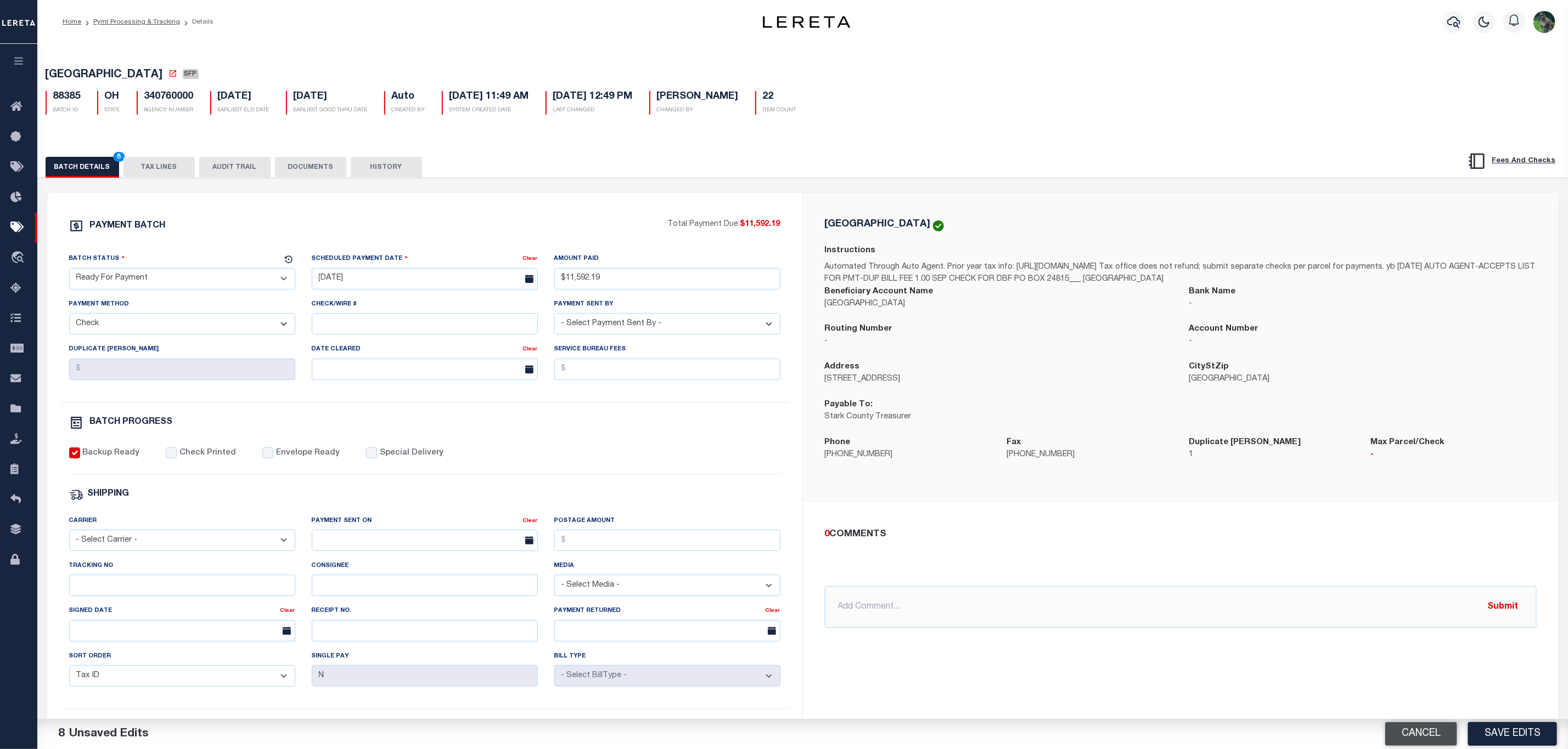
click at [1444, 741] on button "Cancel" at bounding box center [1421, 734] width 72 height 24
select select "SFP"
type input "07/15/2025"
select select
type input "good through 8/31"
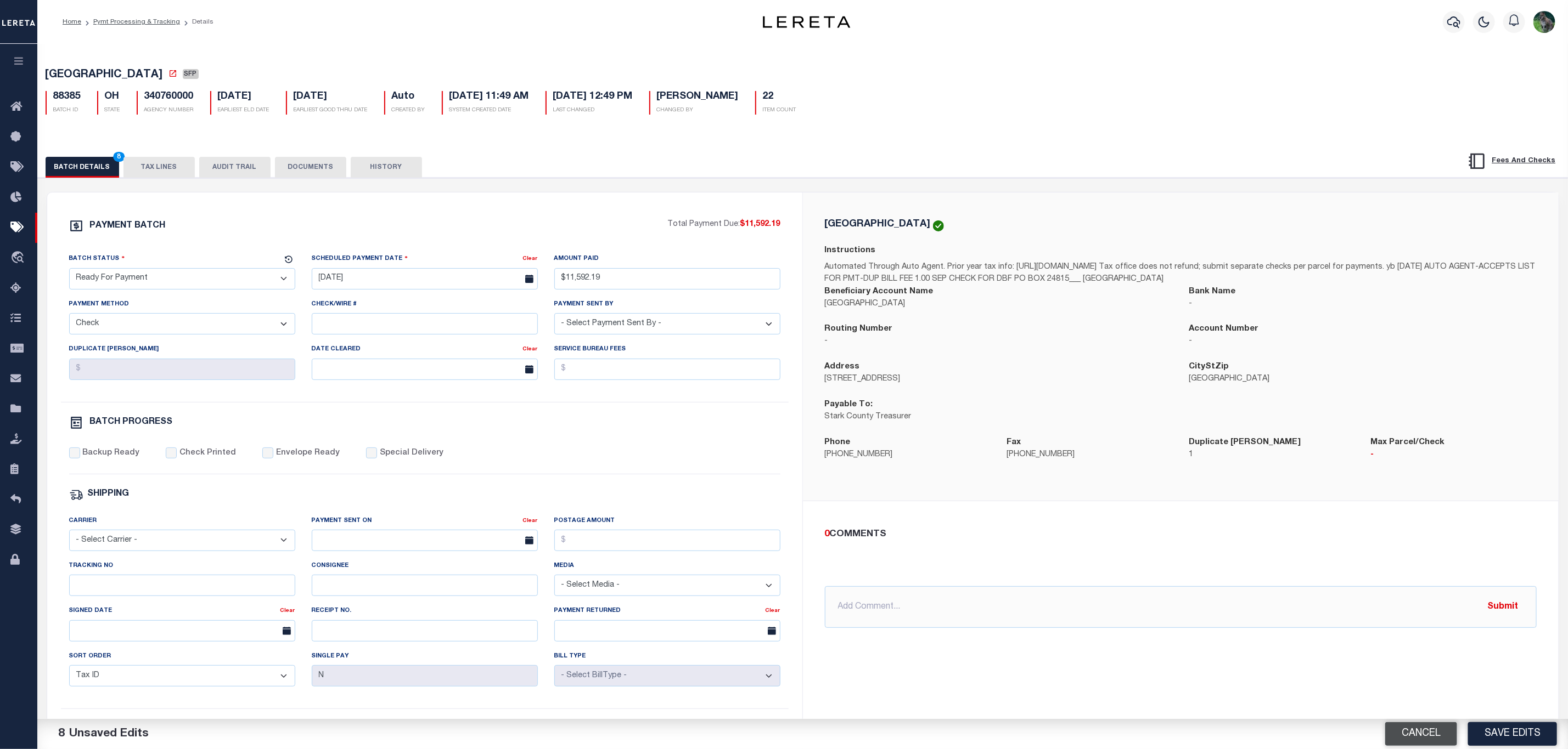
select select
checkbox input "false"
type input "[PERSON_NAME]"
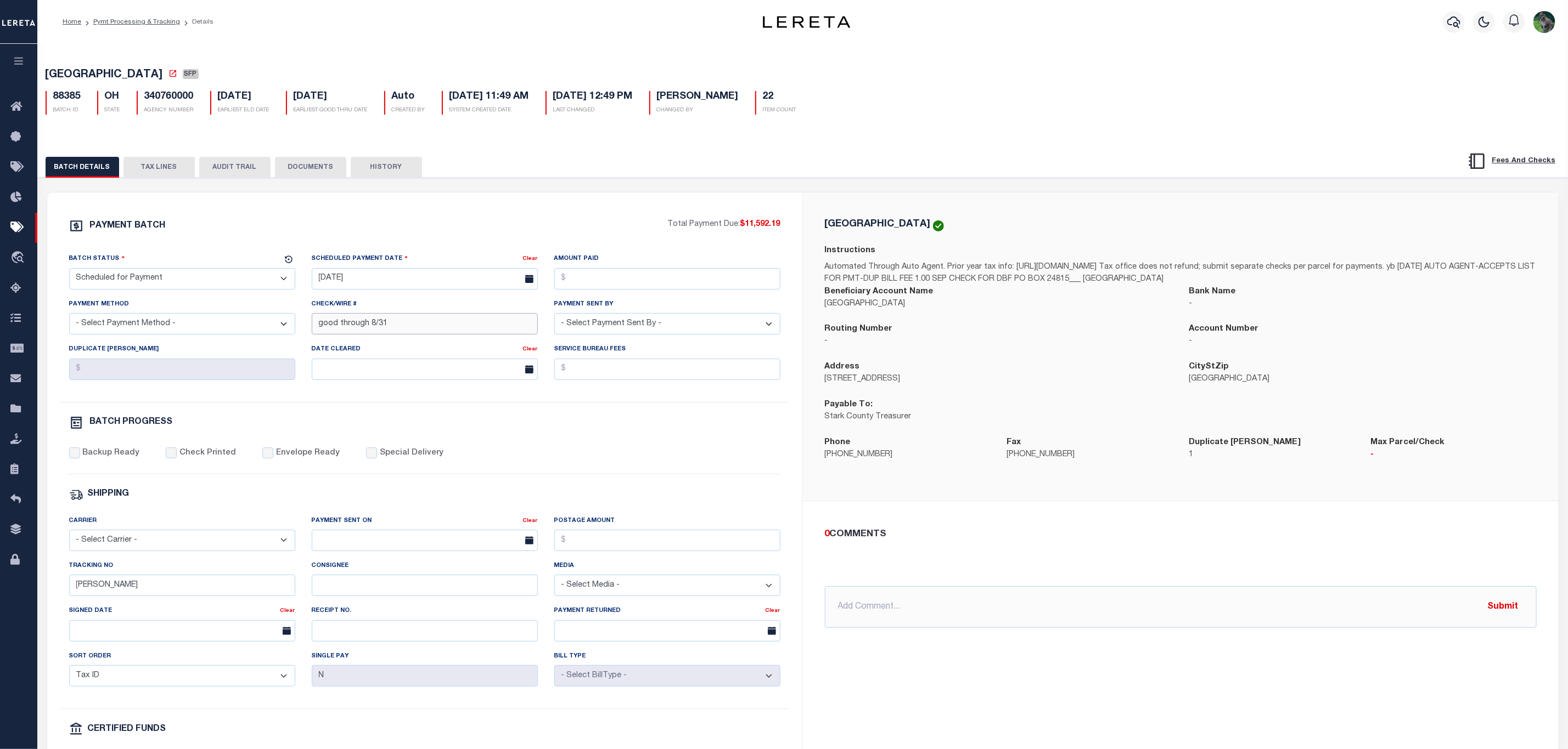
drag, startPoint x: 421, startPoint y: 336, endPoint x: 293, endPoint y: 336, distance: 128.0
click at [293, 336] on div "Batch Status - Select Status - Scheduled for Payment Ready For Payment Payment …" at bounding box center [424, 327] width 728 height 149
type input "Need Request P&I"
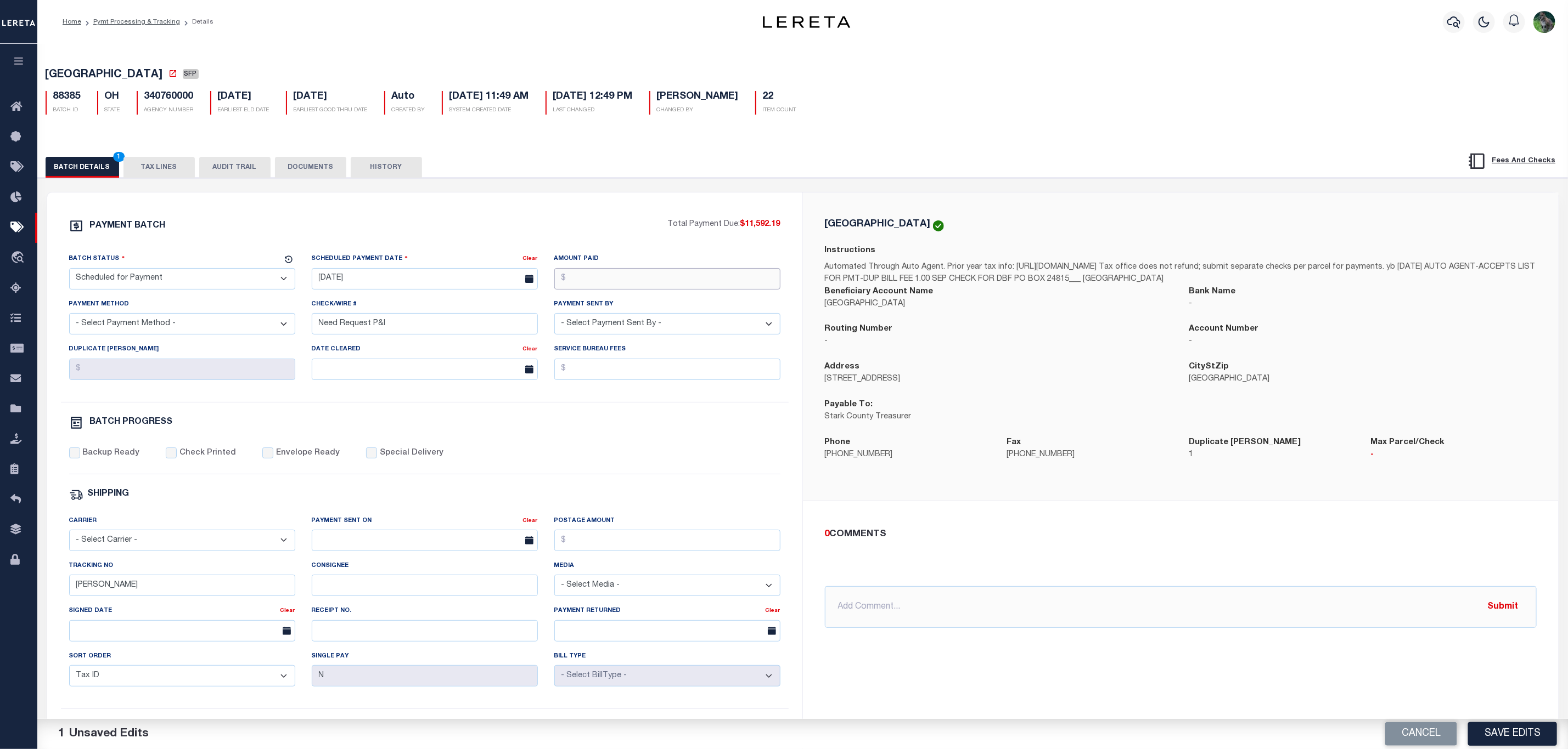
click at [608, 278] on input "Amount Paid" at bounding box center [667, 279] width 226 height 21
type input "$11,592.19"
click at [435, 260] on div "Scheduled Payment Date" at bounding box center [417, 261] width 212 height 15
click at [421, 282] on input "07/15/2025" at bounding box center [424, 279] width 226 height 21
click at [343, 407] on span "18" at bounding box center [347, 408] width 21 height 21
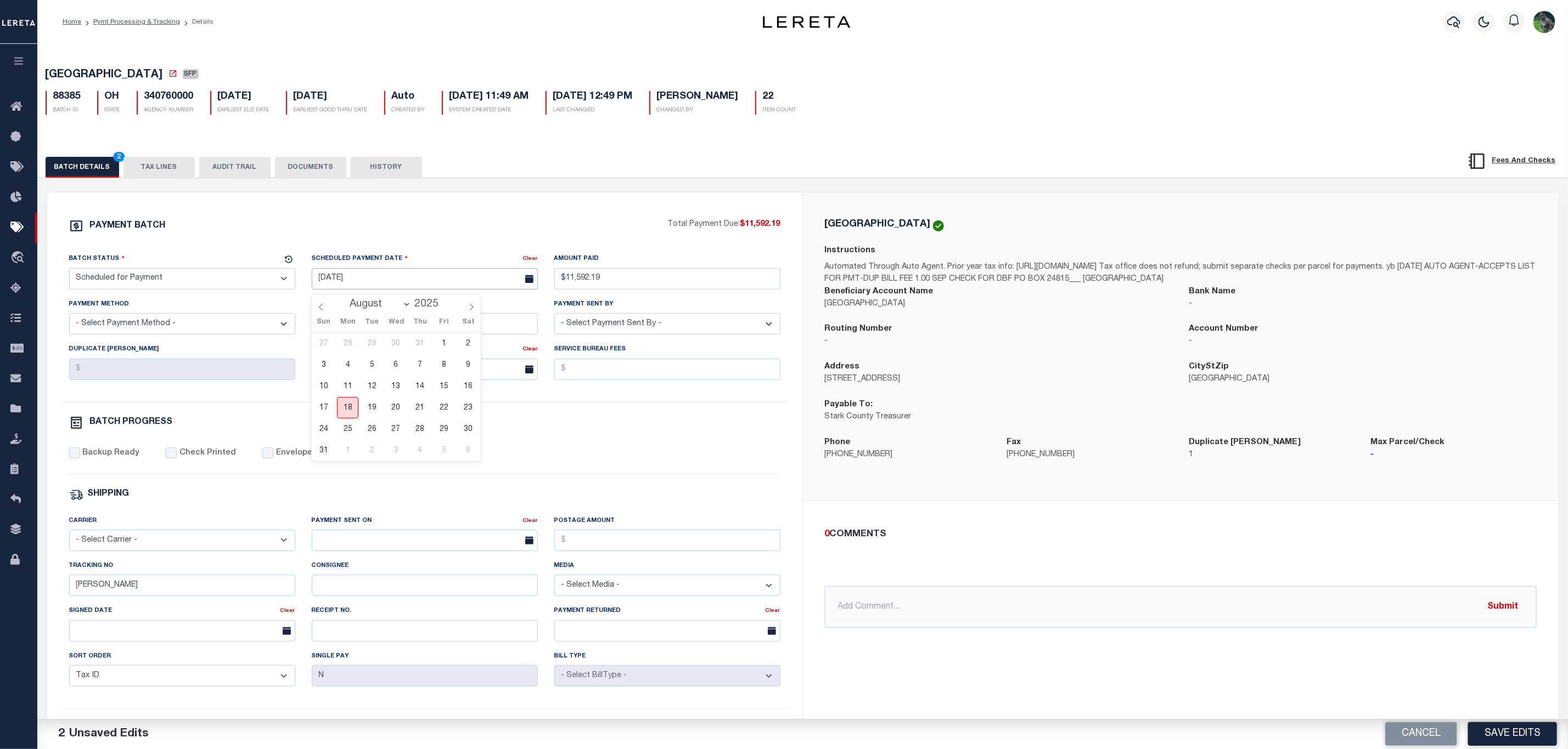
type input "[DATE]"
click at [195, 289] on select "- Select Status - Scheduled for Payment Ready For Payment Payment Sent Cleared …" at bounding box center [182, 279] width 226 height 21
click at [273, 234] on div "PAYMENT BATCH" at bounding box center [368, 230] width 599 height 21
click at [199, 334] on select "- Select Payment Method - ACH Certified Check Check Direct Deposit Wire Transfer" at bounding box center [182, 324] width 226 height 21
select select "CHK"
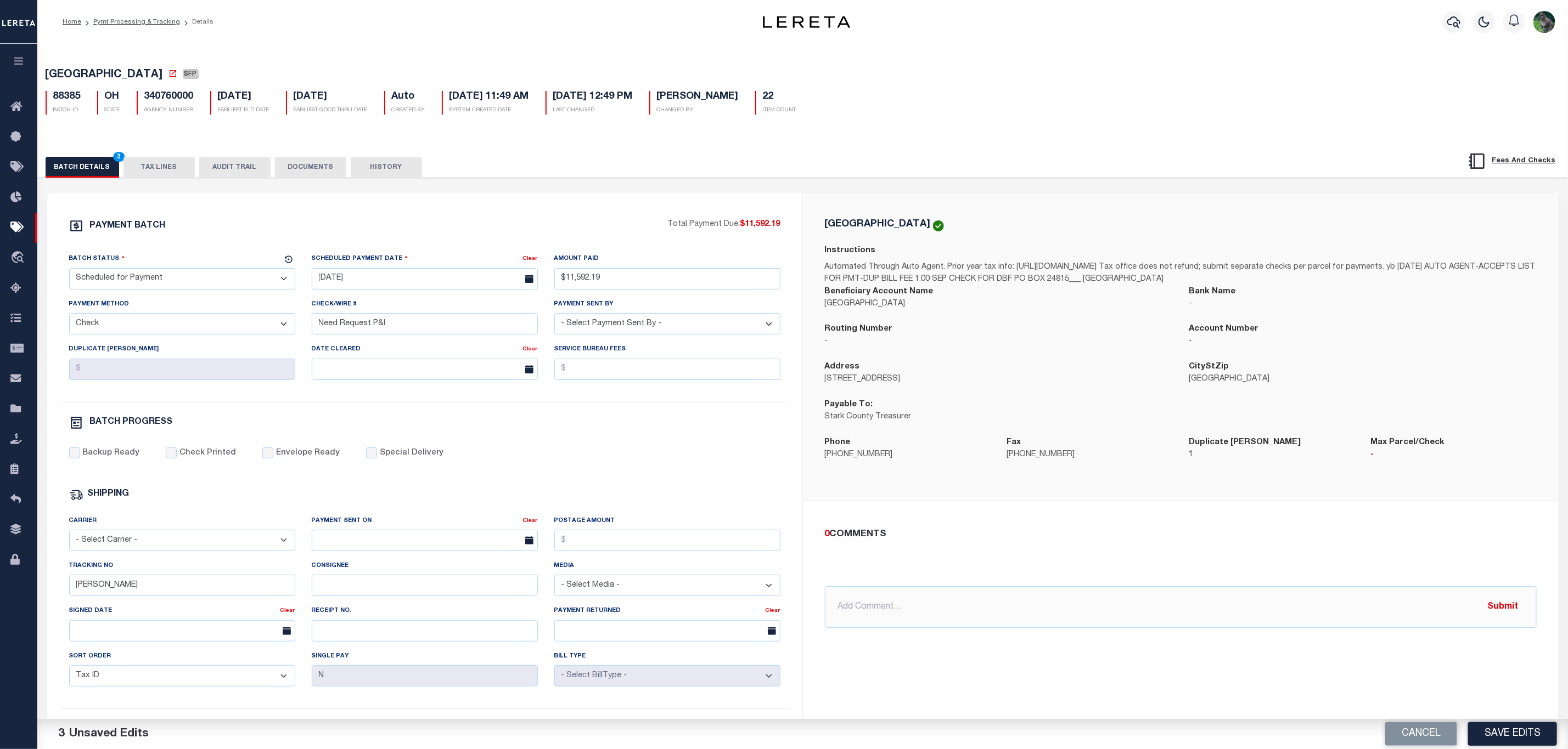
click at [69, 317] on select "- Select Payment Method - ACH Certified Check Check Direct Deposit Wire Transfer" at bounding box center [182, 324] width 226 height 21
click at [604, 328] on select "- Select Payment Sent By - [PERSON_NAME] [PERSON_NAME] [PERSON_NAME] [PERSON_NA…" at bounding box center [667, 324] width 226 height 21
select select "[PERSON_NAME]"
click at [942, 310] on p "[GEOGRAPHIC_DATA]" at bounding box center [999, 304] width 348 height 12
click at [1521, 736] on button "Save Edits" at bounding box center [1512, 734] width 89 height 24
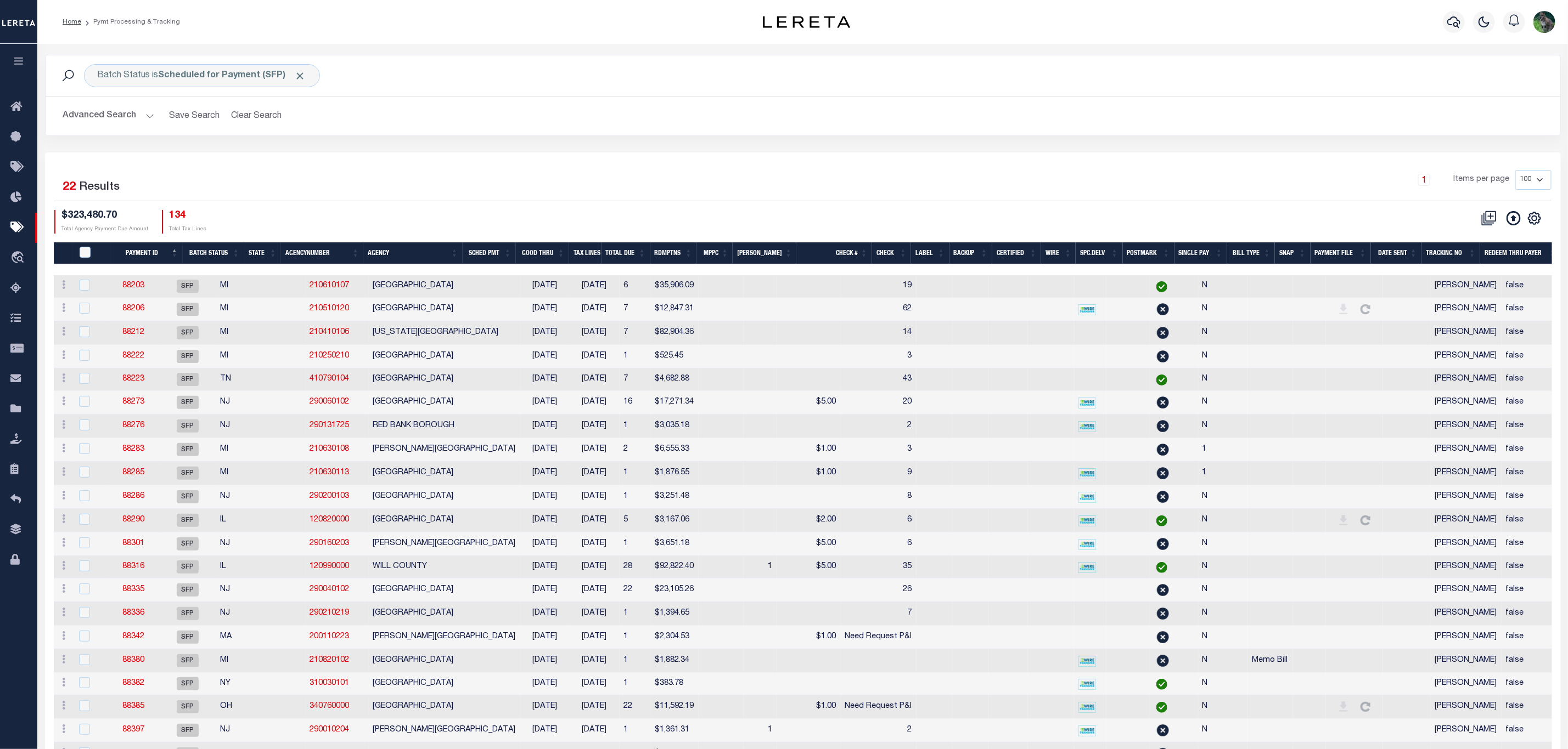
drag, startPoint x: 807, startPoint y: 259, endPoint x: 708, endPoint y: 242, distance: 100.4
type input "$11,592.19"
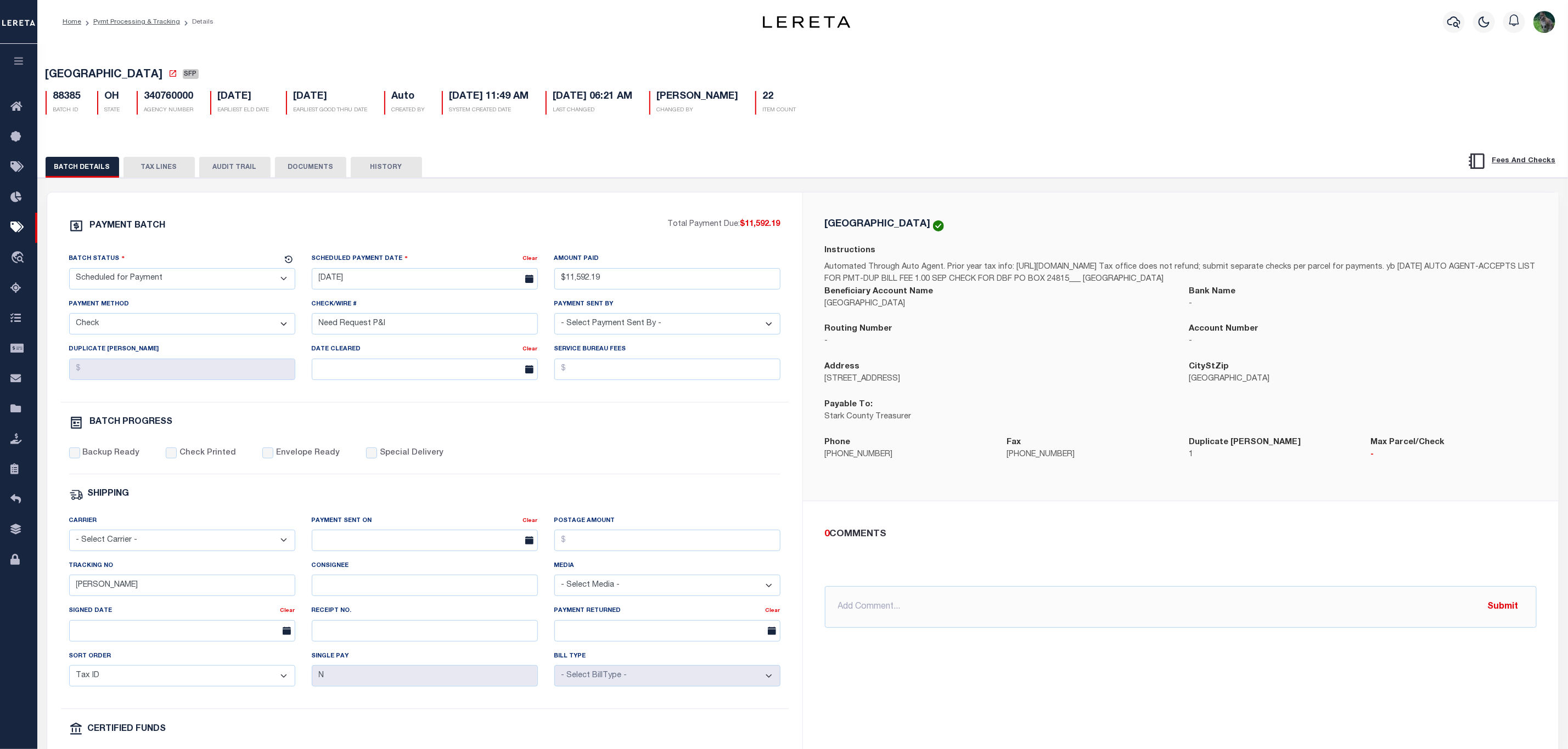
click at [596, 199] on div "PAYMENT BATCH Total Payment Due: $11,592.19 Batch Status" at bounding box center [424, 513] width 755 height 642
click at [550, 402] on div "Batch Status - Select Status - Scheduled for Payment Ready For Payment Payment …" at bounding box center [424, 327] width 728 height 149
click at [1105, 347] on p "-" at bounding box center [999, 341] width 348 height 12
click at [1156, 534] on div "0 COMMENTS" at bounding box center [1178, 535] width 707 height 14
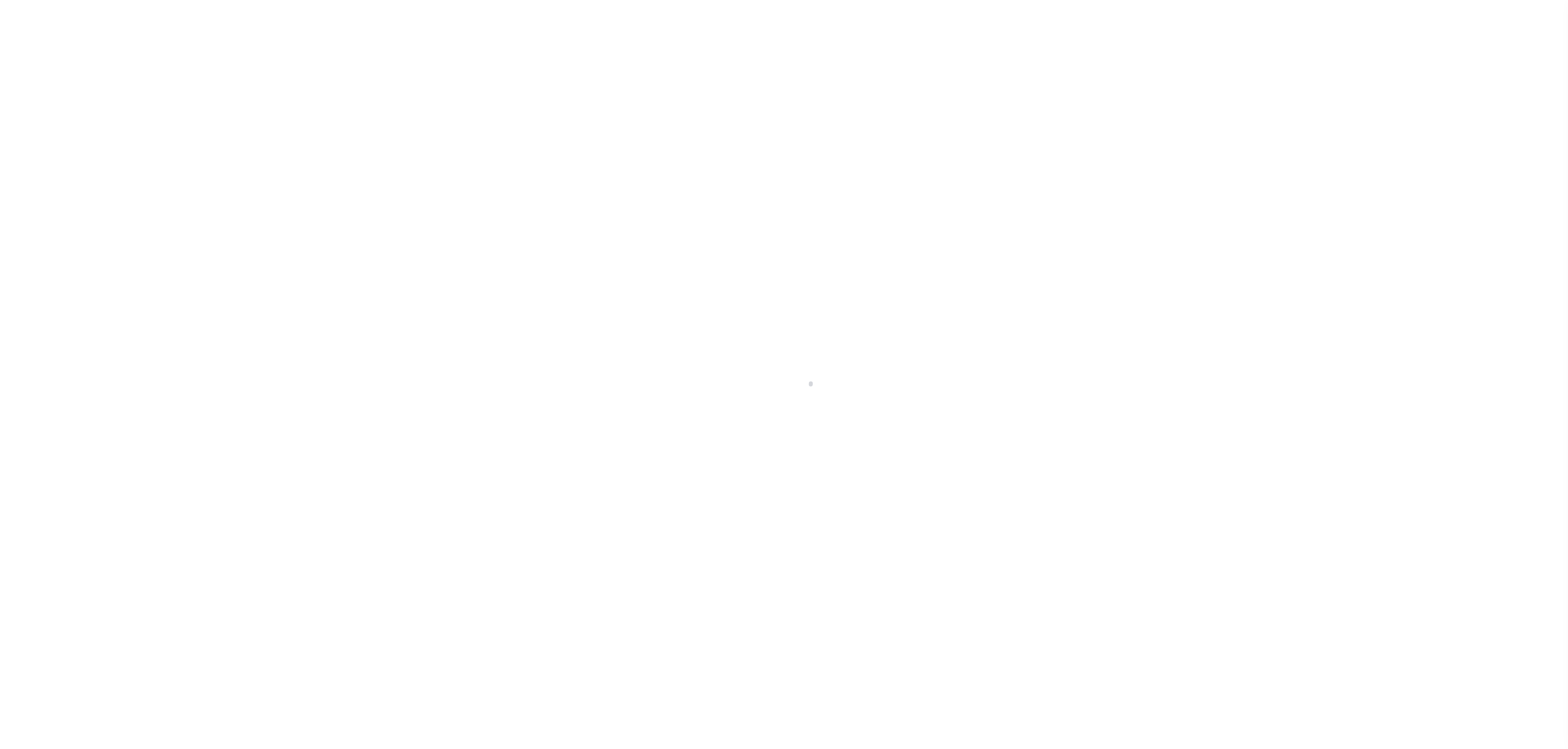
select select "SFP"
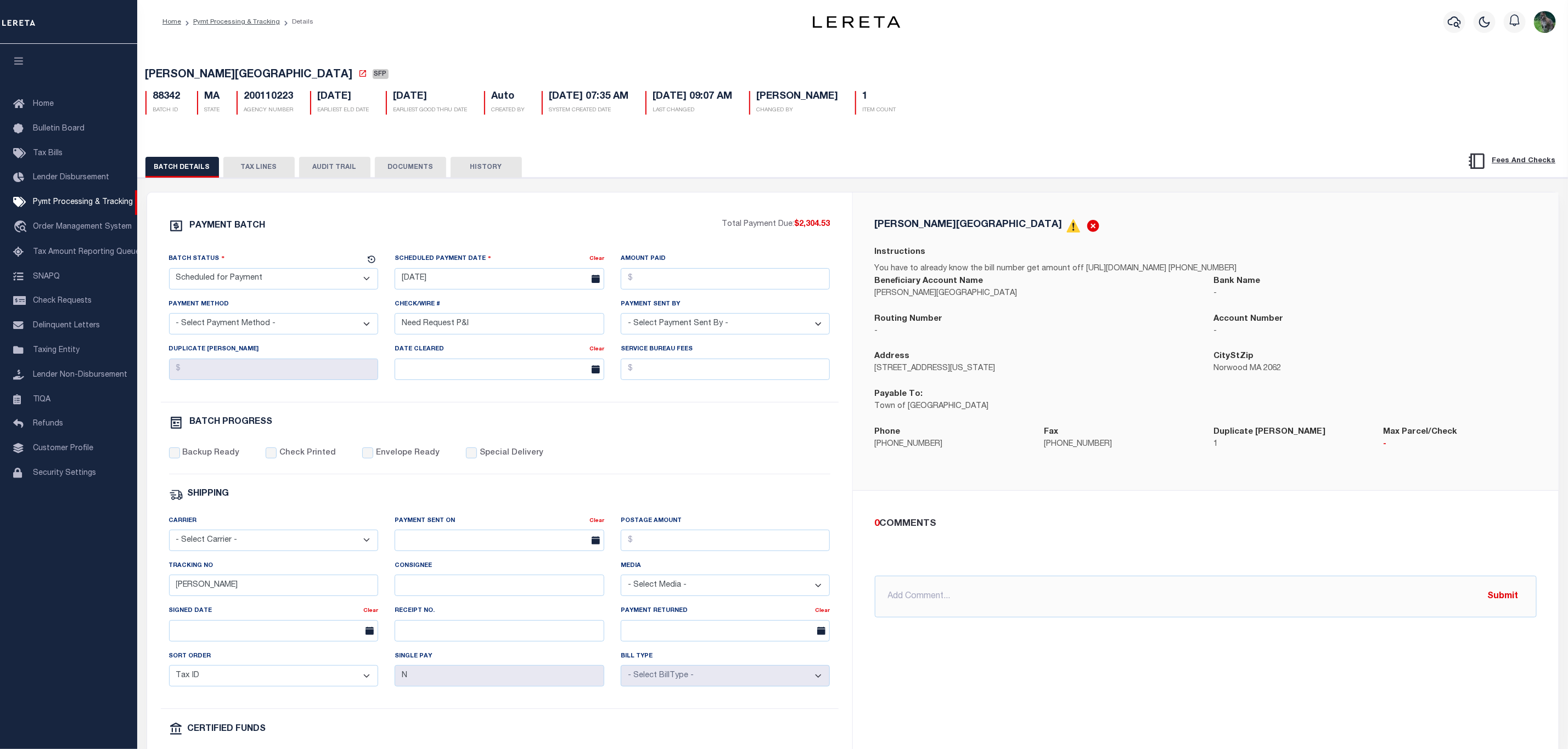
click at [271, 174] on button "TAX LINES" at bounding box center [259, 167] width 71 height 21
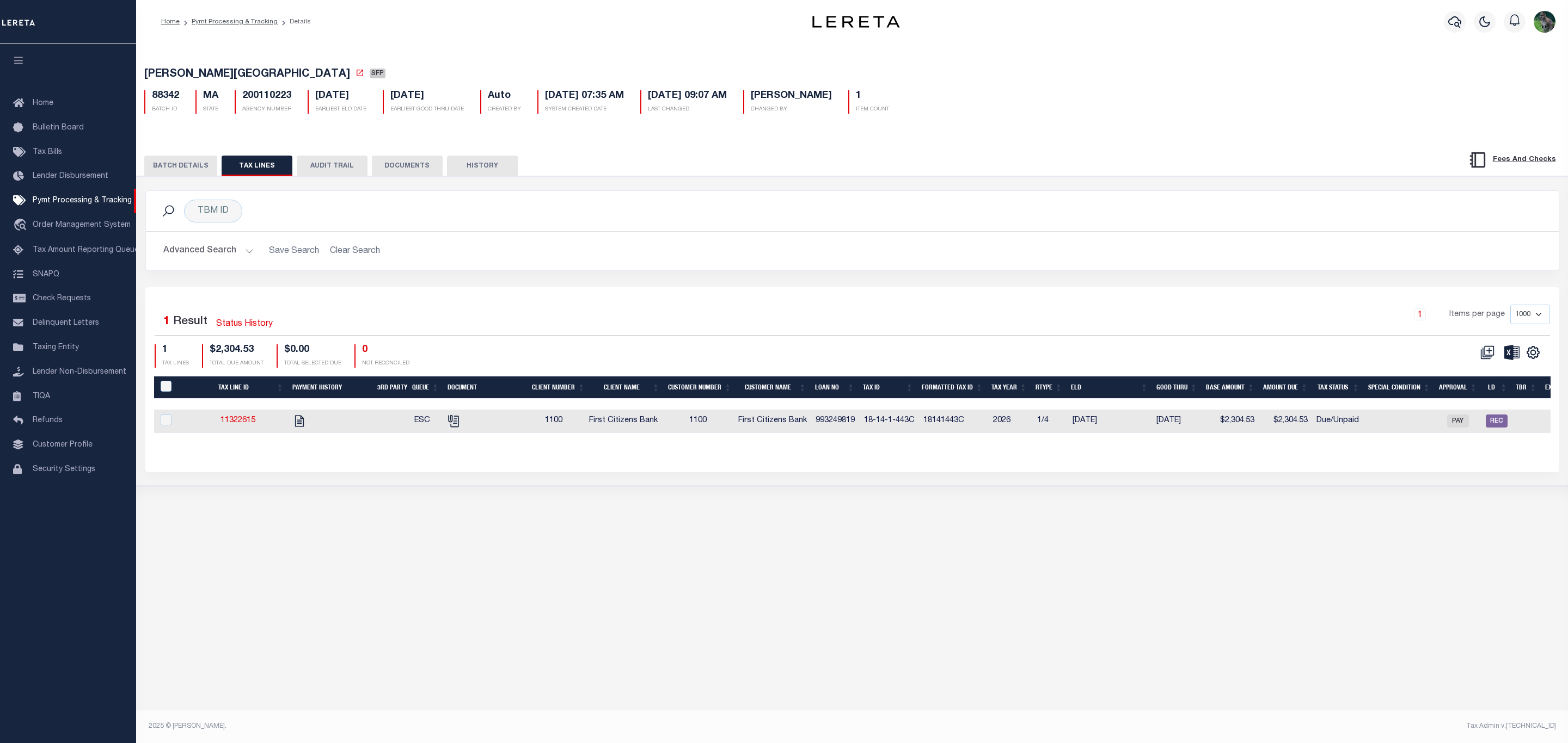
click at [183, 172] on button "BATCH DETAILS" at bounding box center [180, 166] width 73 height 21
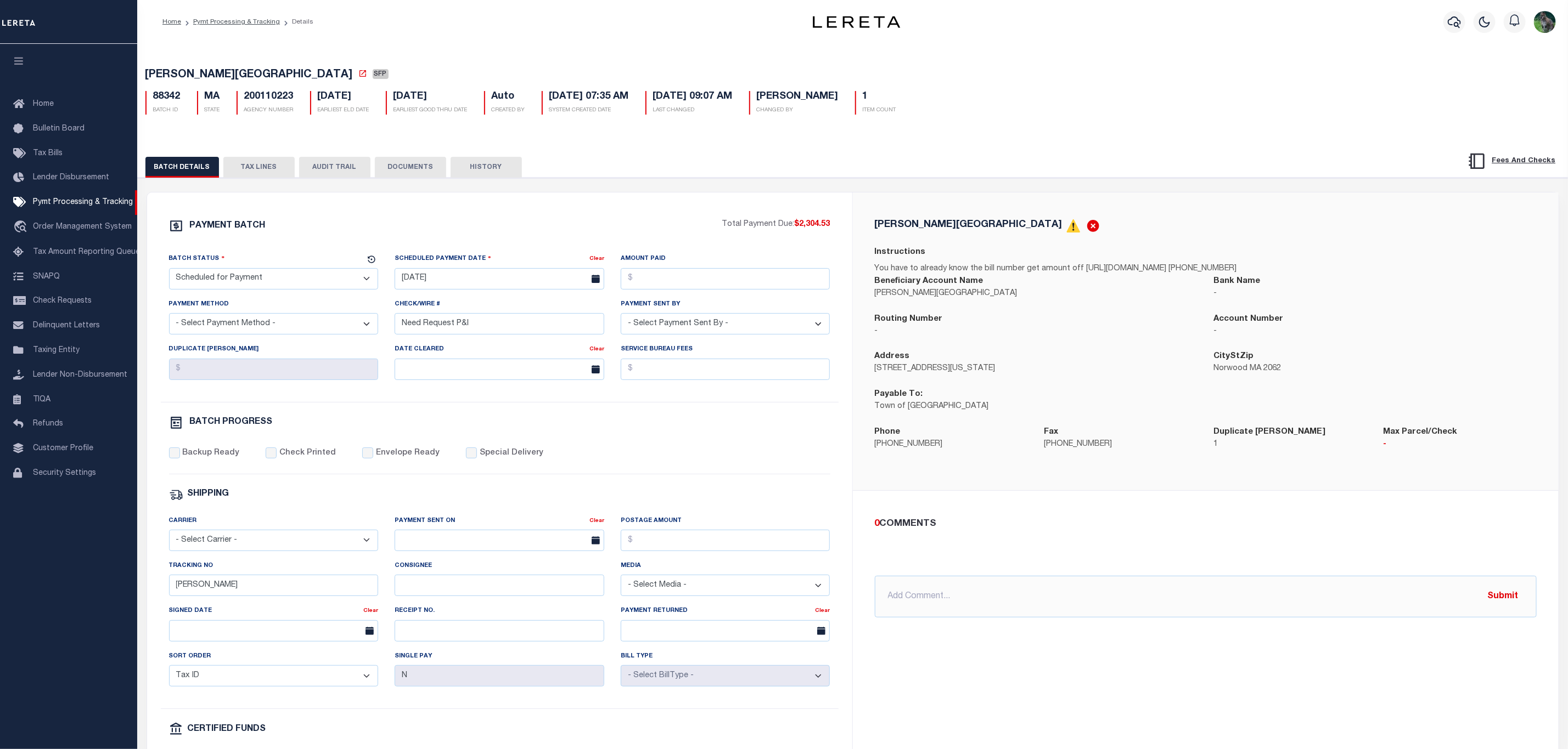
click at [1120, 573] on div "0 COMMENTS @[PERSON_NAME] @[PERSON_NAME] @[PERSON_NAME] @[PERSON_NAME] @[PERSON…" at bounding box center [1205, 567] width 679 height 101
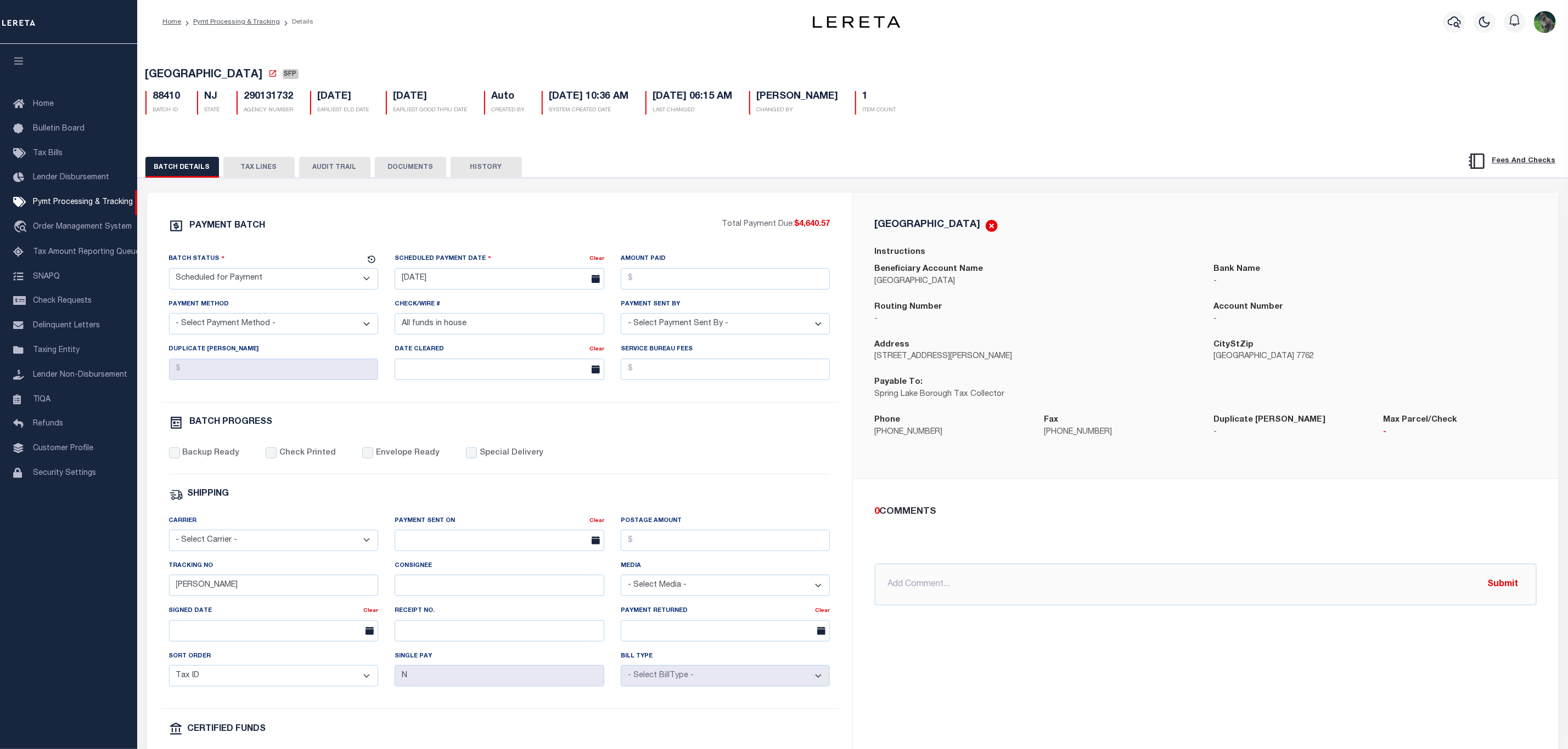
click at [270, 273] on select "- Select Status - Scheduled for Payment Ready For Payment Payment Sent Cleared …" at bounding box center [274, 279] width 210 height 21
select select "RFP"
click at [169, 271] on select "- Select Status - Scheduled for Payment Ready For Payment Payment Sent Cleared …" at bounding box center [274, 279] width 210 height 21
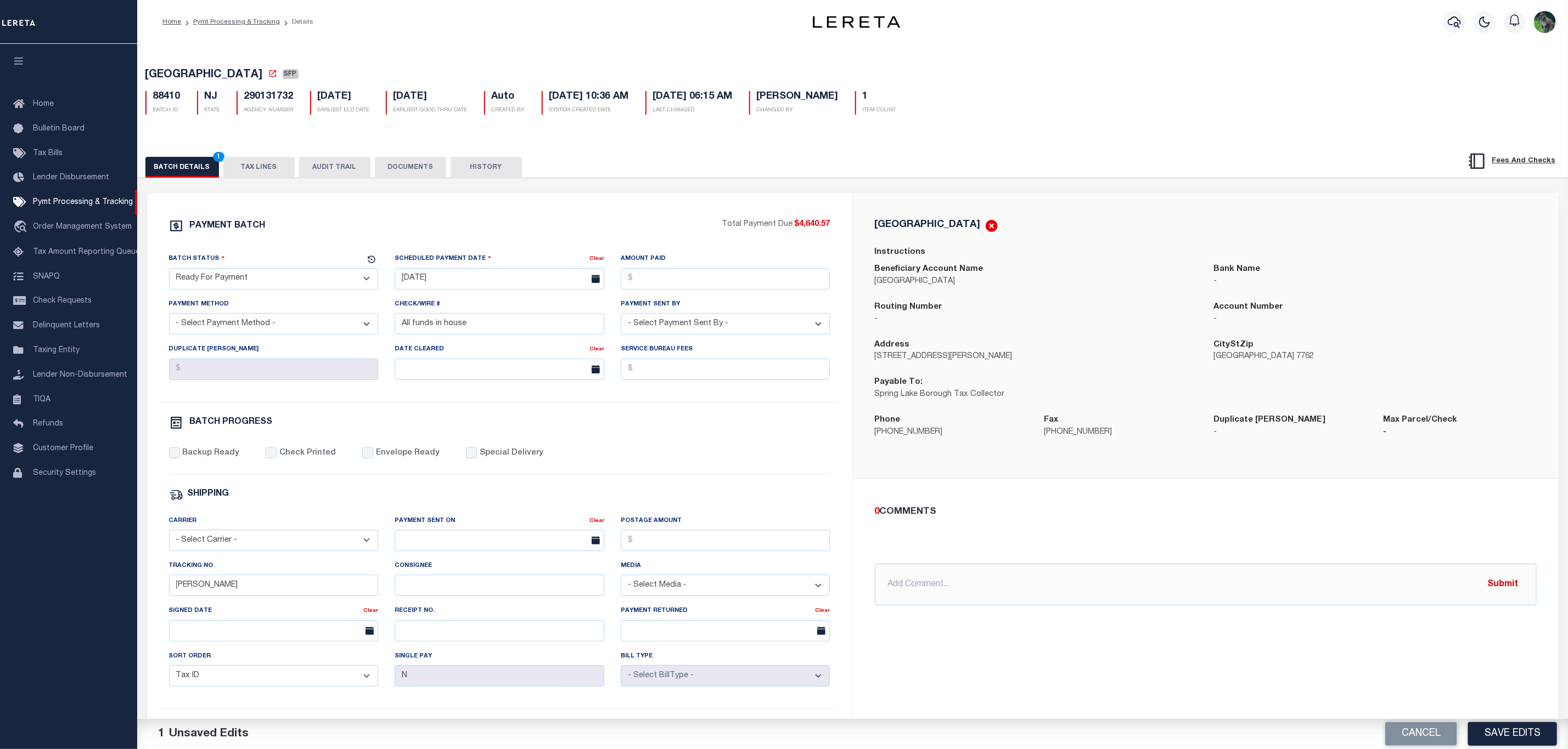
click at [170, 81] on span "SPRING LAKE BOROUGH" at bounding box center [204, 74] width 117 height 11
drag, startPoint x: 170, startPoint y: 81, endPoint x: 252, endPoint y: 73, distance: 82.4
click at [252, 73] on span "SPRING LAKE BOROUGH" at bounding box center [204, 74] width 117 height 11
copy span "SPRING LAKE BOROUGH"
click at [442, 288] on body "Home Pymt Processing & Tracking Details" at bounding box center [784, 461] width 1568 height 921
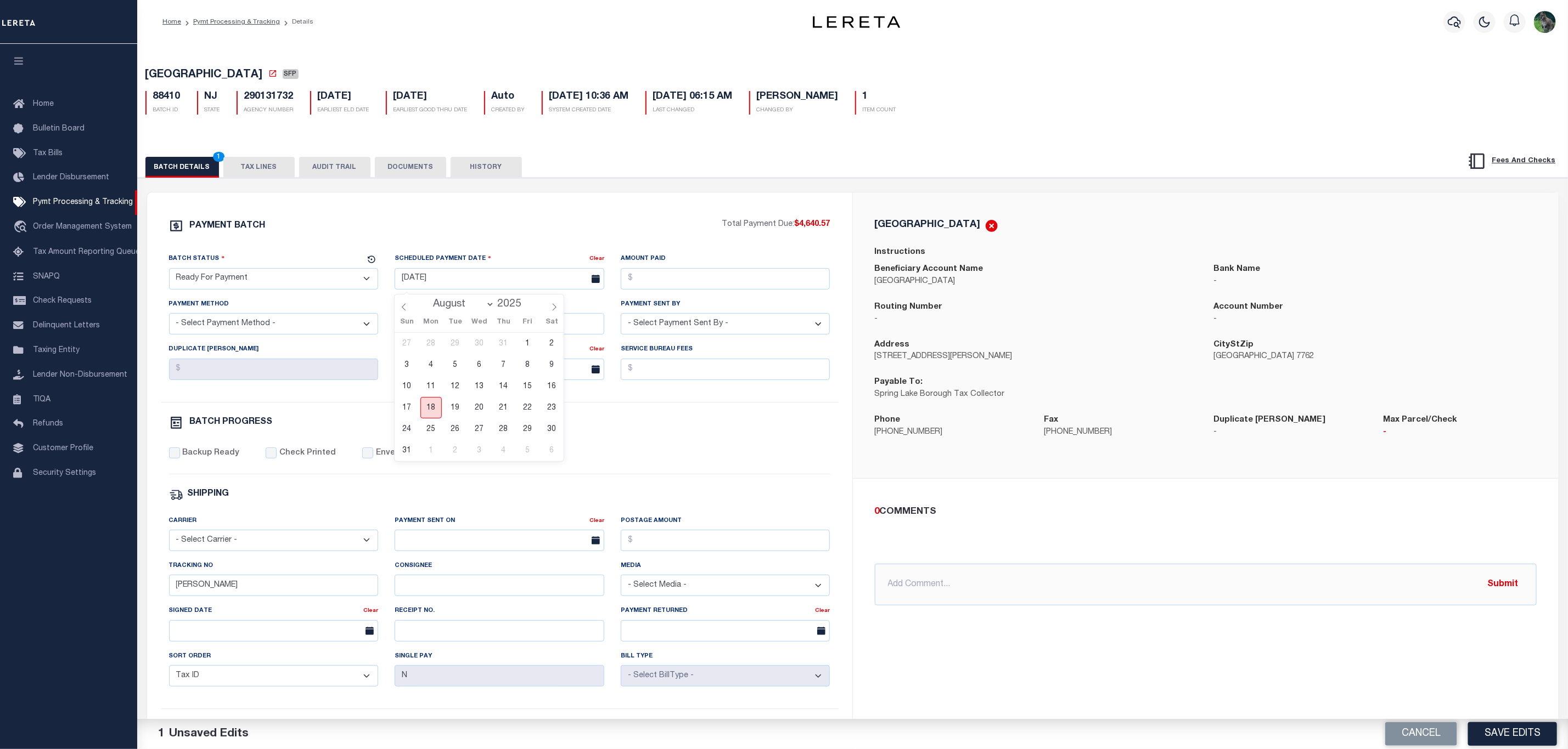
click at [434, 402] on span "18" at bounding box center [431, 408] width 21 height 21
type input "[DATE]"
click at [232, 283] on select "- Select Status - Scheduled for Payment Ready For Payment Payment Sent Cleared …" at bounding box center [274, 279] width 210 height 21
drag, startPoint x: 298, startPoint y: 282, endPoint x: 293, endPoint y: 291, distance: 10.3
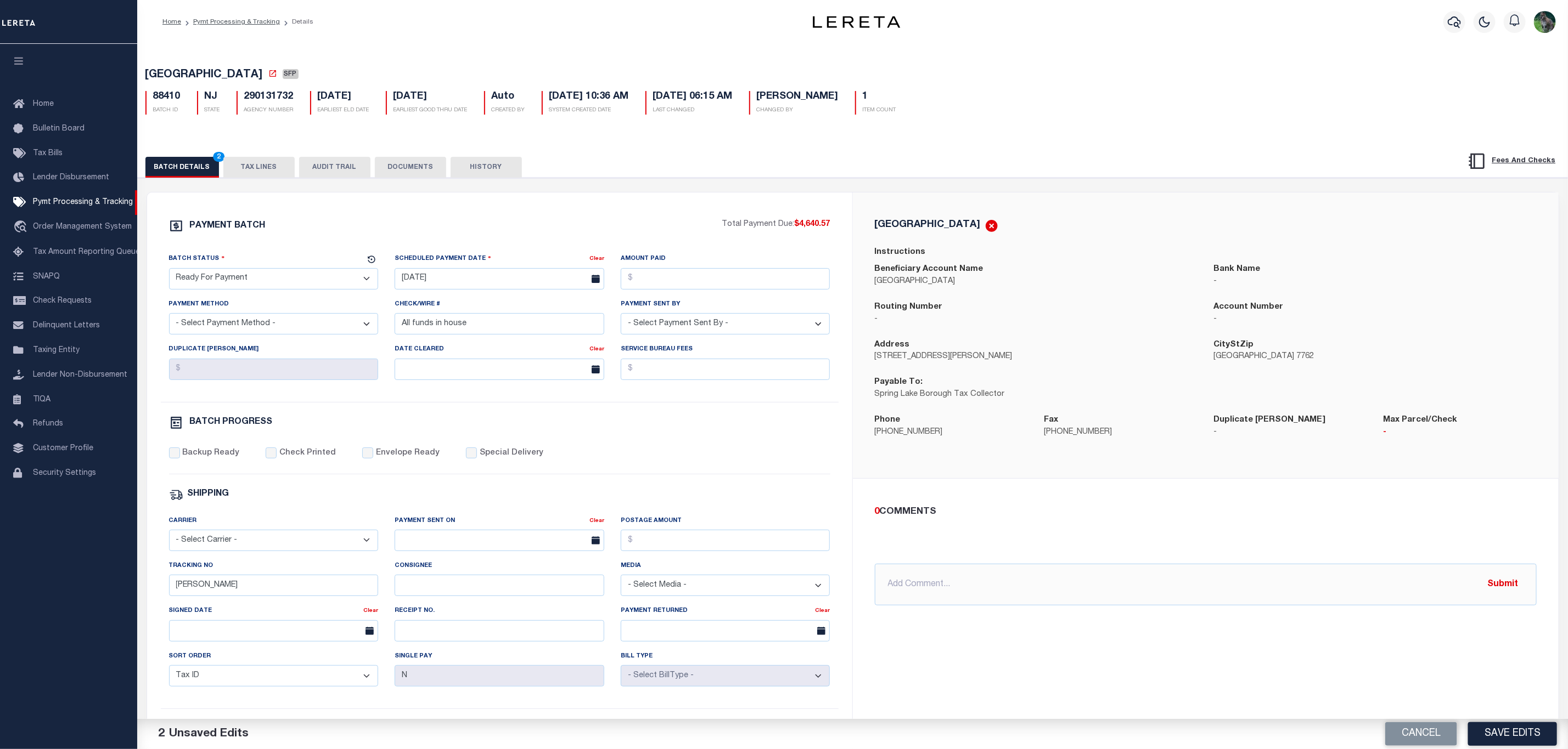
click at [298, 282] on select "- Select Status - Scheduled for Payment Ready For Payment Payment Sent Cleared …" at bounding box center [274, 279] width 210 height 21
click at [169, 271] on select "- Select Status - Scheduled for Payment Ready For Payment Payment Sent Cleared …" at bounding box center [274, 279] width 210 height 21
click at [740, 289] on input "Amount Paid" at bounding box center [725, 279] width 210 height 21
type input "$4,640.57"
select select "CHK"
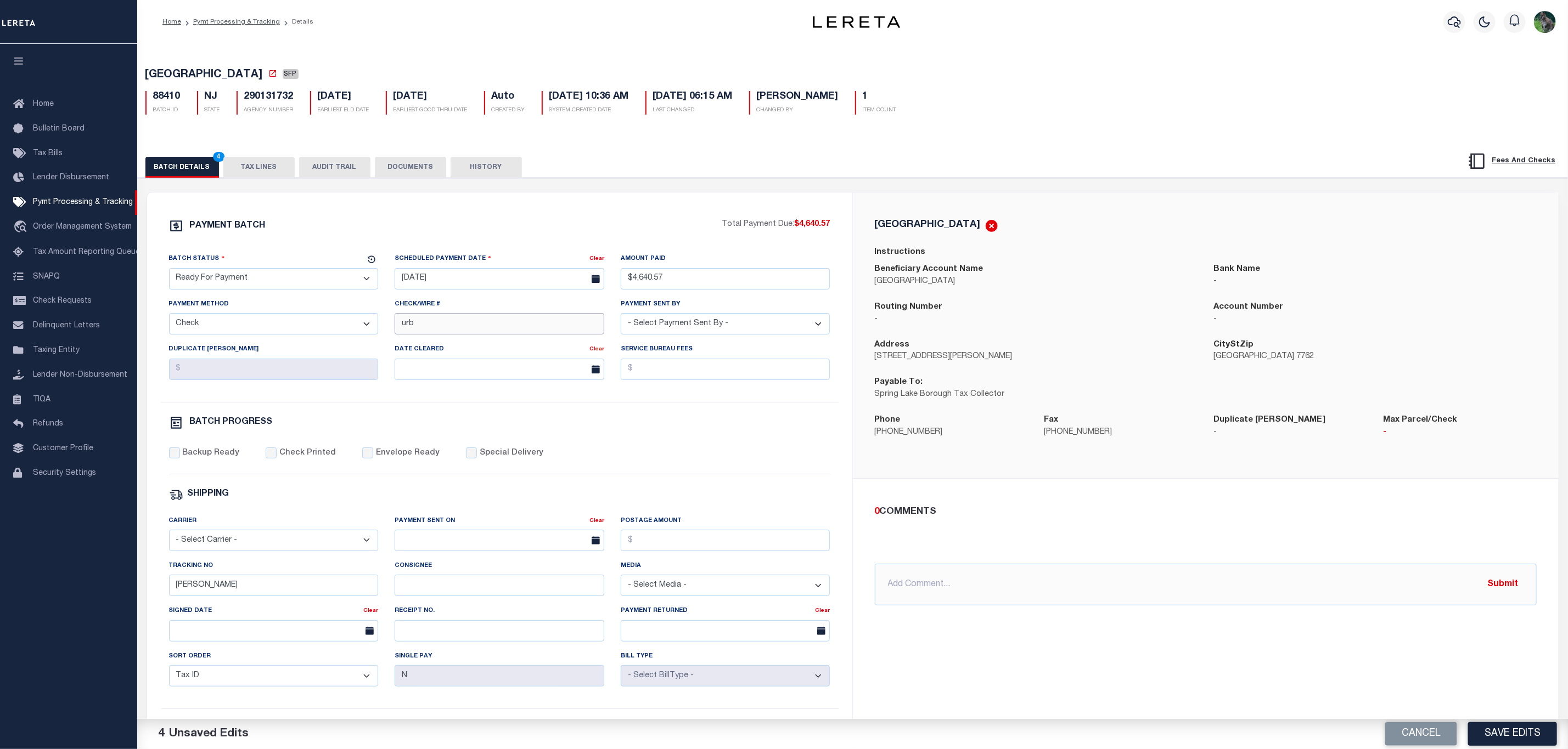
type input "urb"
select select "[PERSON_NAME]"
click at [313, 522] on div "Carrier - Select Carrier - E-mail Fax Fedex FTP Other UPS USPS" at bounding box center [274, 534] width 210 height 37
drag, startPoint x: 213, startPoint y: 589, endPoint x: 121, endPoint y: 608, distance: 93.9
click at [132, 604] on div "Home Pymt Processing & Tracking Details Profile Sign out" at bounding box center [784, 461] width 1568 height 921
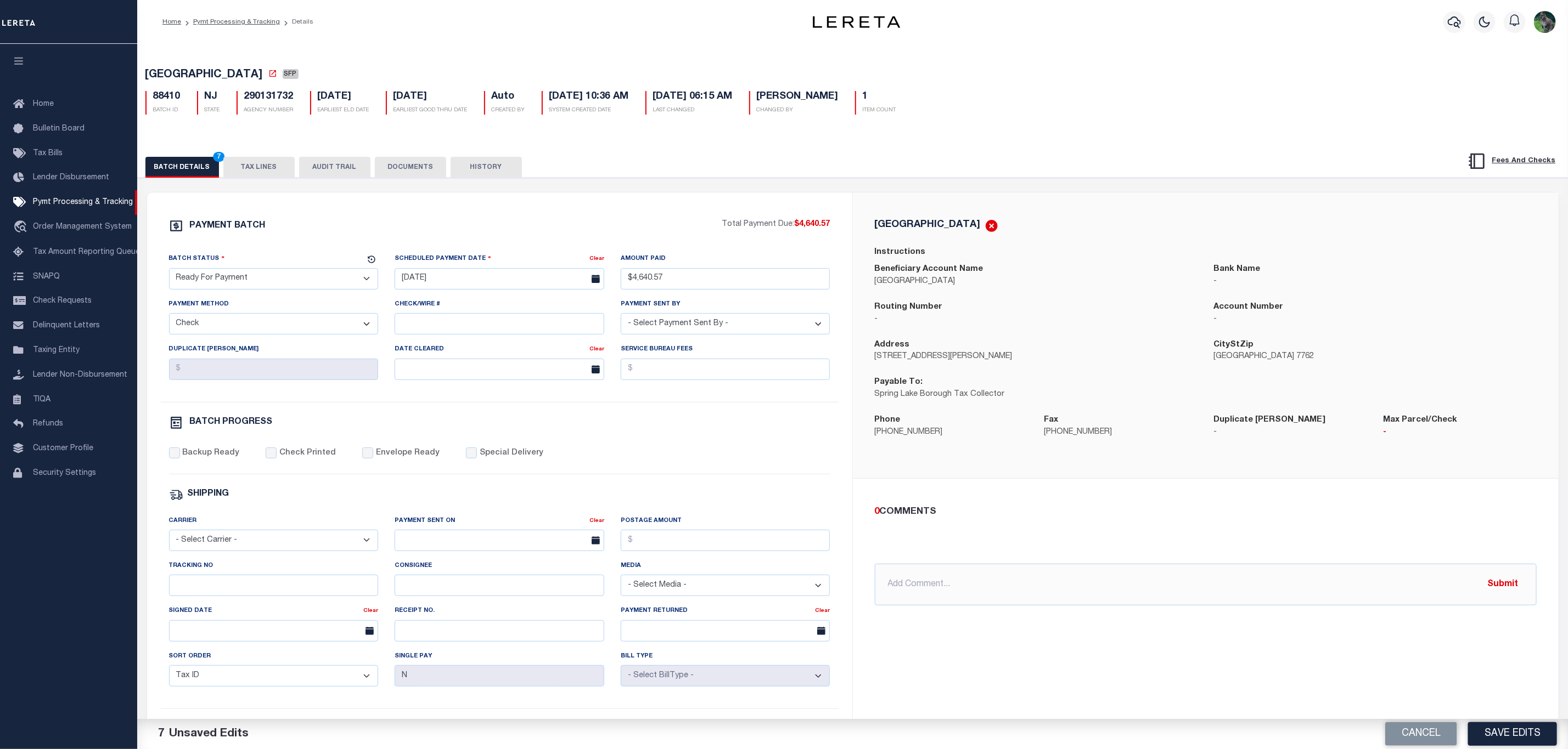
click at [1519, 728] on button "Save Edits" at bounding box center [1512, 734] width 89 height 24
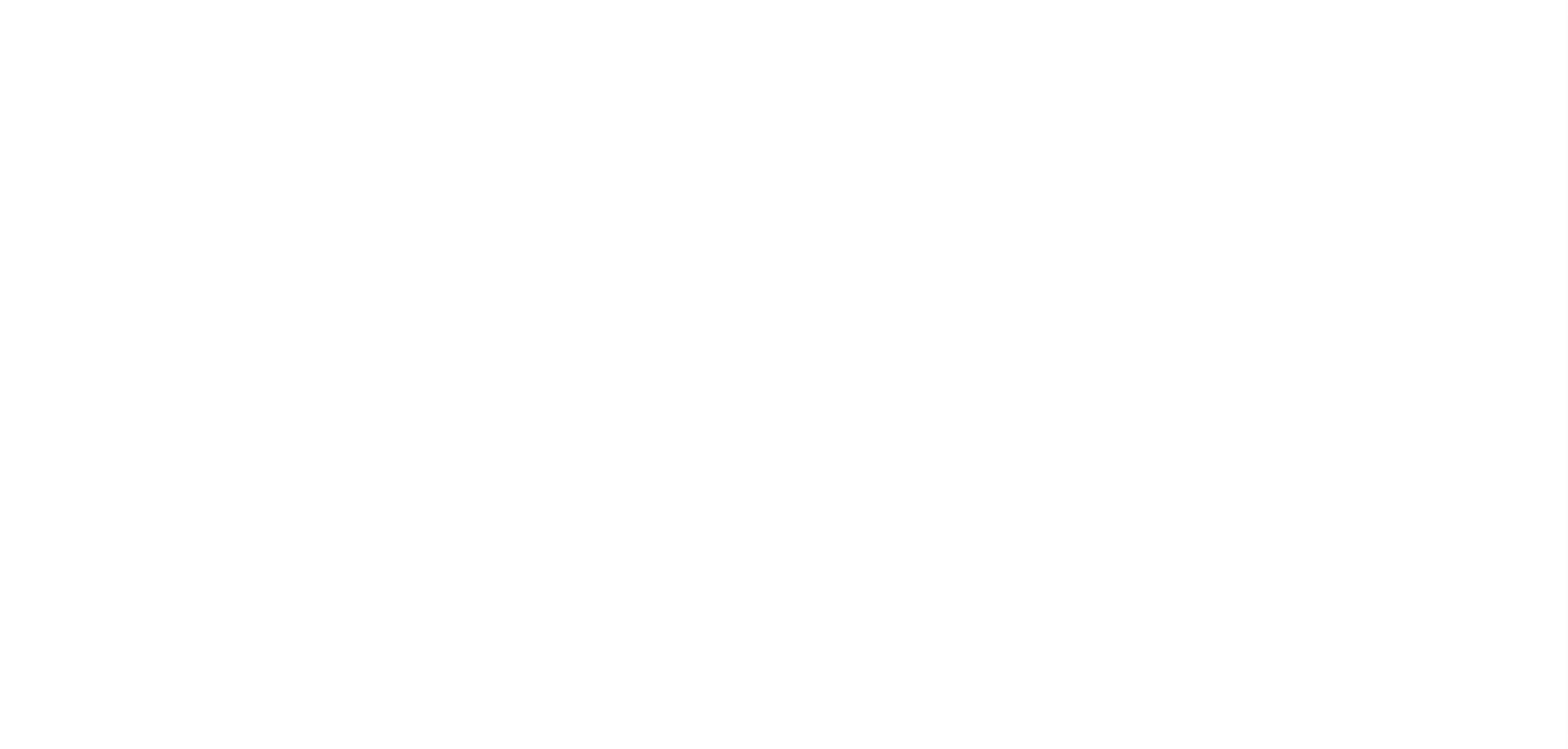
select select "SFP"
select select "37"
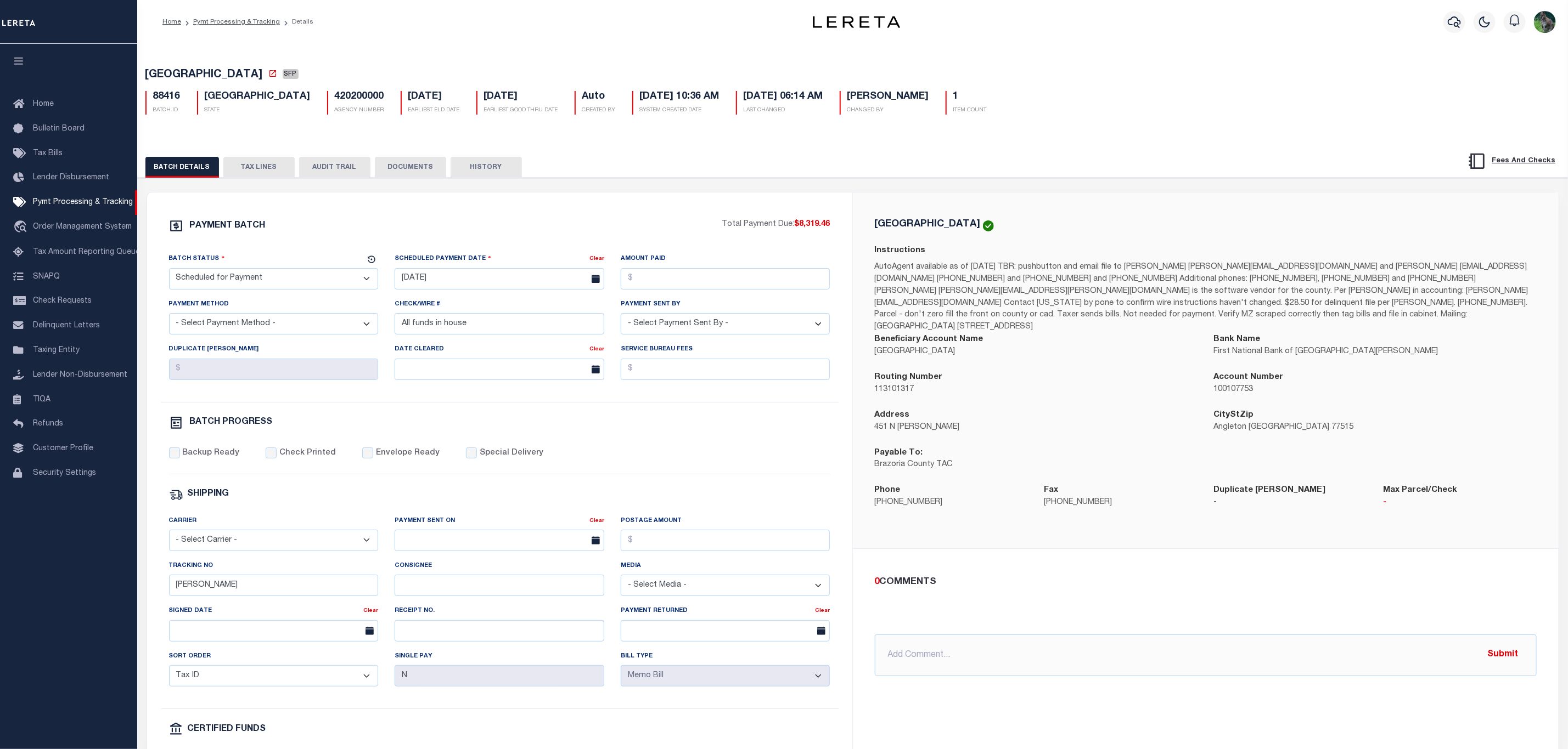
drag, startPoint x: 236, startPoint y: 277, endPoint x: 238, endPoint y: 283, distance: 6.3
click at [236, 277] on select "- Select Status - Scheduled for Payment Ready For Payment Payment Sent Cleared …" at bounding box center [274, 279] width 210 height 21
select select "RFP"
click at [169, 271] on select "- Select Status - Scheduled for Payment Ready For Payment Payment Sent Cleared …" at bounding box center [274, 279] width 210 height 21
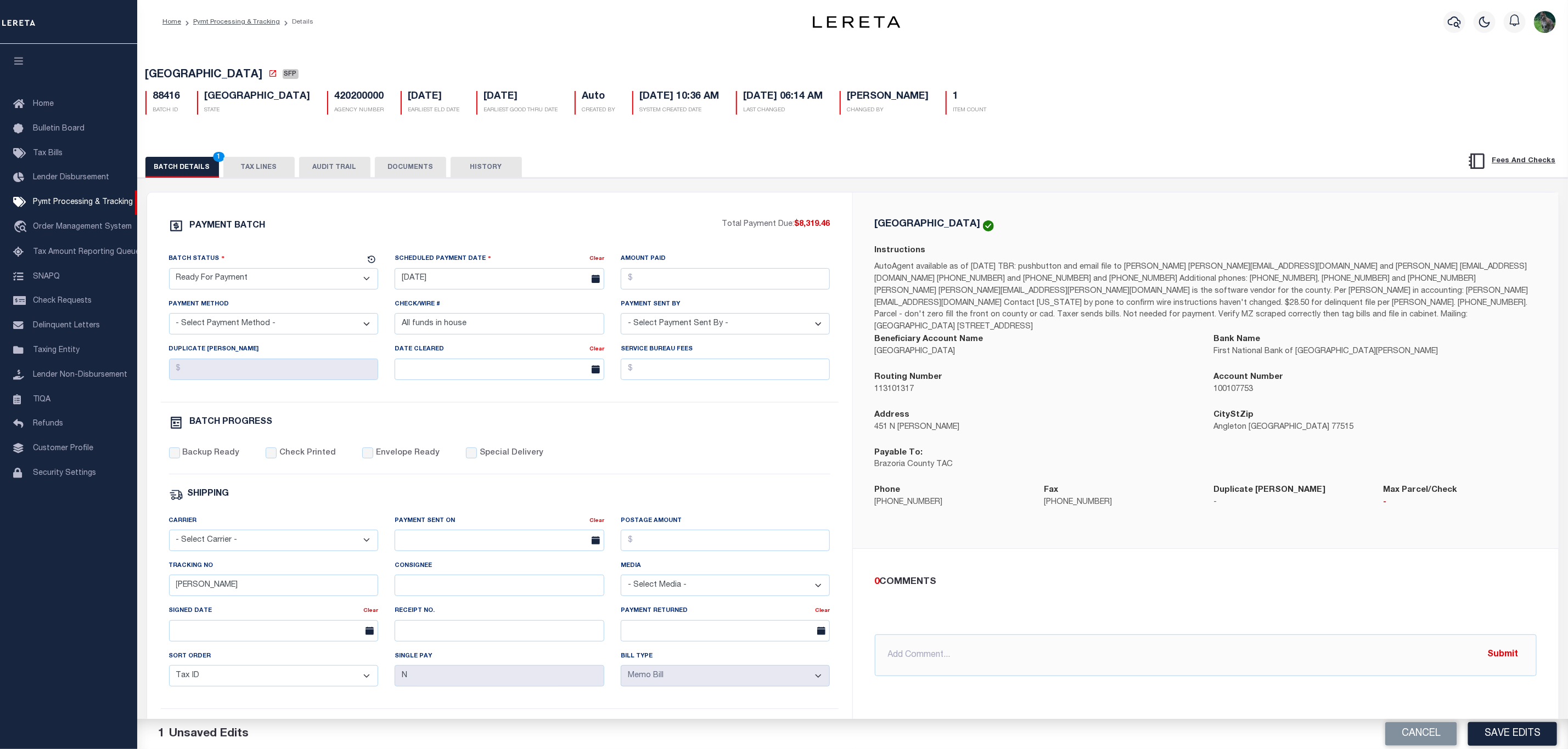
click at [174, 73] on span "[GEOGRAPHIC_DATA]" at bounding box center [204, 74] width 117 height 11
drag, startPoint x: 174, startPoint y: 73, endPoint x: 224, endPoint y: 69, distance: 50.2
click at [224, 69] on span "[GEOGRAPHIC_DATA]" at bounding box center [204, 74] width 117 height 11
copy span "[GEOGRAPHIC_DATA]"
click at [453, 281] on input "01/22/2025" at bounding box center [499, 279] width 210 height 21
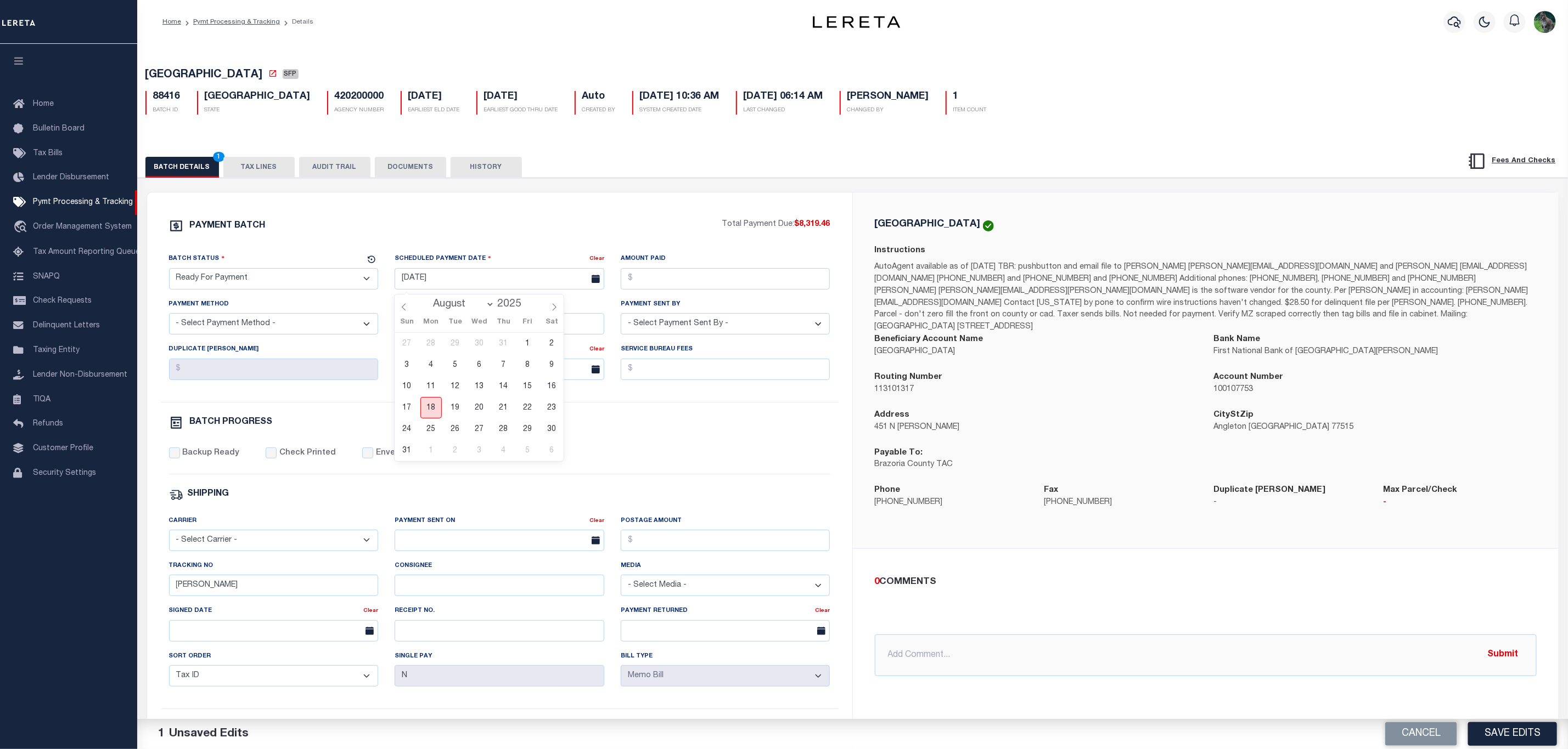
click at [434, 407] on span "18" at bounding box center [431, 408] width 21 height 21
type input "[DATE]"
click at [698, 279] on input "Amount Paid" at bounding box center [725, 279] width 210 height 21
type input "$8,319.46"
select select "CHK"
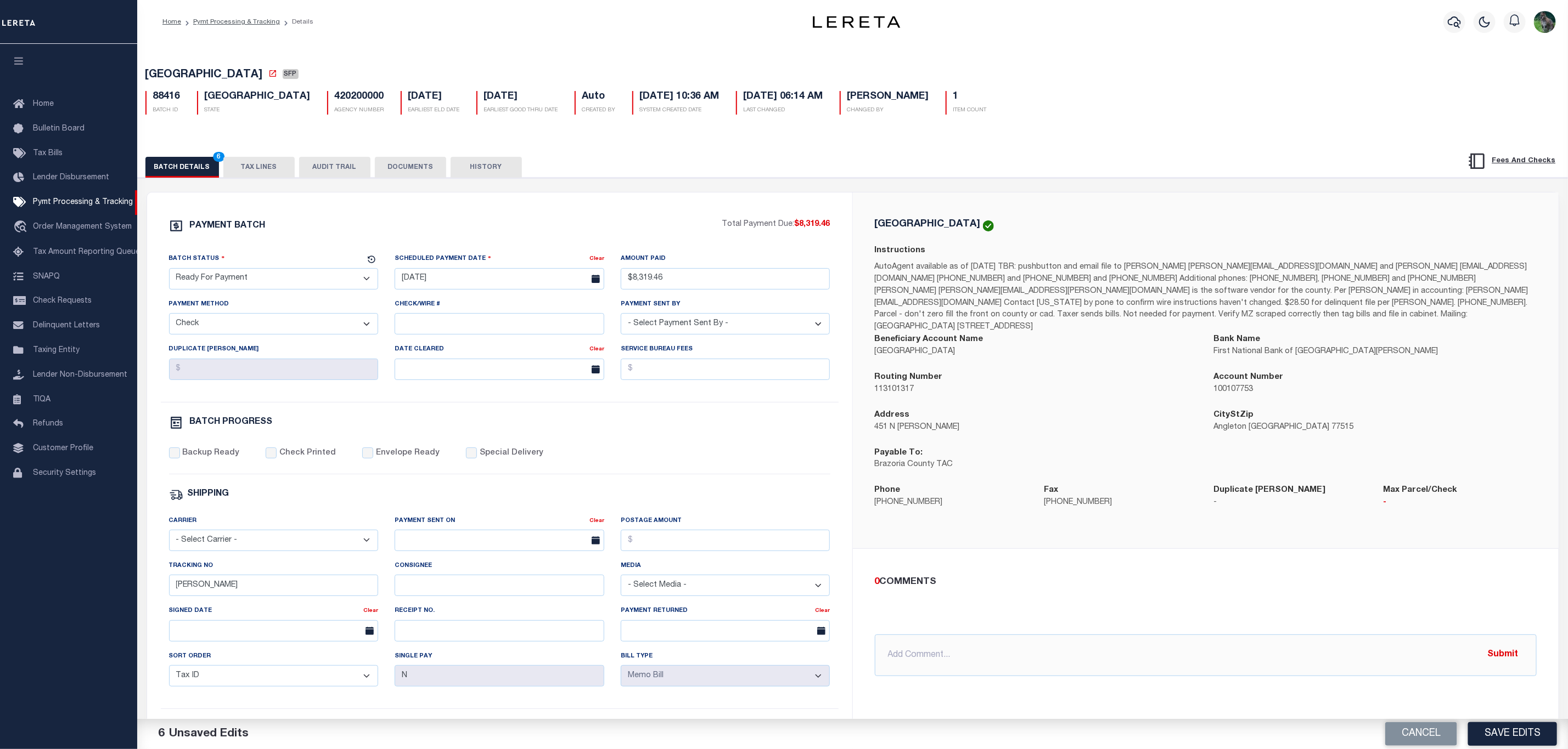
select select "[PERSON_NAME]"
click at [218, 456] on label "Backup Ready" at bounding box center [210, 454] width 57 height 12
click at [180, 456] on input "Backup Ready" at bounding box center [174, 453] width 11 height 11
checkbox input "true"
click at [152, 591] on div "PAYMENT BATCH Total Payment Due: $8,319.46 Batch Status" at bounding box center [499, 513] width 705 height 642
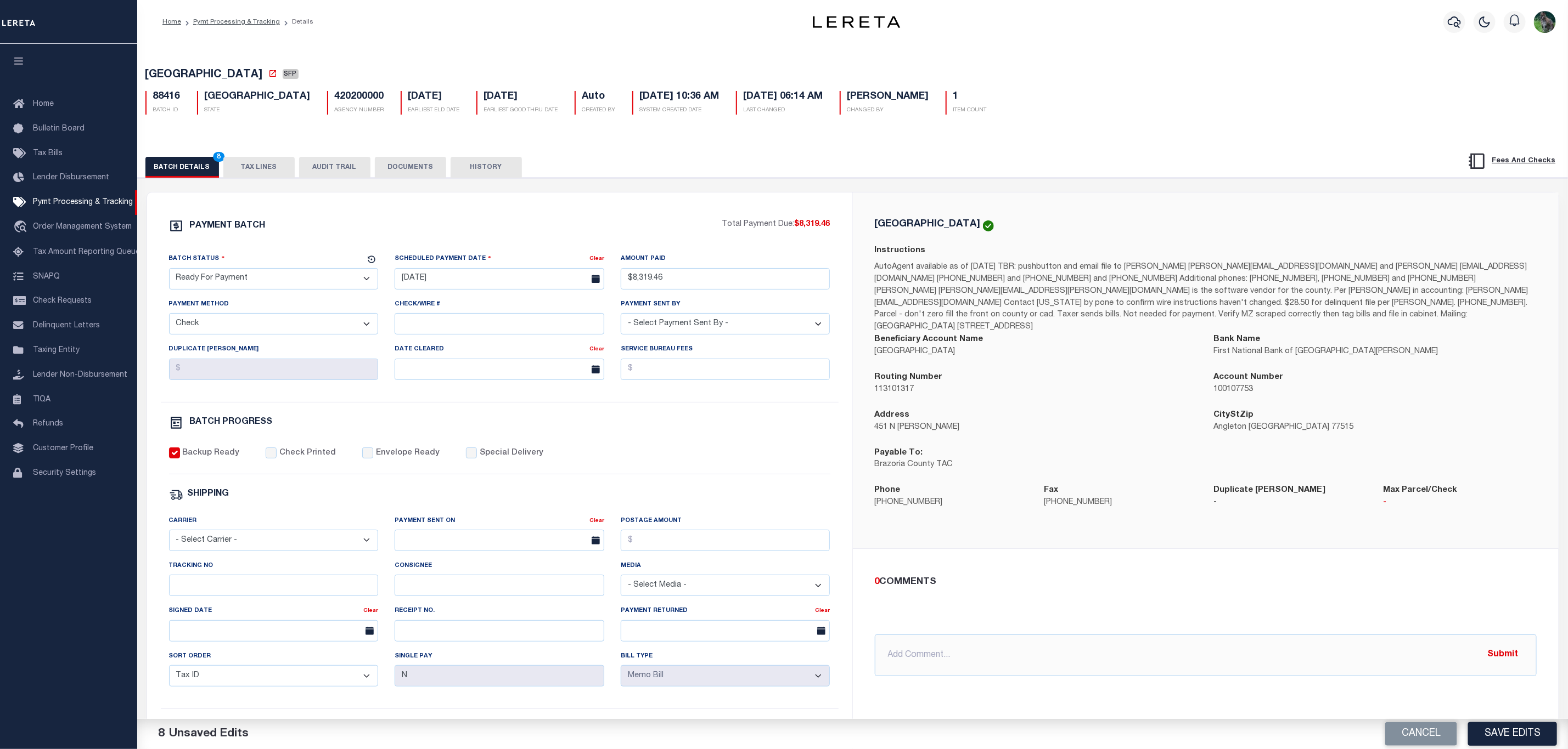
click at [280, 176] on button "TAX LINES" at bounding box center [259, 167] width 71 height 21
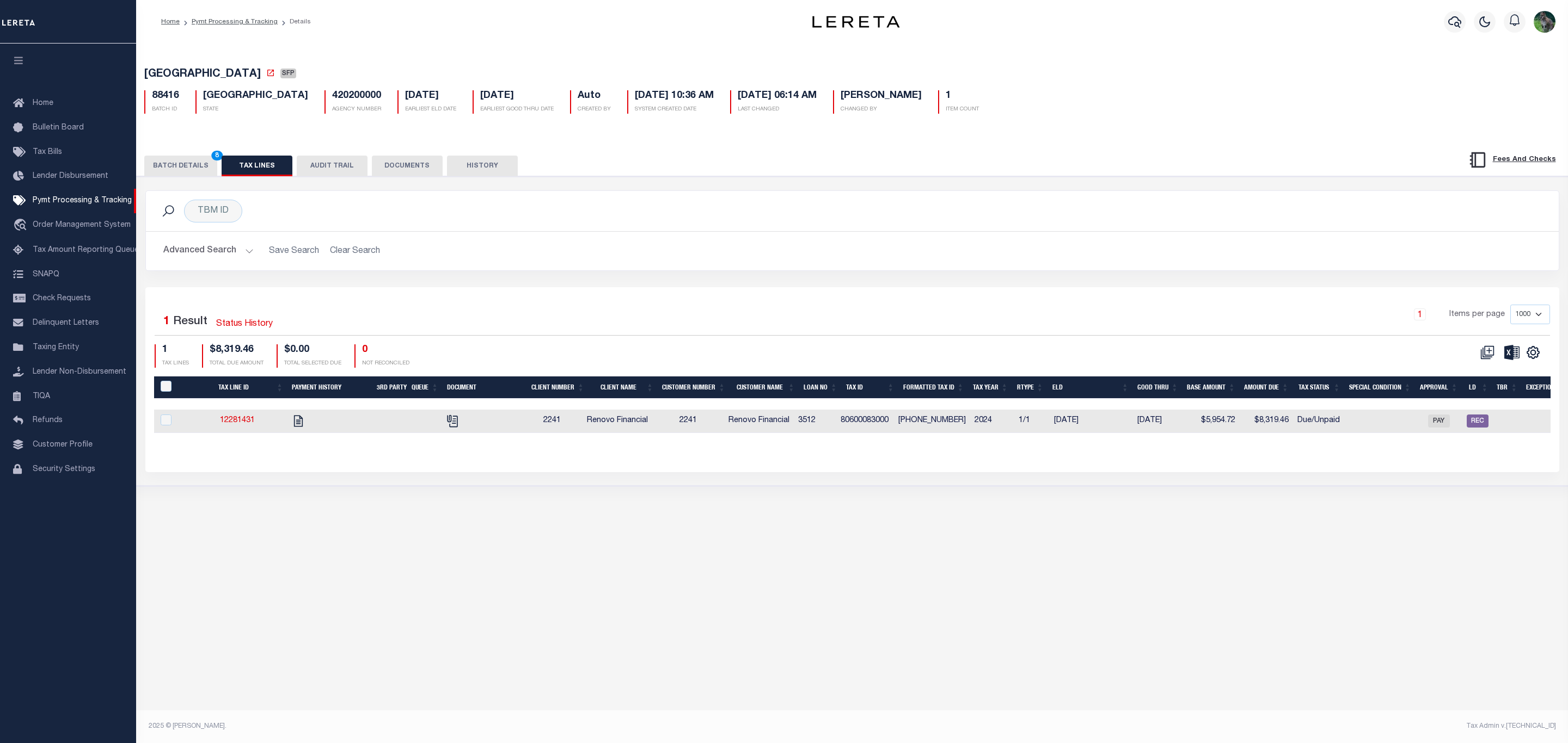
click at [179, 75] on span "BRAZORIA COUNTY" at bounding box center [202, 73] width 116 height 10
drag, startPoint x: 179, startPoint y: 75, endPoint x: 230, endPoint y: 71, distance: 51.2
click at [230, 71] on span "BRAZORIA COUNTY" at bounding box center [202, 73] width 116 height 10
copy span "BRAZORIA COUNTY"
click at [194, 160] on button "BATCH DETAILS 8" at bounding box center [180, 166] width 73 height 21
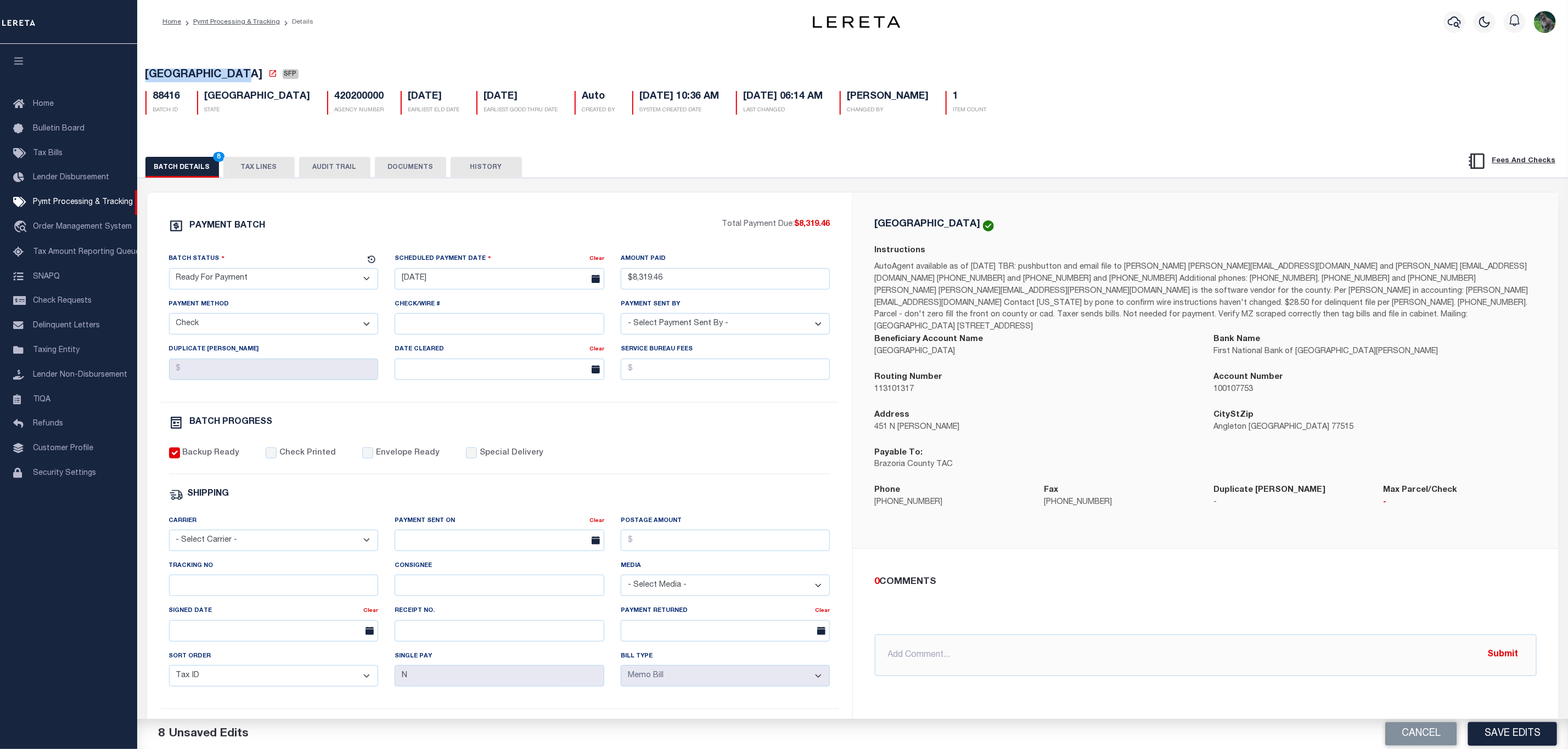
click at [1020, 410] on div "Address 451 N VELASCO" at bounding box center [1037, 422] width 323 height 25
click at [1505, 730] on button "Save Edits" at bounding box center [1512, 734] width 89 height 24
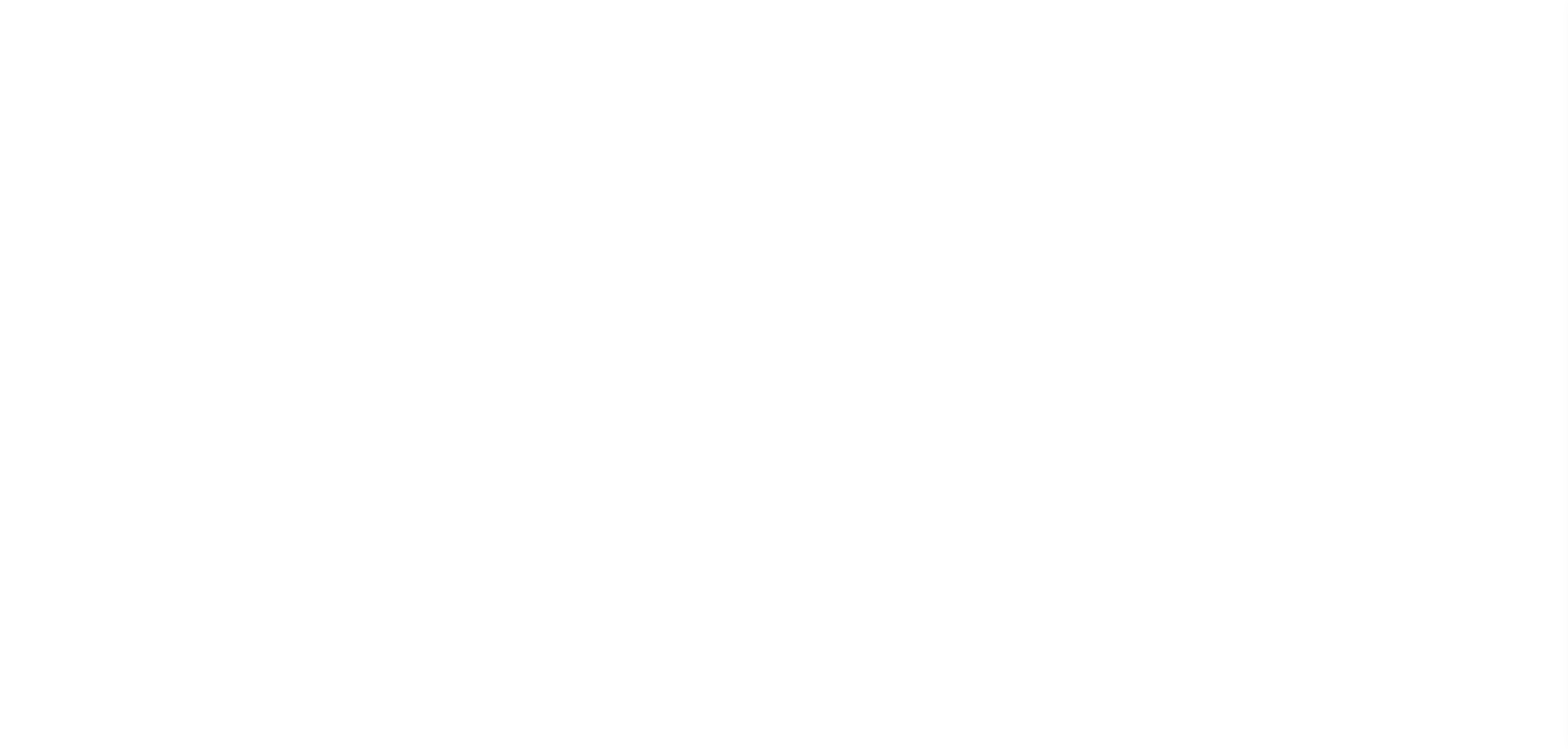
select select "DUE"
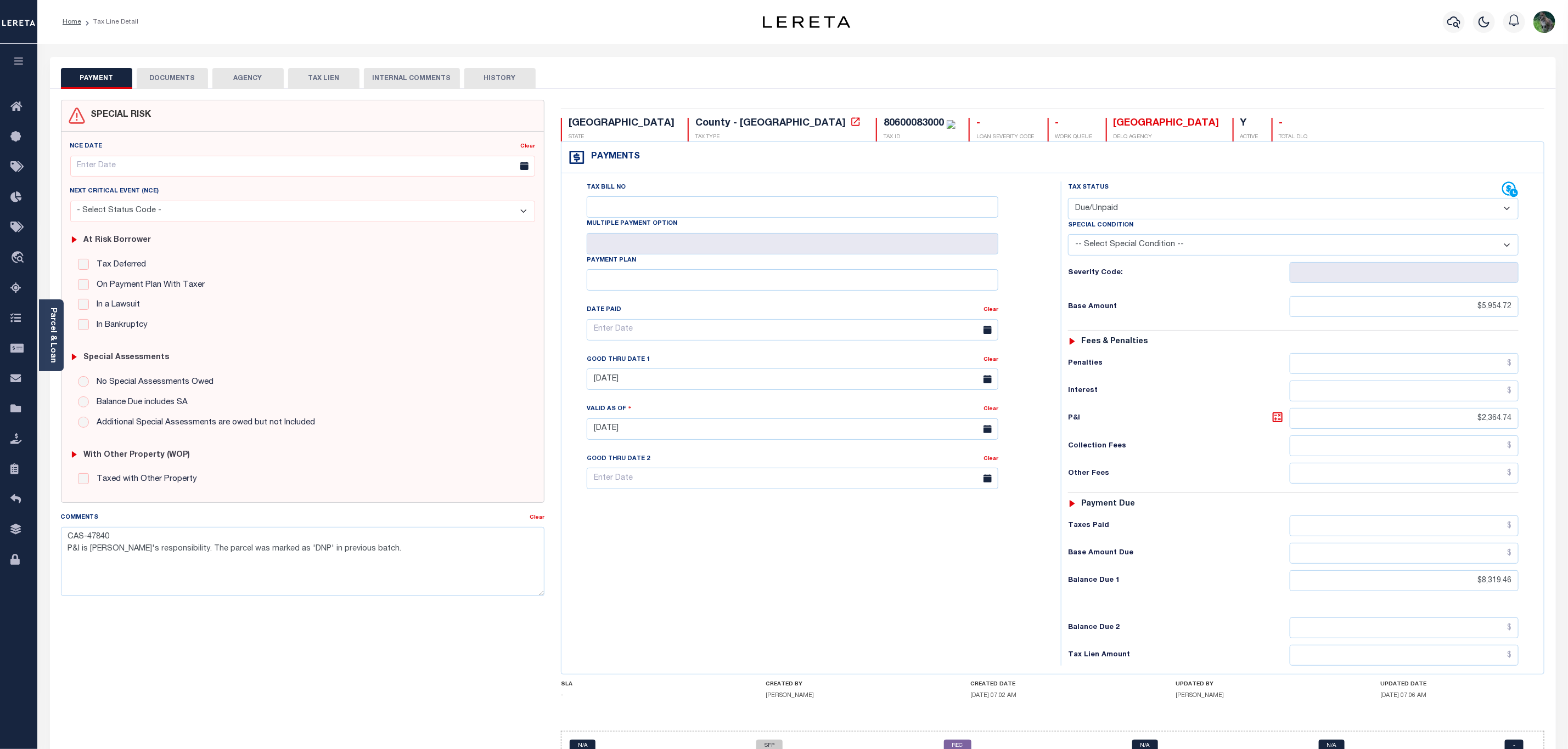
click at [203, 92] on div "SPECIAL RISK NCE Date Clear" at bounding box center [803, 438] width 1506 height 701
click at [195, 86] on button "DOCUMENTS" at bounding box center [172, 79] width 71 height 21
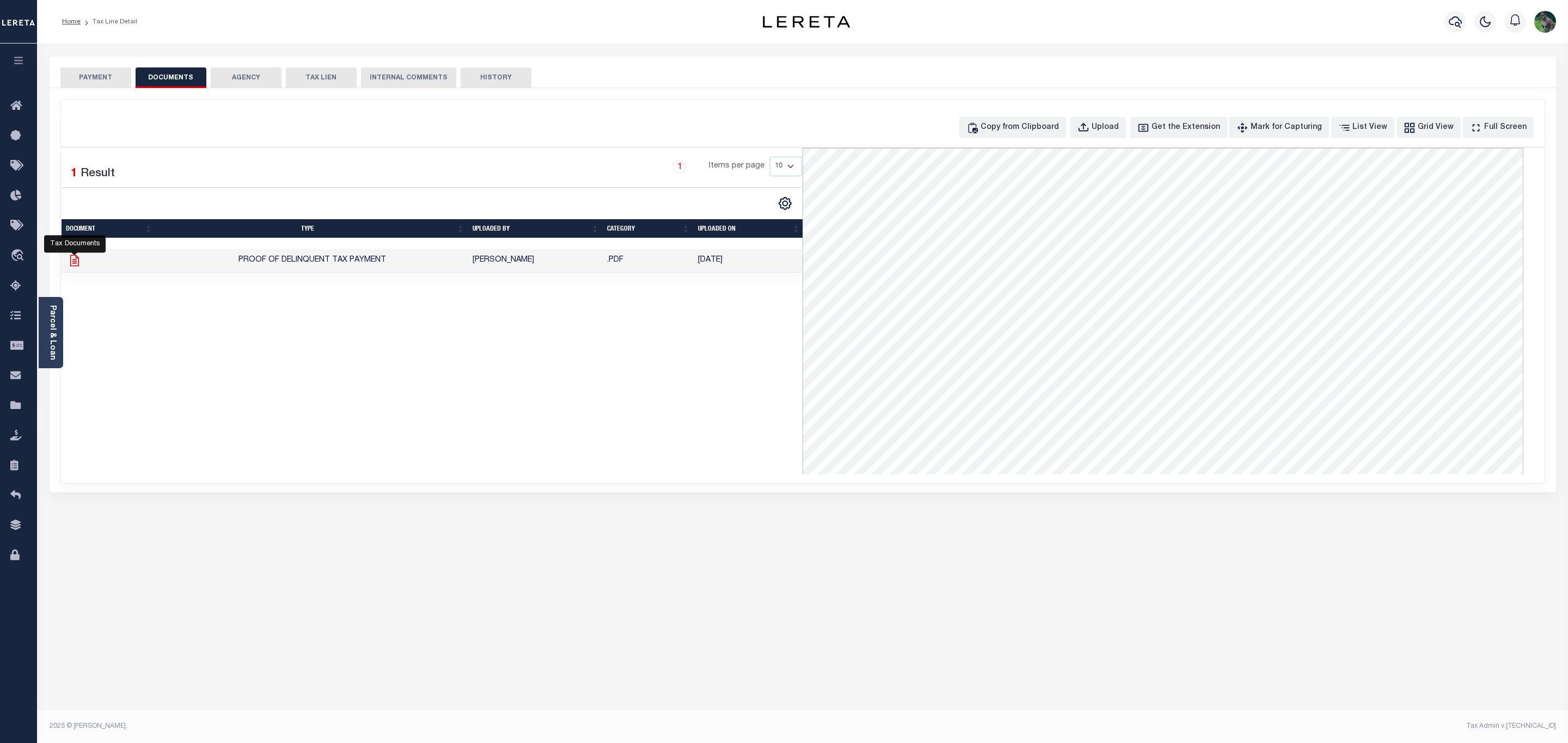
click at [69, 261] on icon at bounding box center [74, 260] width 14 height 14
click at [79, 261] on icon at bounding box center [74, 260] width 14 height 14
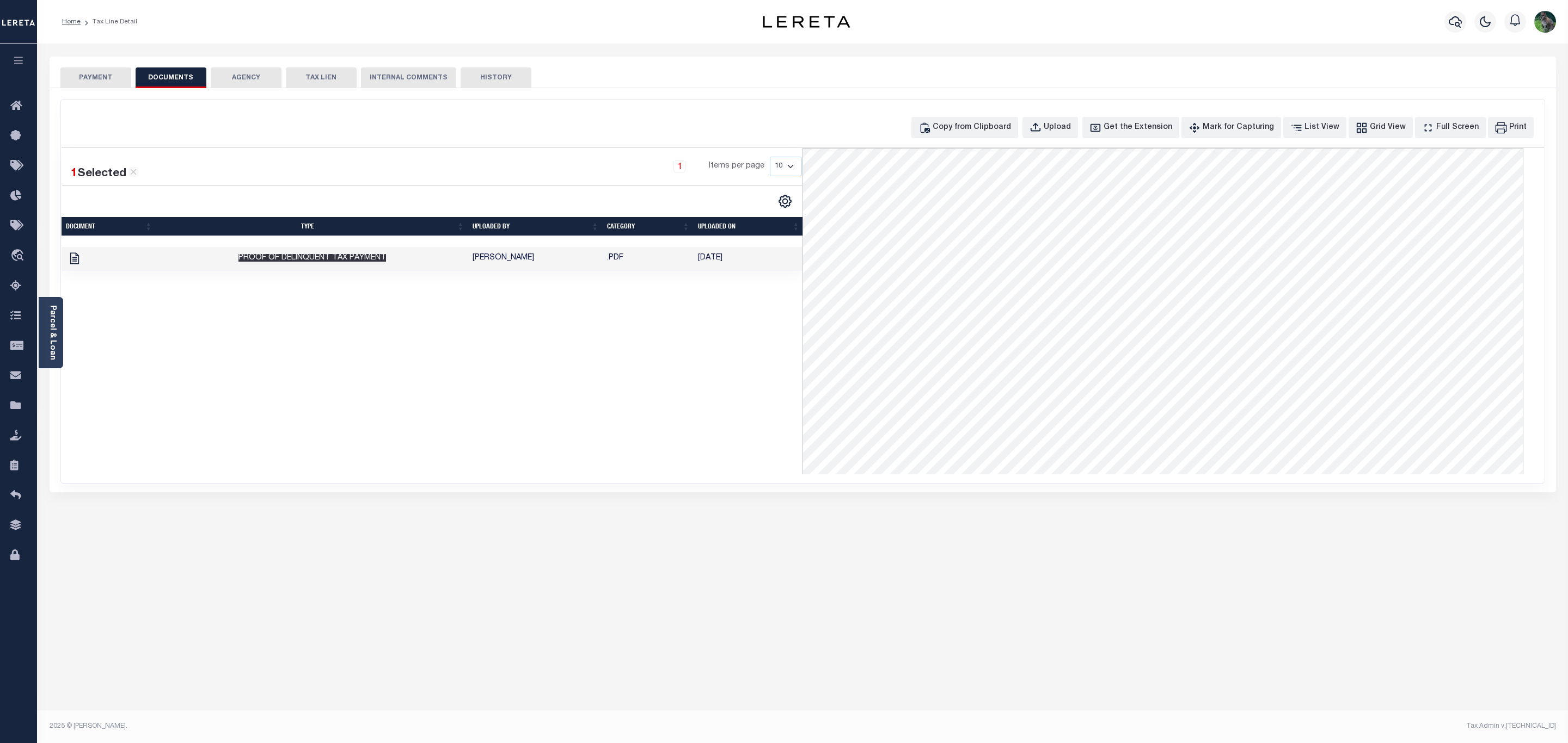
click at [267, 260] on span "Proof of Delinquent Tax Payment" at bounding box center [312, 258] width 148 height 8
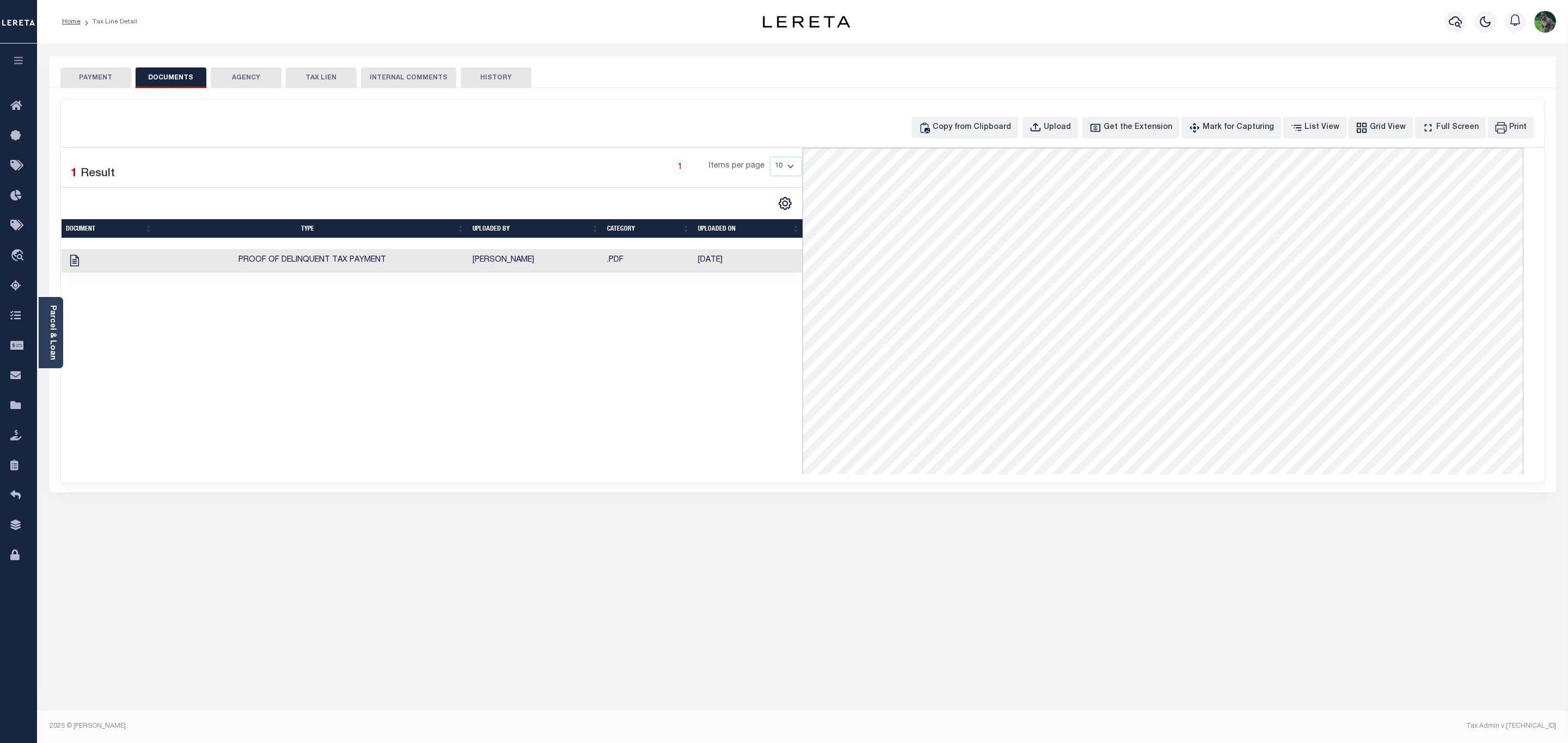
click at [551, 257] on td "[PERSON_NAME]" at bounding box center [535, 260] width 135 height 24
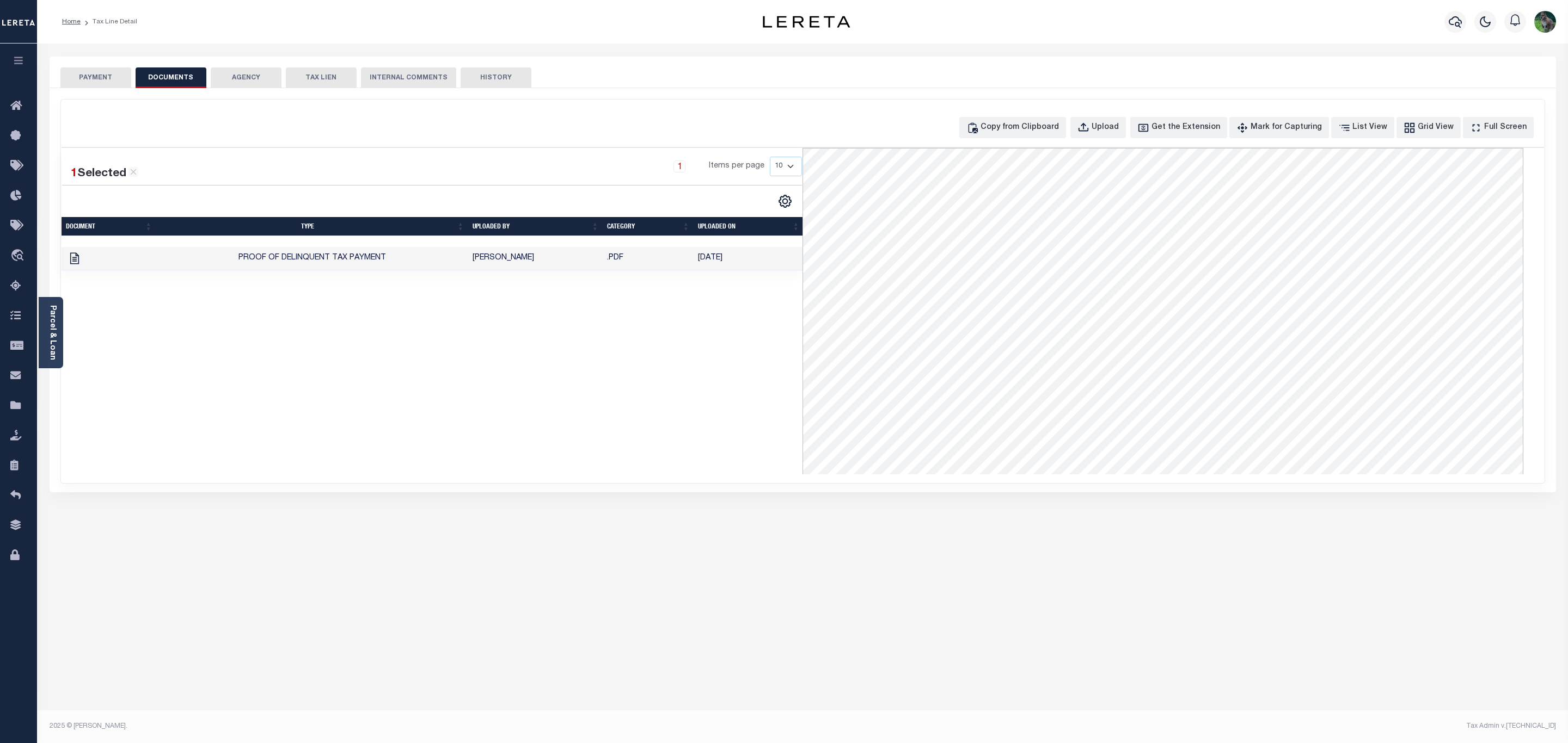
click at [554, 264] on td "[PERSON_NAME]" at bounding box center [535, 258] width 135 height 24
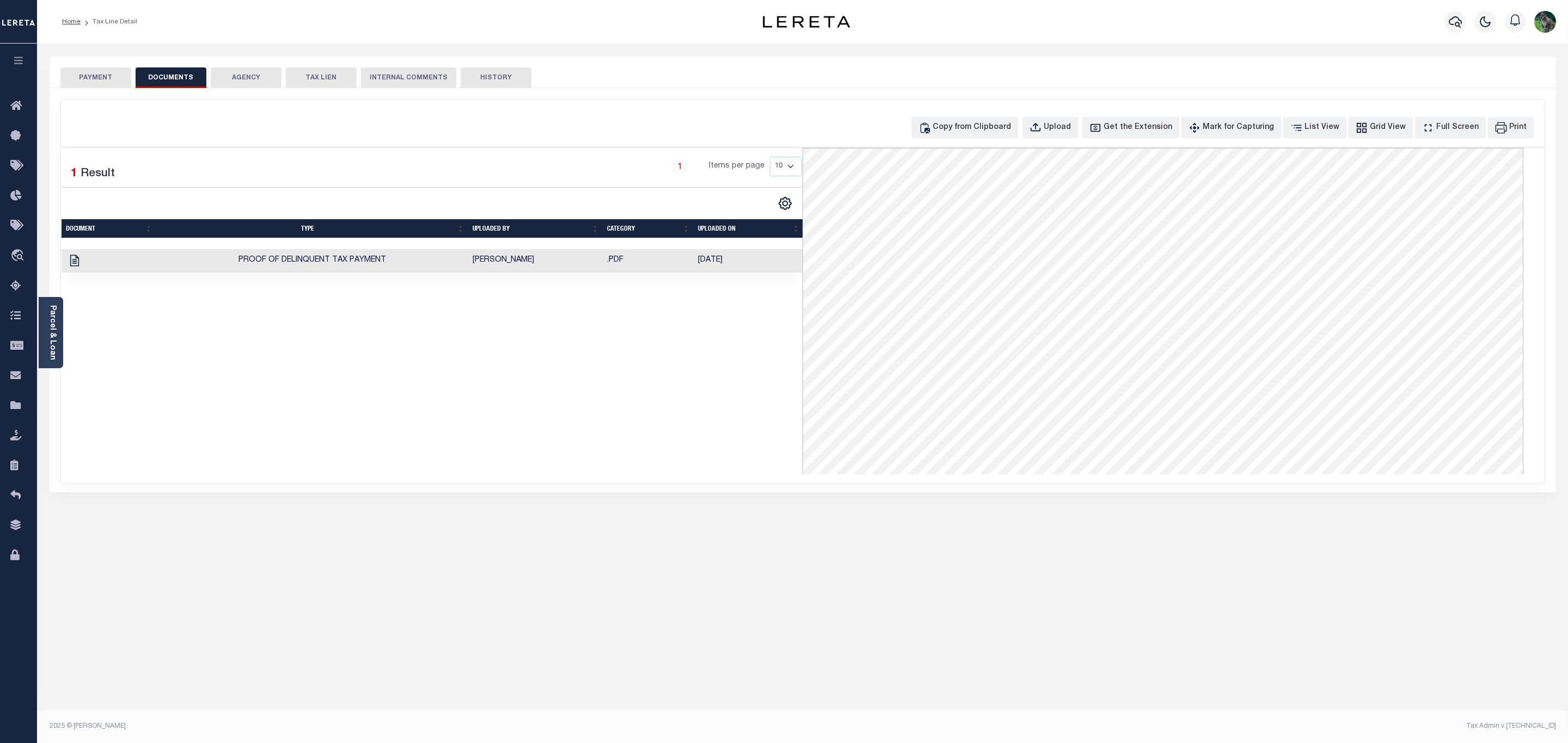
click at [94, 79] on button "PAYMENT" at bounding box center [95, 78] width 71 height 21
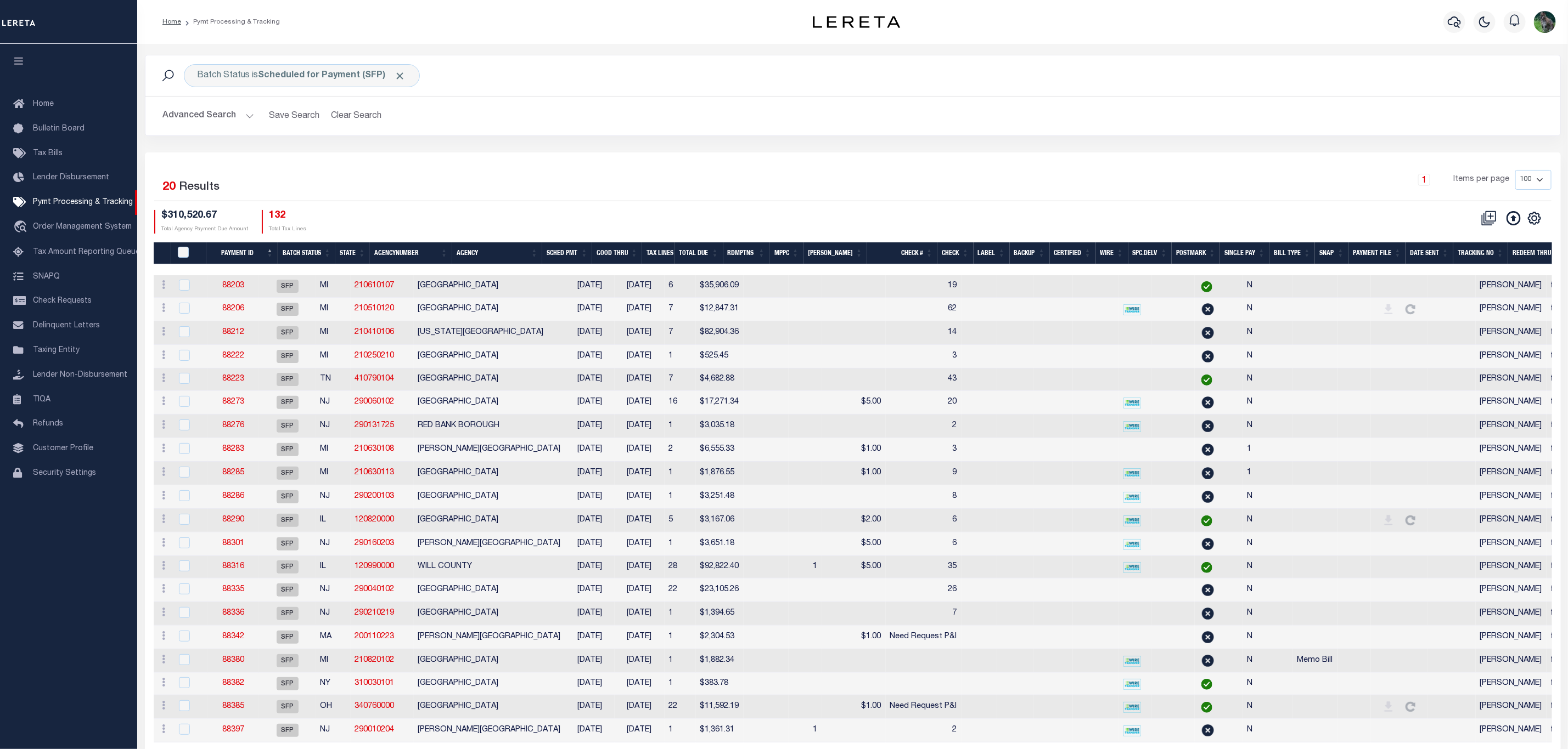
click at [629, 259] on th "Good Thru" at bounding box center [618, 253] width 50 height 22
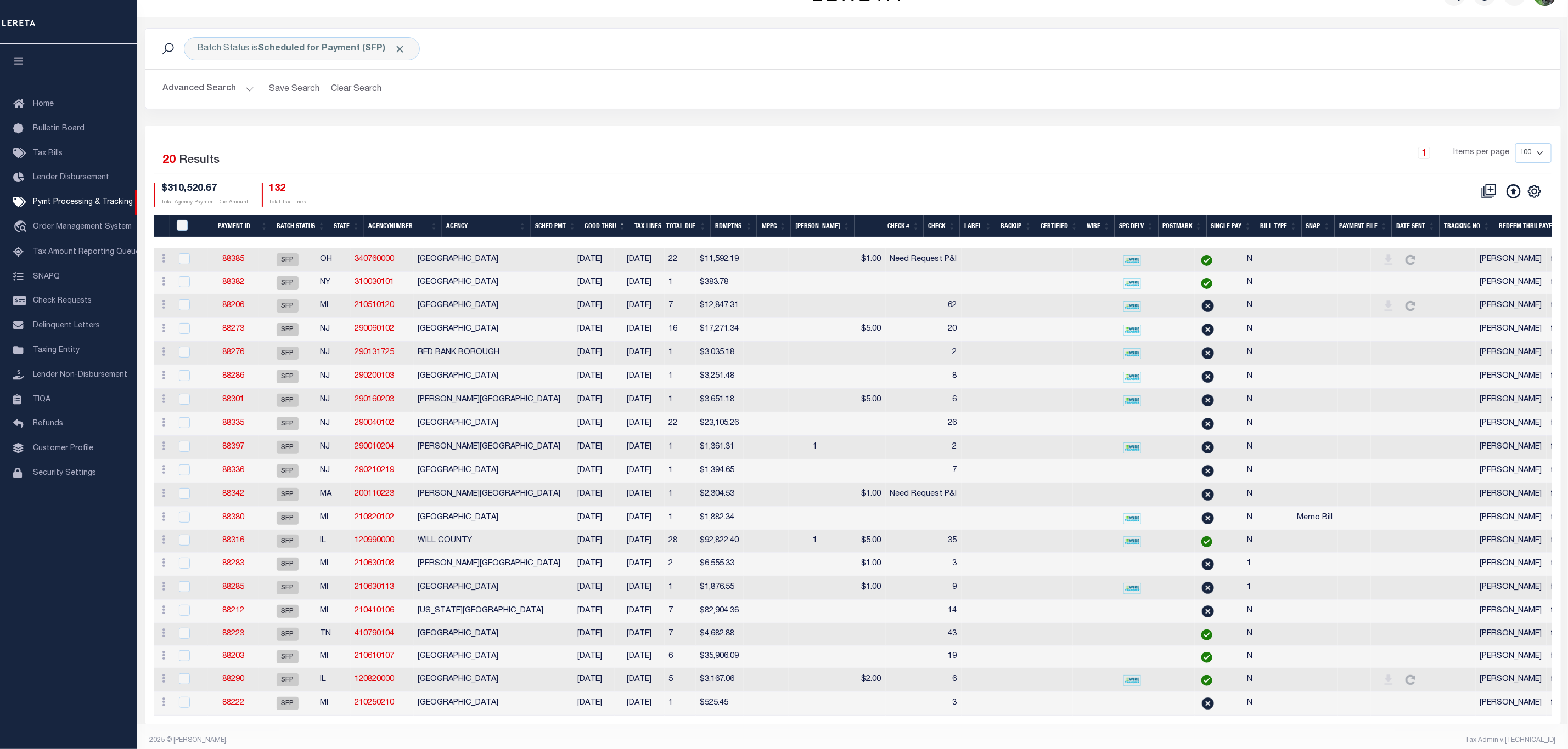
scroll to position [53, 0]
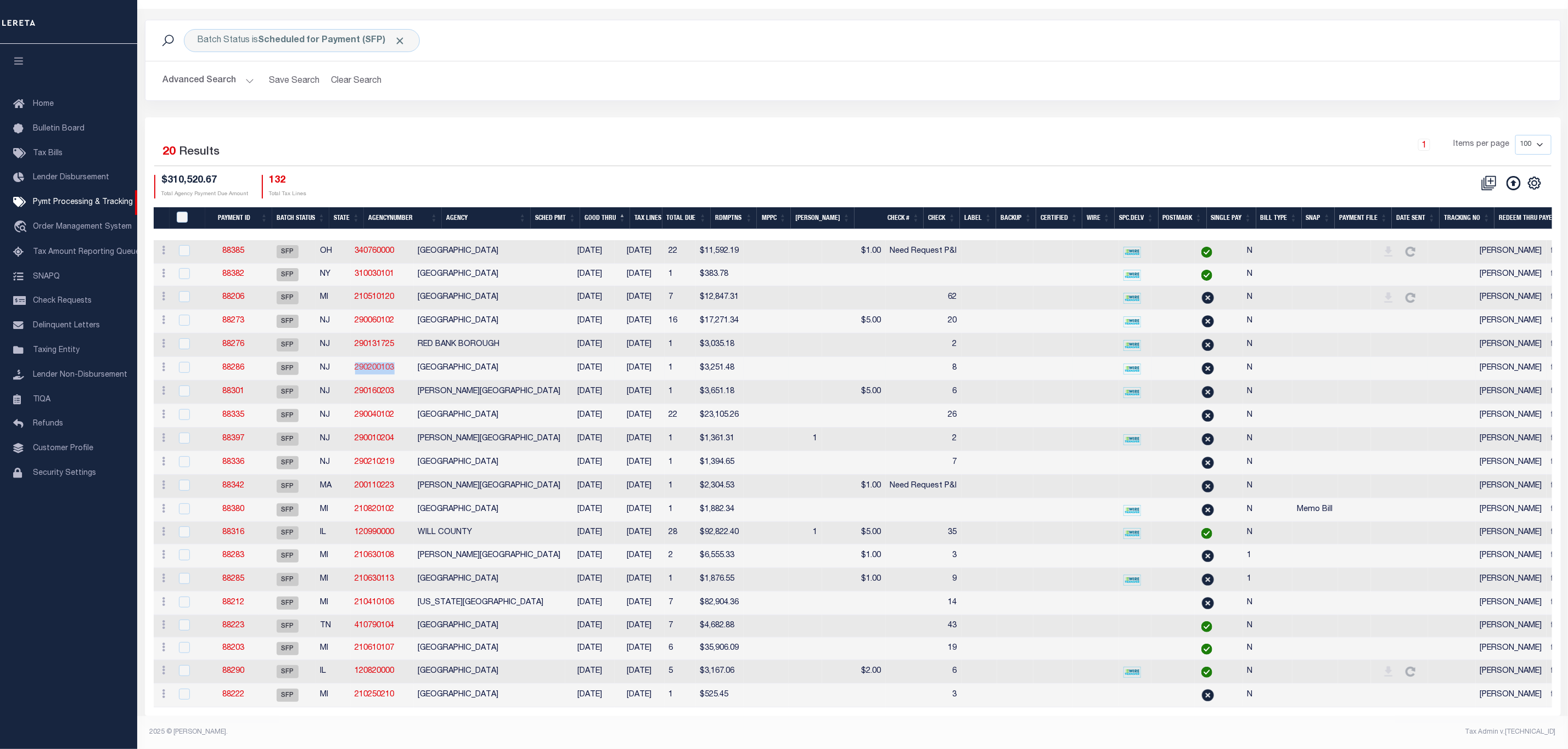
drag, startPoint x: 422, startPoint y: 357, endPoint x: 372, endPoint y: 355, distance: 50.0
click at [372, 357] on td "290200103" at bounding box center [383, 368] width 63 height 24
checkbox input "true"
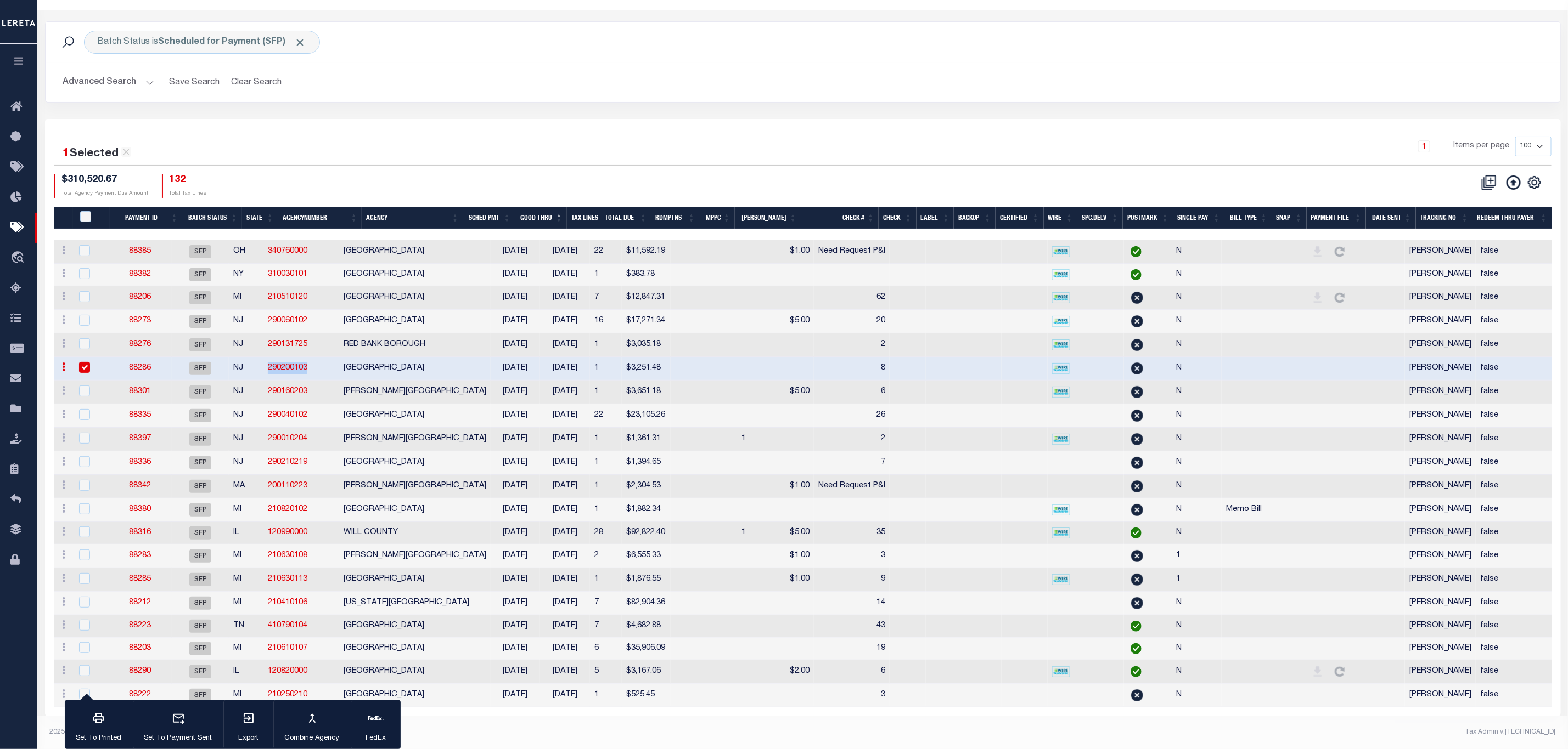
scroll to position [32, 0]
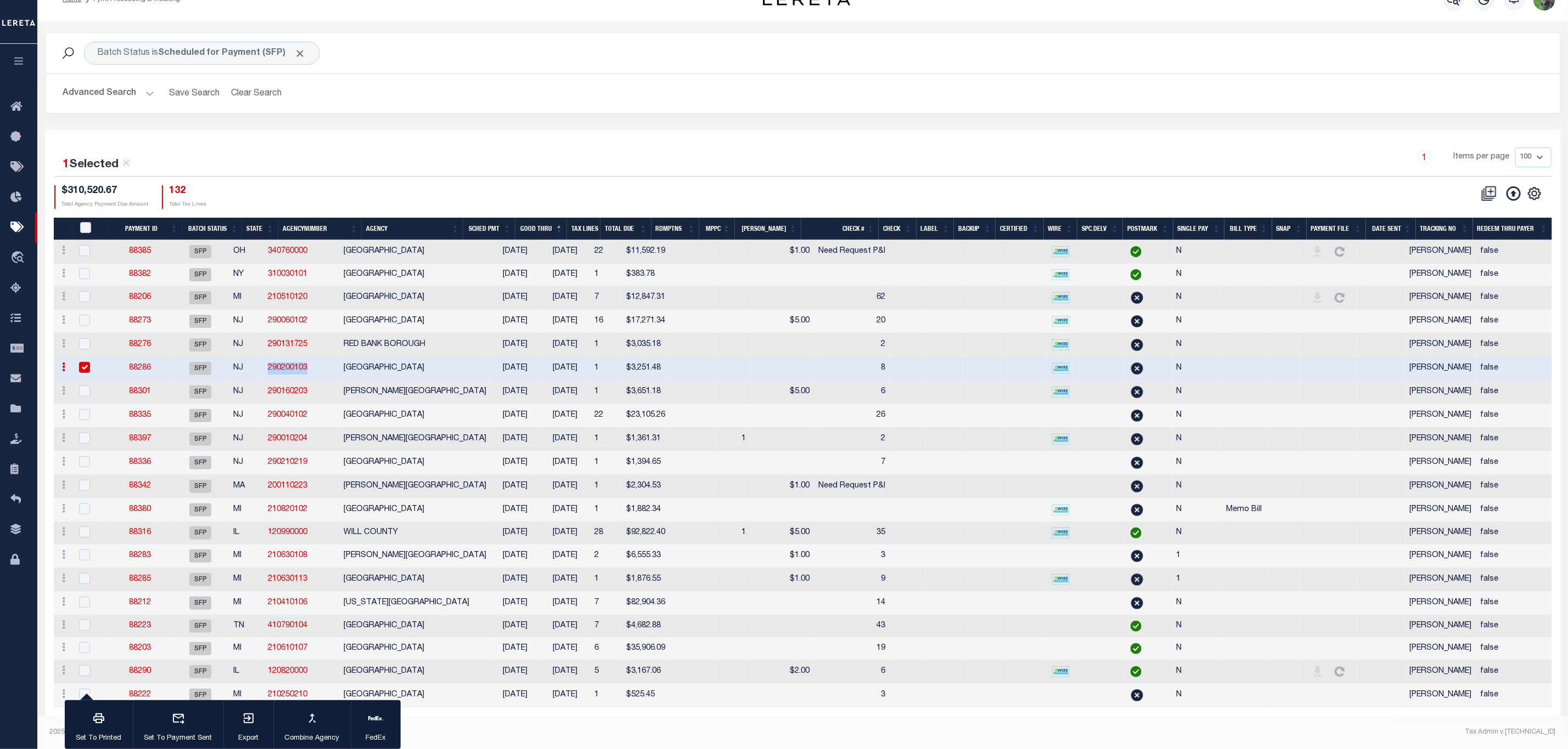
copy link "290200103"
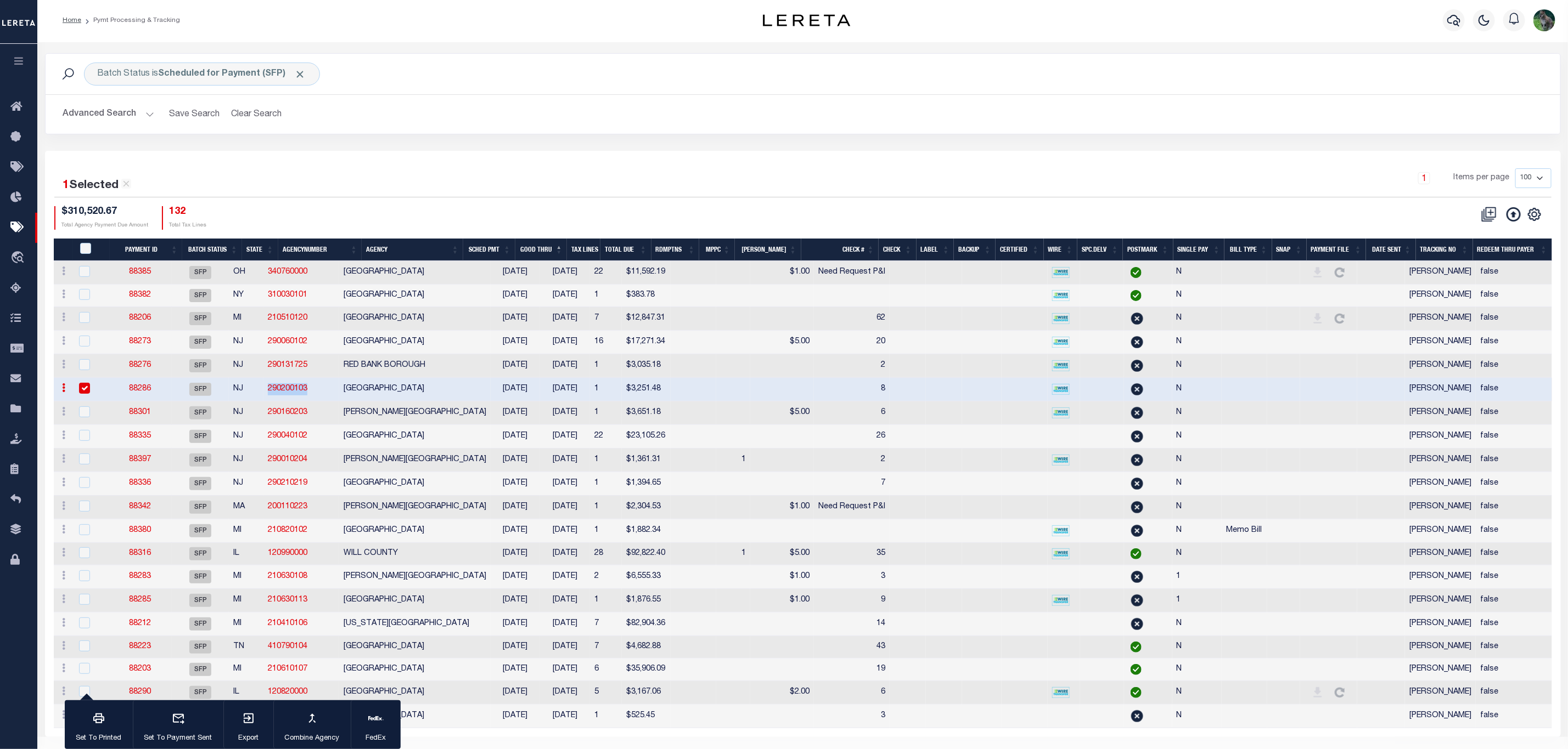
scroll to position [0, 0]
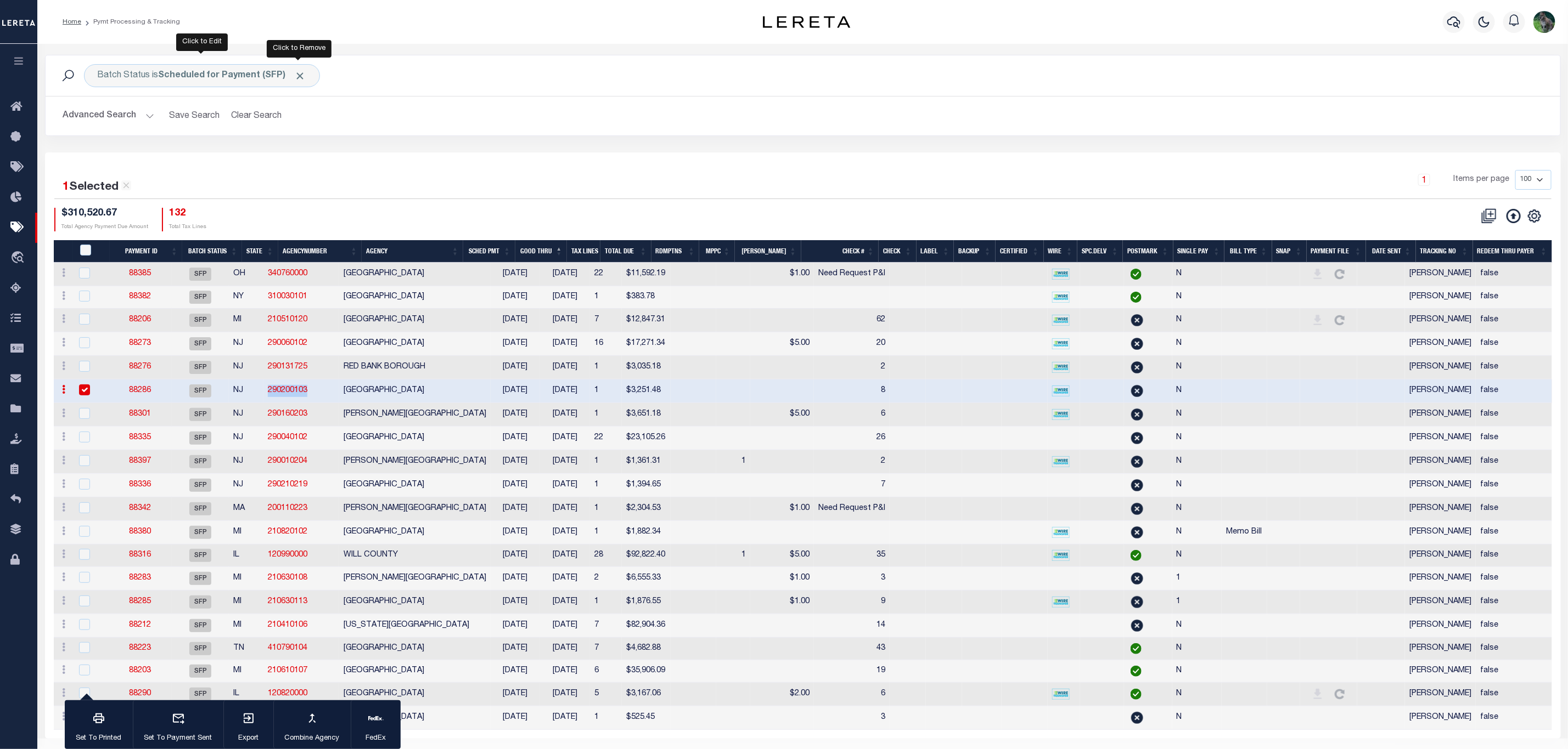
click at [384, 157] on div "1 Selected 20 Results 1 Items per page 100 200 500 1000 $310,520.67" at bounding box center [803, 446] width 1516 height 587
click at [814, 83] on div "Batch Status is Scheduled for Payment (SFP) Search" at bounding box center [802, 76] width 1498 height 23
click at [244, 114] on button "Clear Search" at bounding box center [257, 116] width 60 height 21
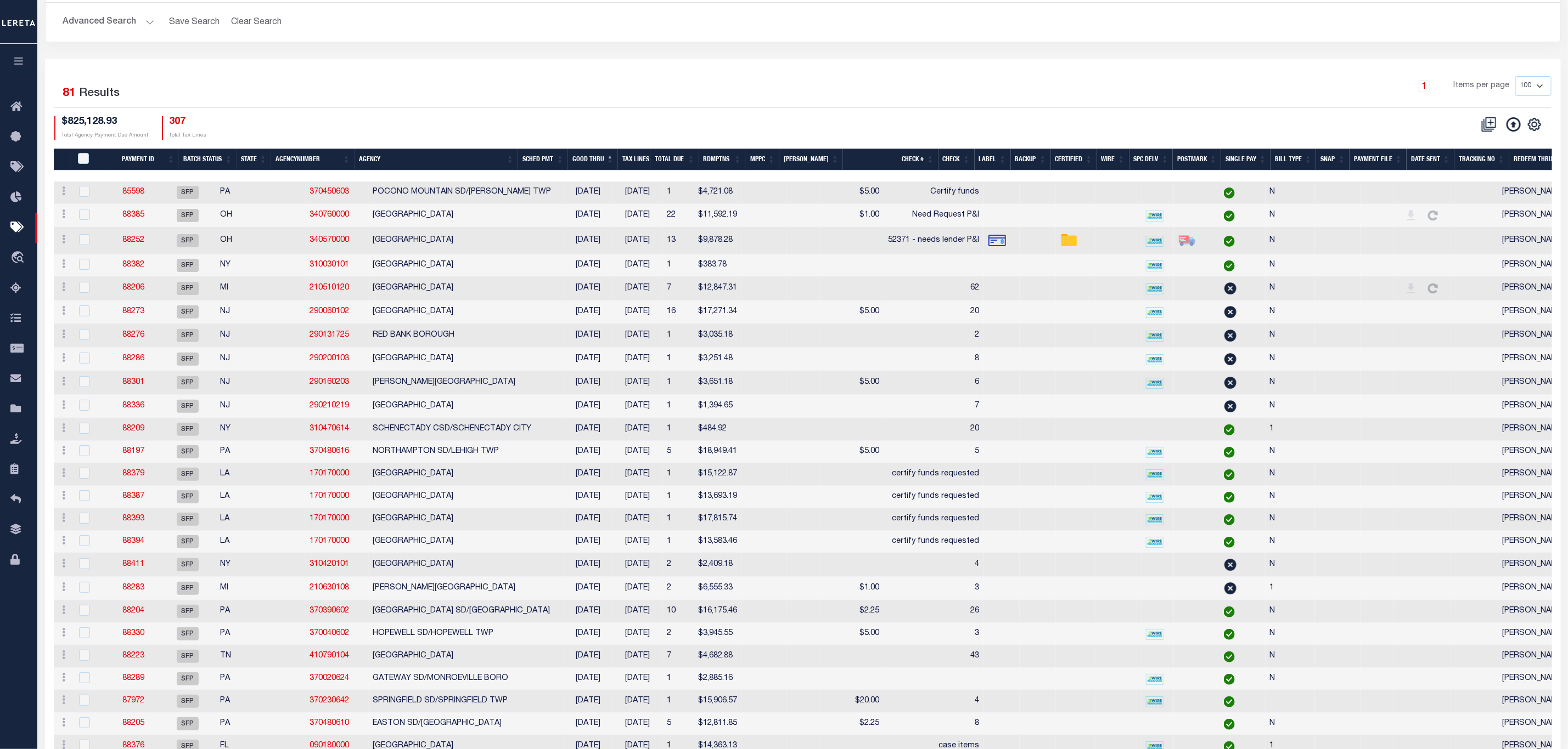
scroll to position [87, 0]
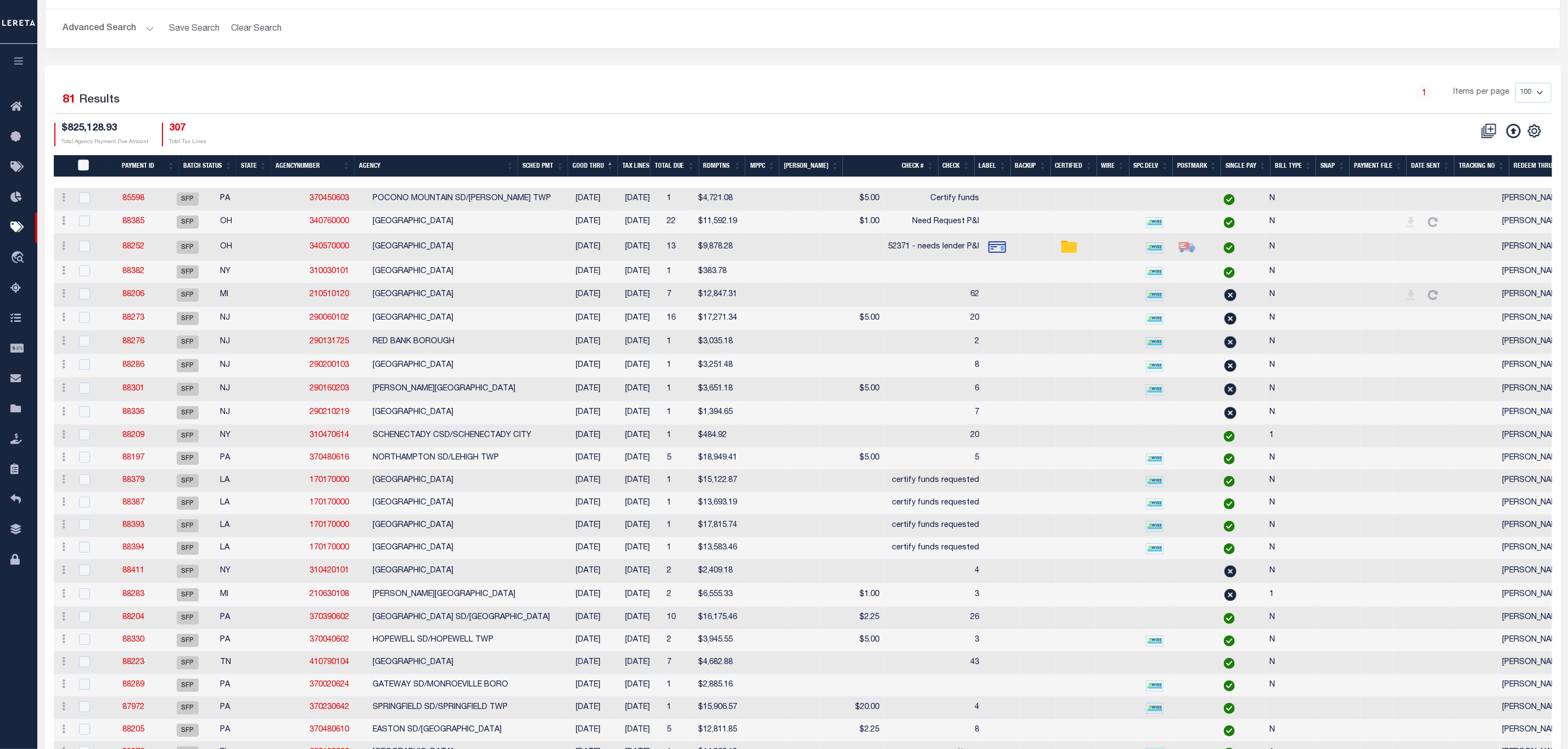
click at [867, 112] on div "1 Items per page 100 200 500 1000" at bounding box center [992, 98] width 1136 height 31
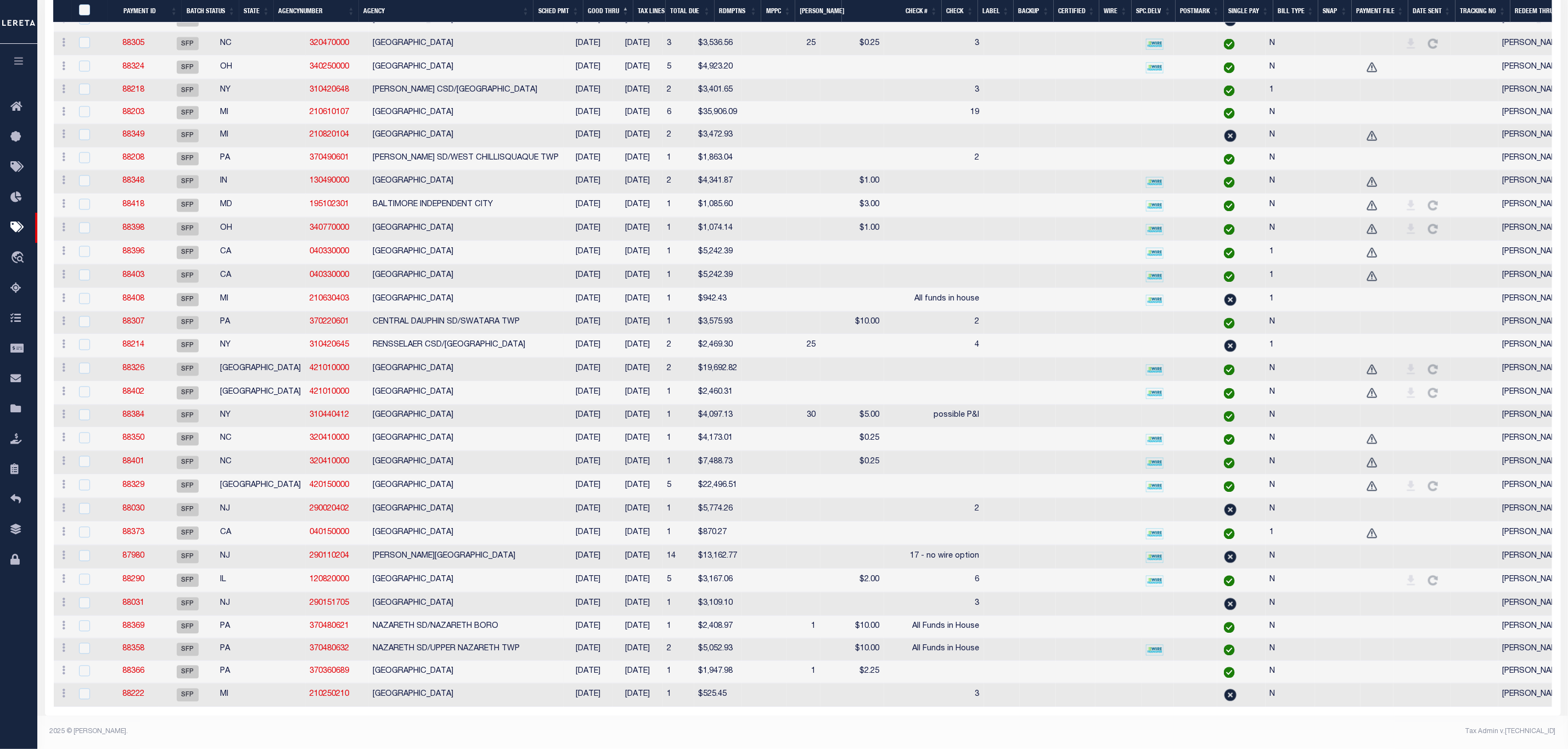
scroll to position [1486, 0]
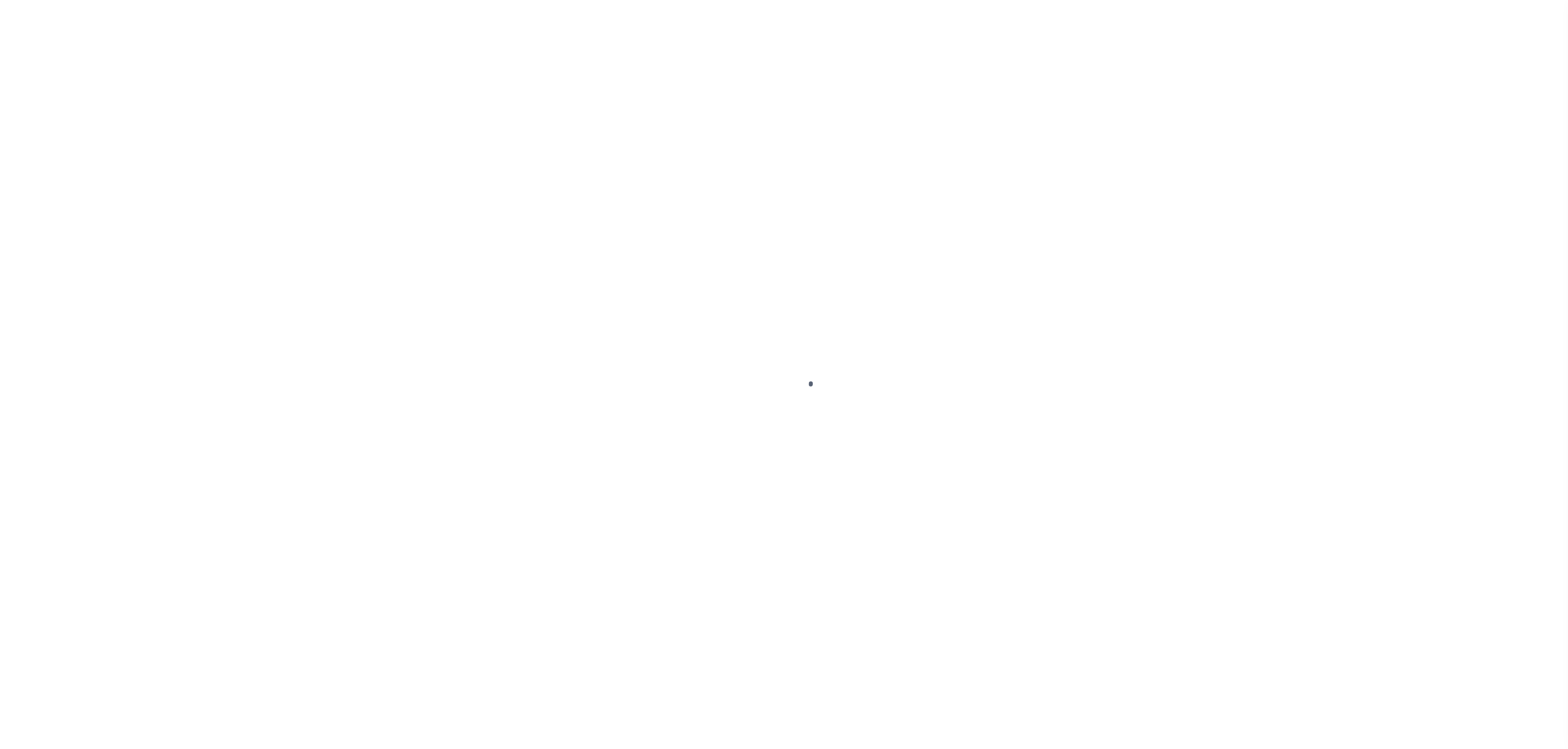
select select "SFP"
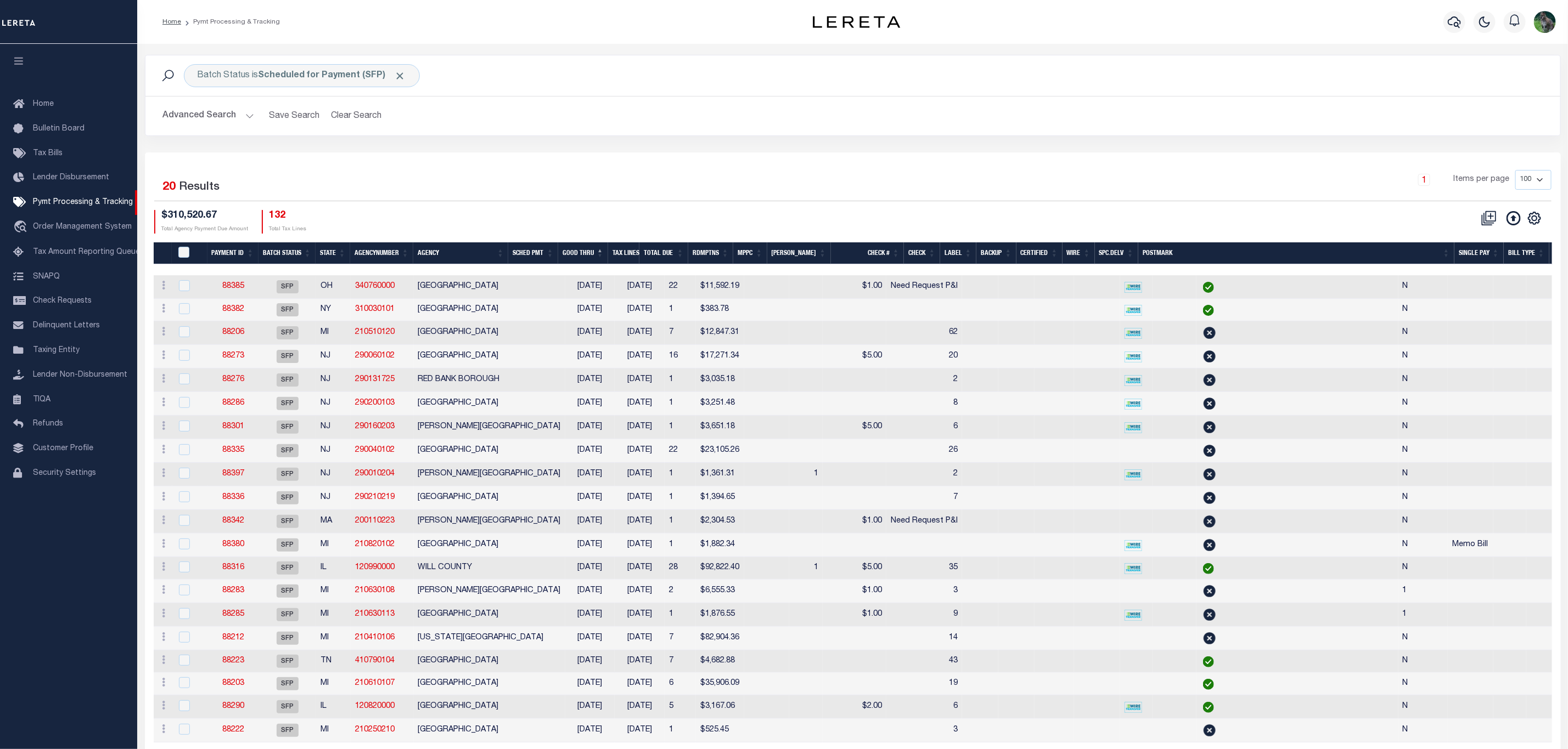
click at [210, 117] on button "Advanced Search" at bounding box center [208, 116] width 91 height 21
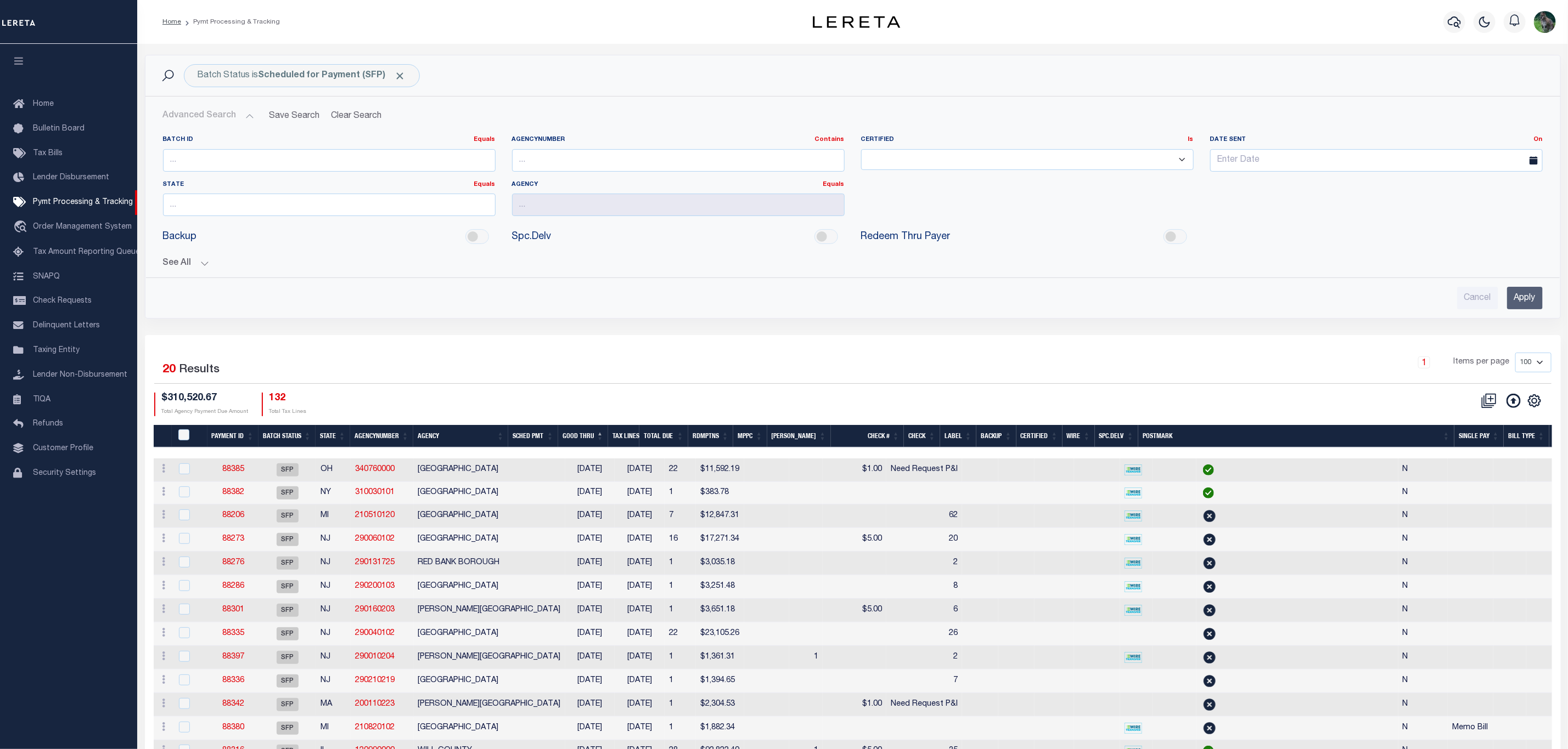
click at [181, 263] on button "See All" at bounding box center [852, 263] width 1379 height 11
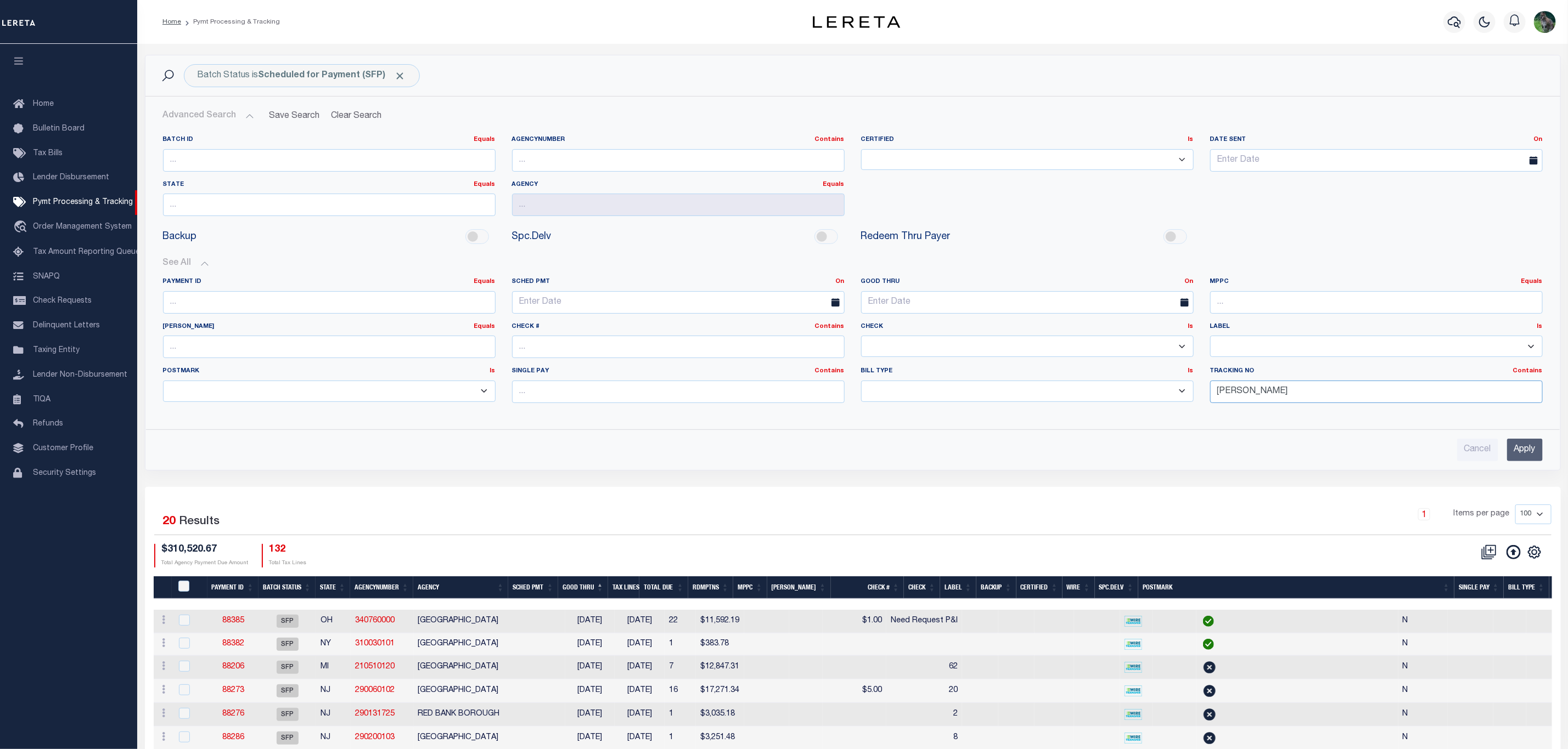
drag, startPoint x: 1252, startPoint y: 391, endPoint x: 1145, endPoint y: 404, distance: 107.8
click at [1147, 404] on div "Payment ID Equals Equals Is Not Equal To Is Greater Than Is Less Than SCHED PMT…" at bounding box center [853, 345] width 1397 height 135
click at [551, 155] on input "text" at bounding box center [678, 160] width 333 height 22
paste input "290200103"
type input "290200103"
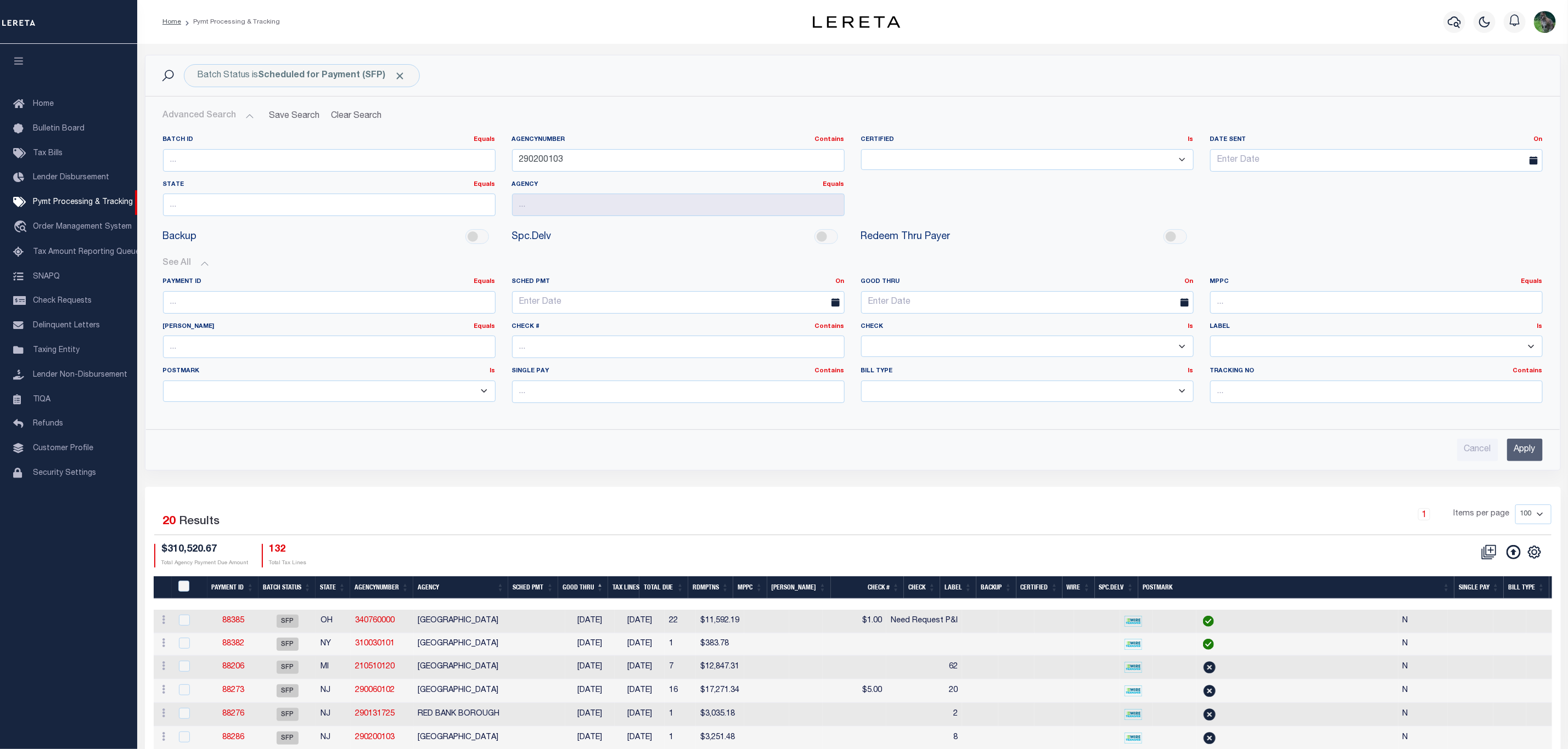
click at [1527, 458] on input "Apply" at bounding box center [1525, 449] width 36 height 22
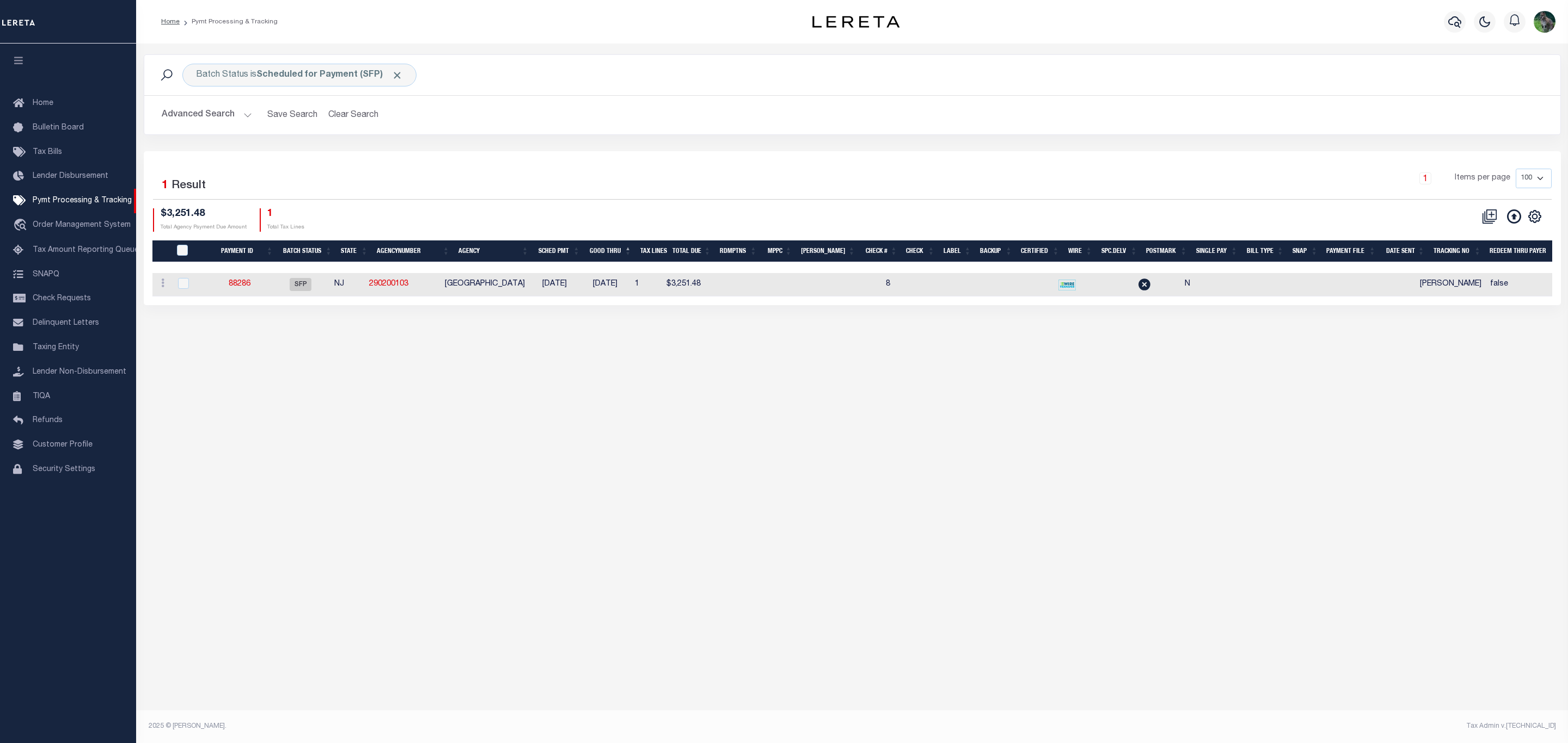
click at [631, 252] on th "Good Thru" at bounding box center [610, 251] width 52 height 22
click at [394, 75] on span "Click to Remove" at bounding box center [397, 75] width 11 height 11
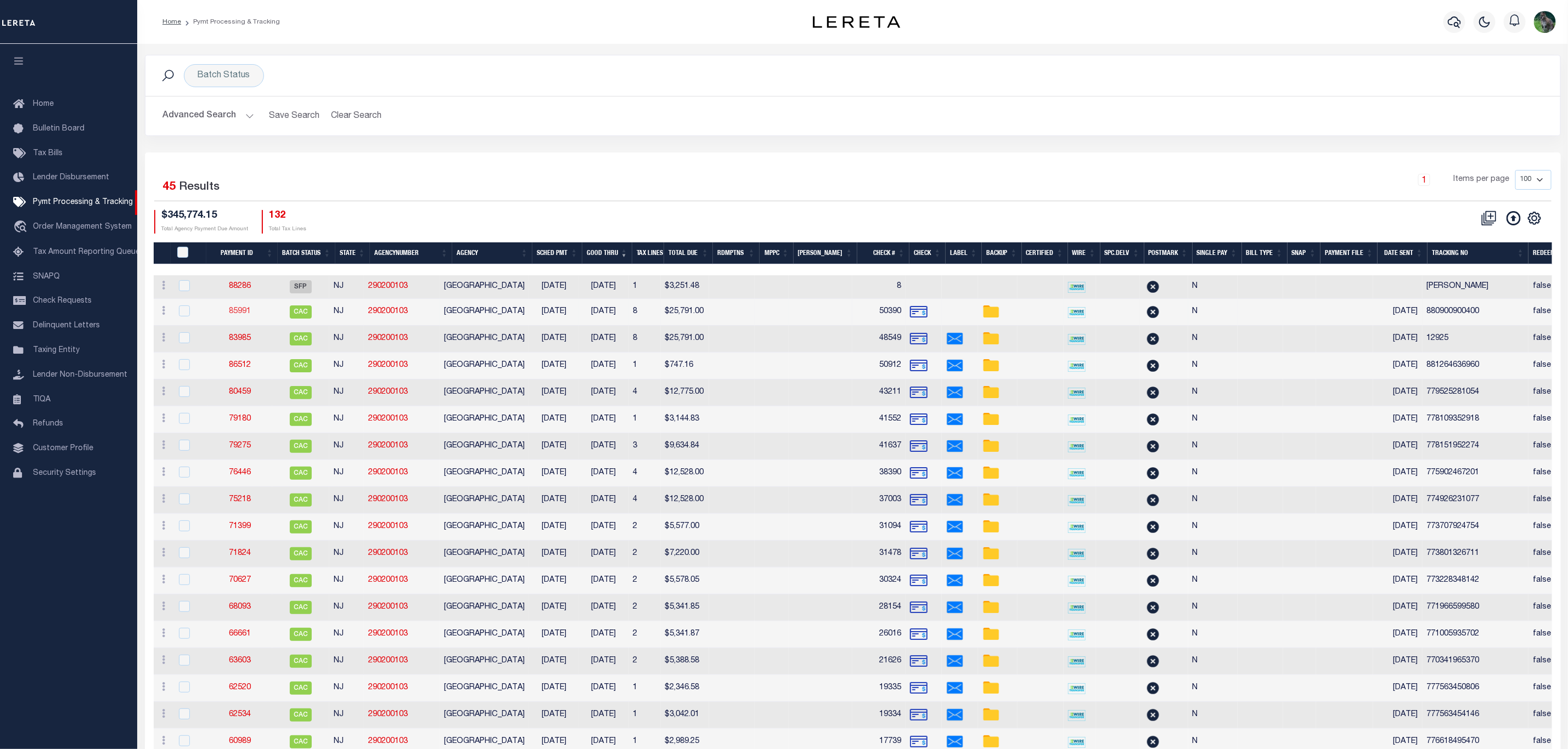
click at [242, 315] on link "85991" at bounding box center [240, 312] width 22 height 8
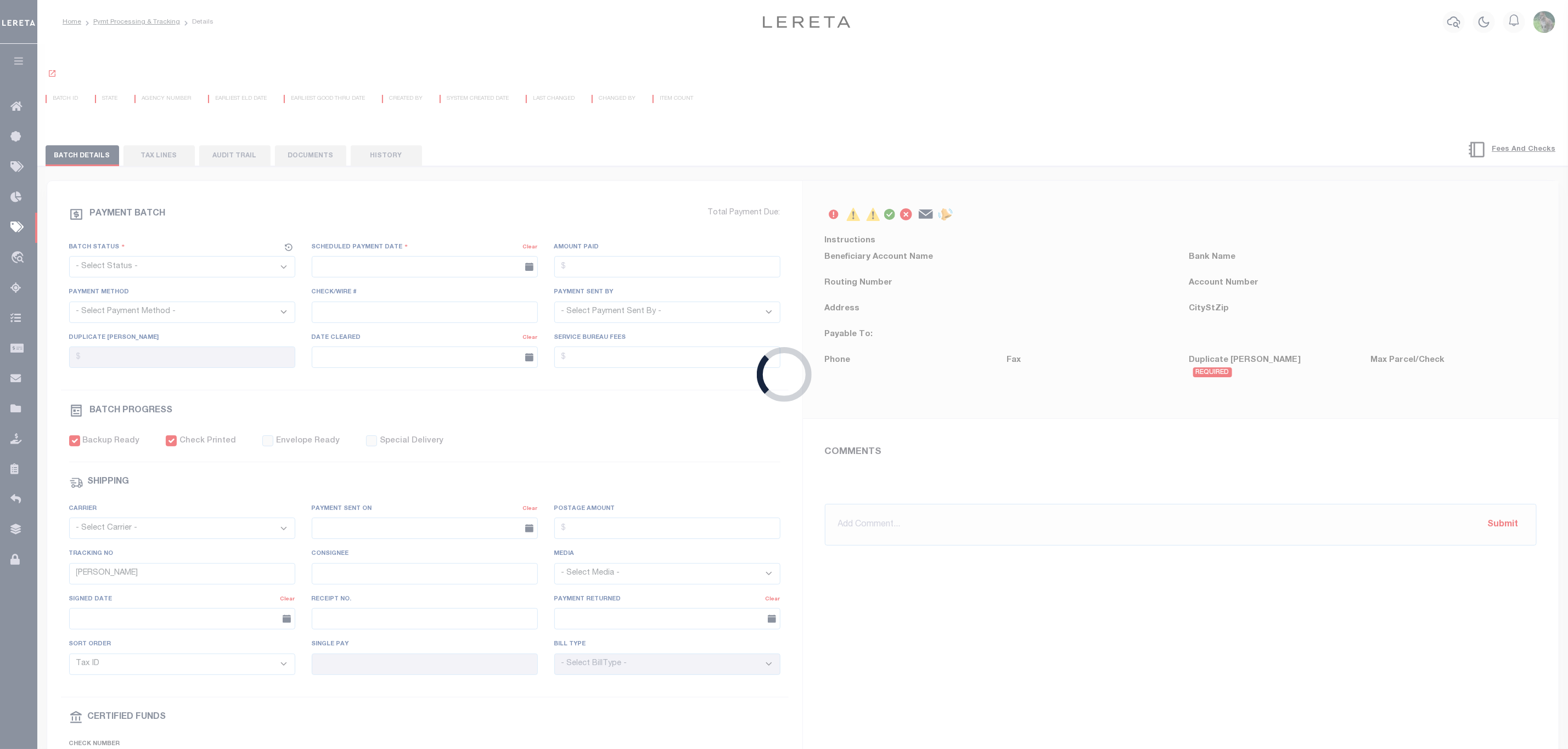
select select "CAC"
type input "[DATE]"
type input "$25,791"
select select "CHK"
type input "50390"
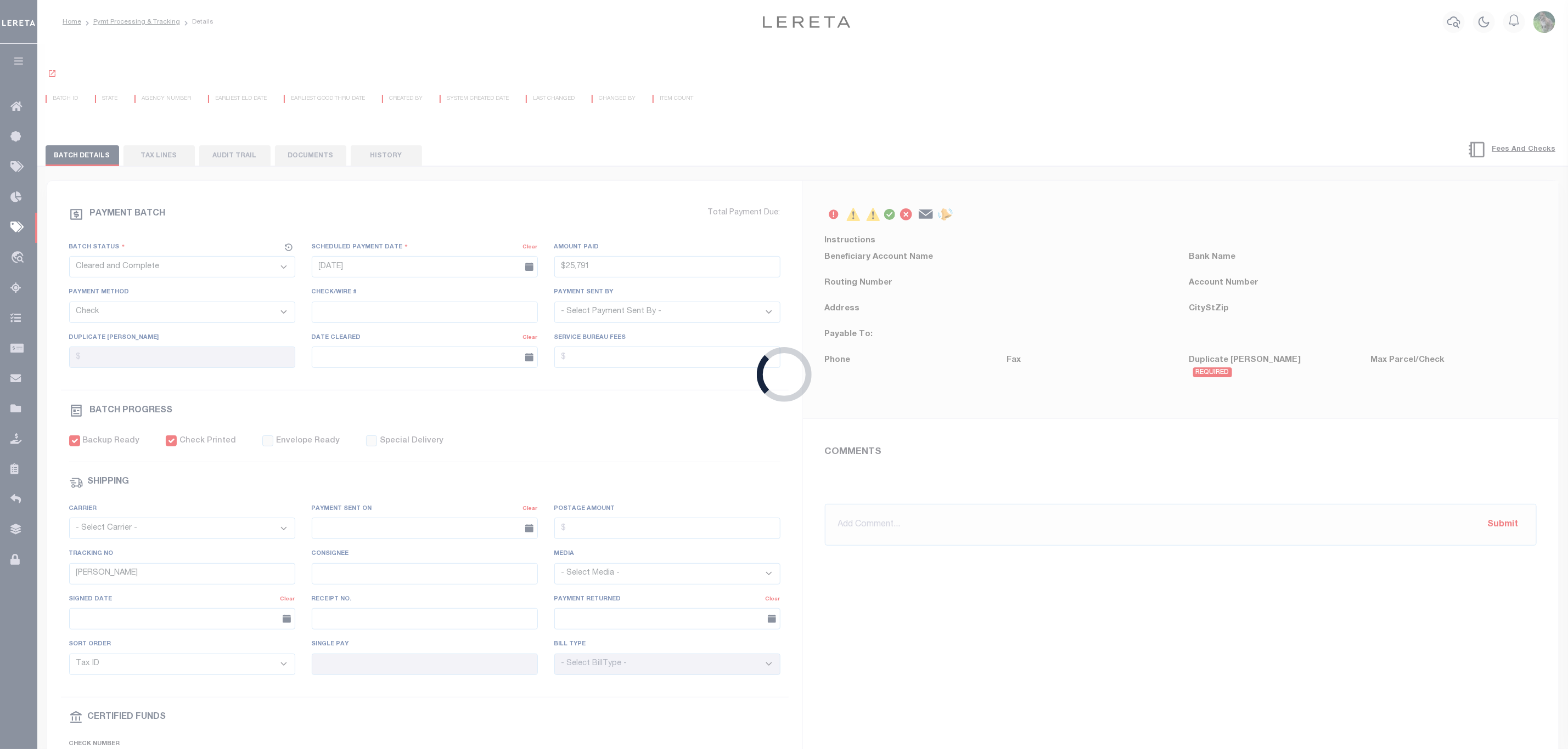
select select "[PERSON_NAME]"
type input "[DATE]"
checkbox input "true"
select select "FDX"
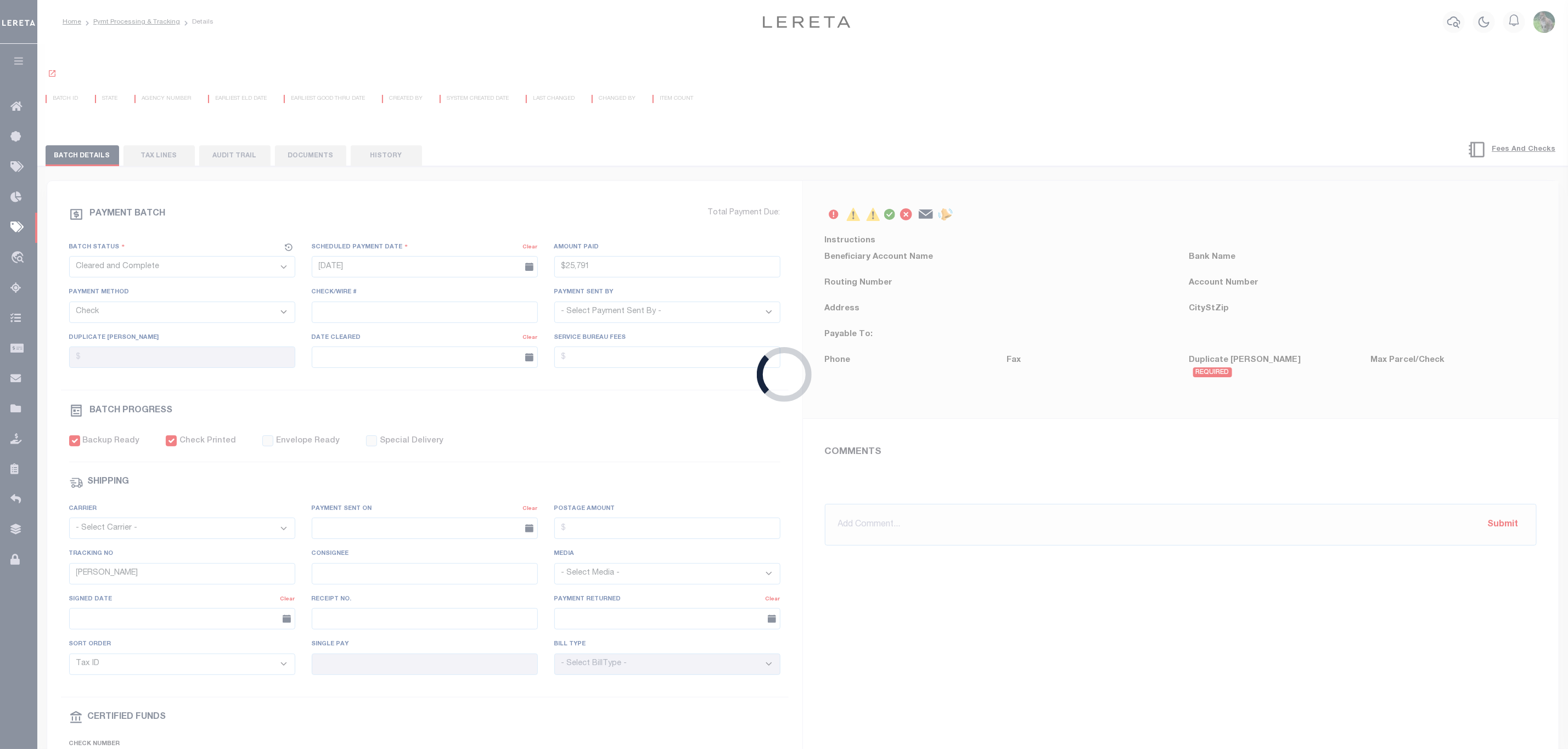
type input "[DATE]"
type input "$9.2"
type input "880900900400"
type input "N"
radio input "true"
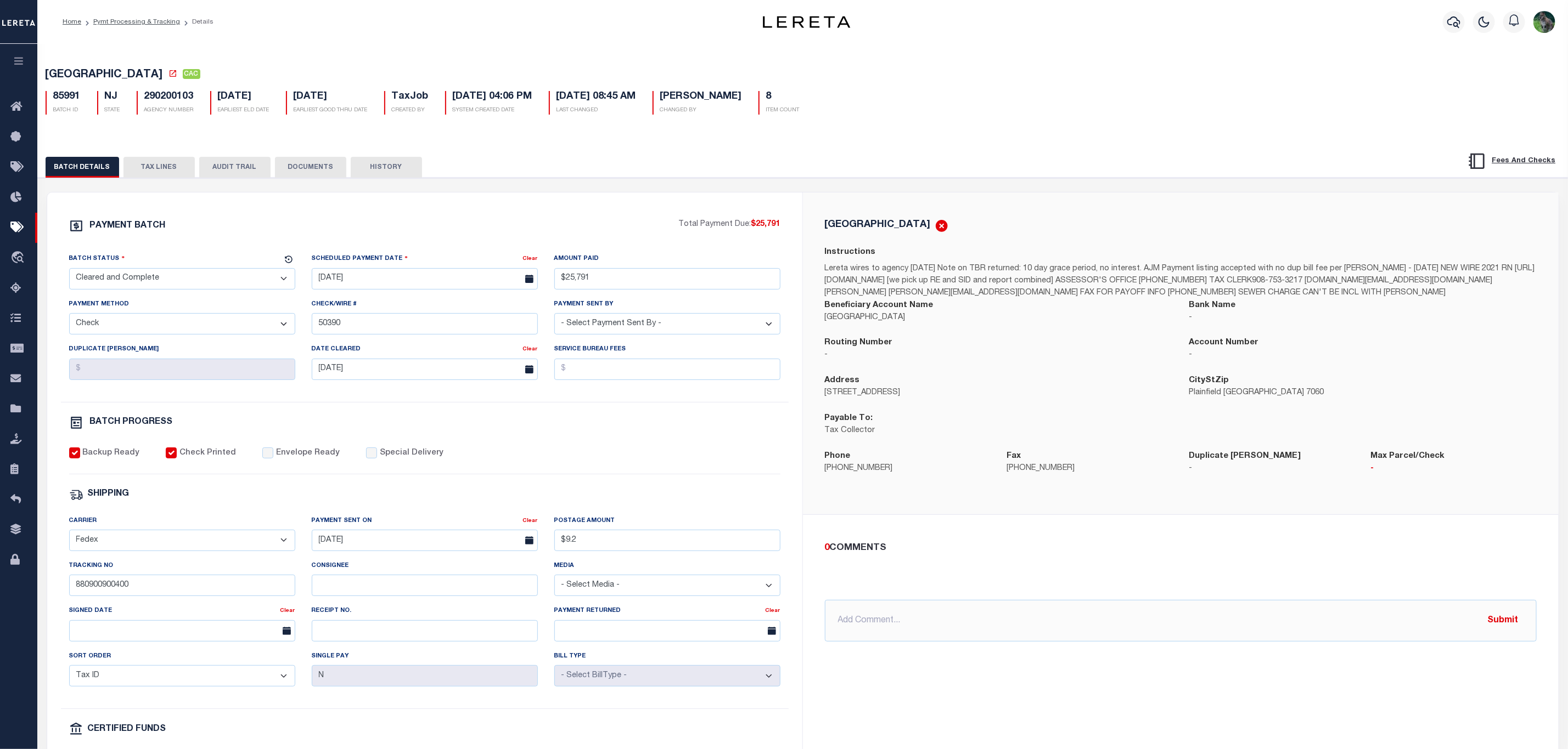
click at [163, 172] on button "TAX LINES" at bounding box center [159, 167] width 71 height 21
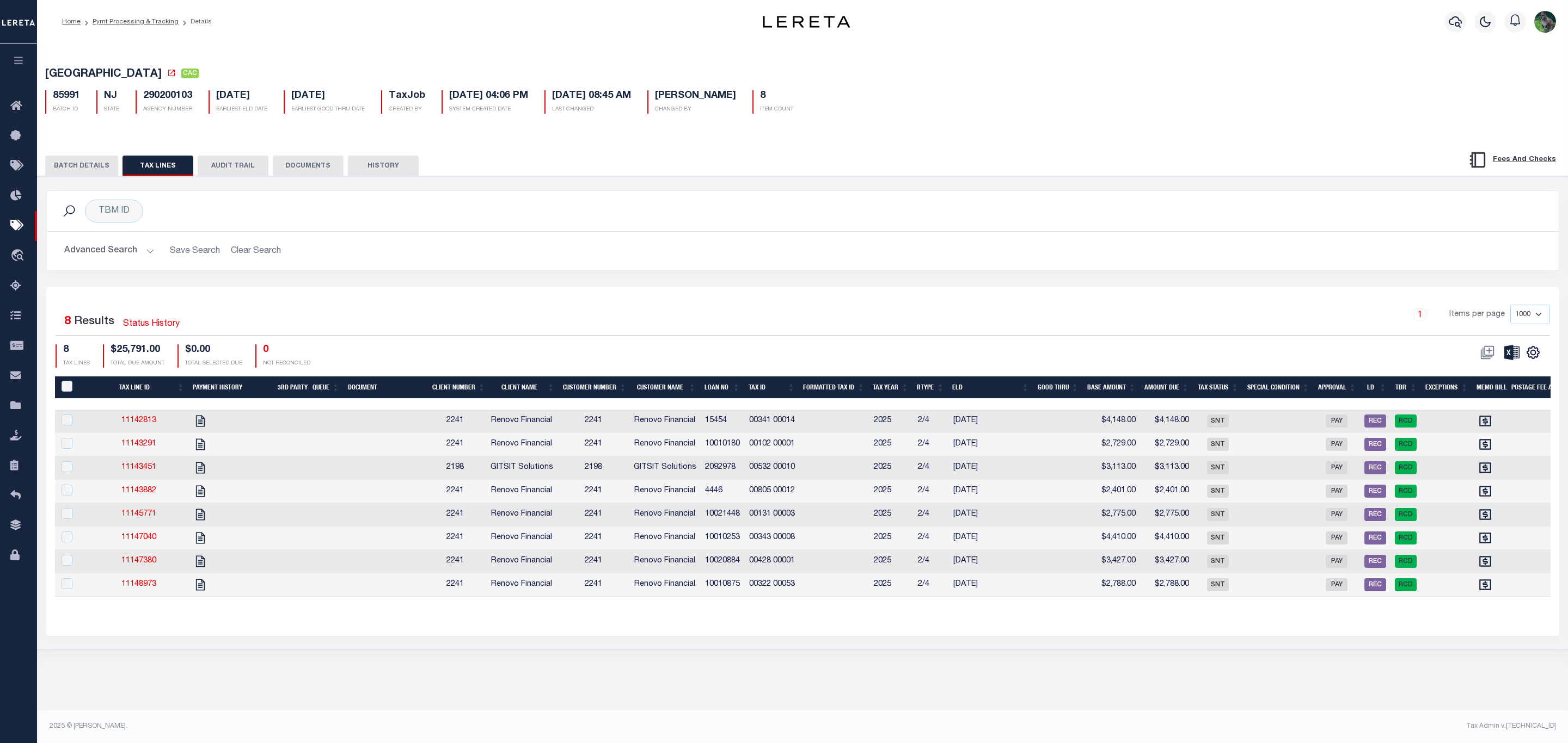
drag, startPoint x: 420, startPoint y: 146, endPoint x: 380, endPoint y: 228, distance: 91.2
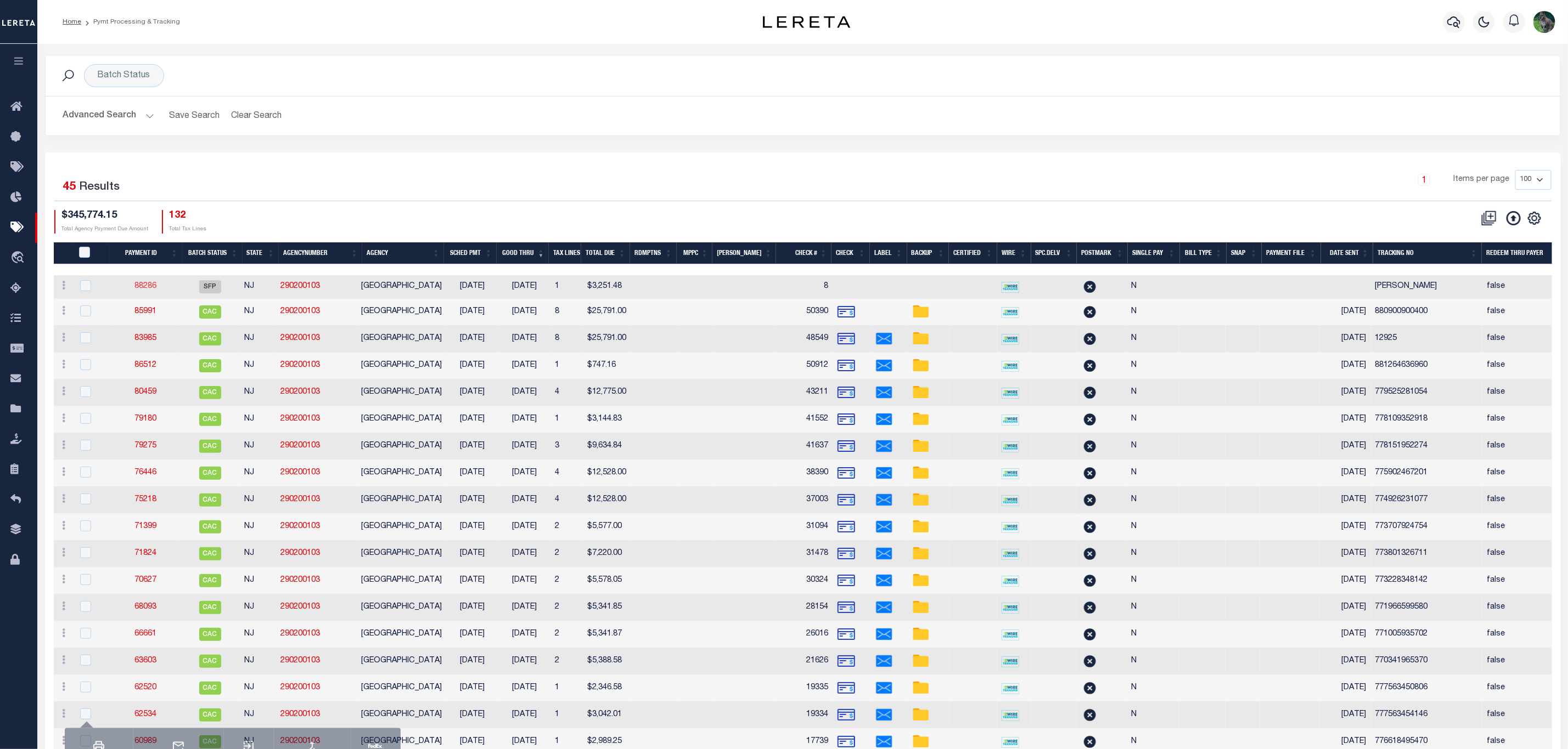
click at [154, 287] on link "88286" at bounding box center [145, 287] width 22 height 8
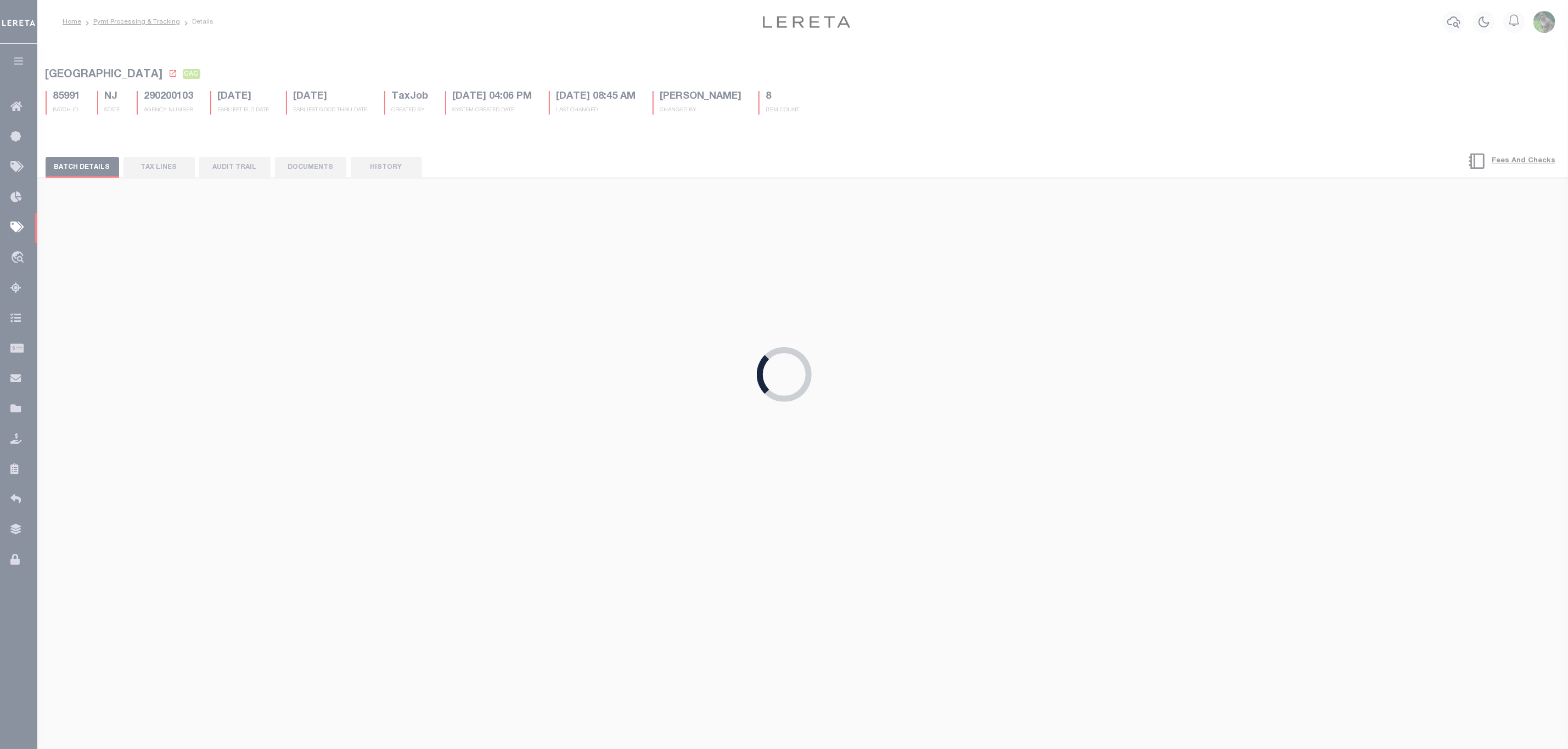
select select "SFP"
type input "08/14/2025"
select select
type input "8"
select select
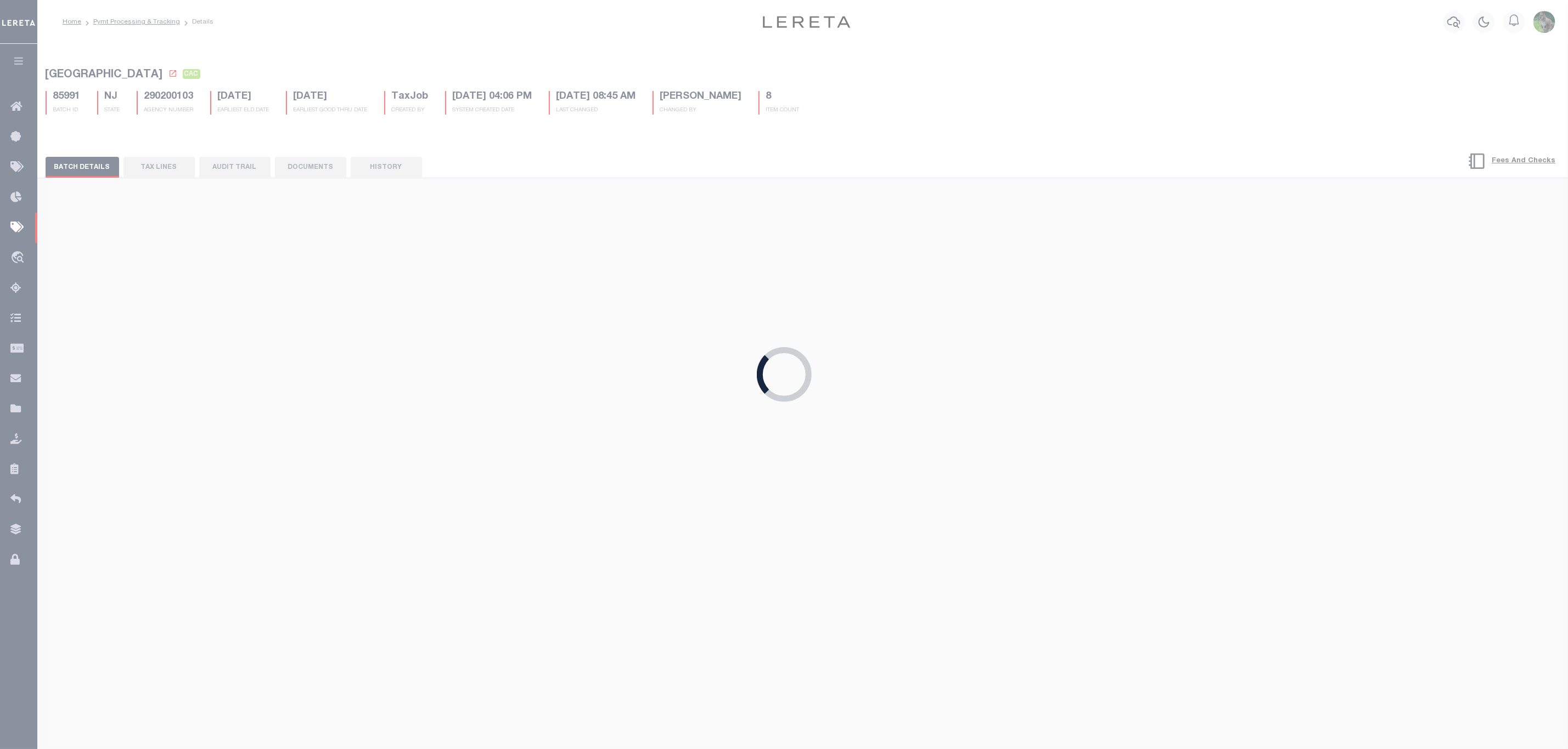
checkbox input "false"
select select
type input "Matt"
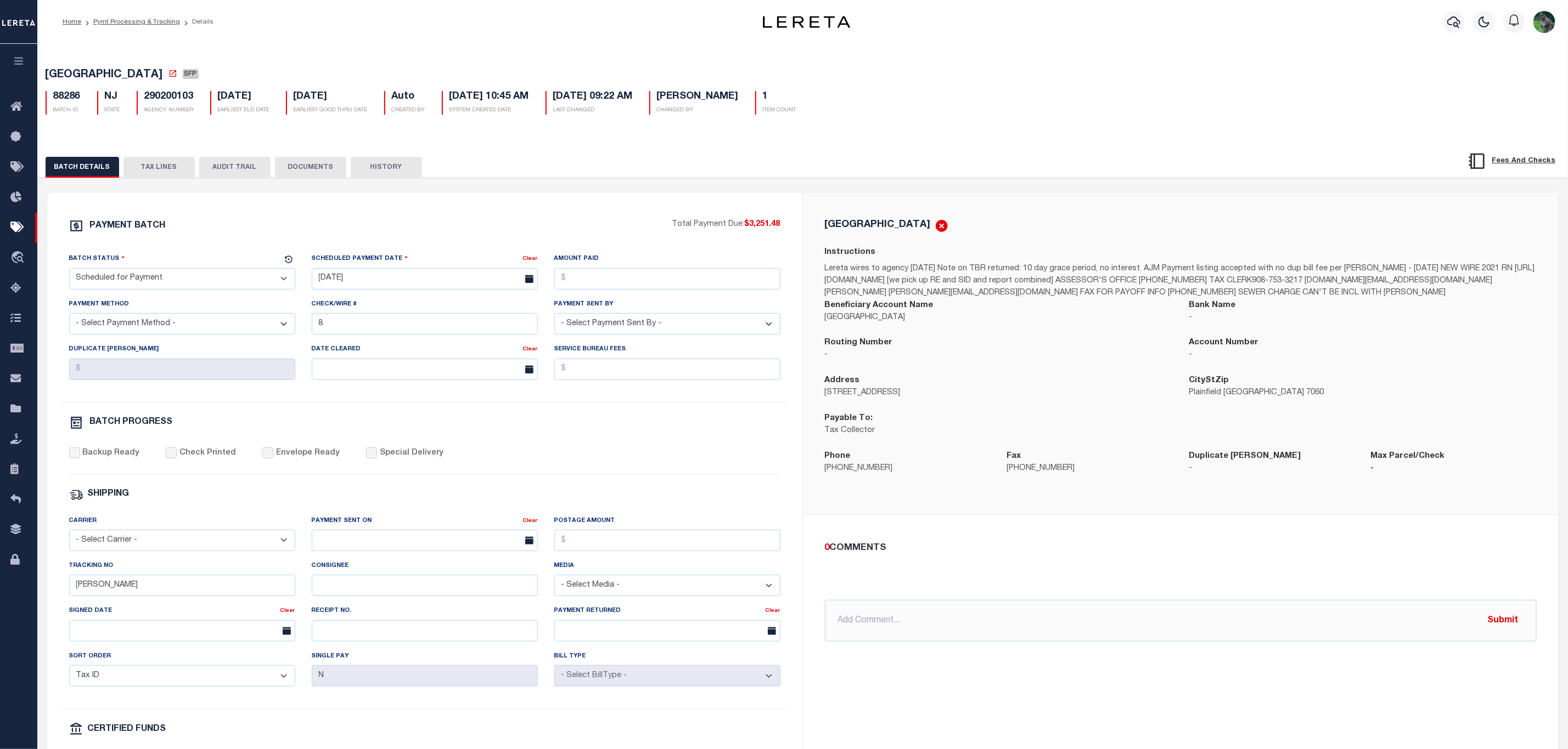
click at [161, 170] on button "TAX LINES" at bounding box center [159, 167] width 71 height 21
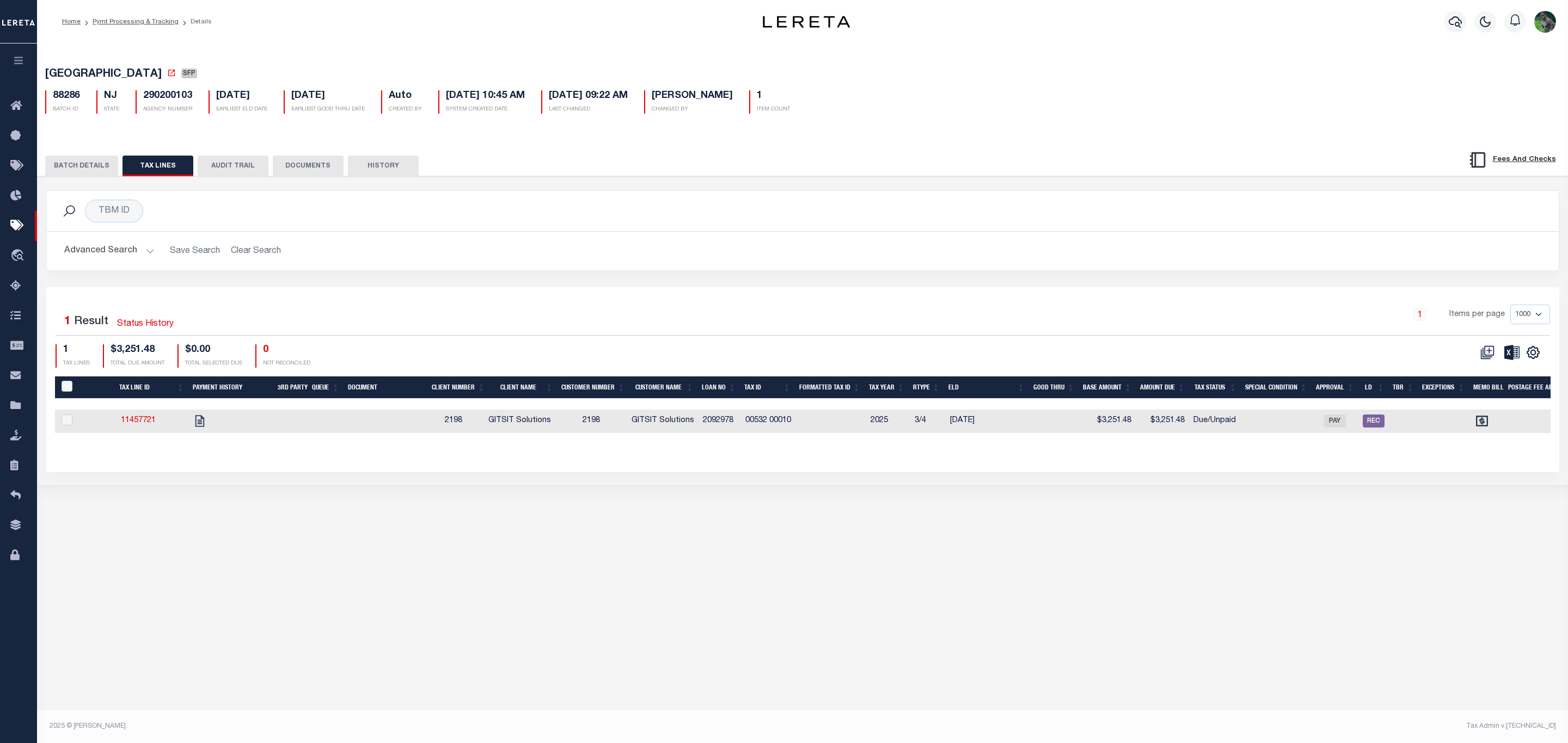
click at [61, 162] on button "BATCH DETAILS" at bounding box center [81, 166] width 73 height 21
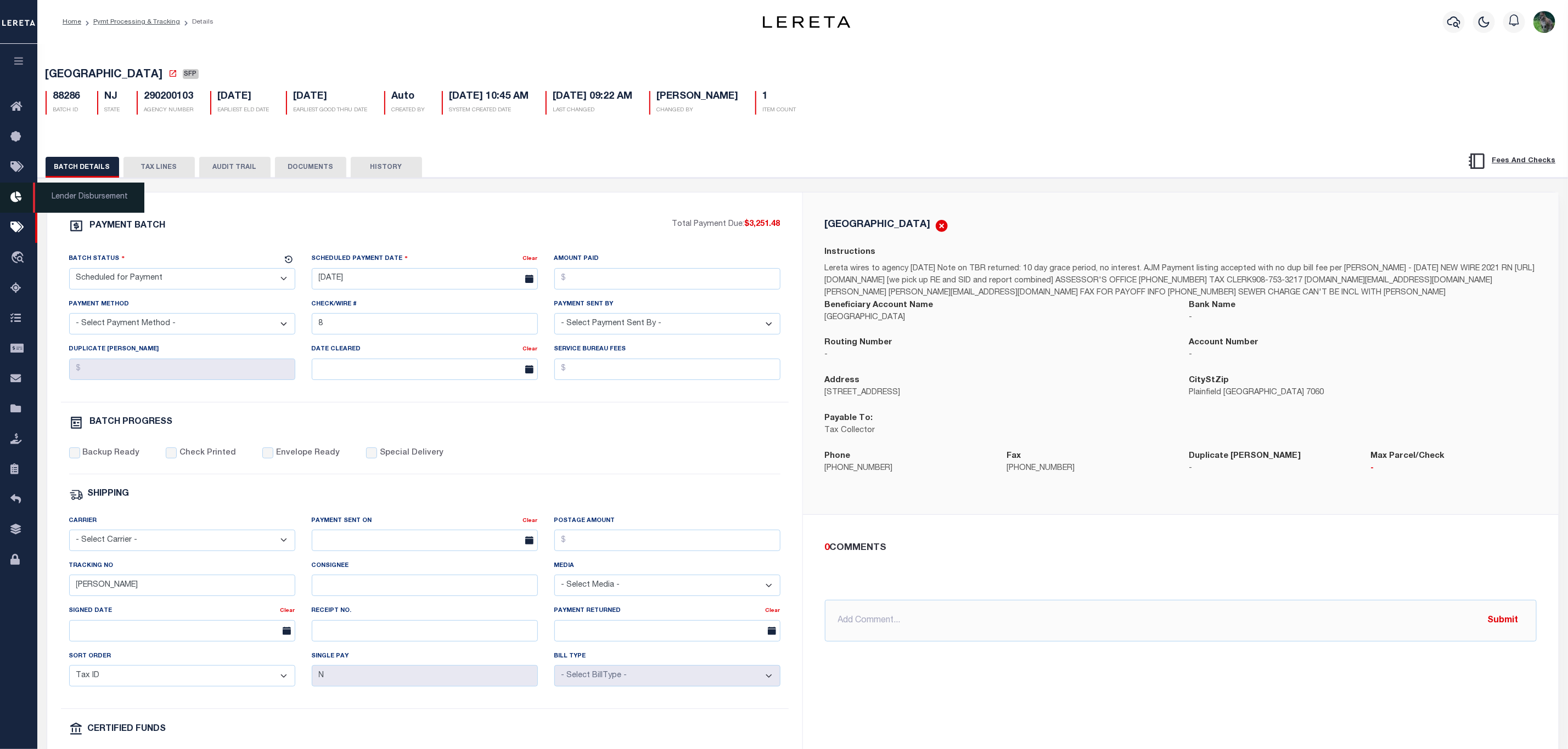
click at [6, 195] on link "Lender Disbursement" at bounding box center [18, 197] width 38 height 30
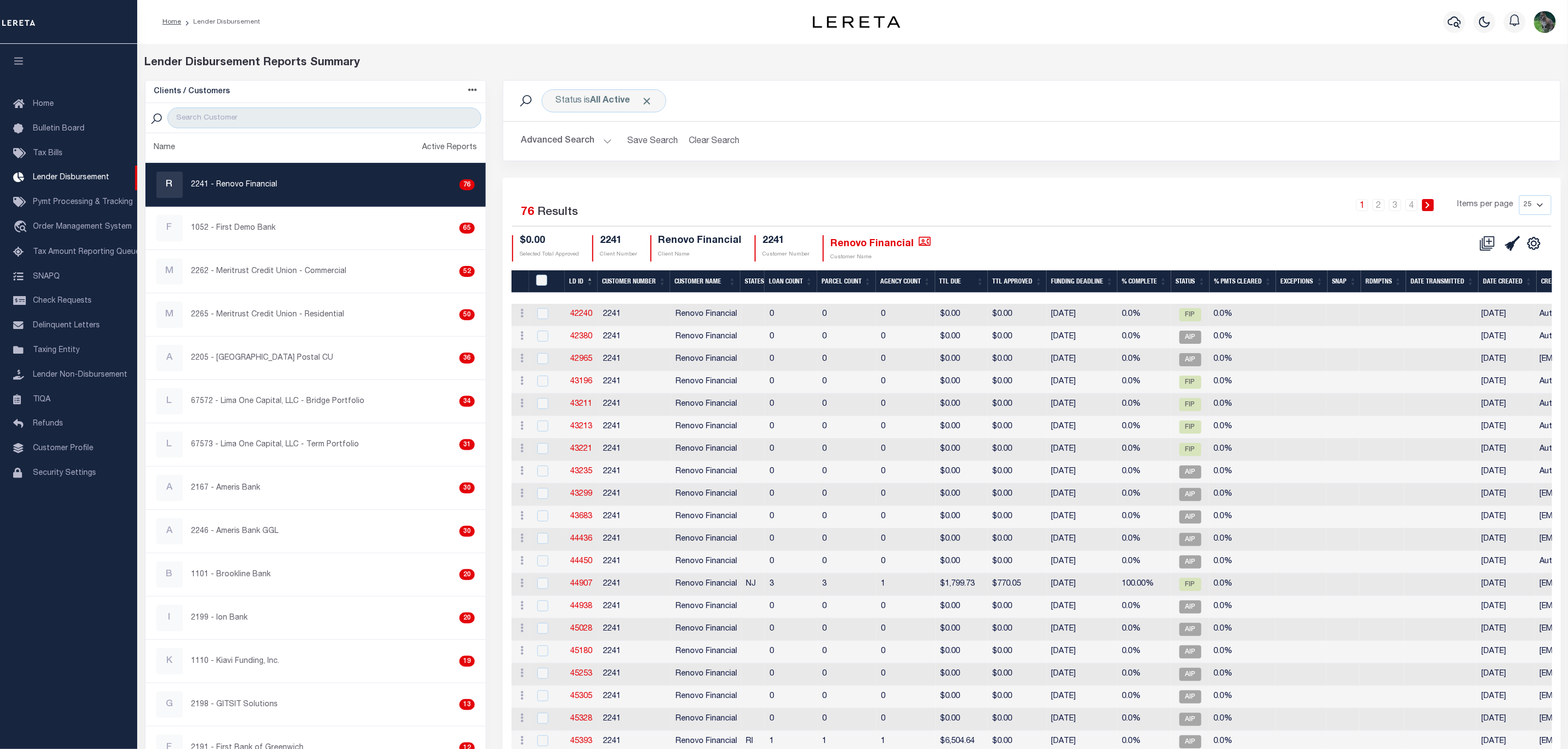
click at [1531, 212] on select "25 50 100 200" at bounding box center [1535, 205] width 33 height 20
select select "100"
click at [1519, 196] on select "25 50 100 200" at bounding box center [1535, 205] width 33 height 20
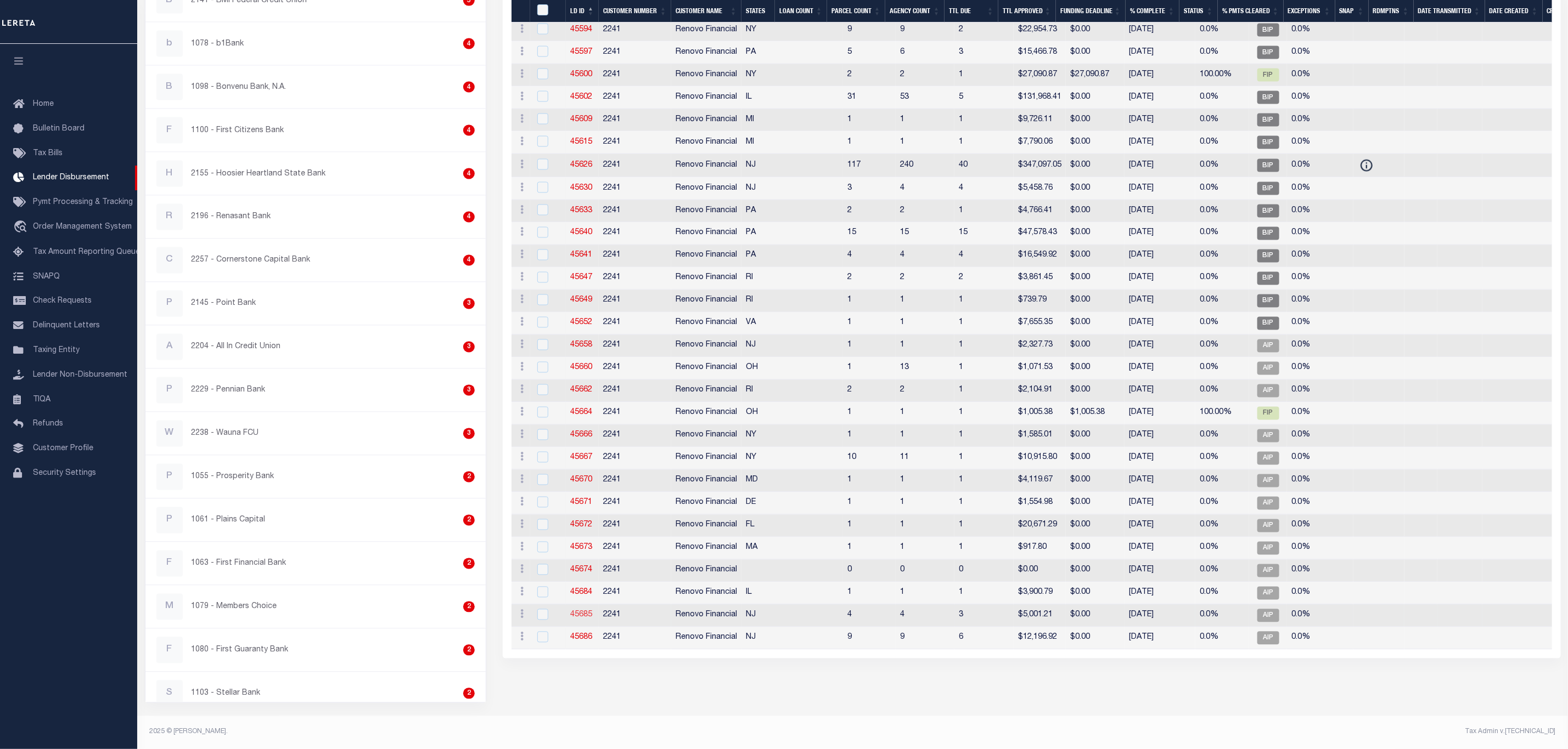
click at [583, 619] on link "45685" at bounding box center [581, 615] width 22 height 8
checkbox input "true"
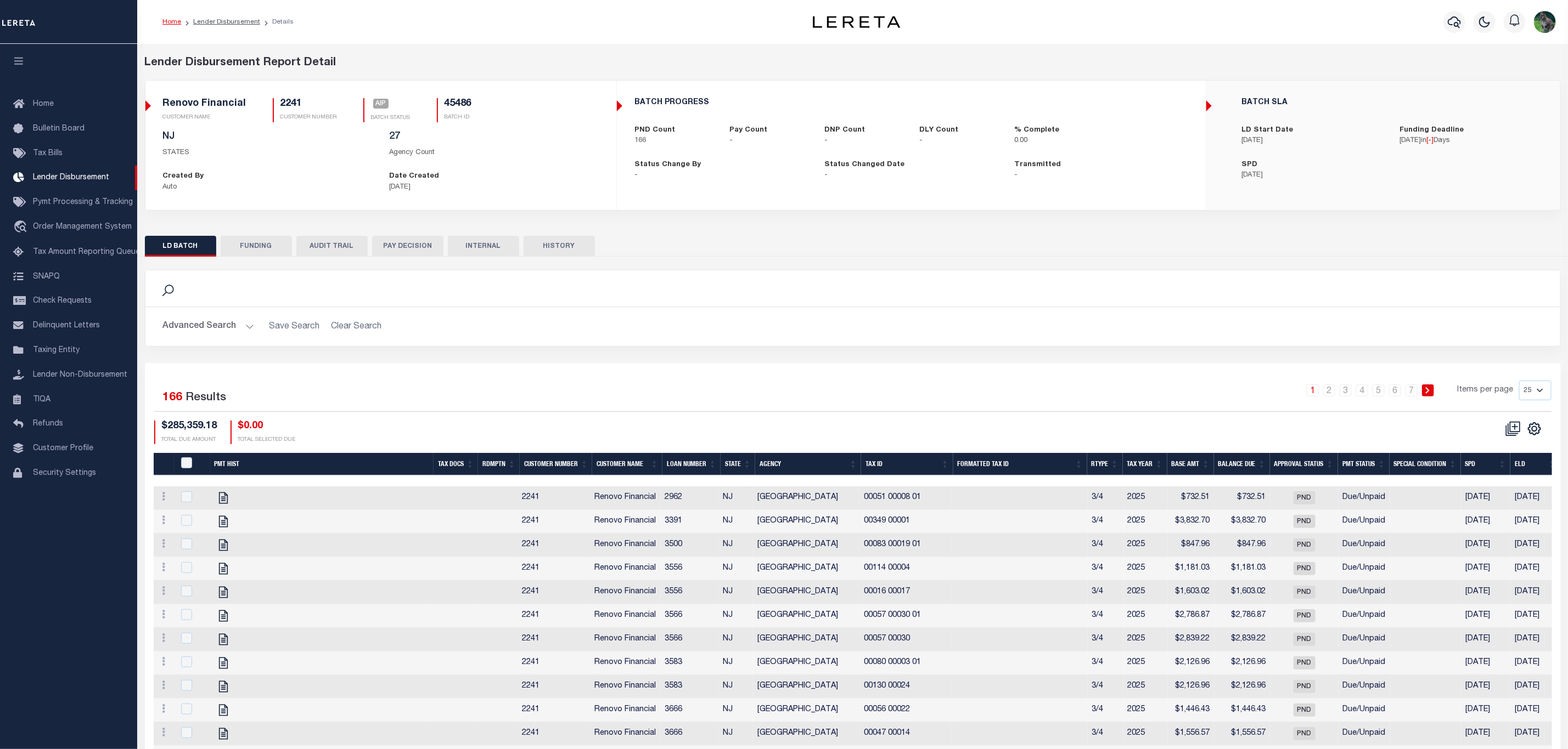
click at [280, 242] on button "FUNDING" at bounding box center [256, 246] width 71 height 21
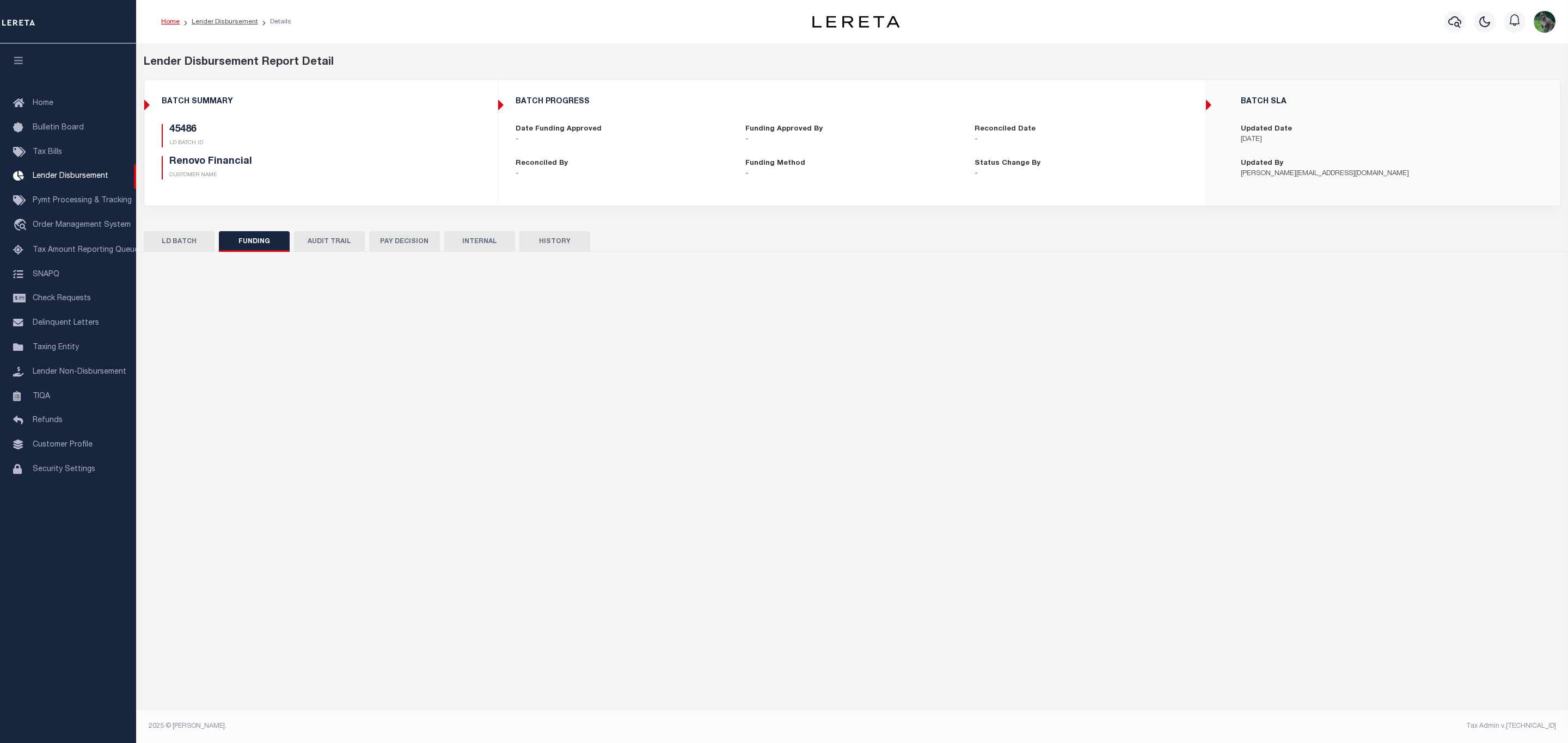
type input "$0"
type input "[DATE]"
select select "100"
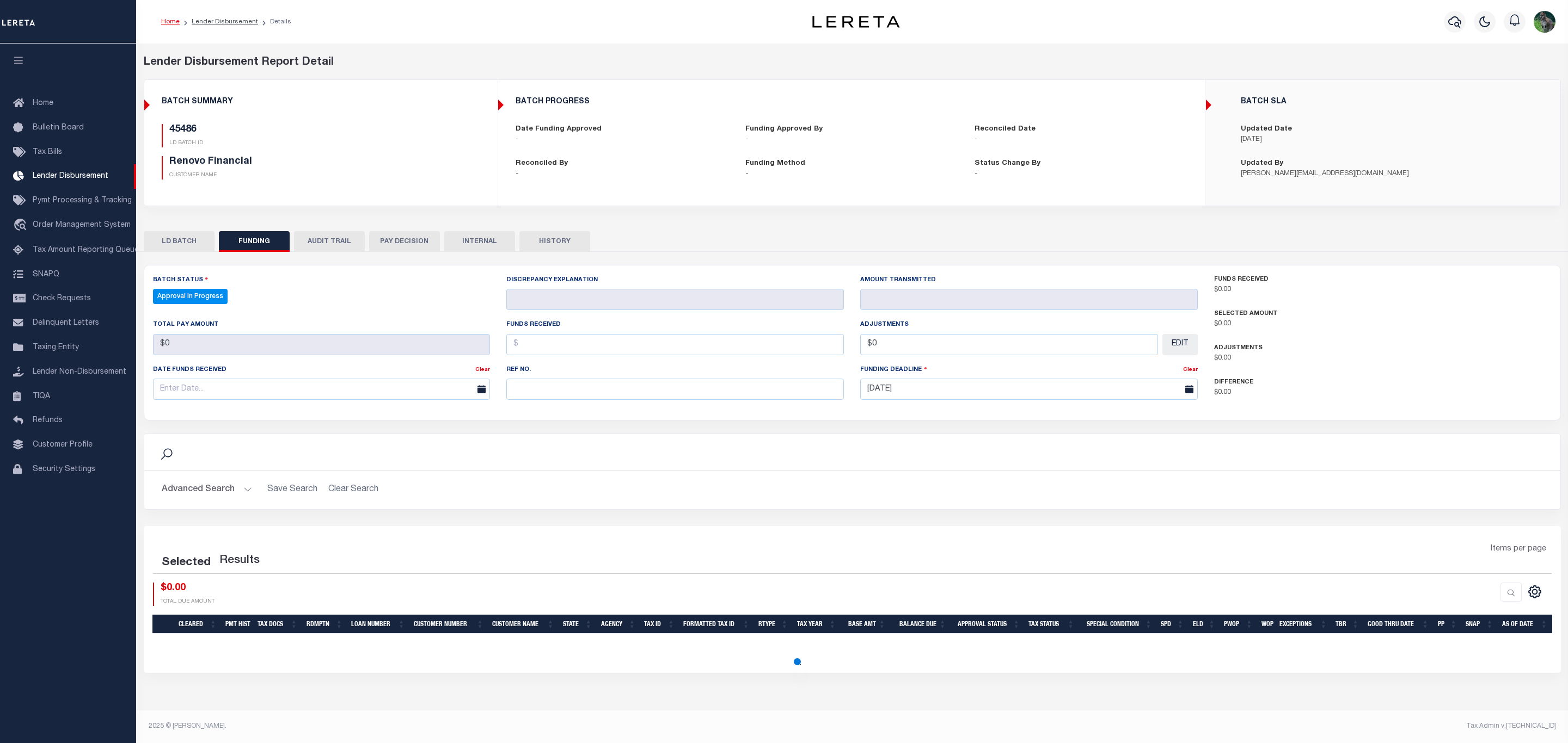
select select "100"
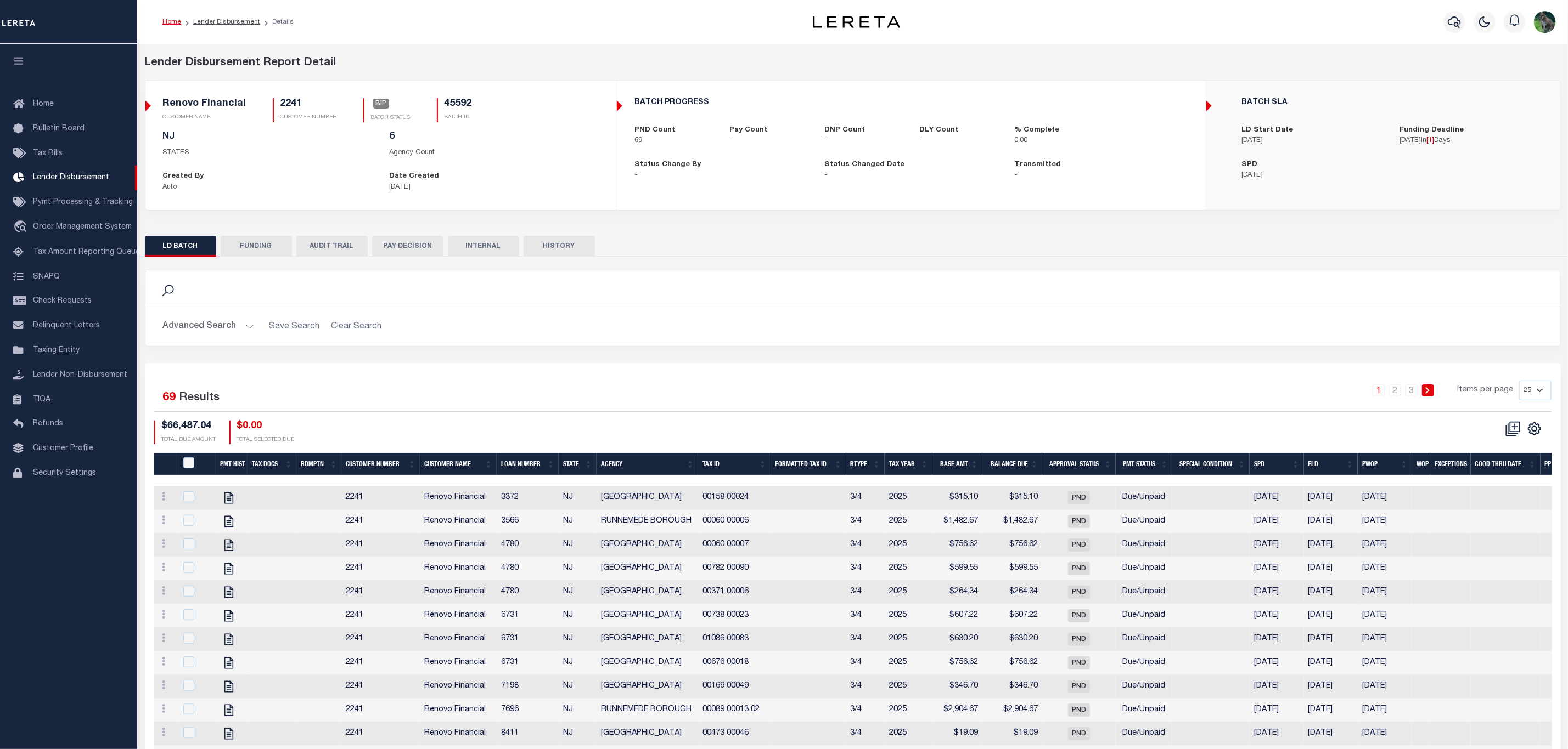
click at [258, 244] on button "FUNDING" at bounding box center [256, 246] width 71 height 21
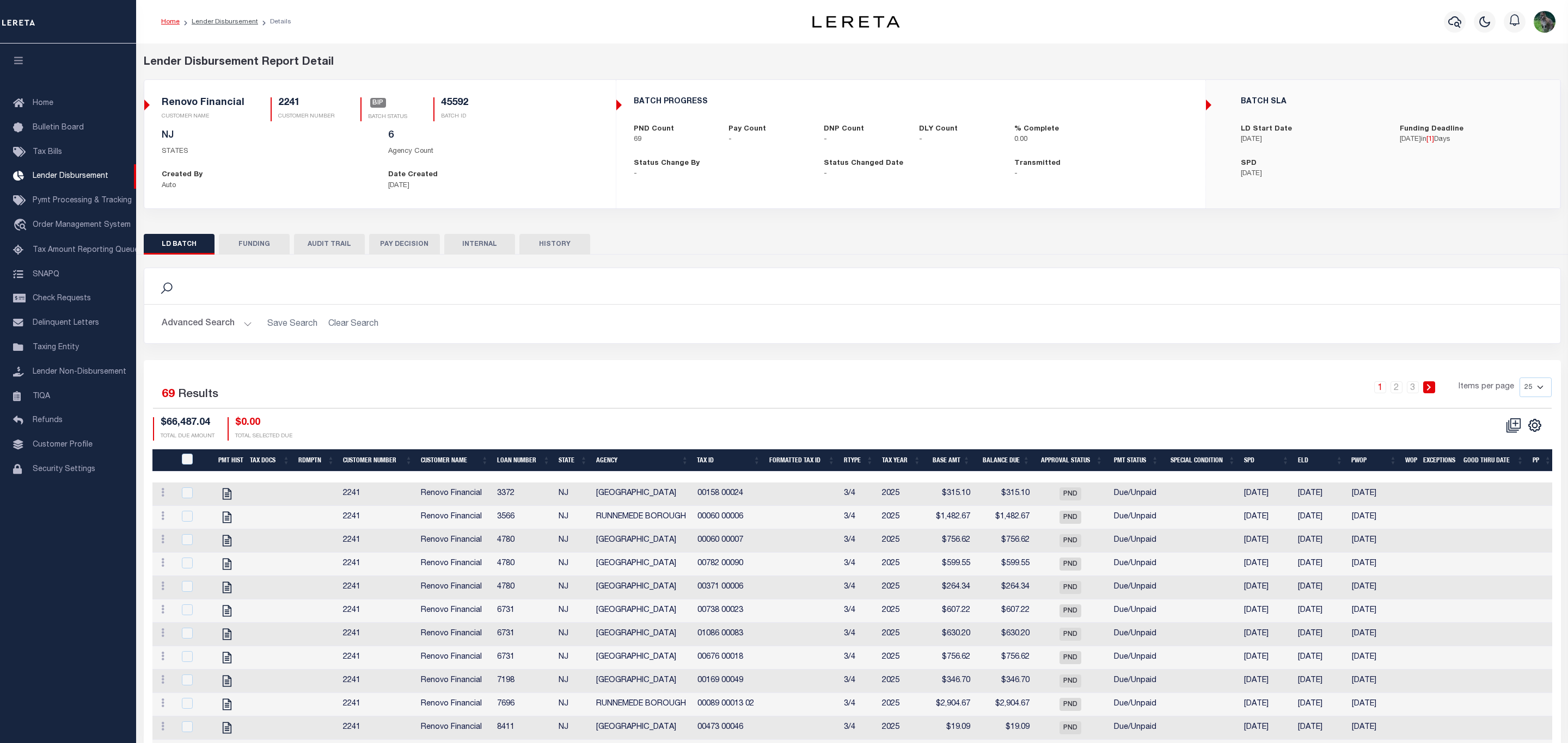
type input "$0"
type input "08/20/2025"
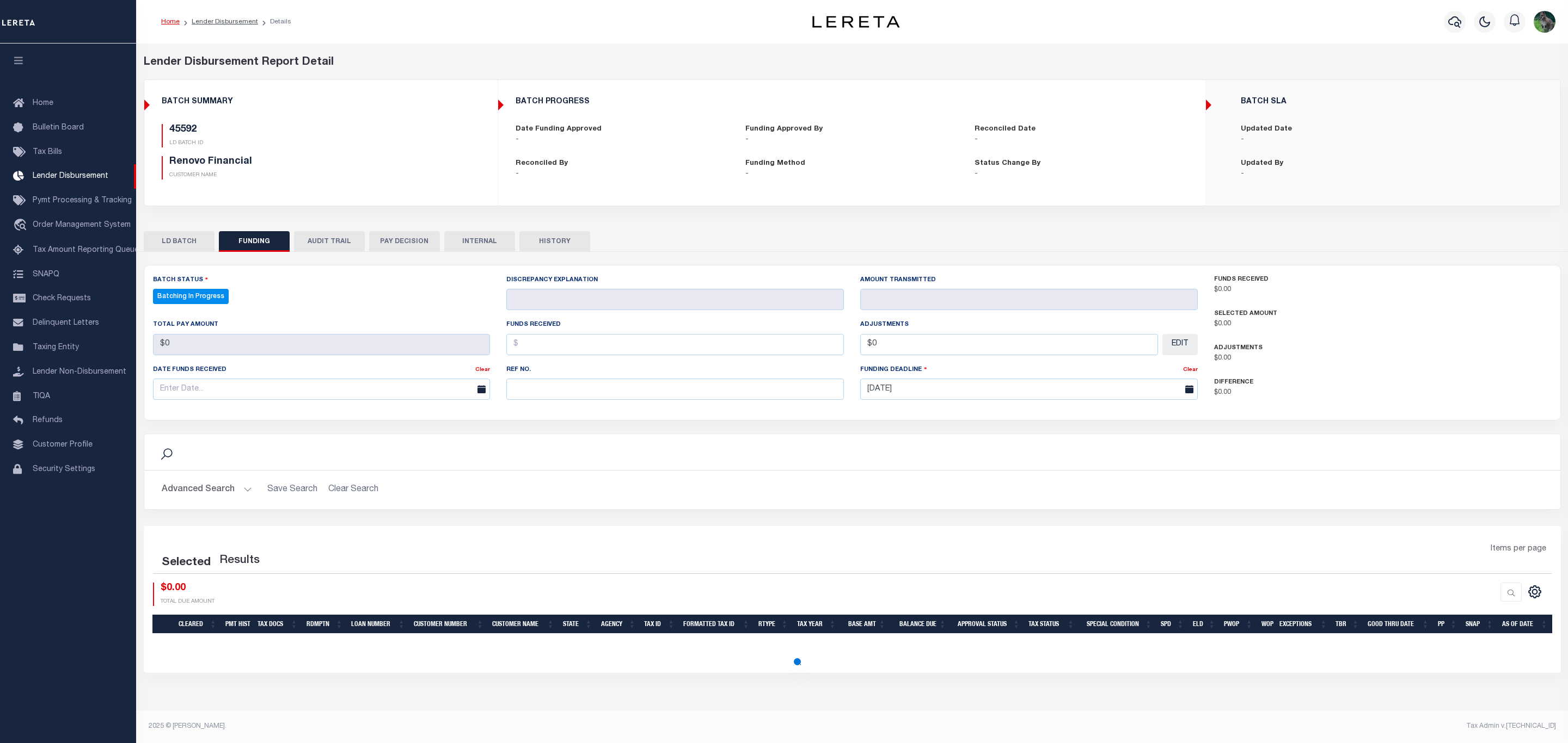
select select "100"
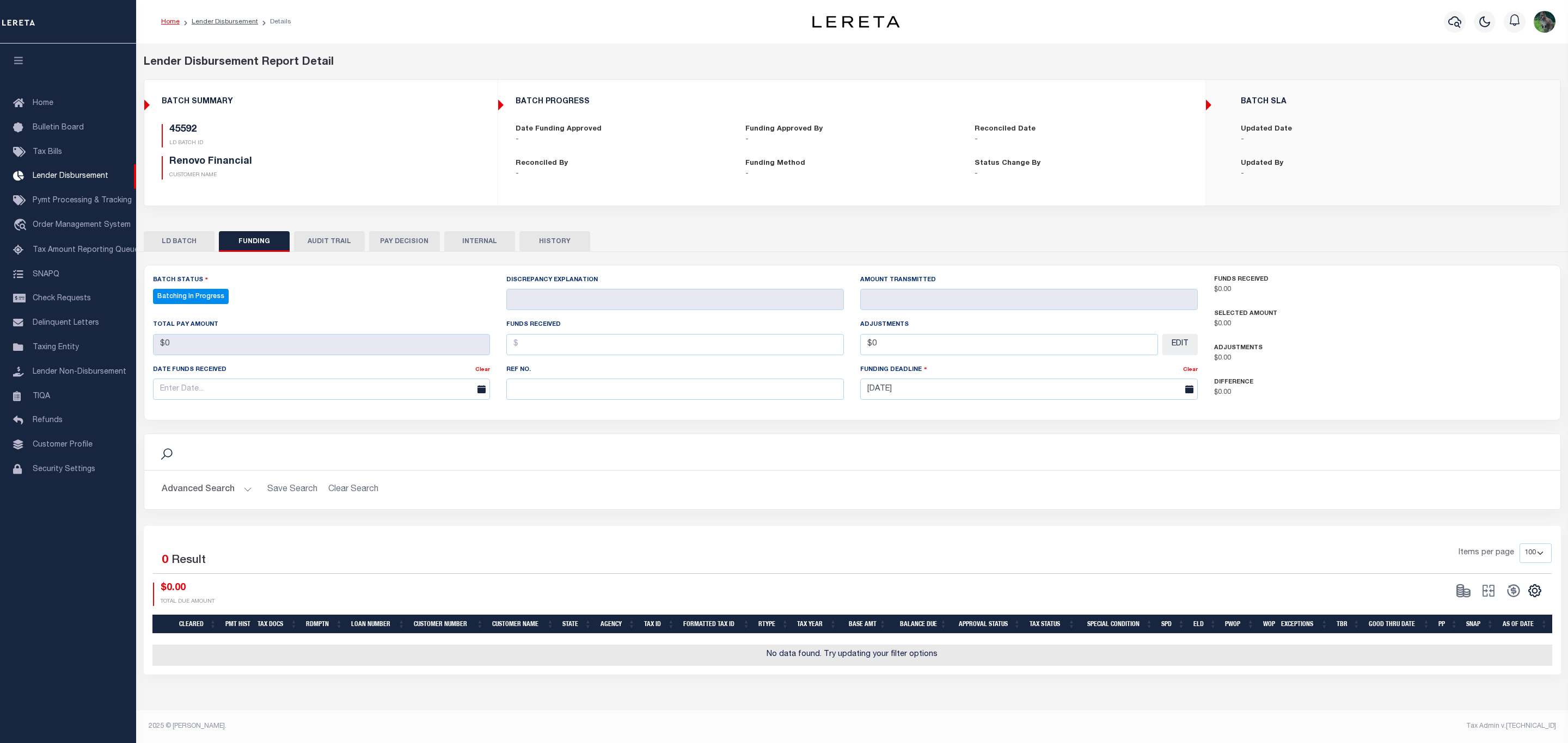
click at [176, 240] on button "LD BATCH" at bounding box center [179, 242] width 71 height 21
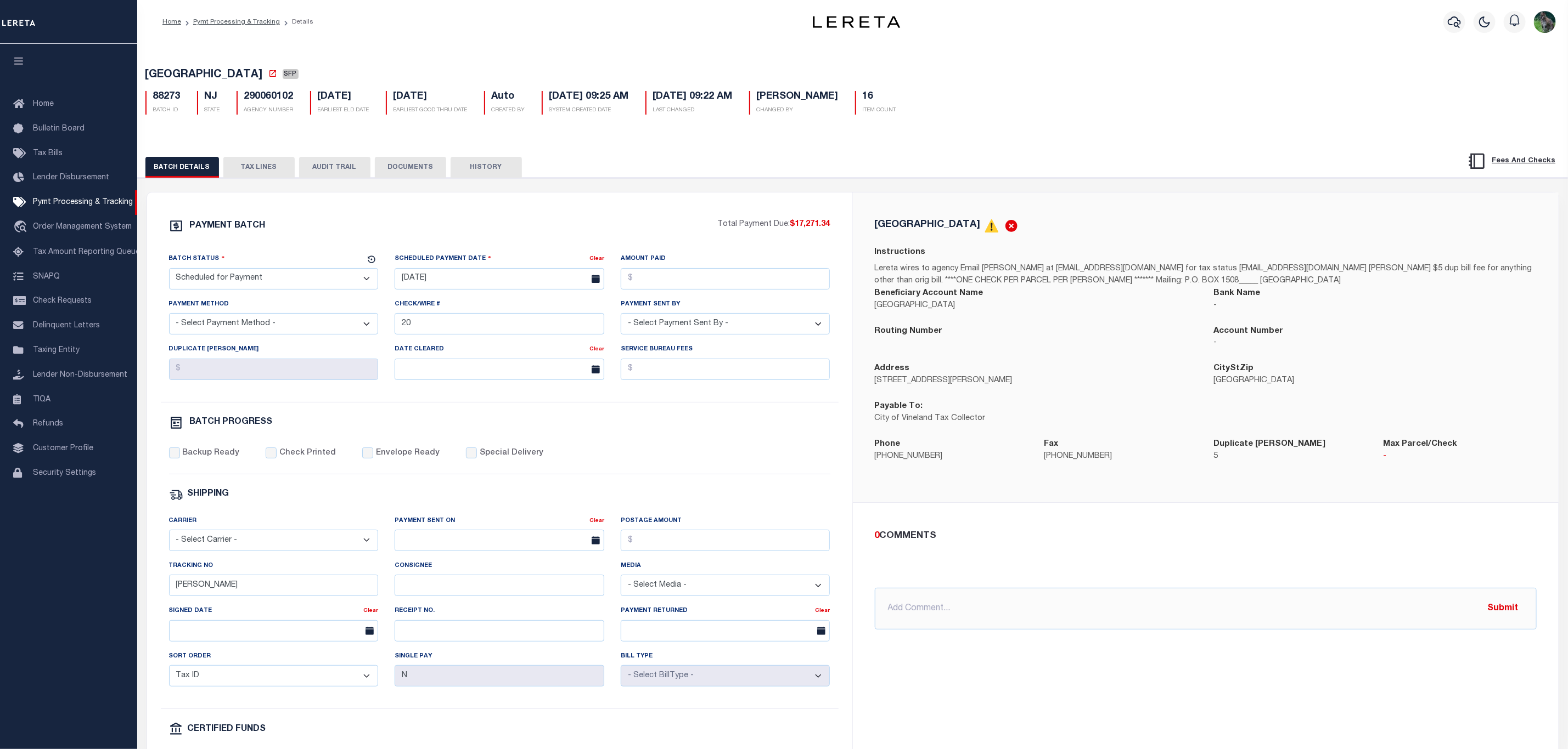
click at [175, 69] on span "[GEOGRAPHIC_DATA]" at bounding box center [204, 74] width 117 height 11
drag, startPoint x: 175, startPoint y: 69, endPoint x: 215, endPoint y: 73, distance: 40.2
click at [215, 73] on span "[GEOGRAPHIC_DATA]" at bounding box center [204, 74] width 117 height 11
copy span "[GEOGRAPHIC_DATA]"
click at [277, 298] on div "Batch Status - Select Status - Scheduled for Payment Ready For Payment Payment …" at bounding box center [273, 275] width 226 height 45
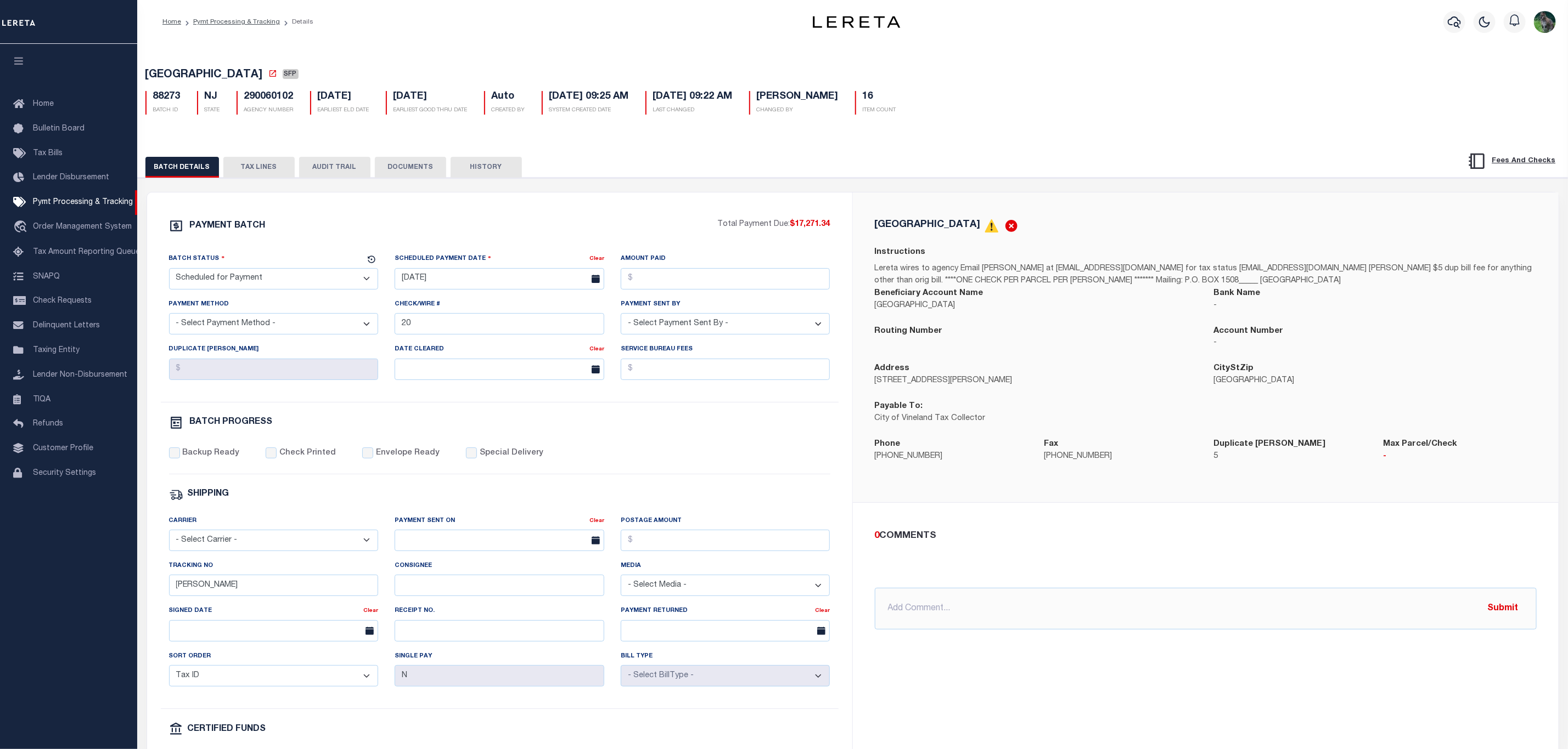
click at [290, 293] on div "Batch Status - Select Status - Scheduled for Payment Ready For Payment Payment …" at bounding box center [273, 275] width 226 height 45
click at [315, 273] on select "- Select Status - Scheduled for Payment Ready For Payment Payment Sent Cleared …" at bounding box center [274, 279] width 210 height 21
select select "RFP"
click at [169, 271] on select "- Select Status - Scheduled for Payment Ready For Payment Payment Sent Cleared …" at bounding box center [274, 279] width 210 height 21
click at [437, 295] on div "Scheduled Payment Date Clear 08/13/2025" at bounding box center [499, 275] width 226 height 45
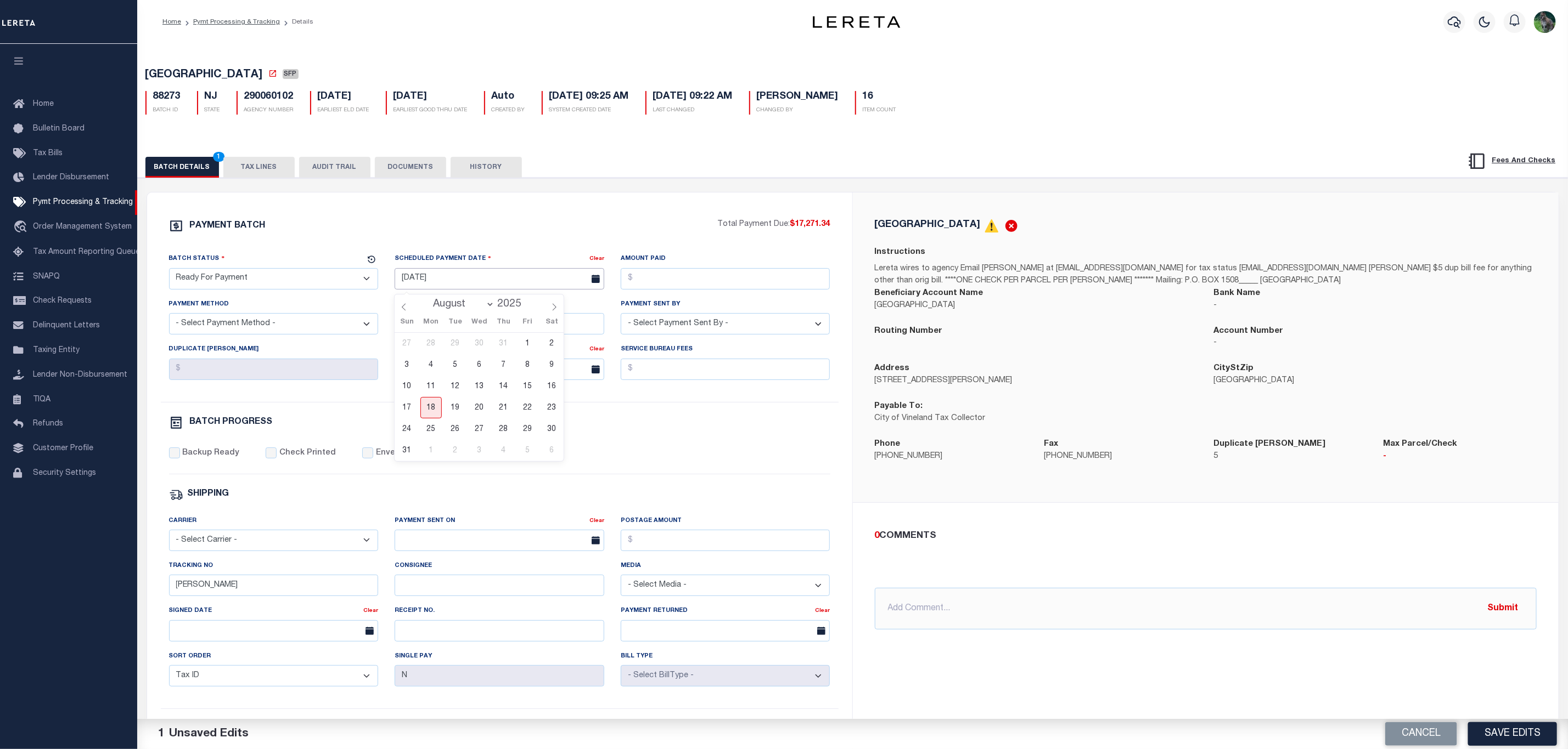
click at [469, 286] on input "08/13/2025" at bounding box center [499, 279] width 210 height 21
click at [430, 409] on span "18" at bounding box center [431, 408] width 21 height 21
type input "08/18/2025"
click at [712, 279] on input "Amount Paid" at bounding box center [725, 279] width 210 height 21
type input "$17,271.34"
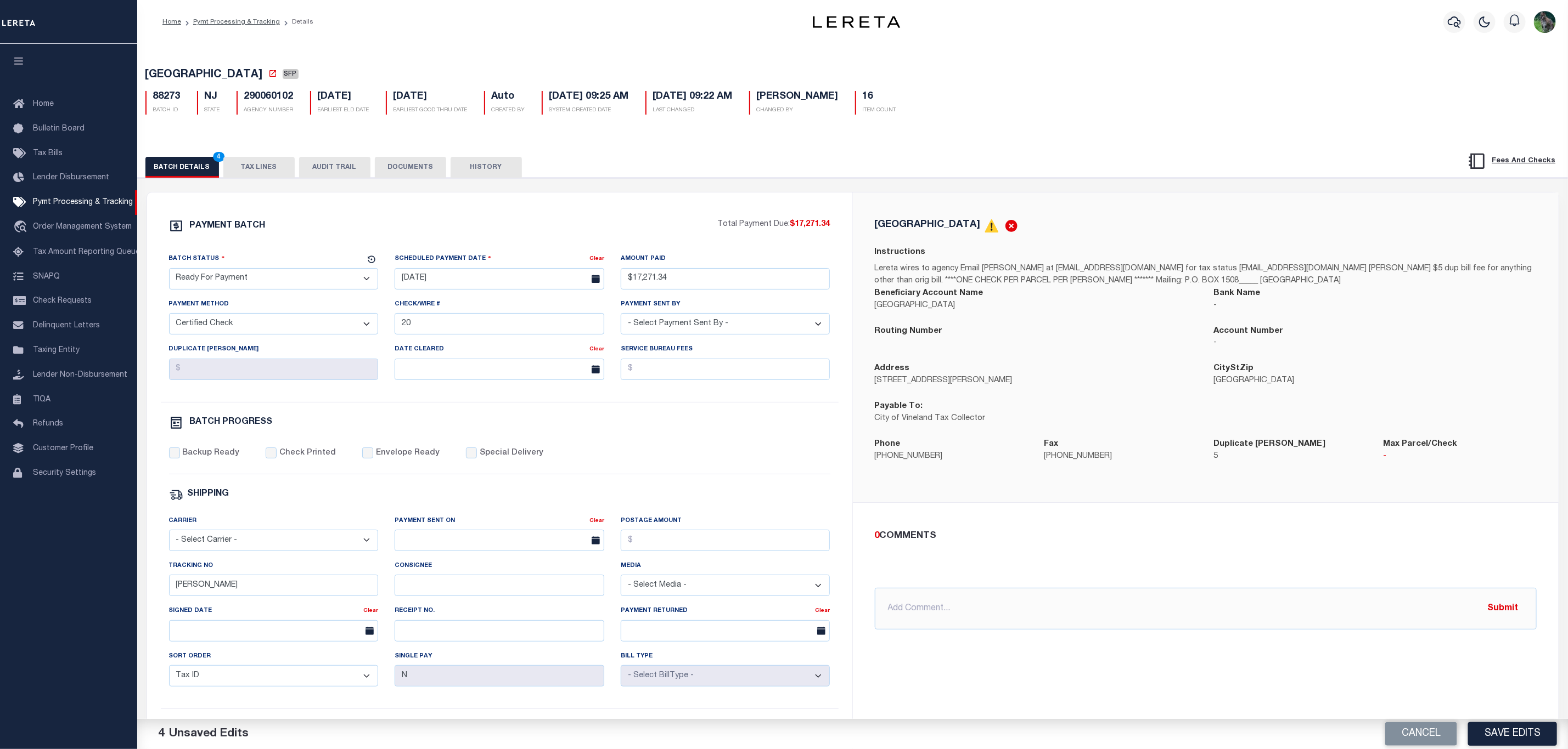
select select "CHK"
select select "[PERSON_NAME]"
click at [210, 460] on label "Backup Ready" at bounding box center [210, 454] width 57 height 12
click at [180, 459] on input "Backup Ready" at bounding box center [174, 453] width 11 height 11
checkbox input "true"
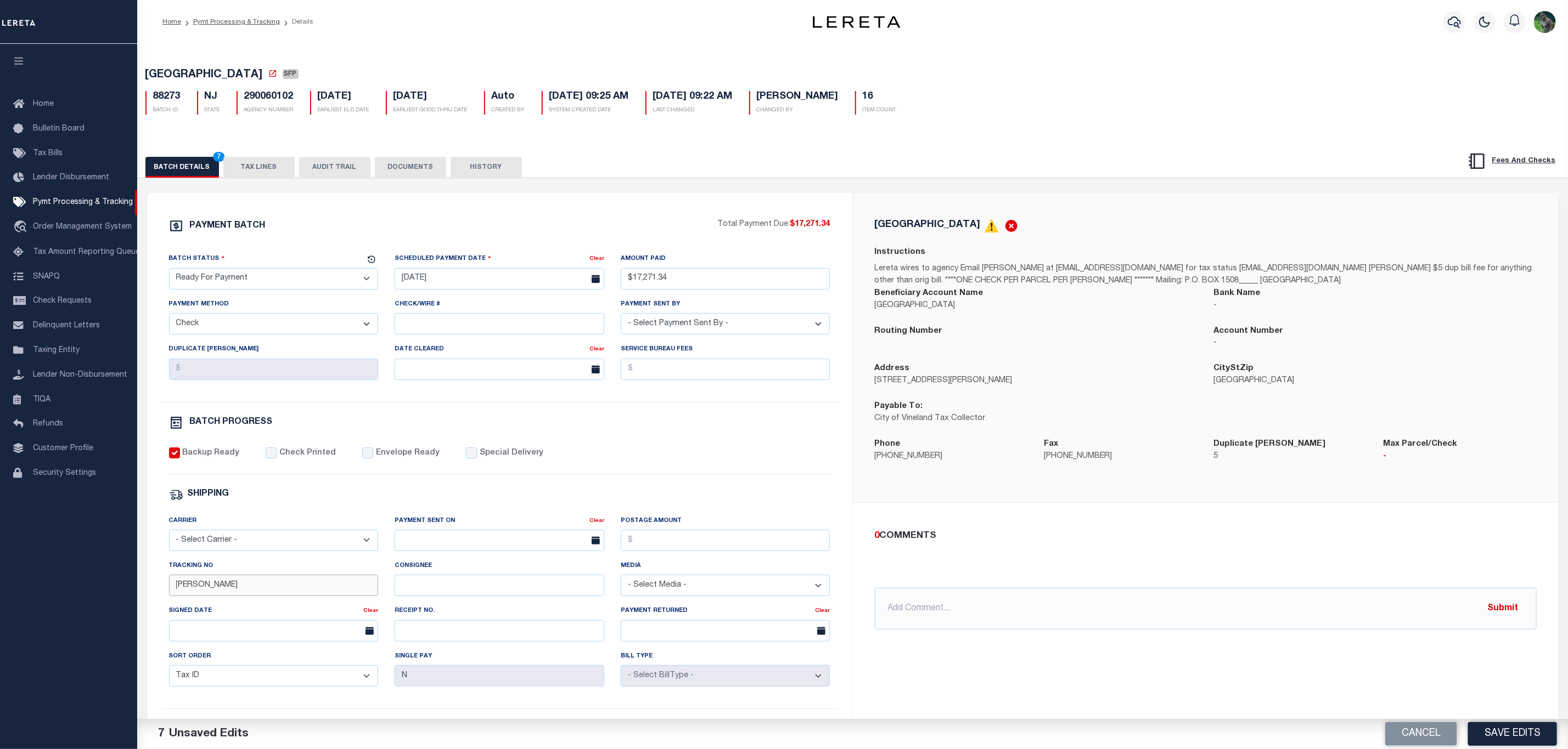
drag, startPoint x: 226, startPoint y: 600, endPoint x: 107, endPoint y: 580, distance: 120.7
click at [152, 589] on div "PAYMENT BATCH Total Payment Due: $17,271.34 Batch Status" at bounding box center [499, 513] width 705 height 642
click at [1418, 725] on button "Cancel" at bounding box center [1421, 734] width 72 height 24
select select "SFP"
type input "08/13/2025"
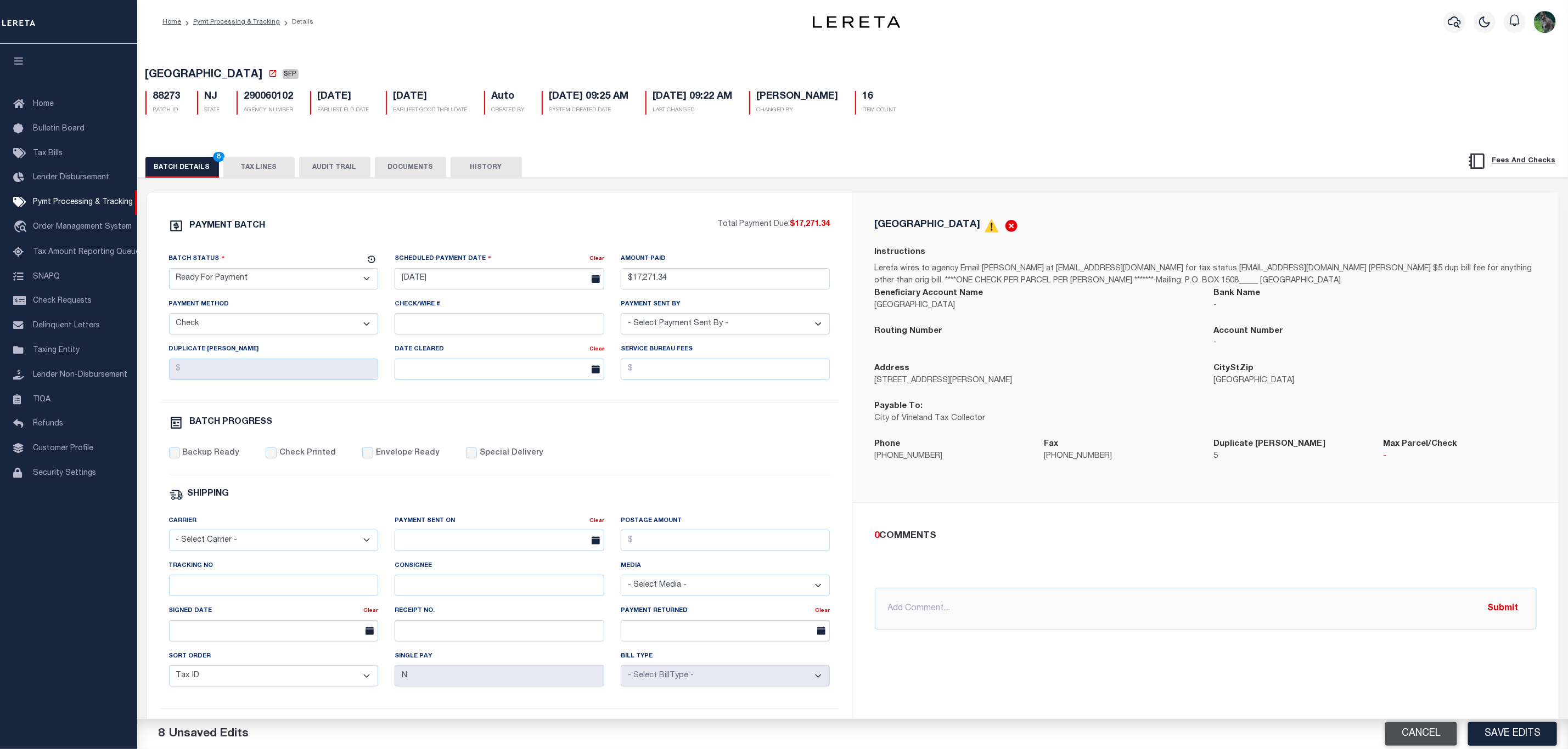
select select
type input "20"
select select
checkbox input "false"
type input "[PERSON_NAME]"
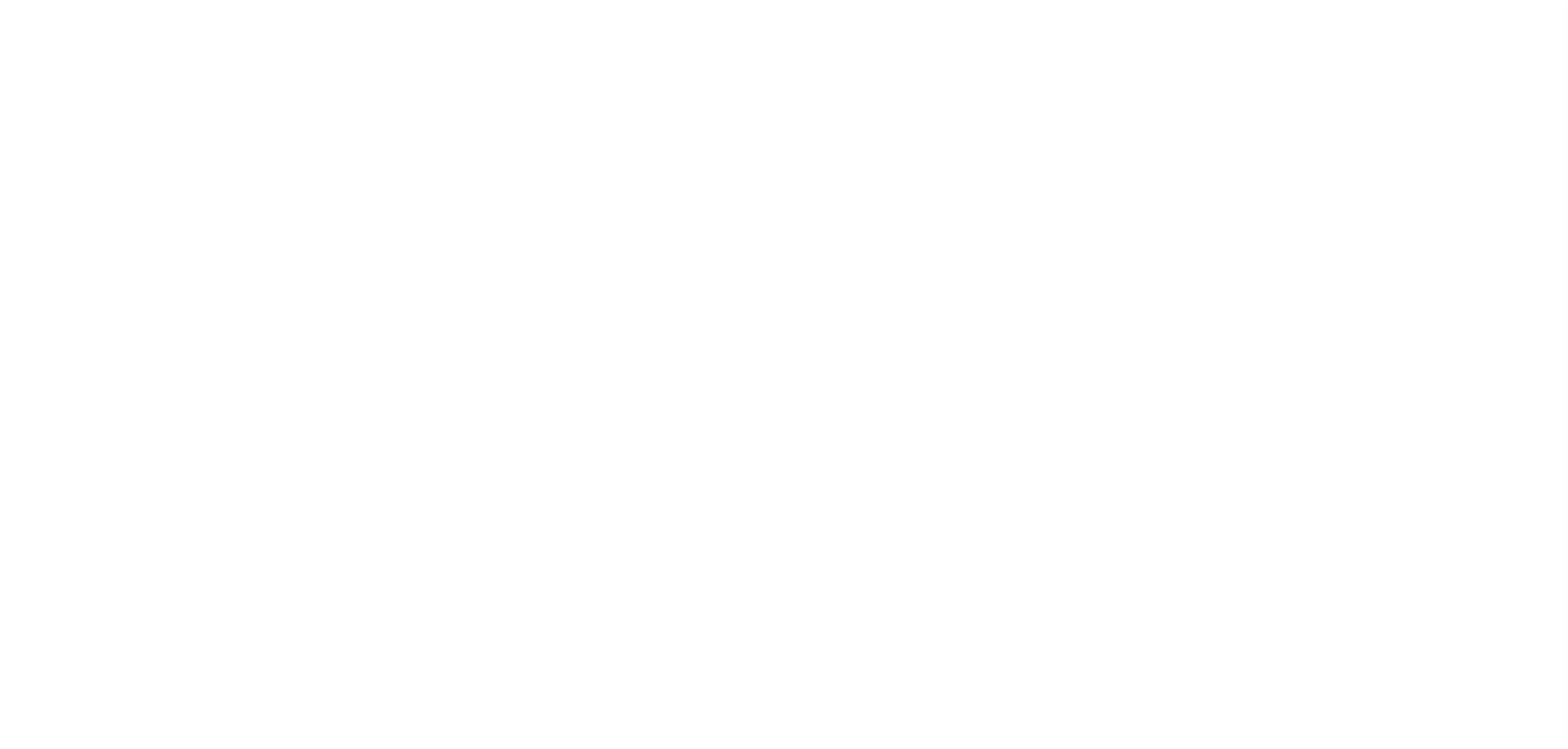
select select "SFP"
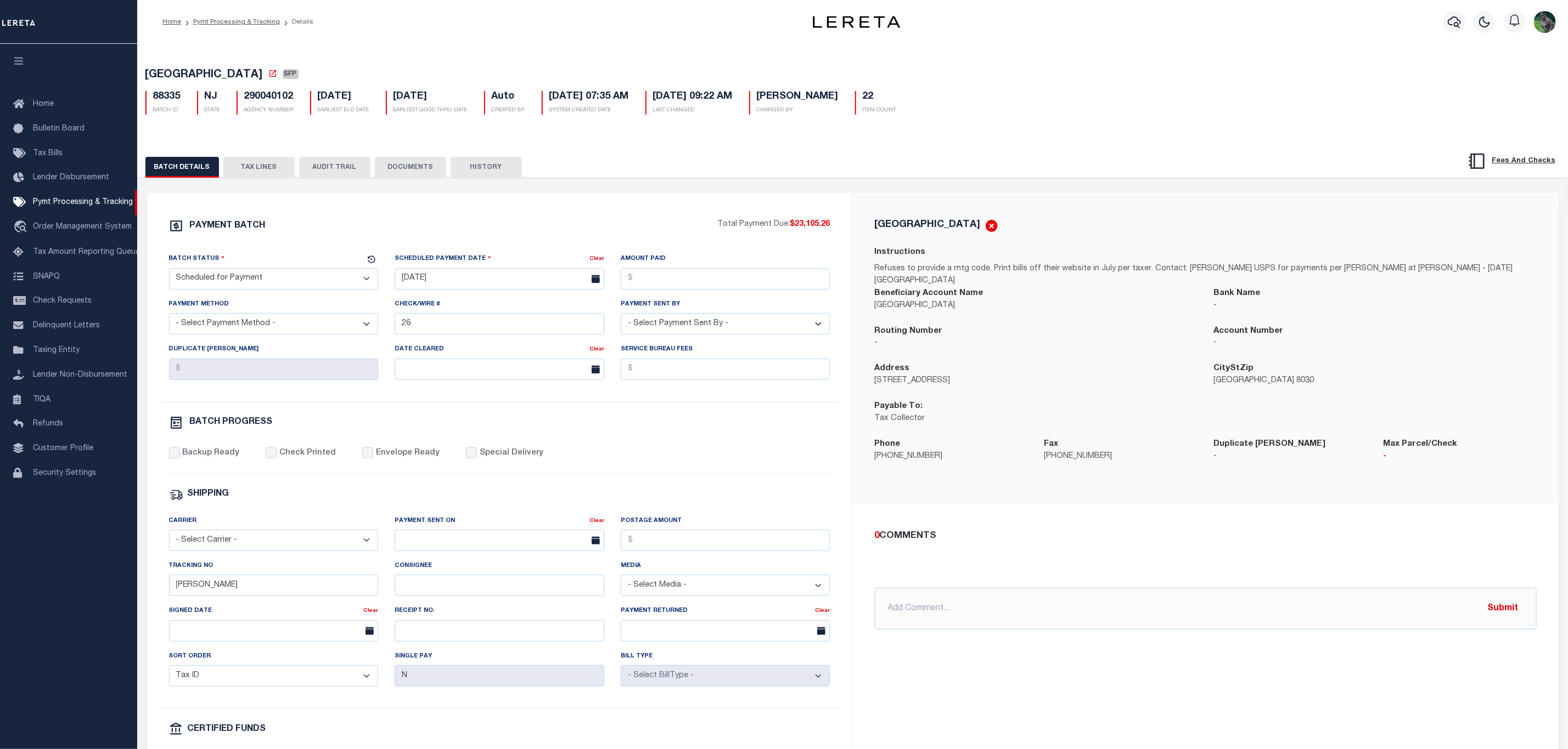
click at [264, 99] on h5 "290040102" at bounding box center [268, 97] width 49 height 12
click at [264, 101] on h5 "290040102" at bounding box center [268, 97] width 49 height 12
copy h5 "290040102"
click at [961, 269] on p "Refuses to provide a mtg code. Print bills off their website in July per taxer.…" at bounding box center [1206, 275] width 662 height 24
click at [672, 273] on input "Amount Paid" at bounding box center [725, 279] width 210 height 21
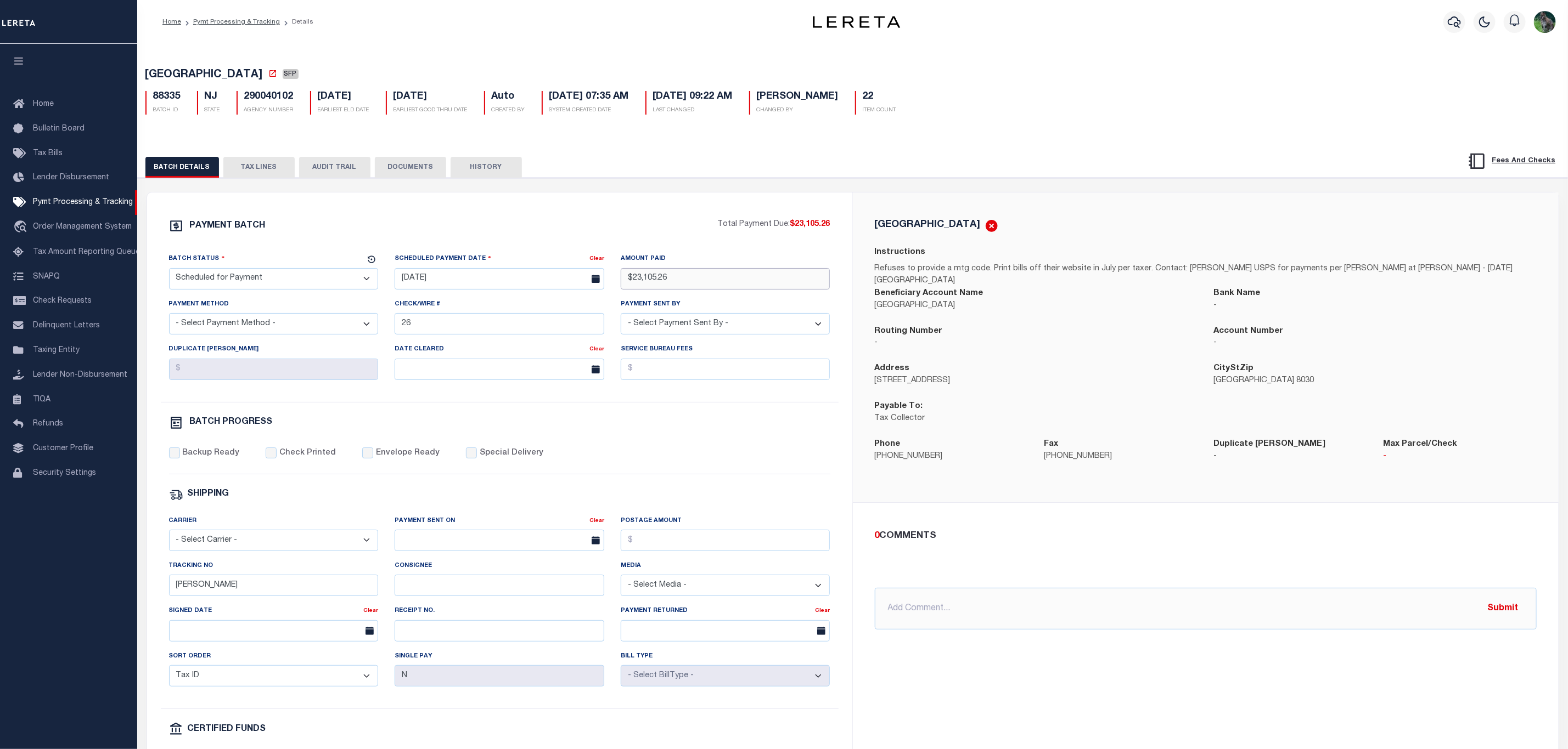
type input "$23,105.26"
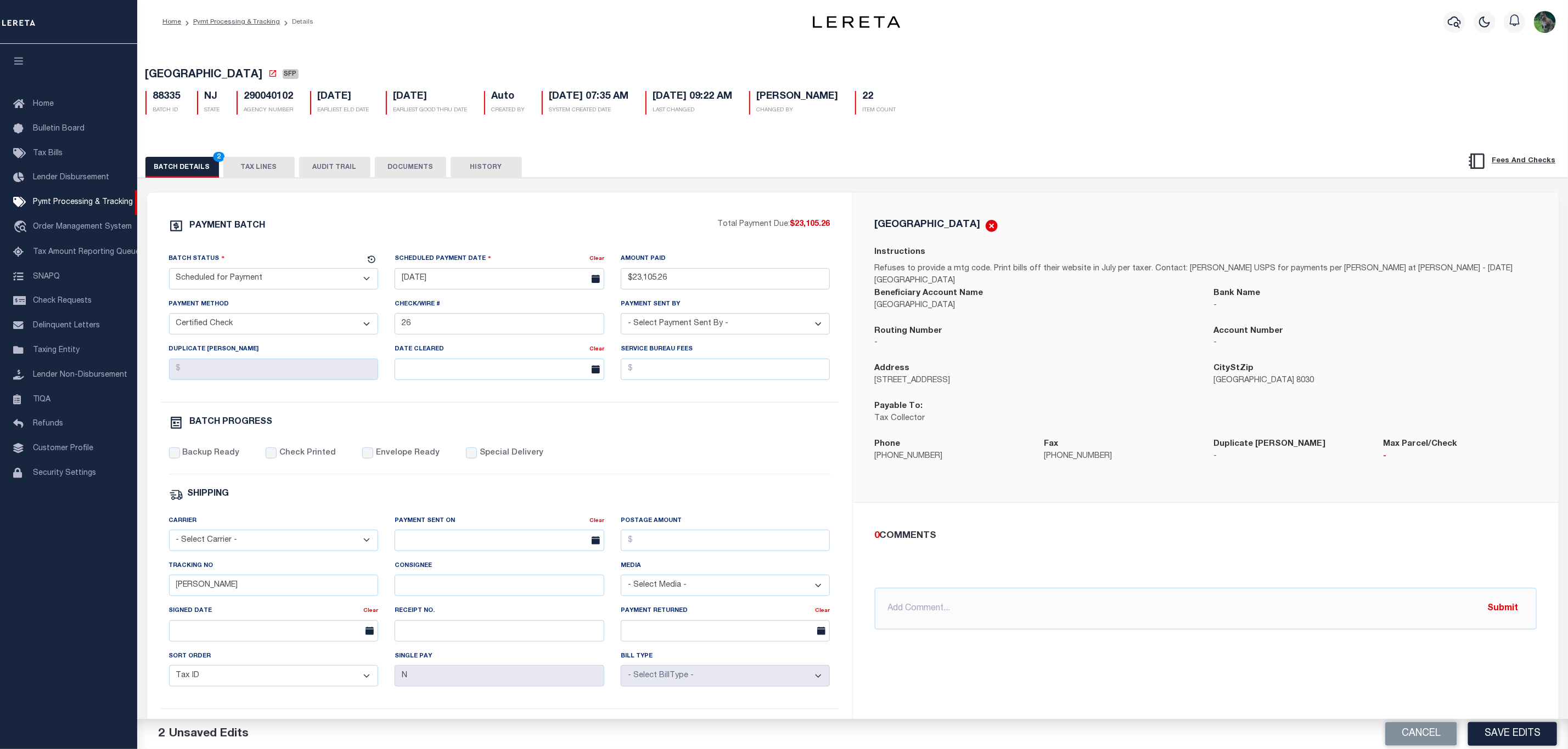
select select "CHK"
select select "[PERSON_NAME]"
drag, startPoint x: 286, startPoint y: 283, endPoint x: 282, endPoint y: 288, distance: 6.4
click at [286, 283] on select "- Select Status - Scheduled for Payment Ready For Payment Payment Sent Cleared …" at bounding box center [274, 279] width 210 height 21
select select "RFP"
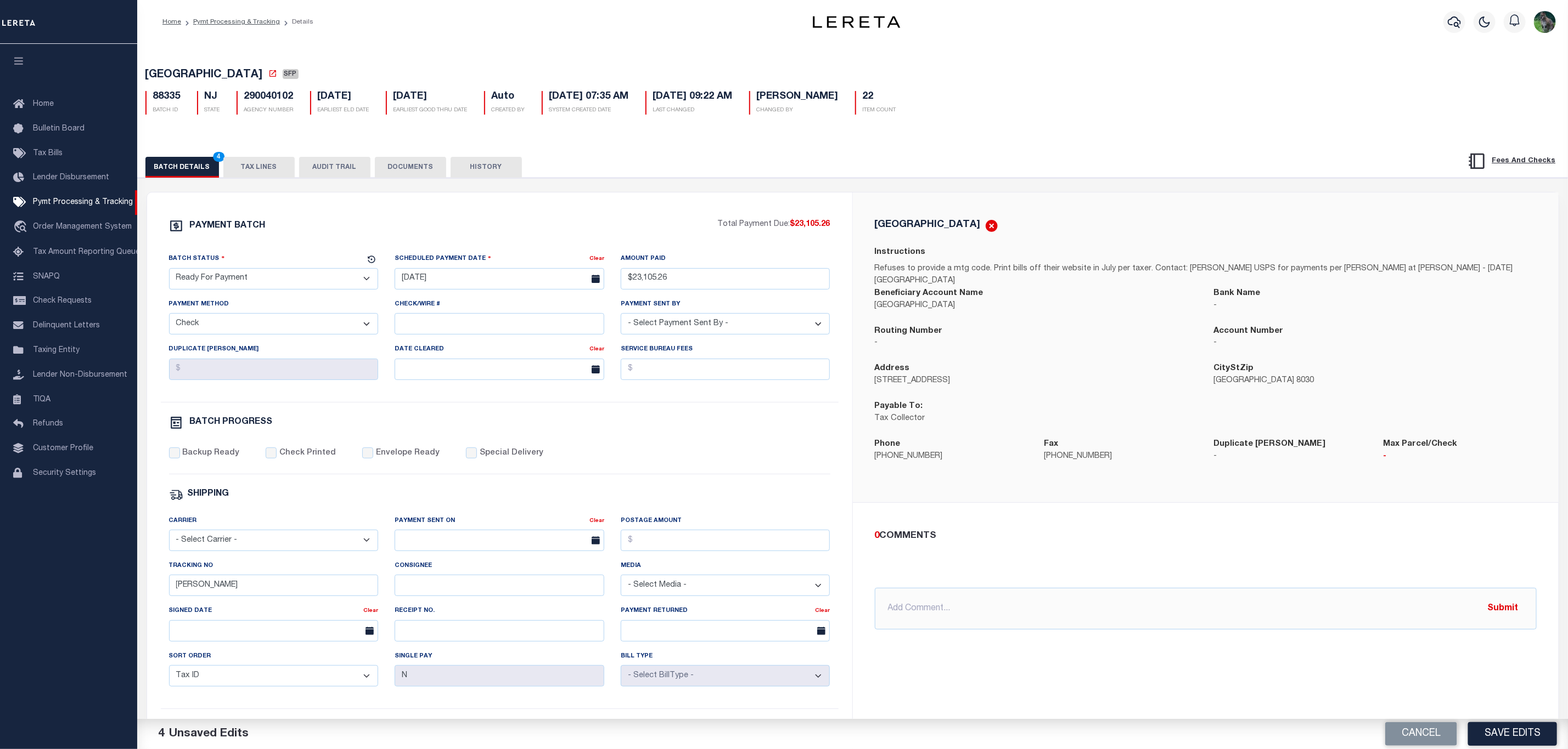
click at [169, 271] on select "- Select Status - Scheduled for Payment Ready For Payment Payment Sent Cleared …" at bounding box center [274, 279] width 210 height 21
drag, startPoint x: 224, startPoint y: 597, endPoint x: 113, endPoint y: 578, distance: 112.6
click at [123, 580] on div "Home Pymt Processing & Tracking Details Profile Sign out" at bounding box center [784, 461] width 1568 height 921
click at [190, 71] on span "GLOUCESTER CITY" at bounding box center [204, 74] width 117 height 11
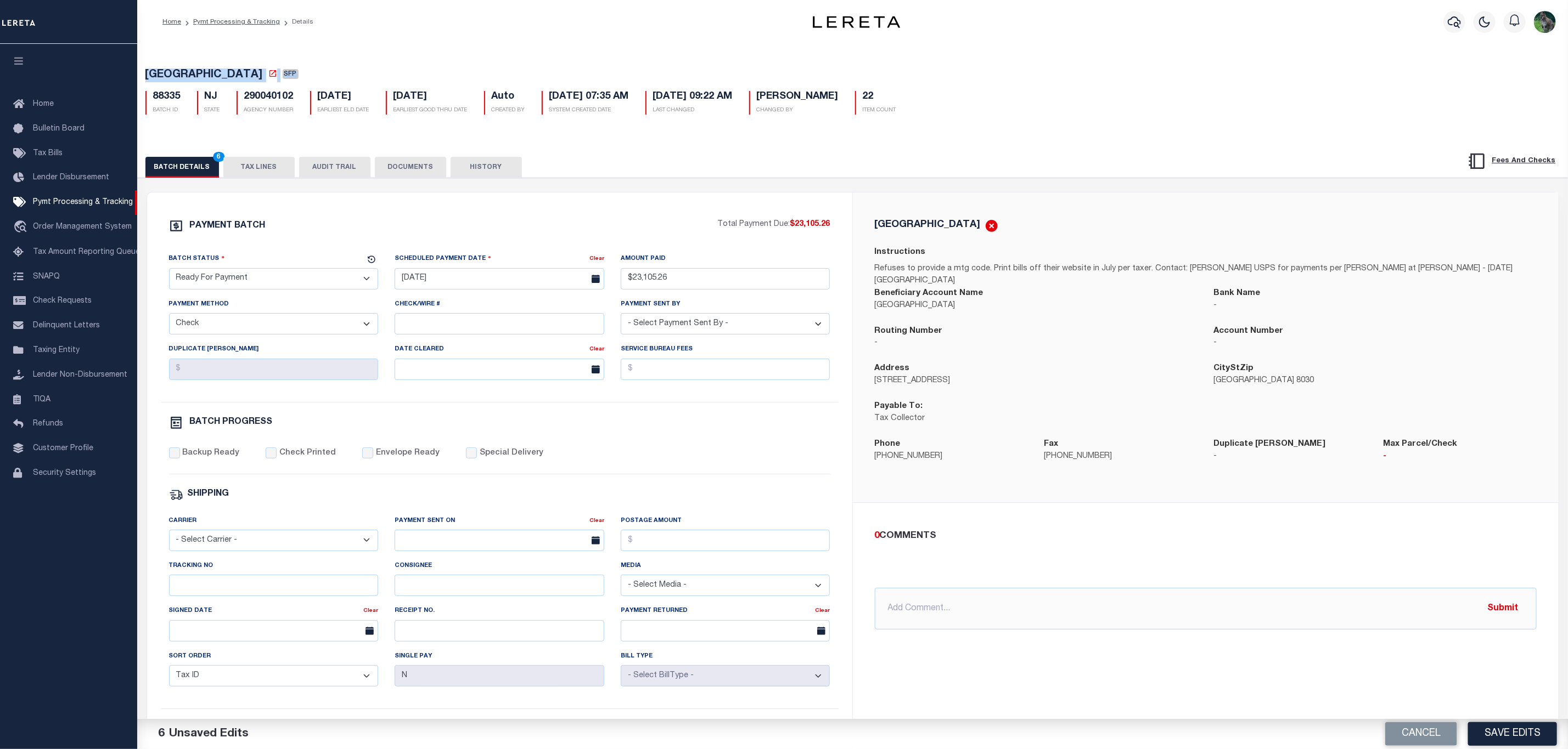
drag, startPoint x: 190, startPoint y: 71, endPoint x: 221, endPoint y: 69, distance: 31.1
click at [221, 69] on span "GLOUCESTER CITY" at bounding box center [204, 74] width 117 height 11
click at [180, 80] on span "GLOUCESTER CITY" at bounding box center [204, 74] width 117 height 11
drag, startPoint x: 180, startPoint y: 80, endPoint x: 242, endPoint y: 77, distance: 62.1
click at [242, 77] on span "GLOUCESTER CITY" at bounding box center [204, 74] width 117 height 11
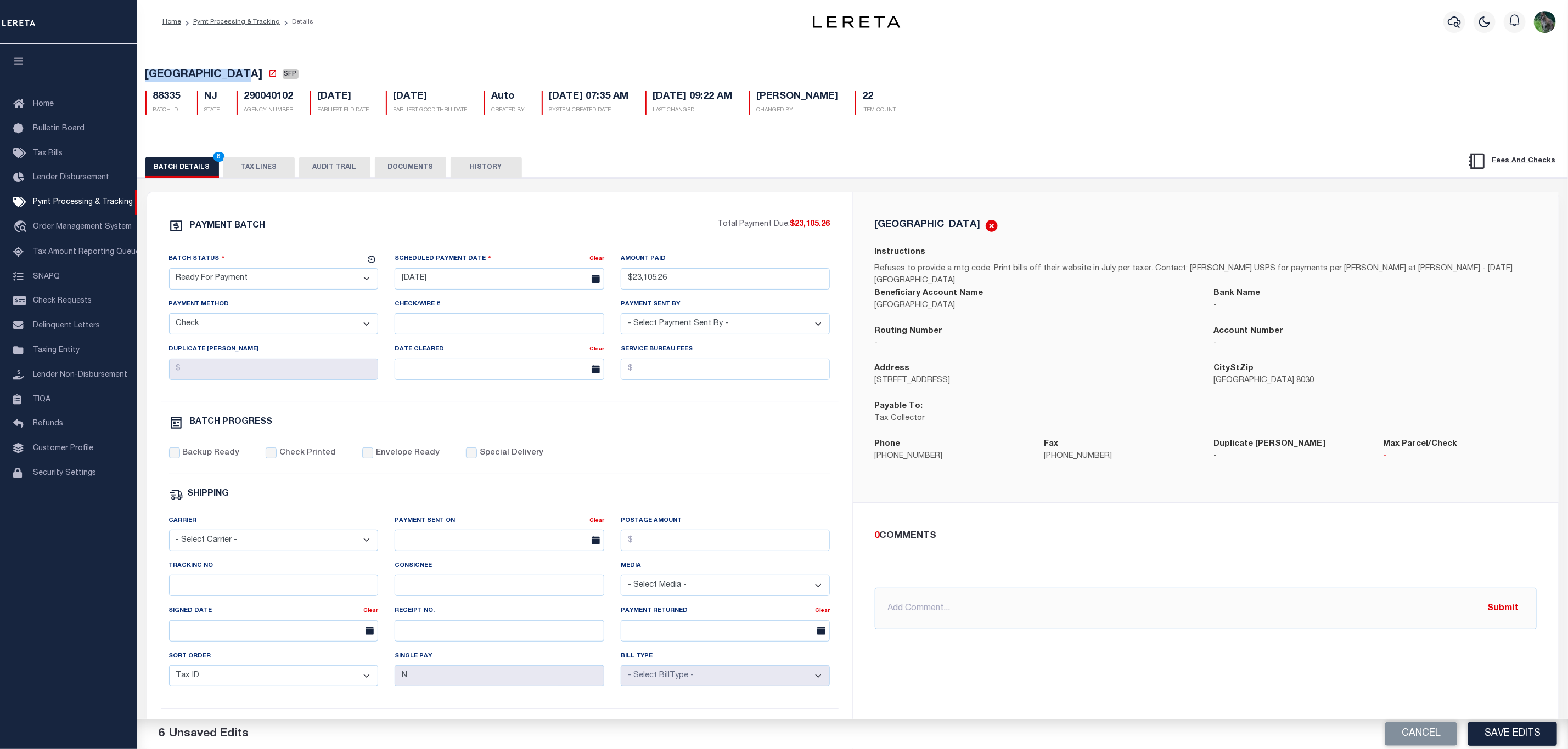
click at [654, 212] on div "PAYMENT BATCH Total Payment Due: $23,105.26 Batch Status" at bounding box center [499, 513] width 705 height 642
click at [1518, 728] on button "Save Edits" at bounding box center [1512, 734] width 89 height 24
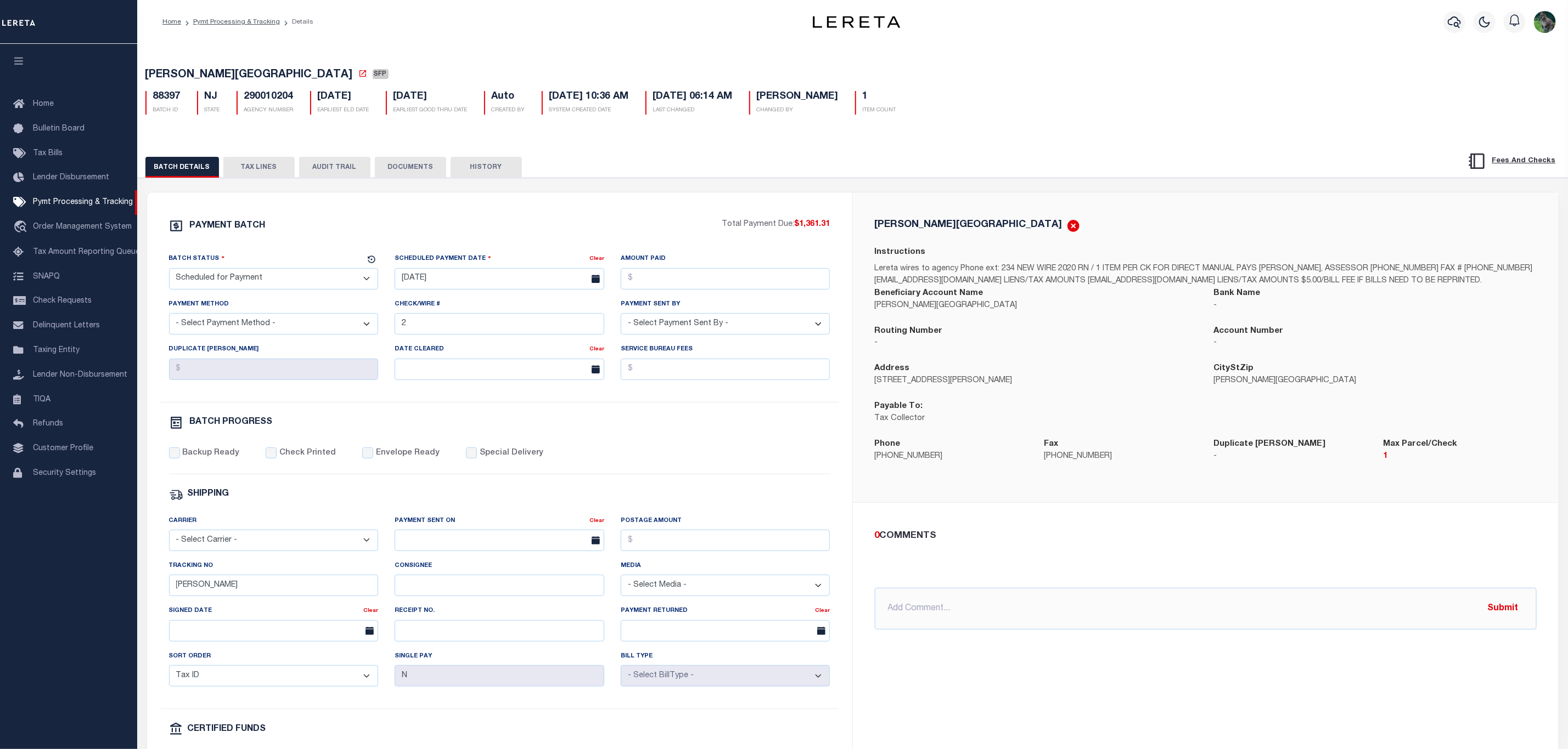
click at [185, 71] on span "[PERSON_NAME][GEOGRAPHIC_DATA]" at bounding box center [249, 74] width 208 height 11
drag, startPoint x: 185, startPoint y: 71, endPoint x: 221, endPoint y: 71, distance: 36.0
click at [221, 71] on span "[PERSON_NAME][GEOGRAPHIC_DATA]" at bounding box center [249, 74] width 208 height 11
copy span "[PERSON_NAME][GEOGRAPHIC_DATA]"
click at [304, 287] on select "- Select Status - Scheduled for Payment Ready For Payment Payment Sent Cleared …" at bounding box center [274, 279] width 210 height 21
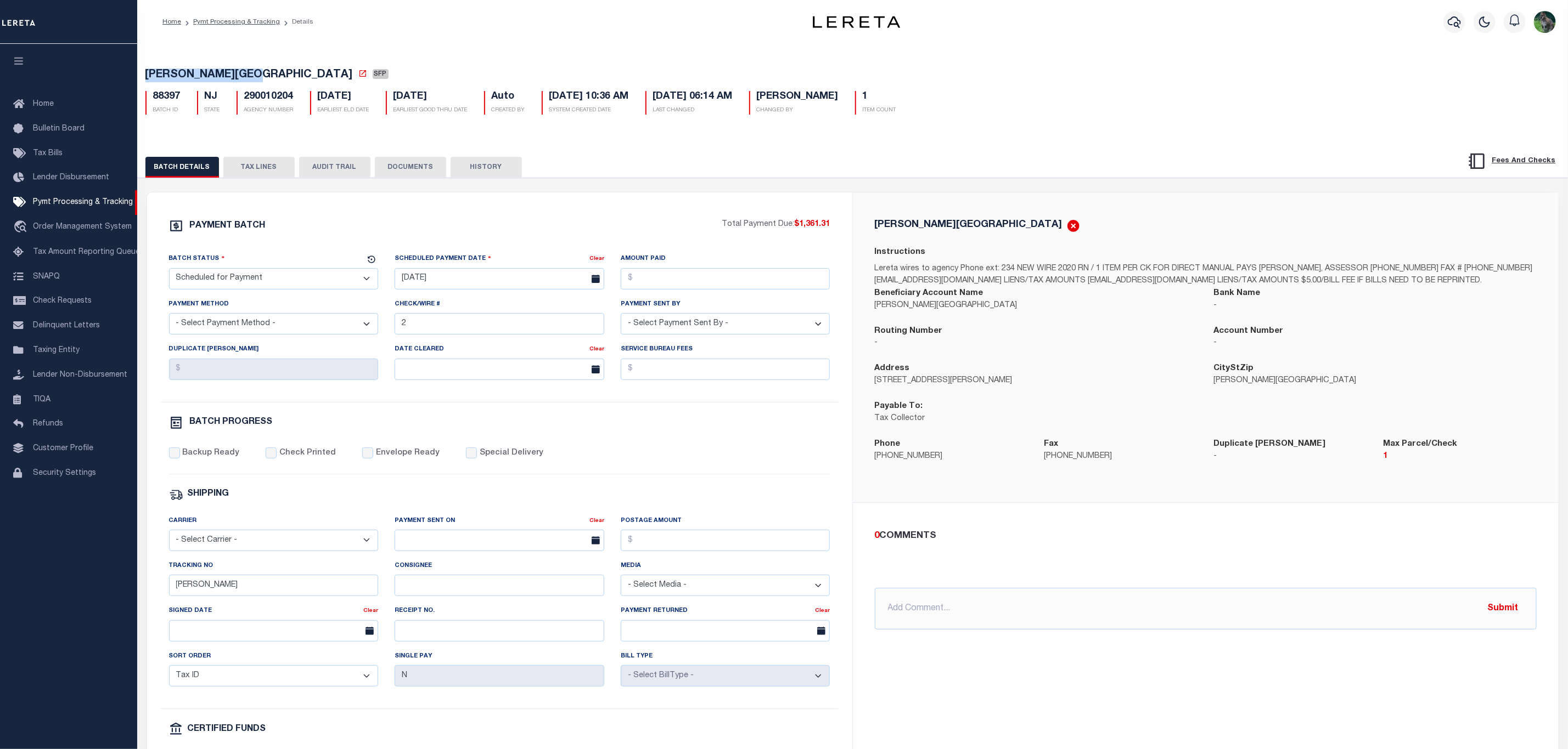
select select "RFP"
click at [169, 271] on select "- Select Status - Scheduled for Payment Ready For Payment Payment Sent Cleared …" at bounding box center [274, 279] width 210 height 21
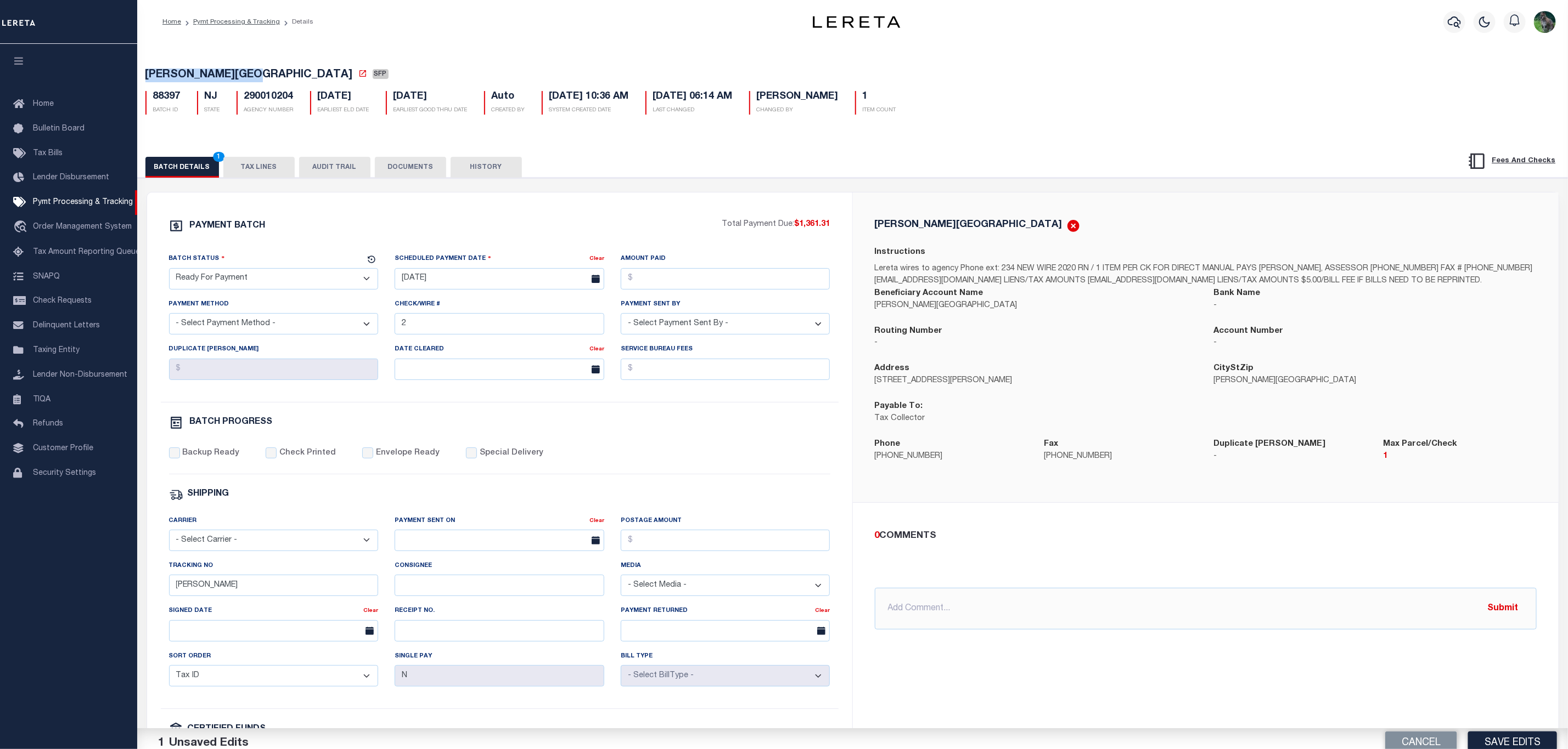
click at [471, 293] on div "Scheduled Payment Date Clear [DATE]" at bounding box center [499, 275] width 226 height 45
click at [501, 277] on input "[DATE]" at bounding box center [499, 279] width 210 height 21
click at [437, 407] on span "18" at bounding box center [431, 408] width 21 height 21
type input "[DATE]"
click at [726, 270] on input "Amount Paid" at bounding box center [725, 279] width 210 height 21
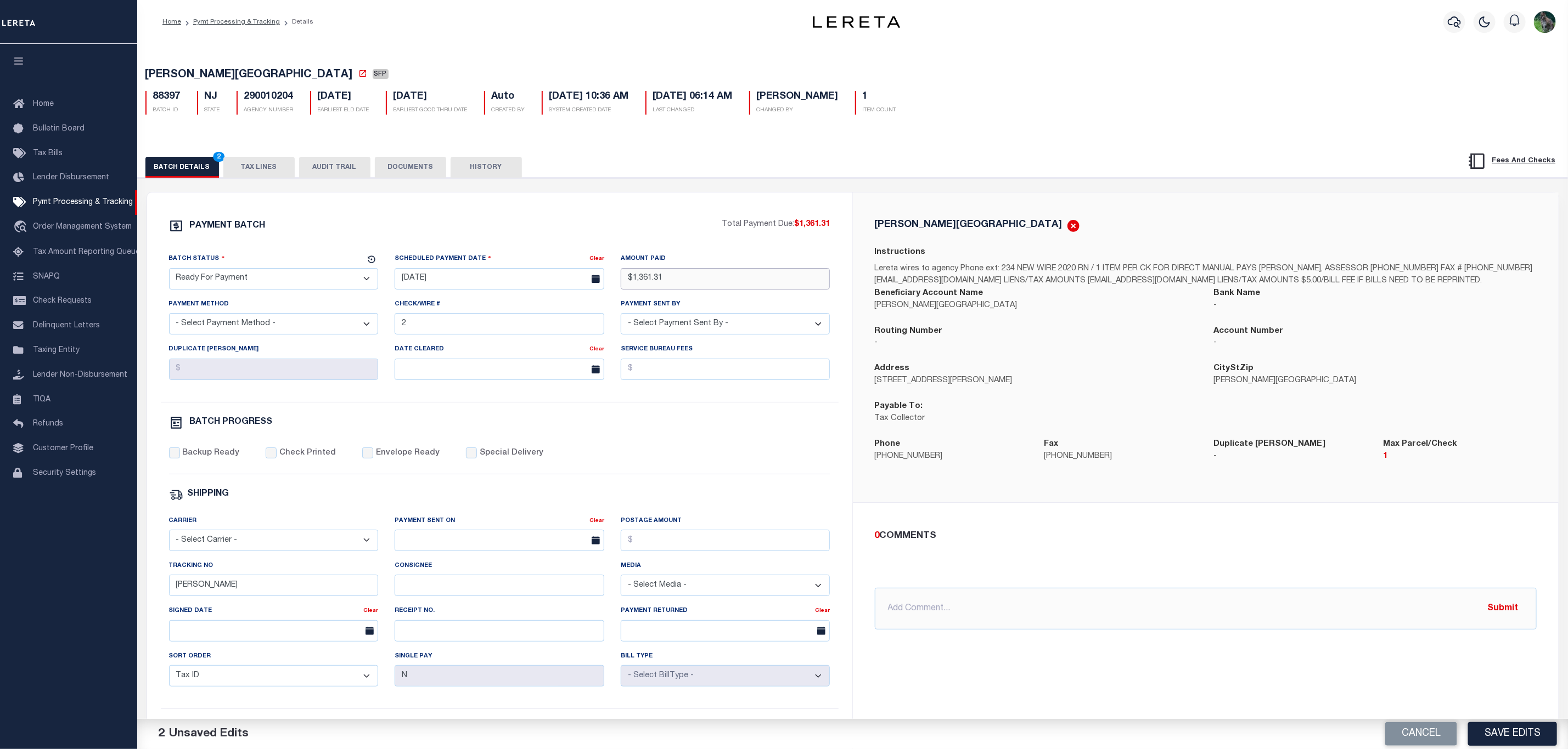
type input "$1,361.31"
select select "CHK"
select select "[PERSON_NAME]"
click at [203, 460] on label "Backup Ready" at bounding box center [210, 454] width 57 height 12
click at [180, 459] on input "Backup Ready" at bounding box center [174, 453] width 11 height 11
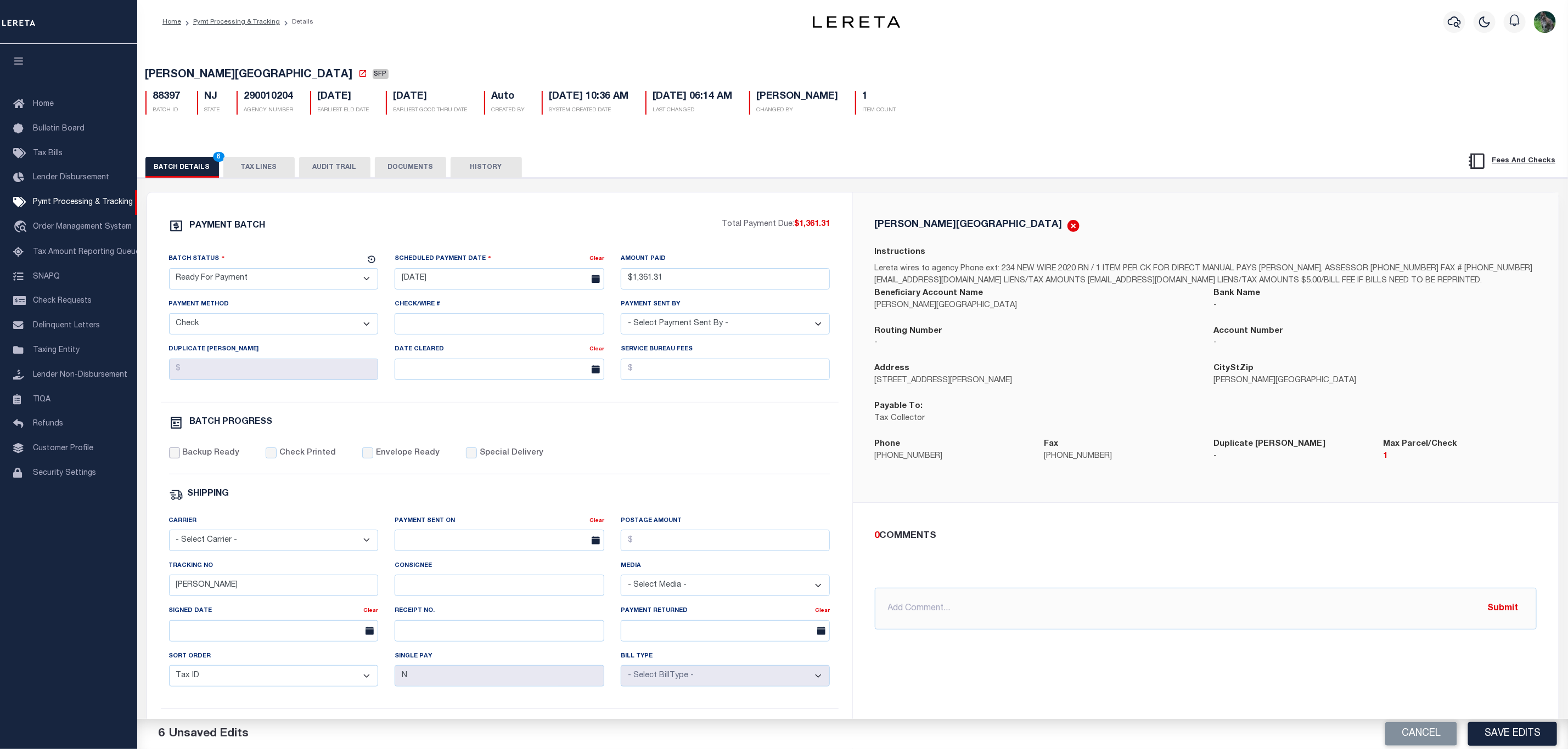
checkbox input "true"
drag, startPoint x: 232, startPoint y: 600, endPoint x: 143, endPoint y: 589, distance: 89.7
click at [150, 589] on div "PAYMENT BATCH Total Payment Due: $1,361.31 Batch Status" at bounding box center [499, 513] width 705 height 642
click at [576, 237] on div "PAYMENT BATCH" at bounding box center [445, 230] width 553 height 21
click at [1506, 733] on button "Save Edits" at bounding box center [1512, 734] width 89 height 24
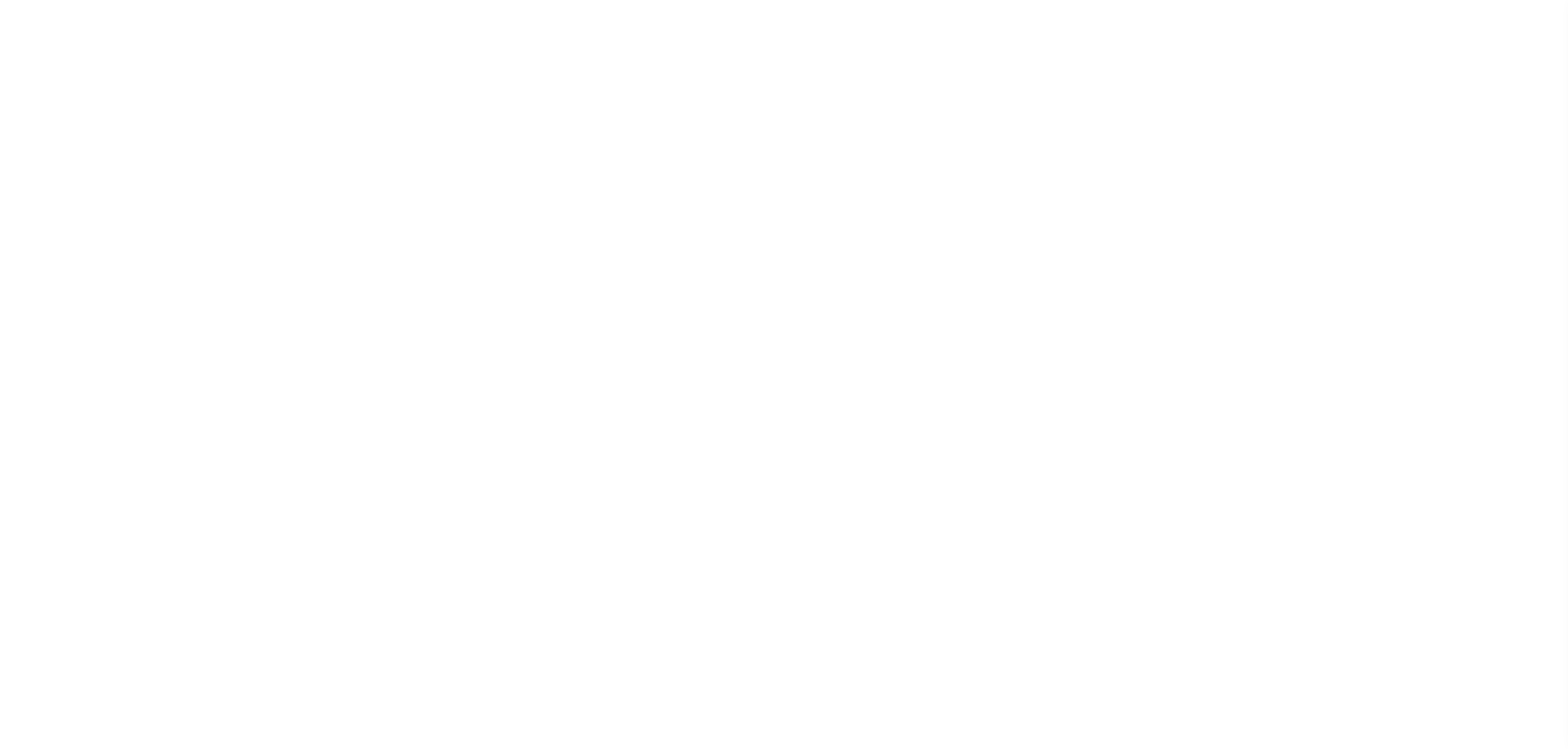
select select "SFP"
select select "37"
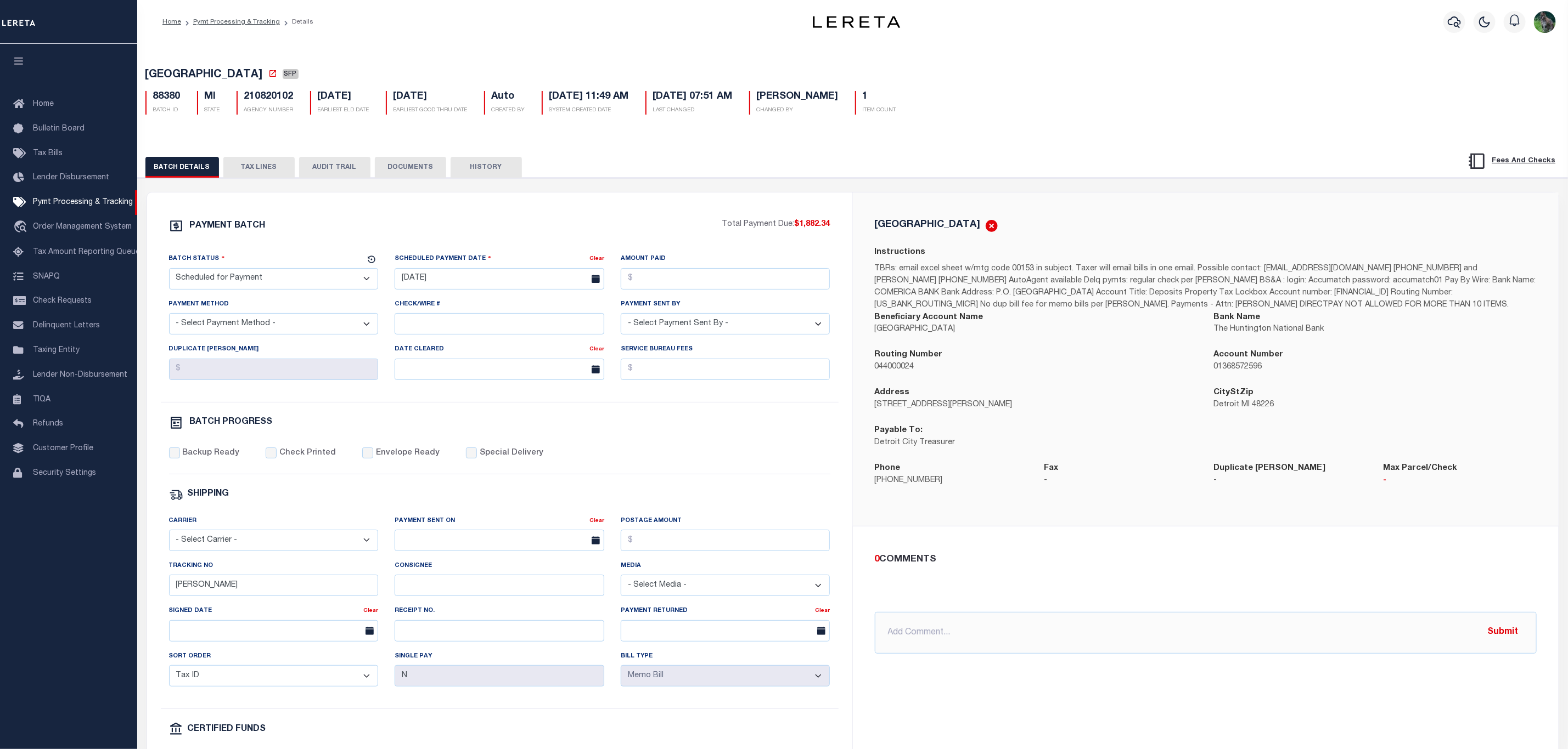
click at [282, 168] on button "TAX LINES" at bounding box center [259, 167] width 71 height 21
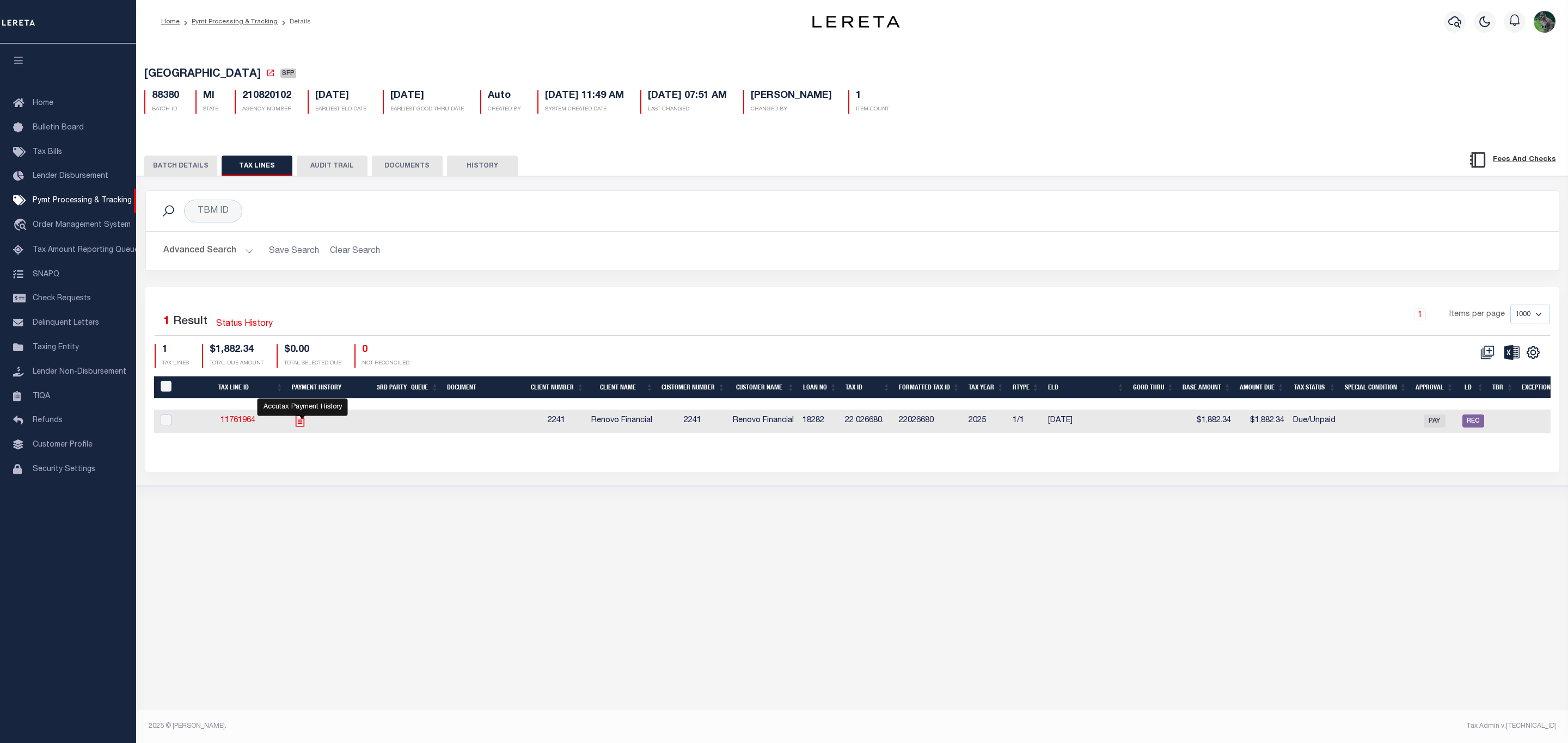
click at [309, 423] on link "" at bounding box center [300, 421] width 17 height 8
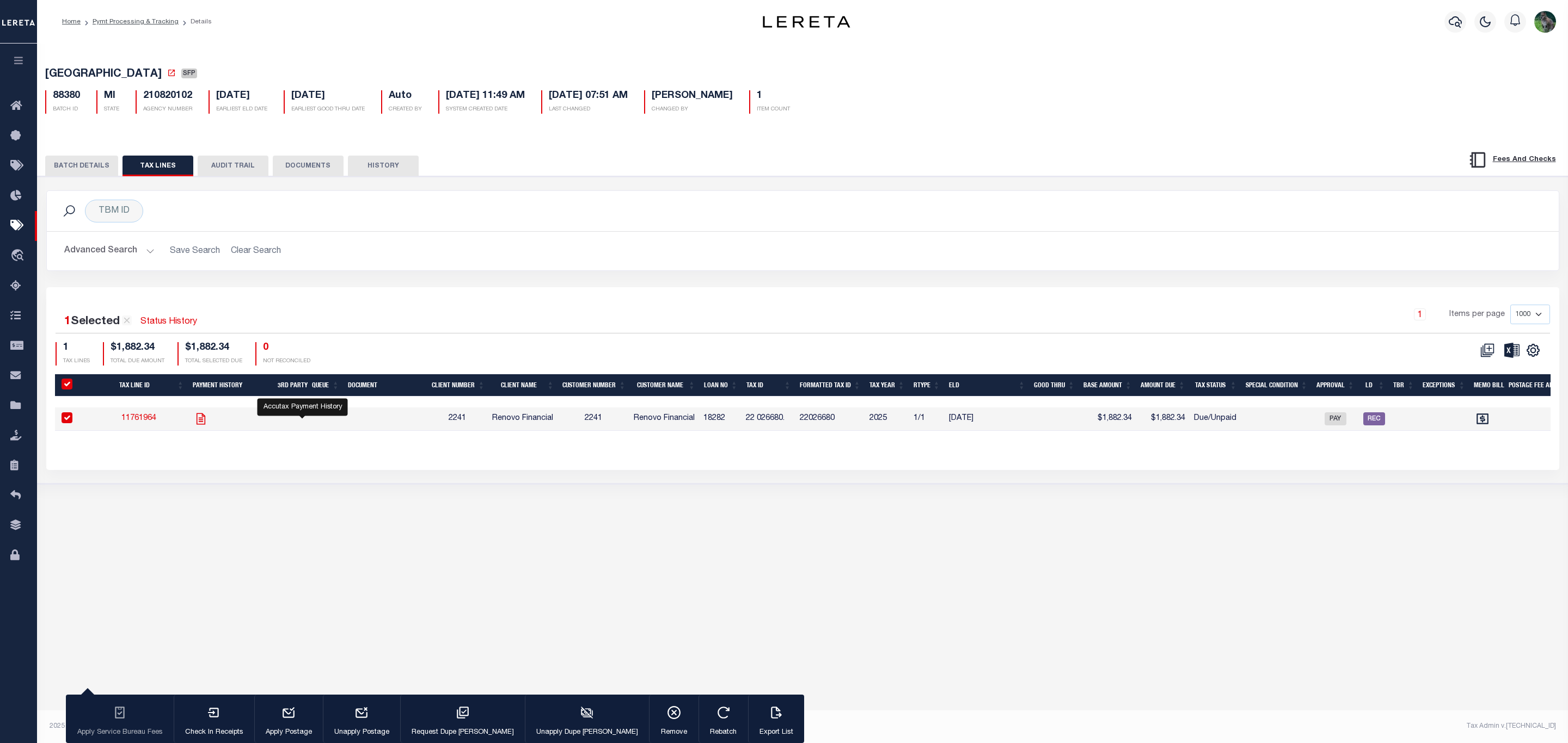
checkbox input "true"
click at [167, 77] on icon at bounding box center [171, 72] width 9 height 9
click at [90, 160] on button "BATCH DETAILS" at bounding box center [81, 166] width 73 height 21
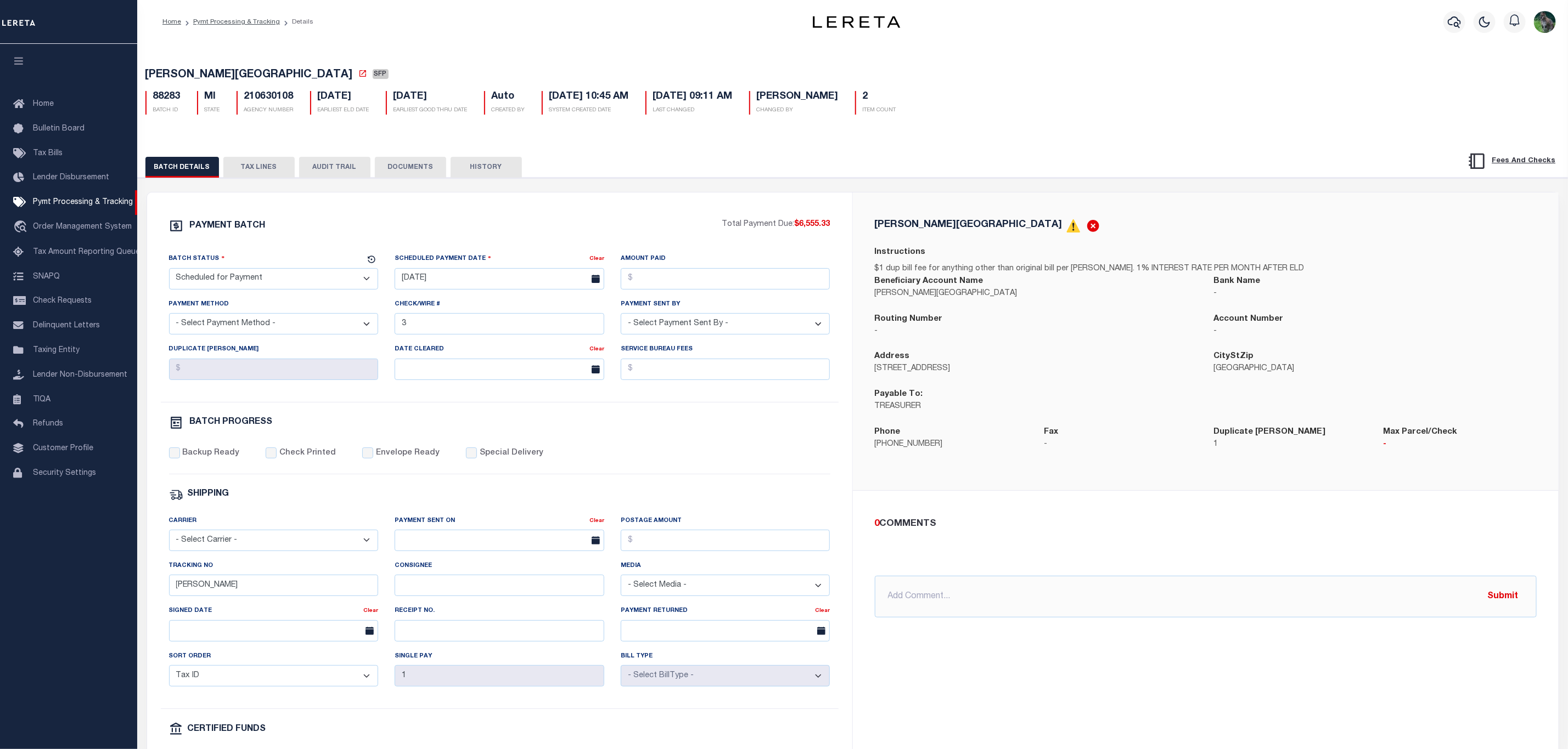
click at [161, 71] on span "[PERSON_NAME][GEOGRAPHIC_DATA]" at bounding box center [249, 74] width 208 height 11
drag, startPoint x: 161, startPoint y: 71, endPoint x: 224, endPoint y: 75, distance: 63.1
click at [224, 75] on span "[PERSON_NAME][GEOGRAPHIC_DATA]" at bounding box center [249, 74] width 208 height 11
copy span "[PERSON_NAME][GEOGRAPHIC_DATA]"
click at [304, 283] on select "- Select Status - Scheduled for Payment Ready For Payment Payment Sent Cleared …" at bounding box center [274, 279] width 210 height 21
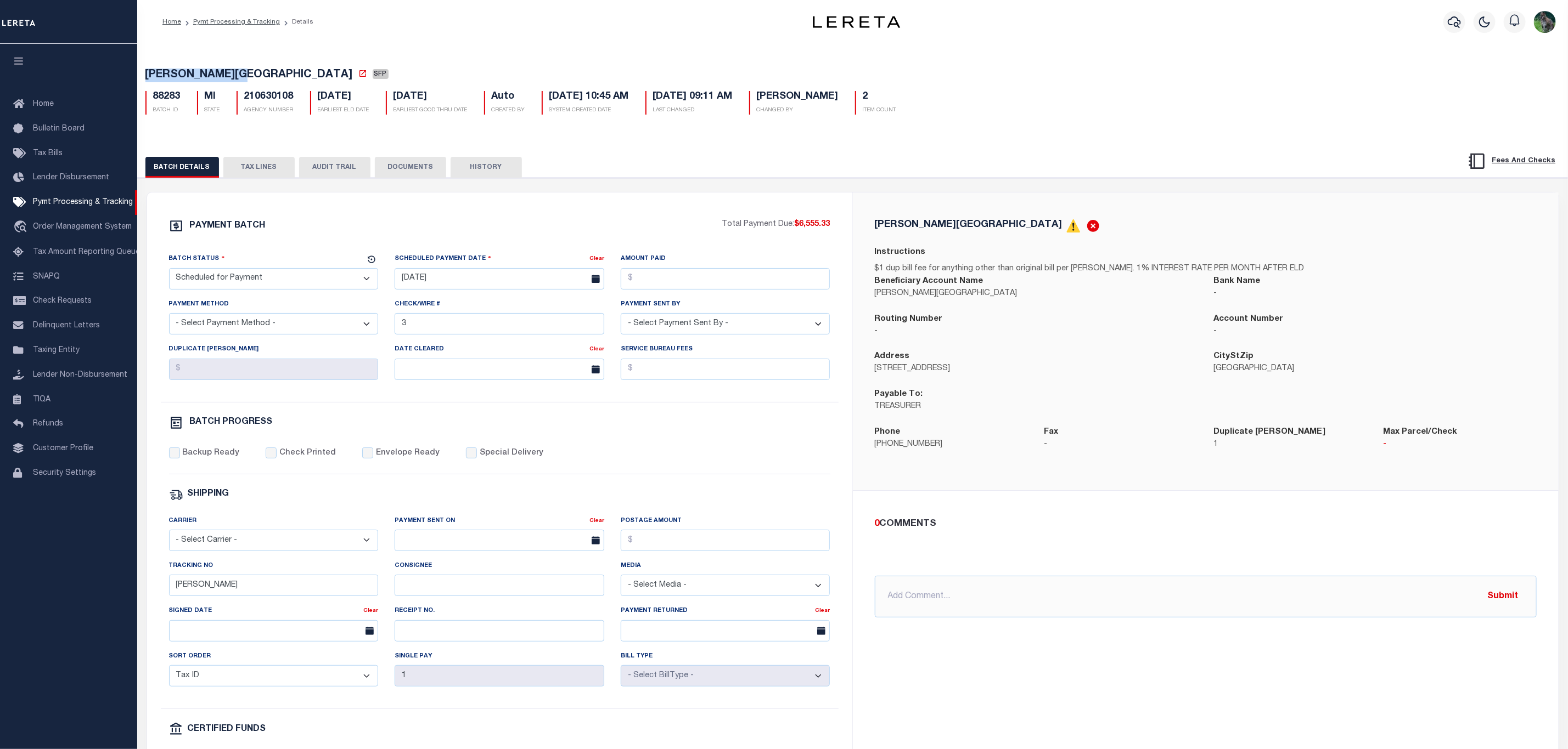
select select "RFP"
click at [169, 271] on select "- Select Status - Scheduled for Payment Ready For Payment Payment Sent Cleared …" at bounding box center [274, 279] width 210 height 21
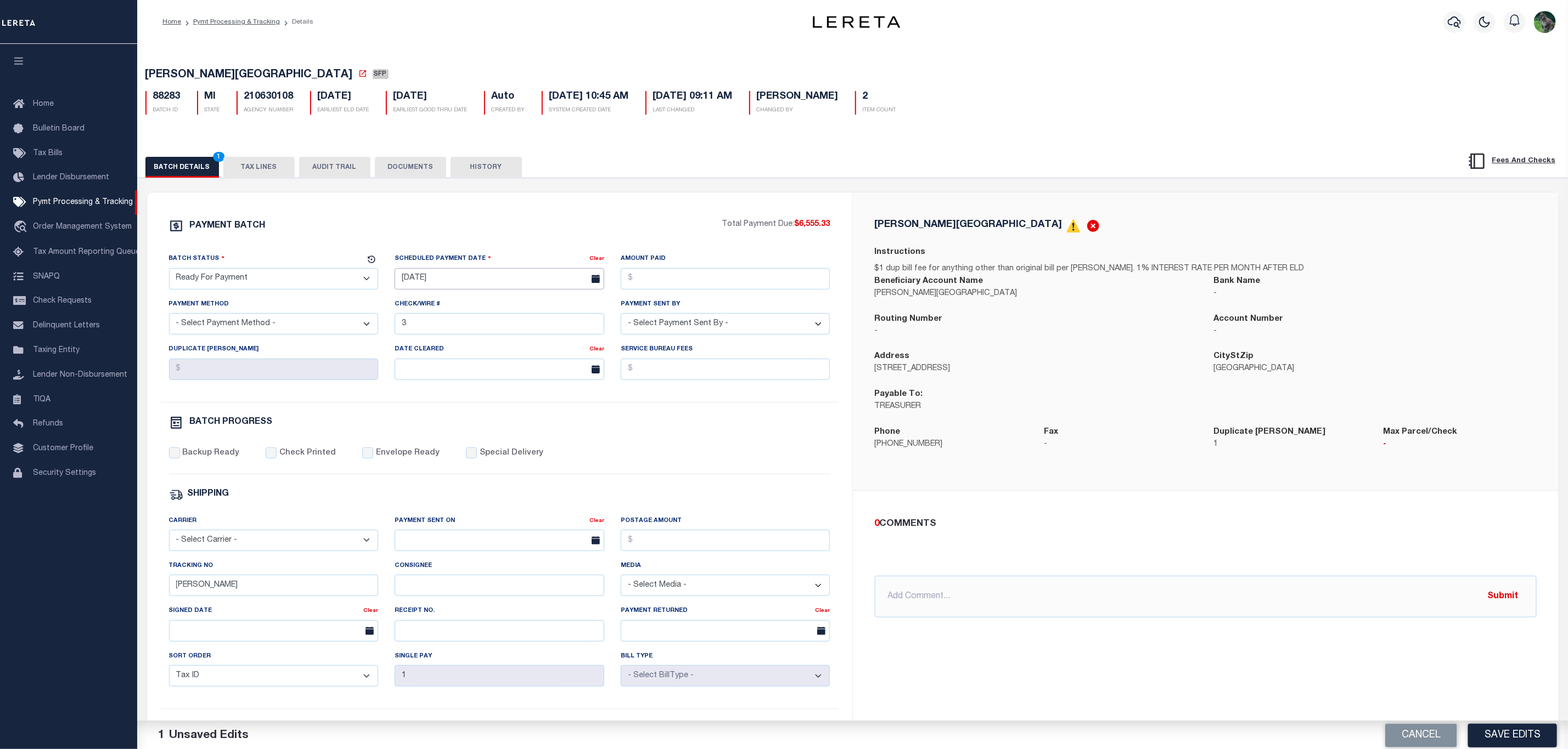
click at [421, 282] on input "08/20/2025" at bounding box center [499, 279] width 210 height 21
click at [428, 405] on span "18" at bounding box center [431, 408] width 21 height 21
type input "08/18/2025"
drag, startPoint x: 695, startPoint y: 275, endPoint x: 715, endPoint y: 277, distance: 20.1
click at [695, 275] on input "Amount Paid" at bounding box center [725, 279] width 210 height 21
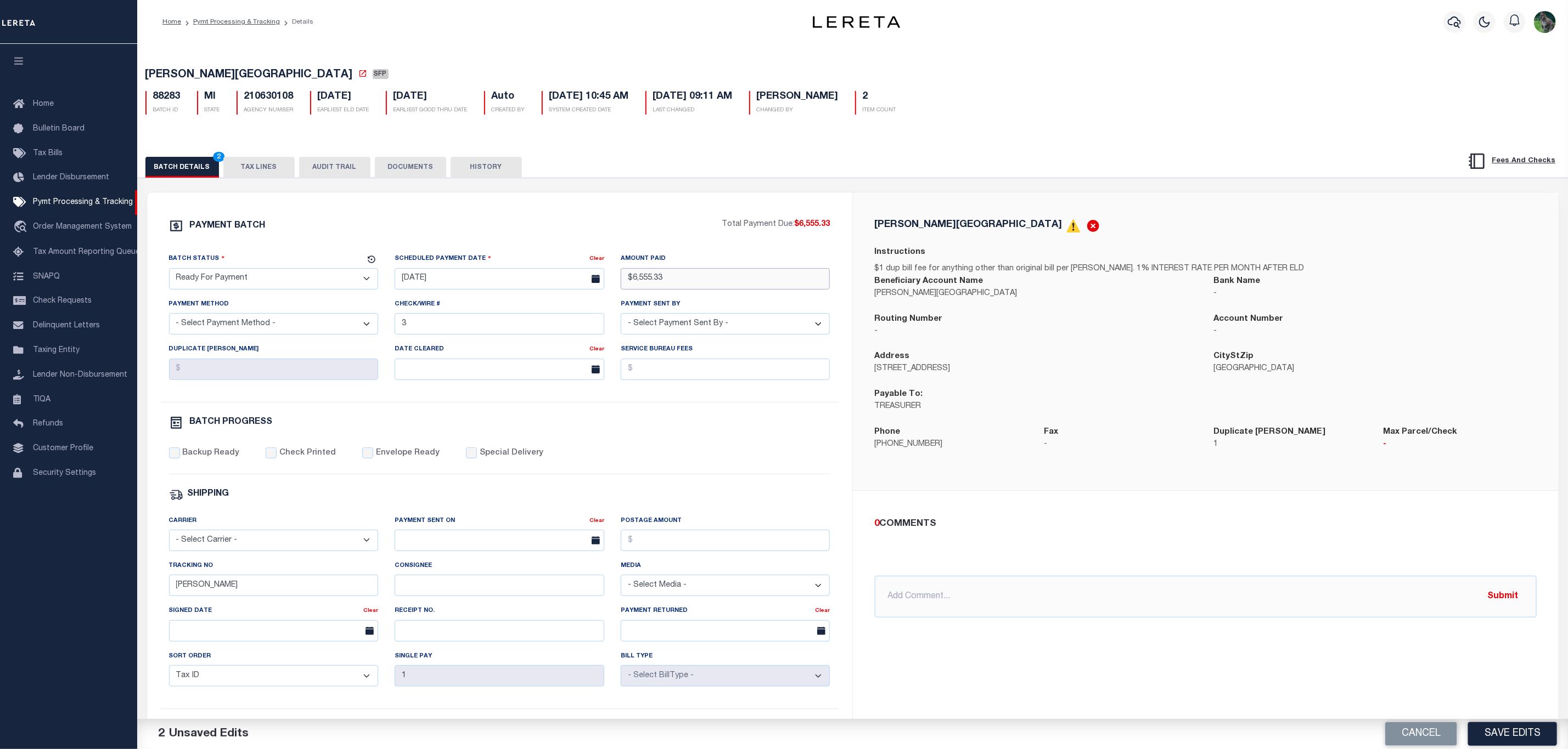
type input "$6,555.33"
select select "CHK"
select select "Urbina, Matthew"
click at [458, 418] on div "PAYMENT BATCH Total Payment Due: $6,555.33 Batch Status - Select Status -" at bounding box center [500, 513] width 679 height 589
click at [1403, 745] on button "Cancel" at bounding box center [1421, 734] width 72 height 24
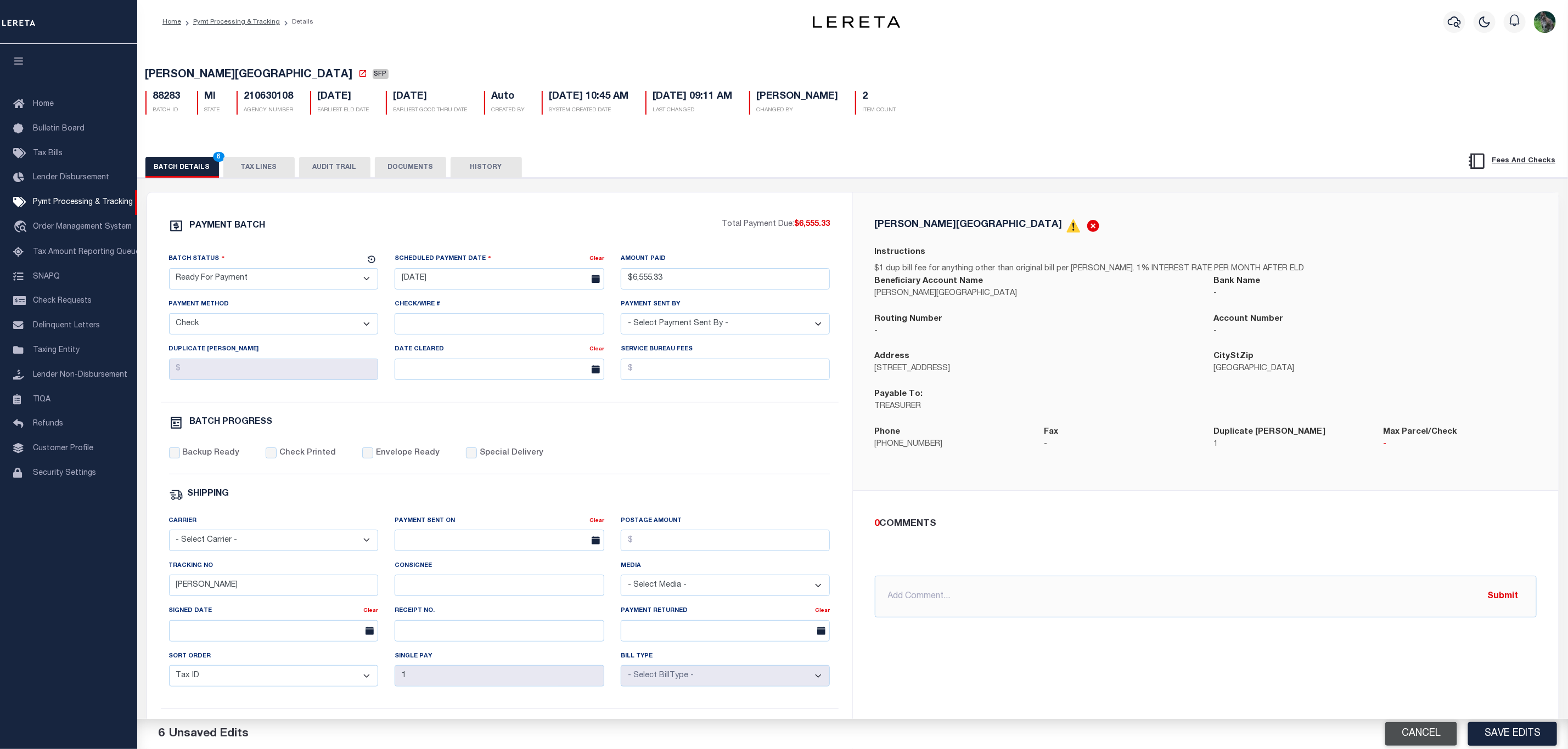
select select "SFP"
type input "08/20/2025"
select select
type input "3"
select select
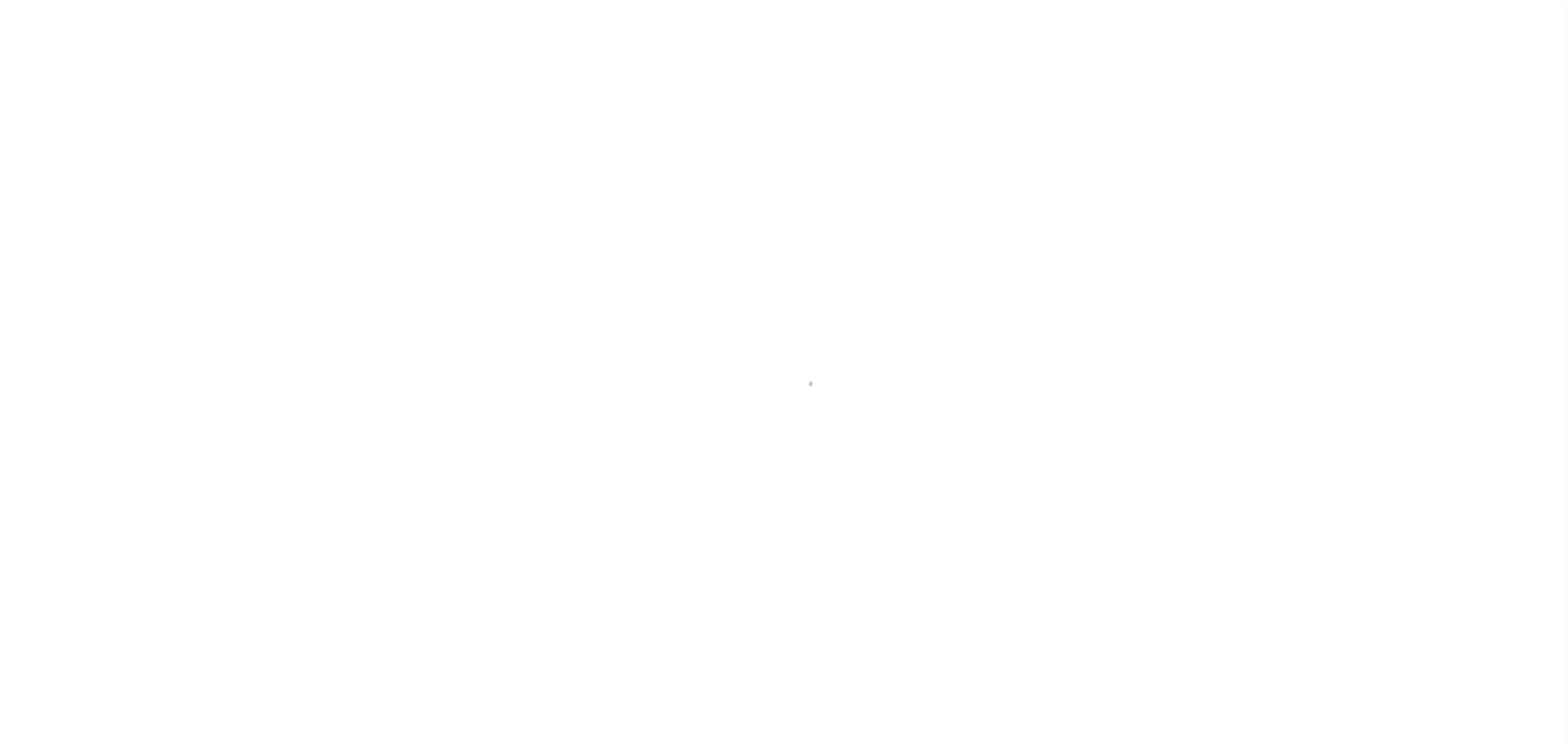
select select "DUE"
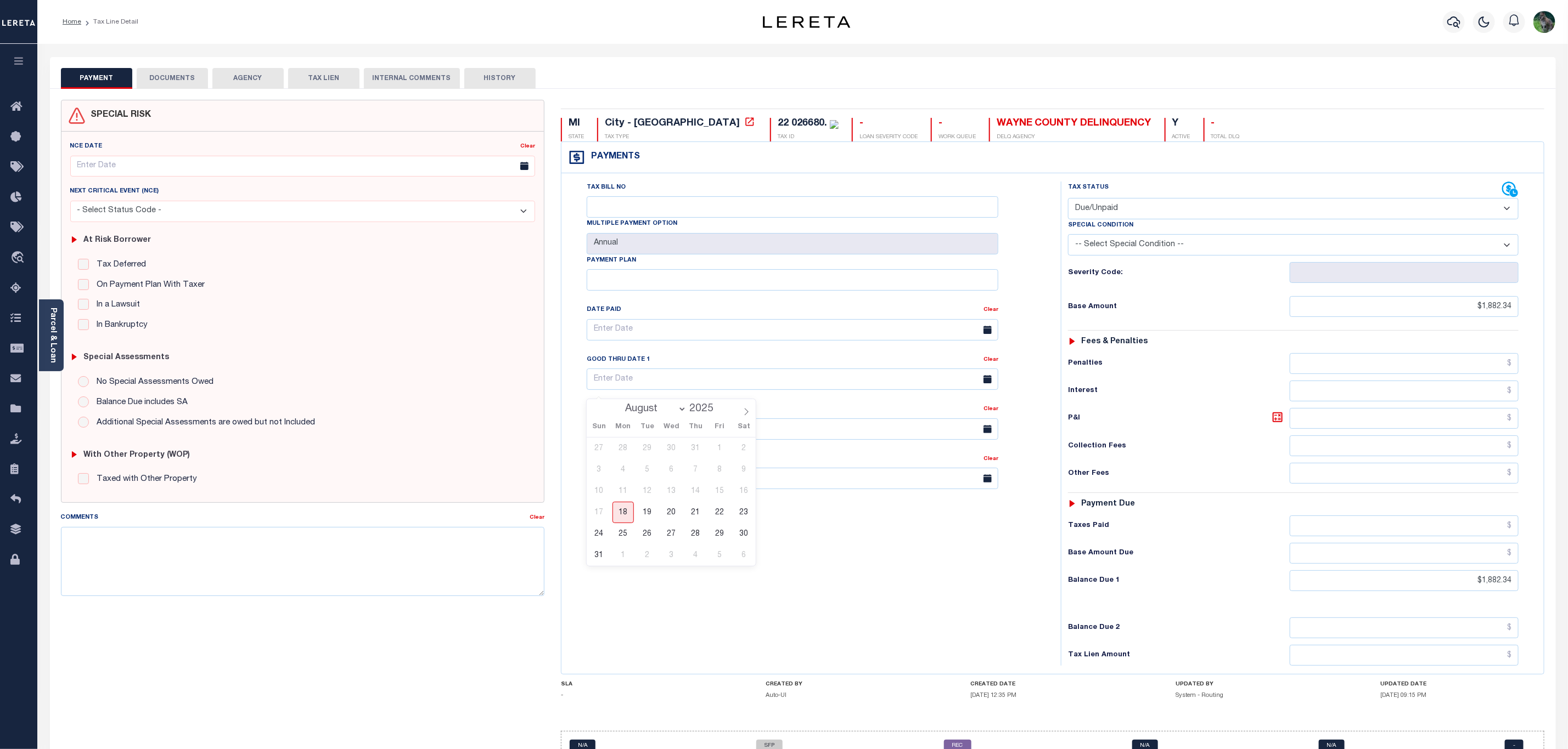
drag, startPoint x: 473, startPoint y: 191, endPoint x: 432, endPoint y: 125, distance: 77.7
click at [463, 170] on div "NCE Date Clear Next Critical Event (NCE)" at bounding box center [302, 312] width 473 height 362
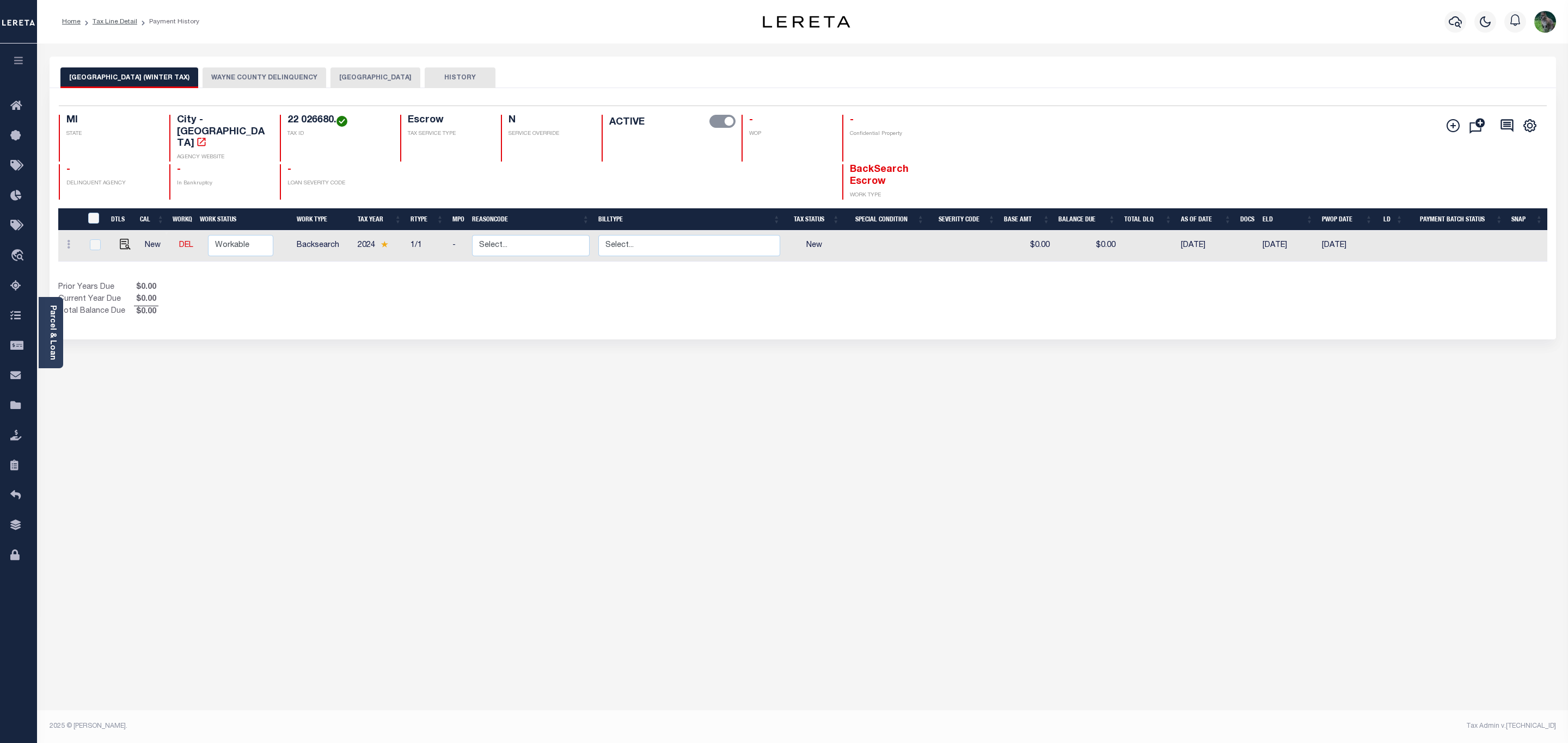
click at [341, 64] on div "[GEOGRAPHIC_DATA] (WINTER TAX) [GEOGRAPHIC_DATA] DELINQUENCY DETROIT CITY HISTO…" at bounding box center [803, 72] width 1507 height 31
click at [332, 72] on button "[GEOGRAPHIC_DATA]" at bounding box center [375, 78] width 90 height 21
click at [330, 78] on button "[GEOGRAPHIC_DATA]" at bounding box center [375, 78] width 90 height 21
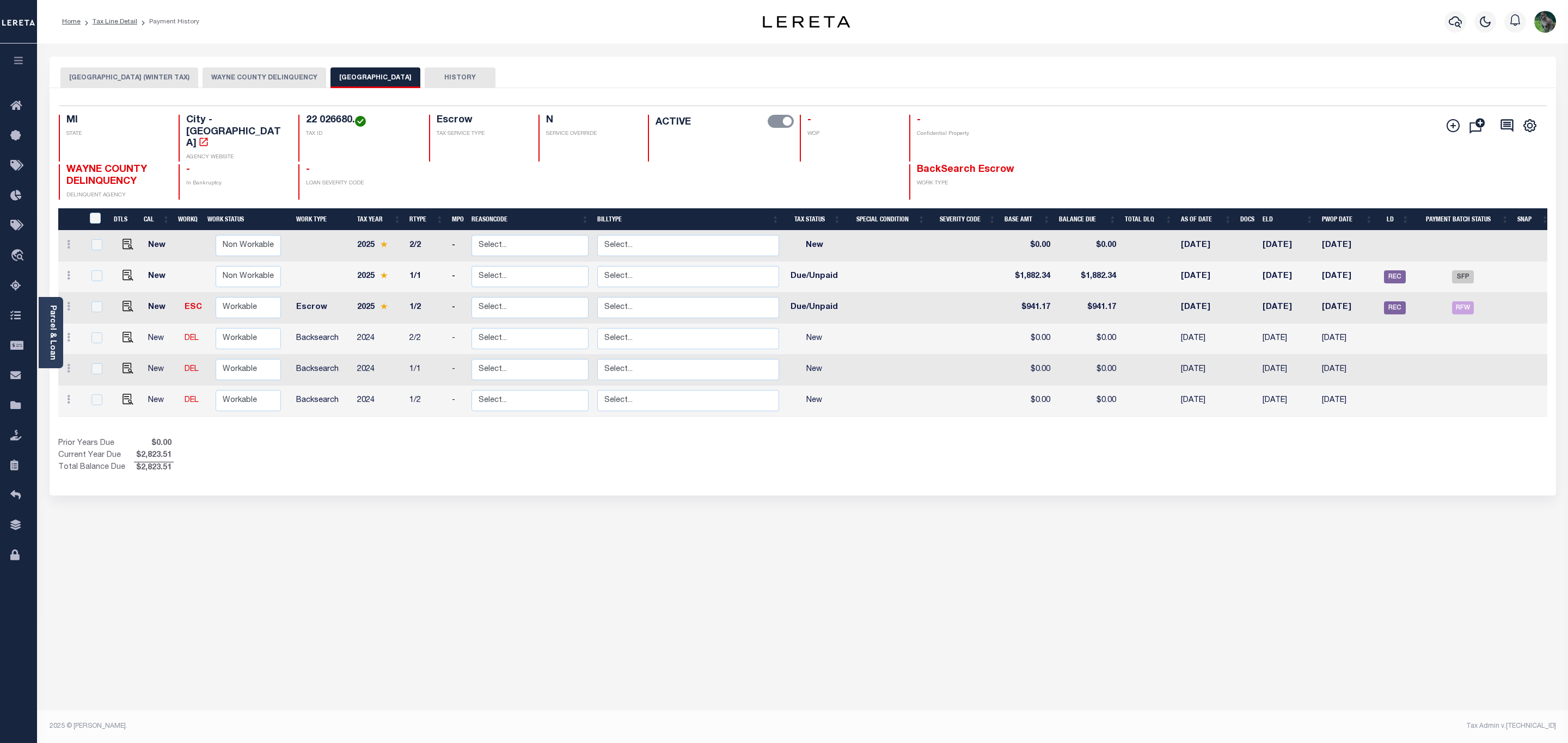
click at [116, 74] on button "DETROIT CITY (WINTER TAX)" at bounding box center [129, 78] width 137 height 21
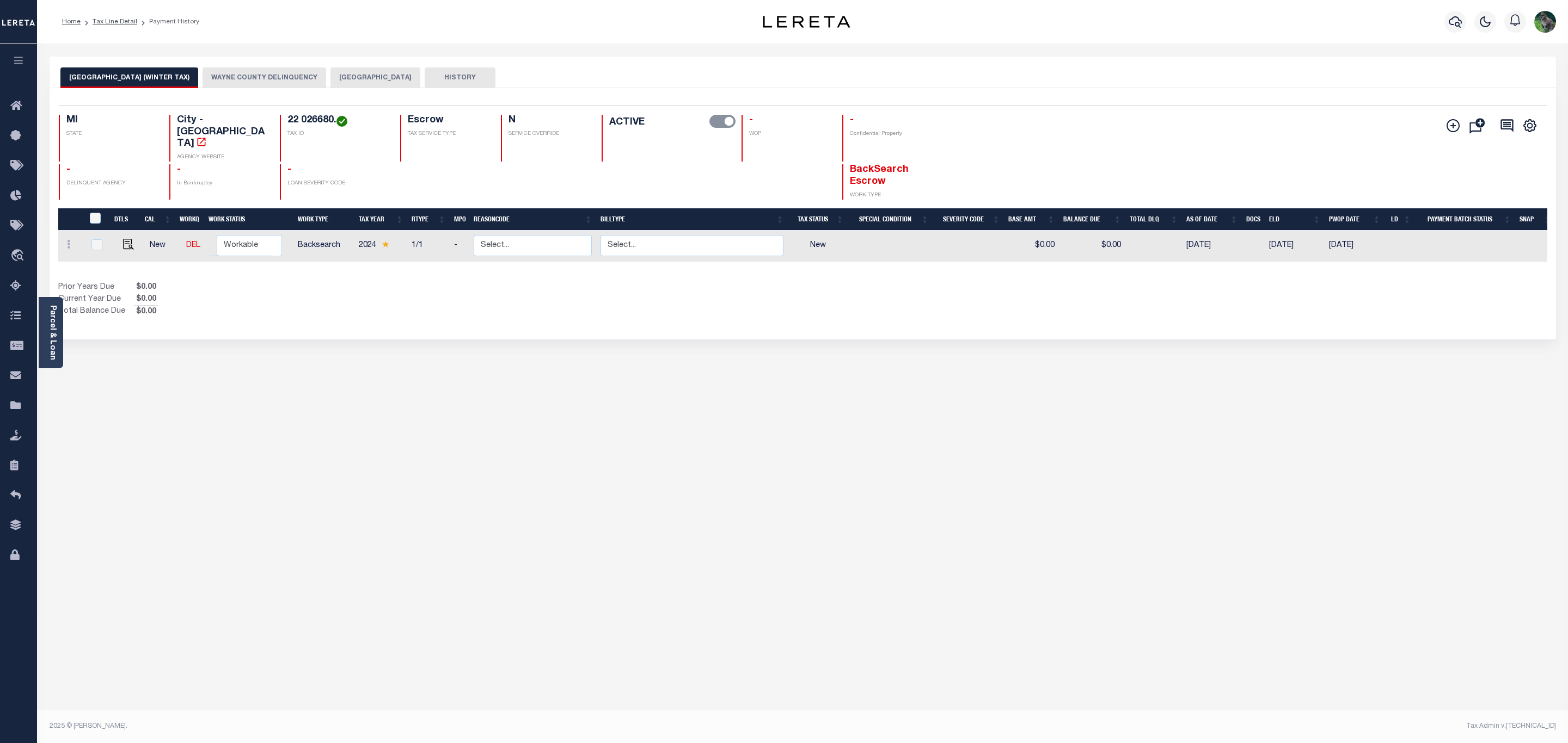
click at [224, 78] on button "WAYNE COUNTY DELINQUENCY" at bounding box center [264, 78] width 124 height 21
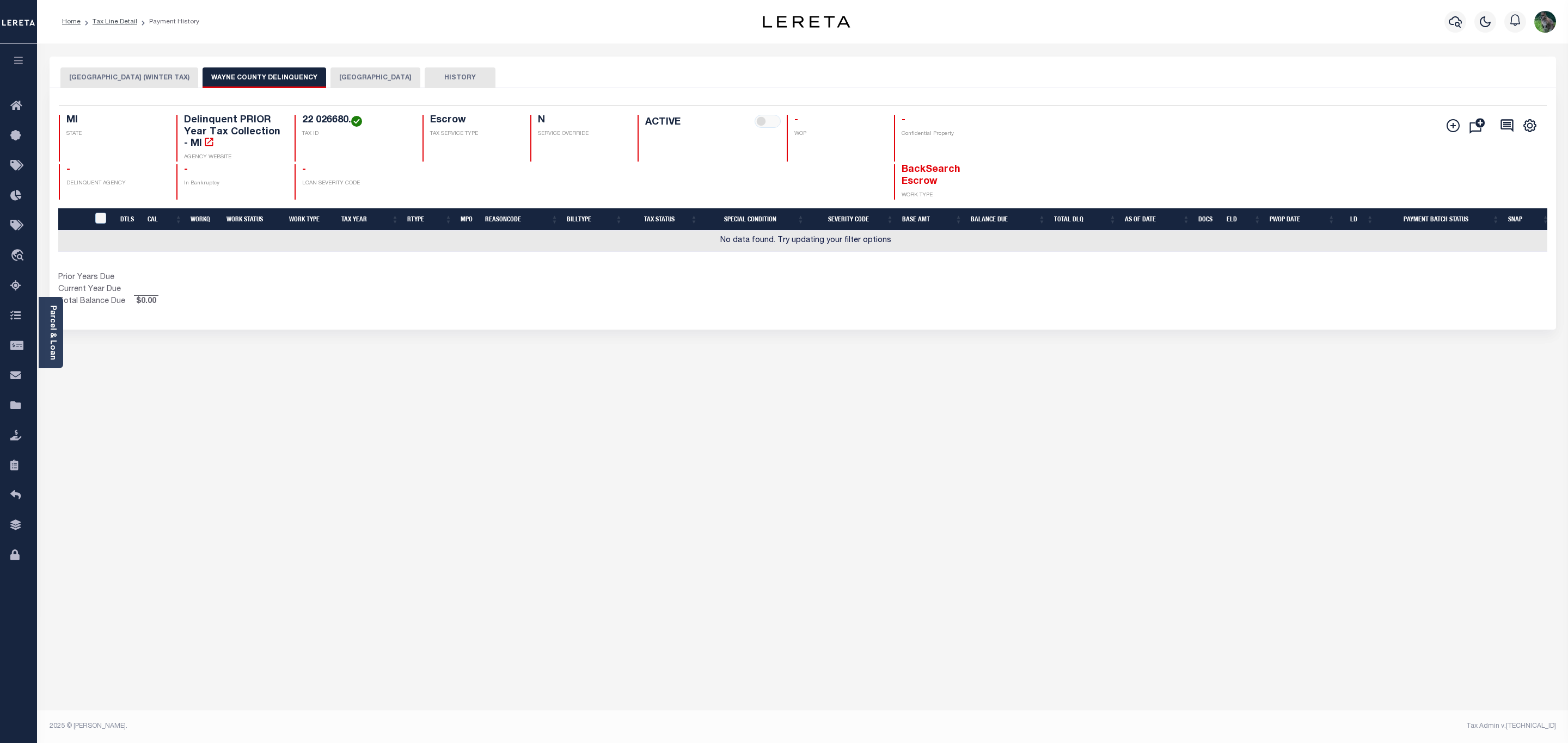
click at [330, 78] on button "DETROIT CITY" at bounding box center [375, 78] width 90 height 21
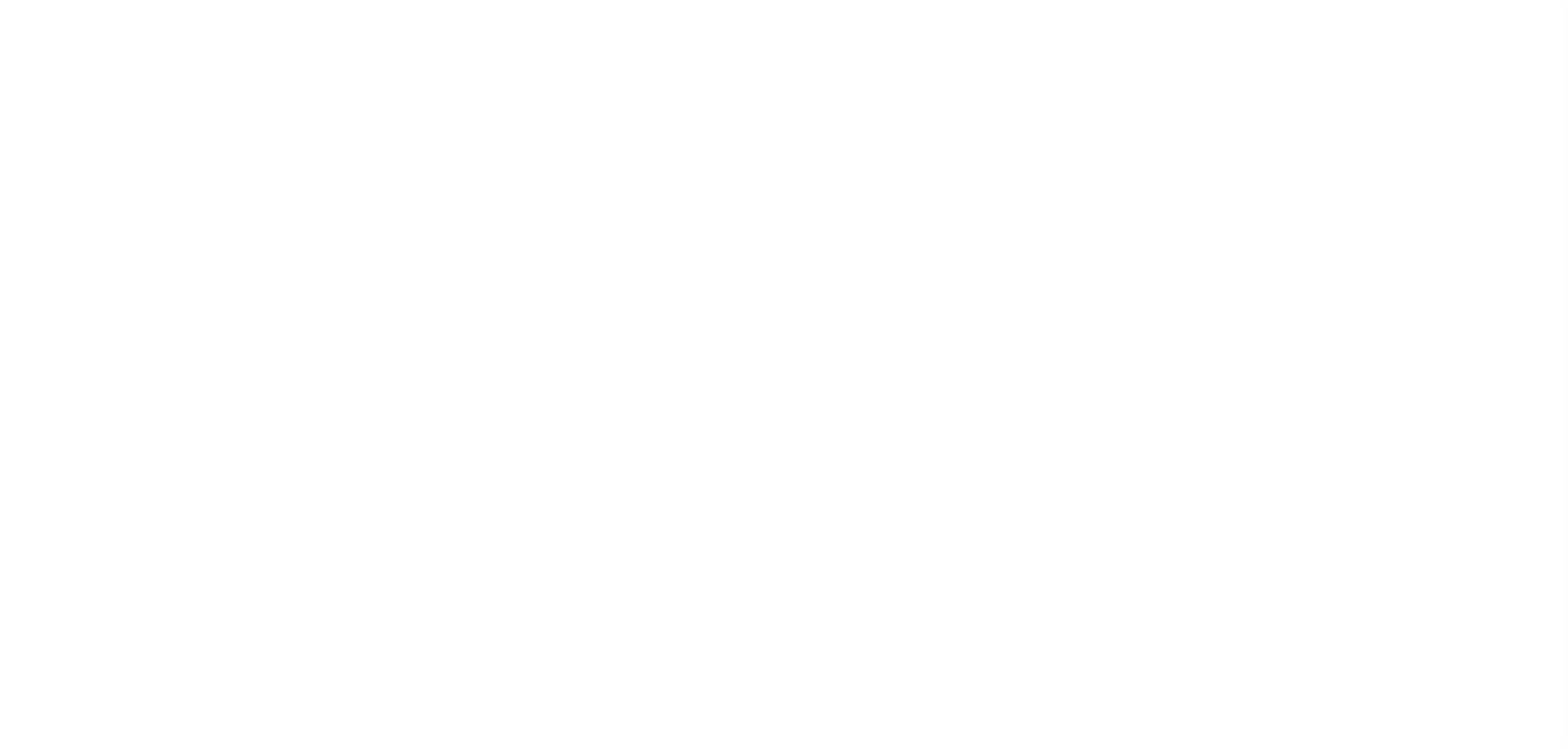
select select "DUE"
select select "NW2"
